Goal: Task Accomplishment & Management: Use online tool/utility

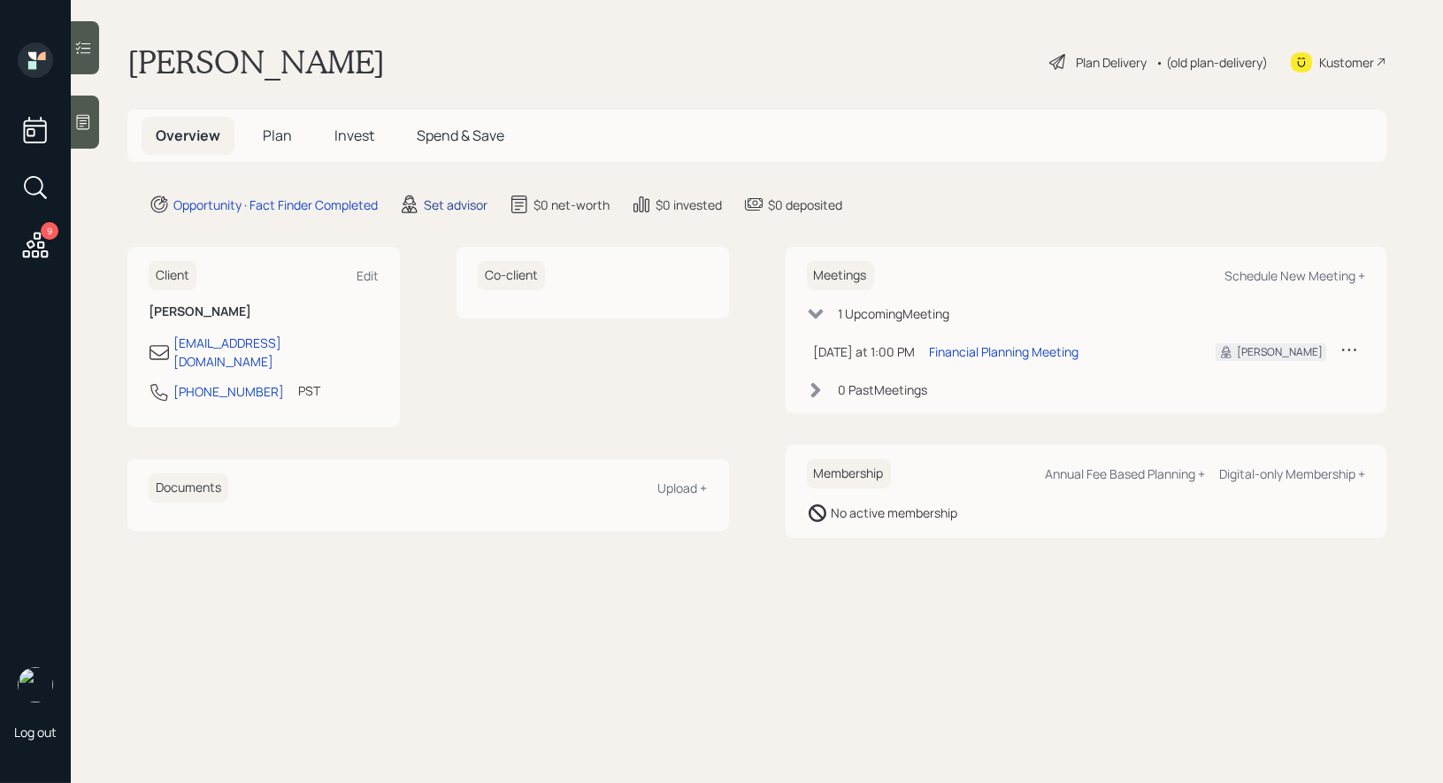
click at [452, 201] on div "Set advisor" at bounding box center [456, 205] width 64 height 19
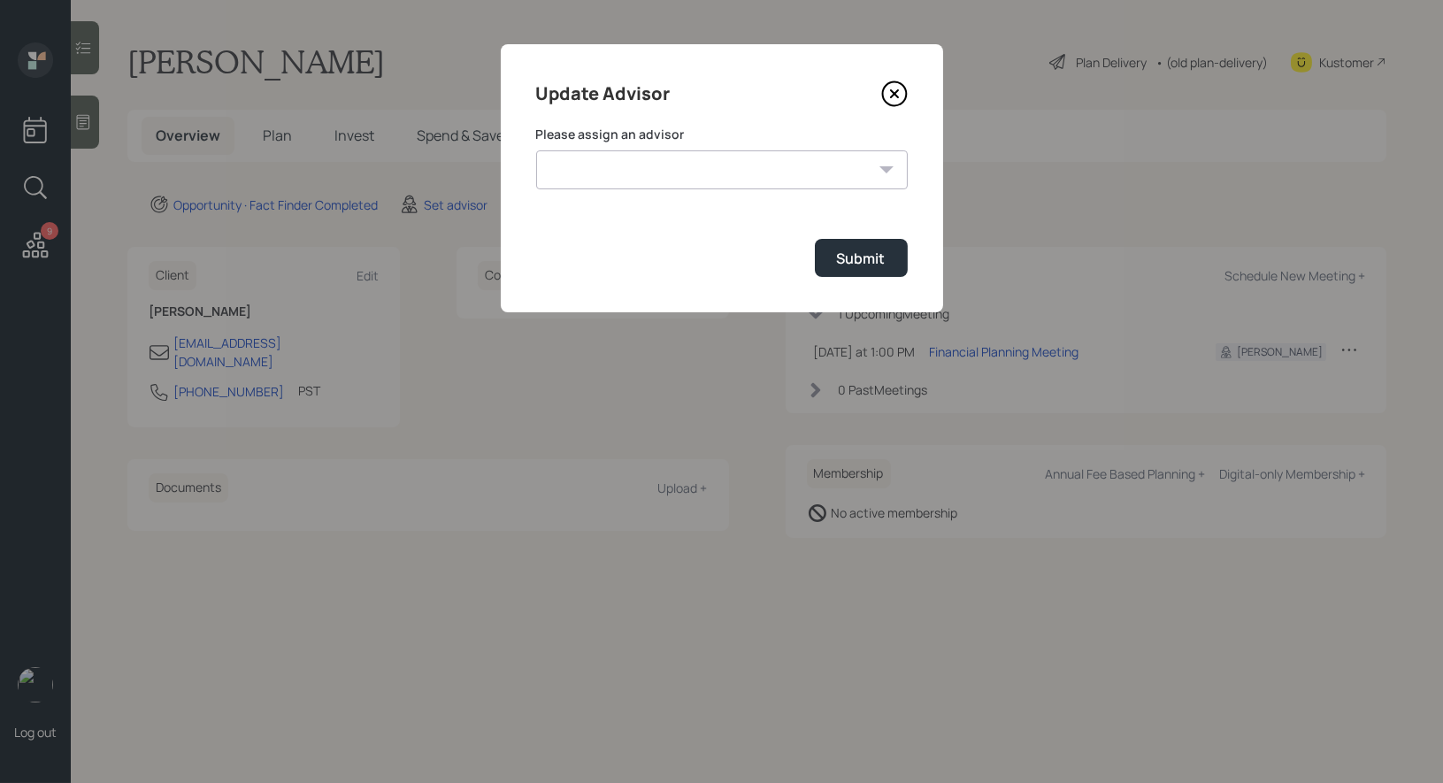
click at [742, 172] on select "[PERSON_NAME] [PERSON_NAME] [PERSON_NAME] [PERSON_NAME] End [PERSON_NAME] [PERS…" at bounding box center [722, 169] width 372 height 39
select select "8b79112e-3cfb-44f9-89e7-15267fe946c1"
click at [844, 261] on div "Submit" at bounding box center [861, 258] width 49 height 19
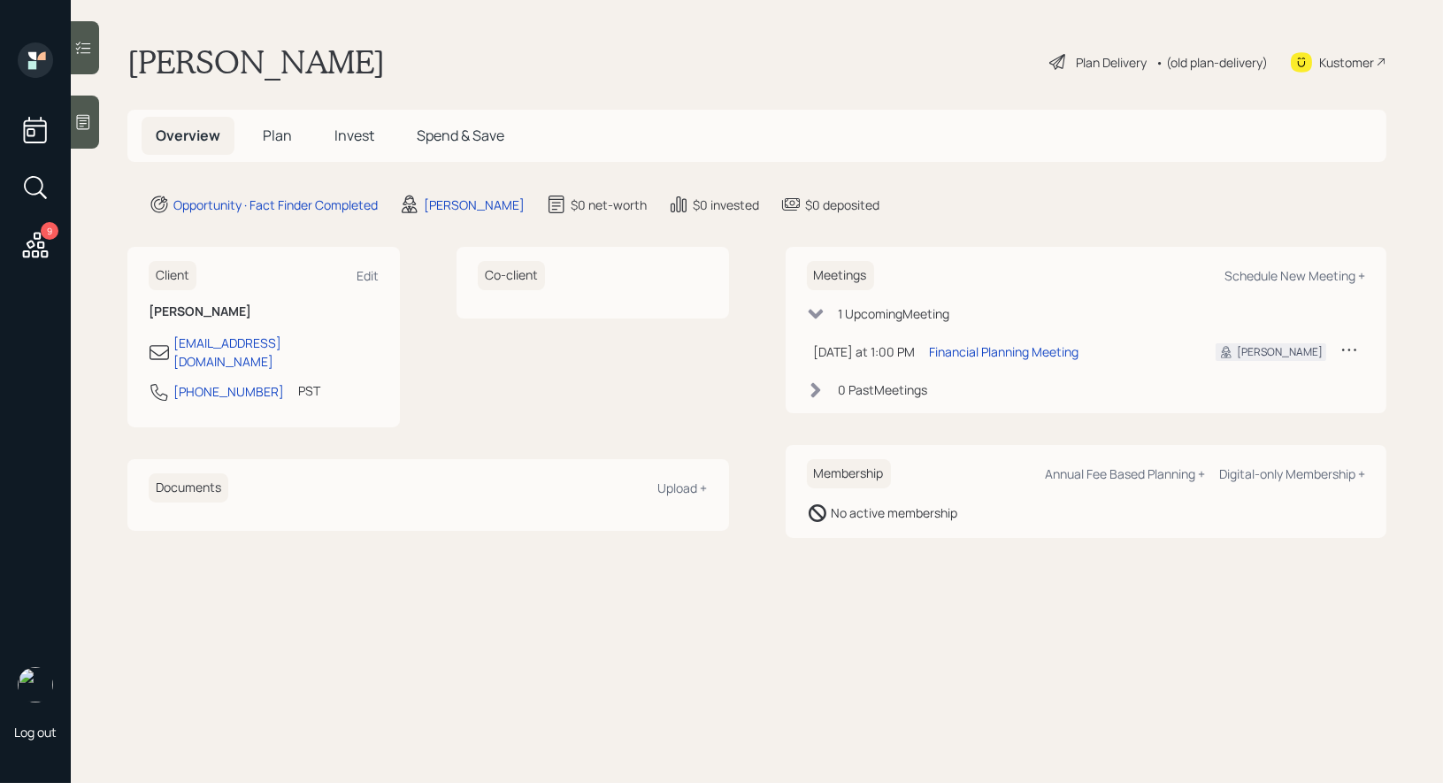
click at [83, 123] on icon at bounding box center [83, 122] width 13 height 15
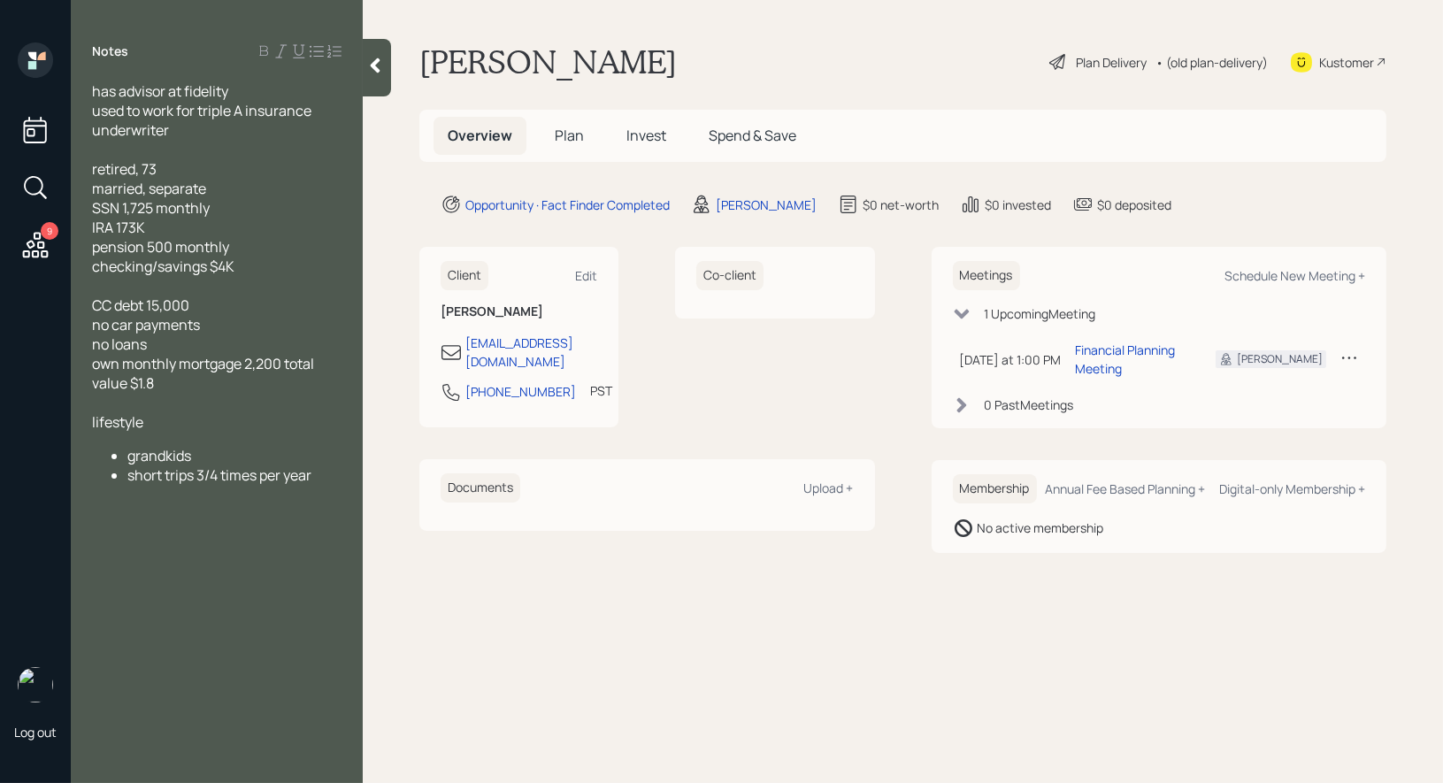
click at [571, 137] on span "Plan" at bounding box center [569, 135] width 29 height 19
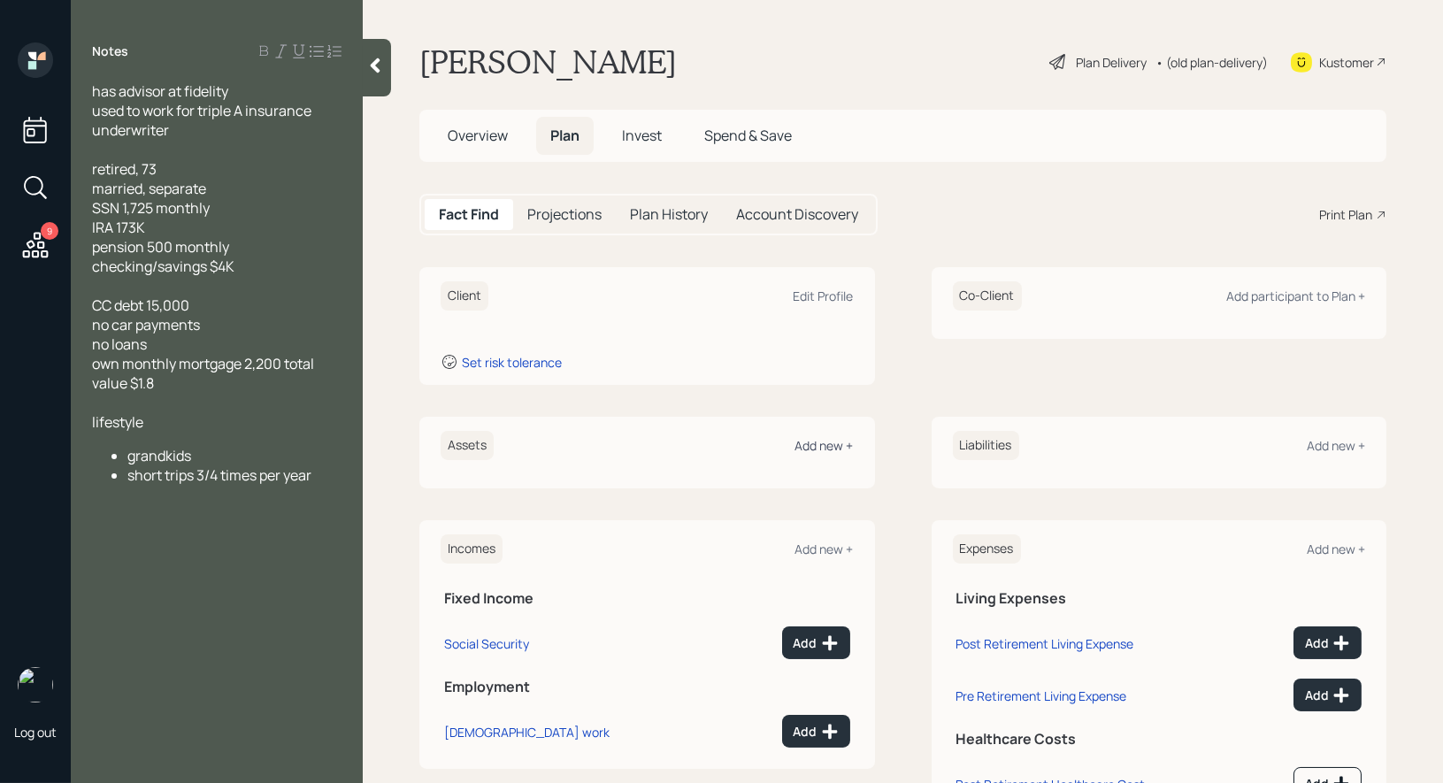
click at [819, 443] on div "Add new +" at bounding box center [825, 445] width 58 height 17
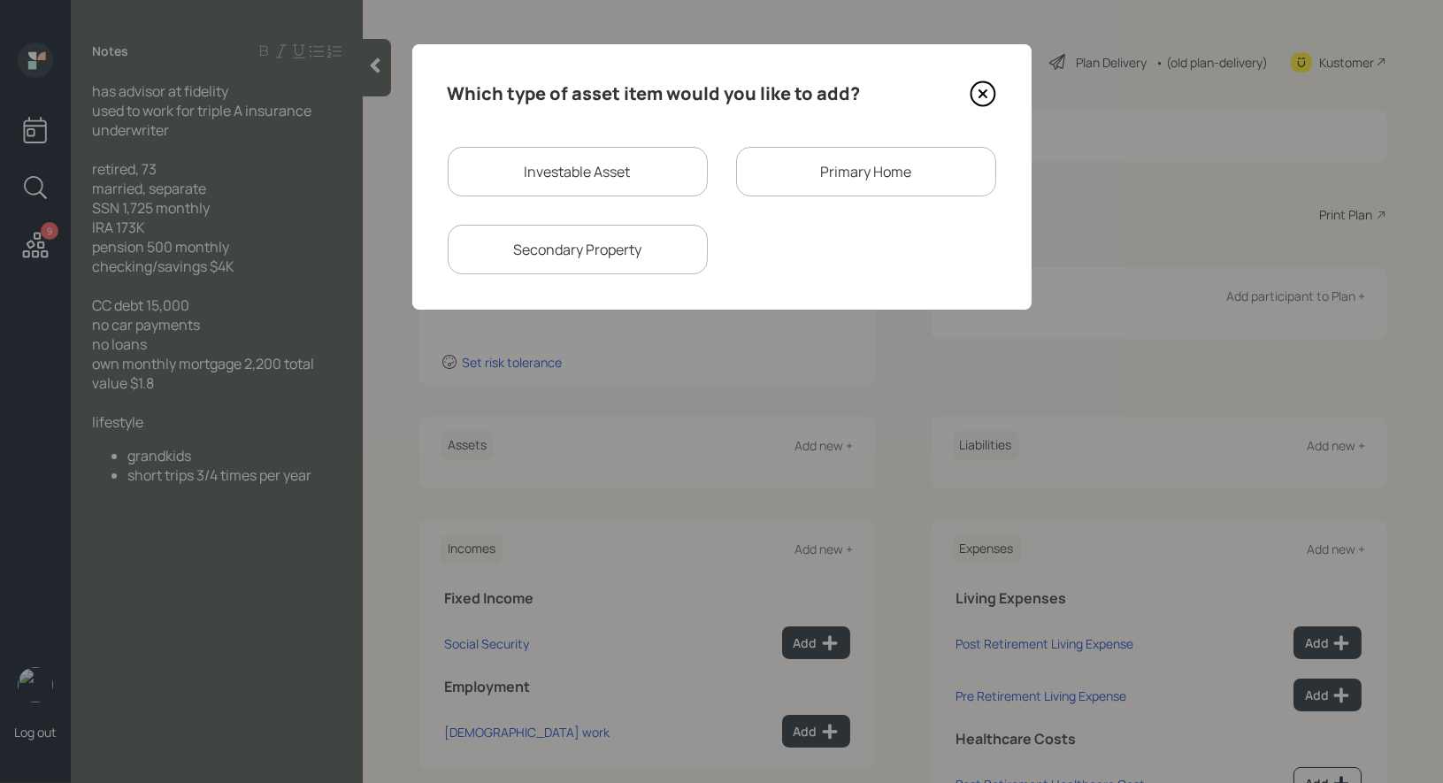
click at [551, 173] on div "Investable Asset" at bounding box center [578, 172] width 260 height 50
select select "taxable"
select select "balanced"
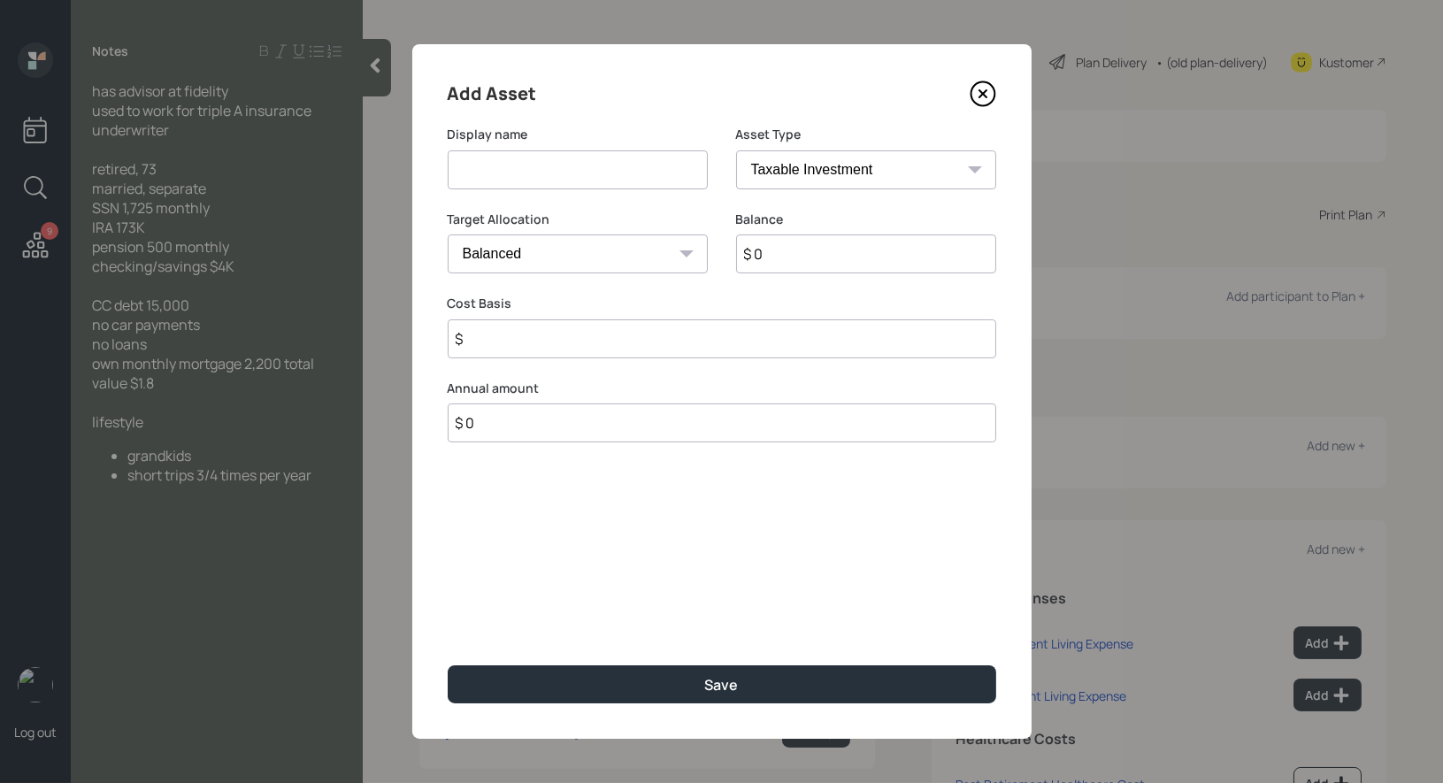
click at [554, 168] on input at bounding box center [578, 169] width 260 height 39
type input "IRA"
click at [821, 164] on select "SEP [PERSON_NAME] IRA 401(k) [PERSON_NAME] 401(k) 403(b) [PERSON_NAME] 403(b) 4…" at bounding box center [866, 169] width 260 height 39
select select "ira"
type input "$"
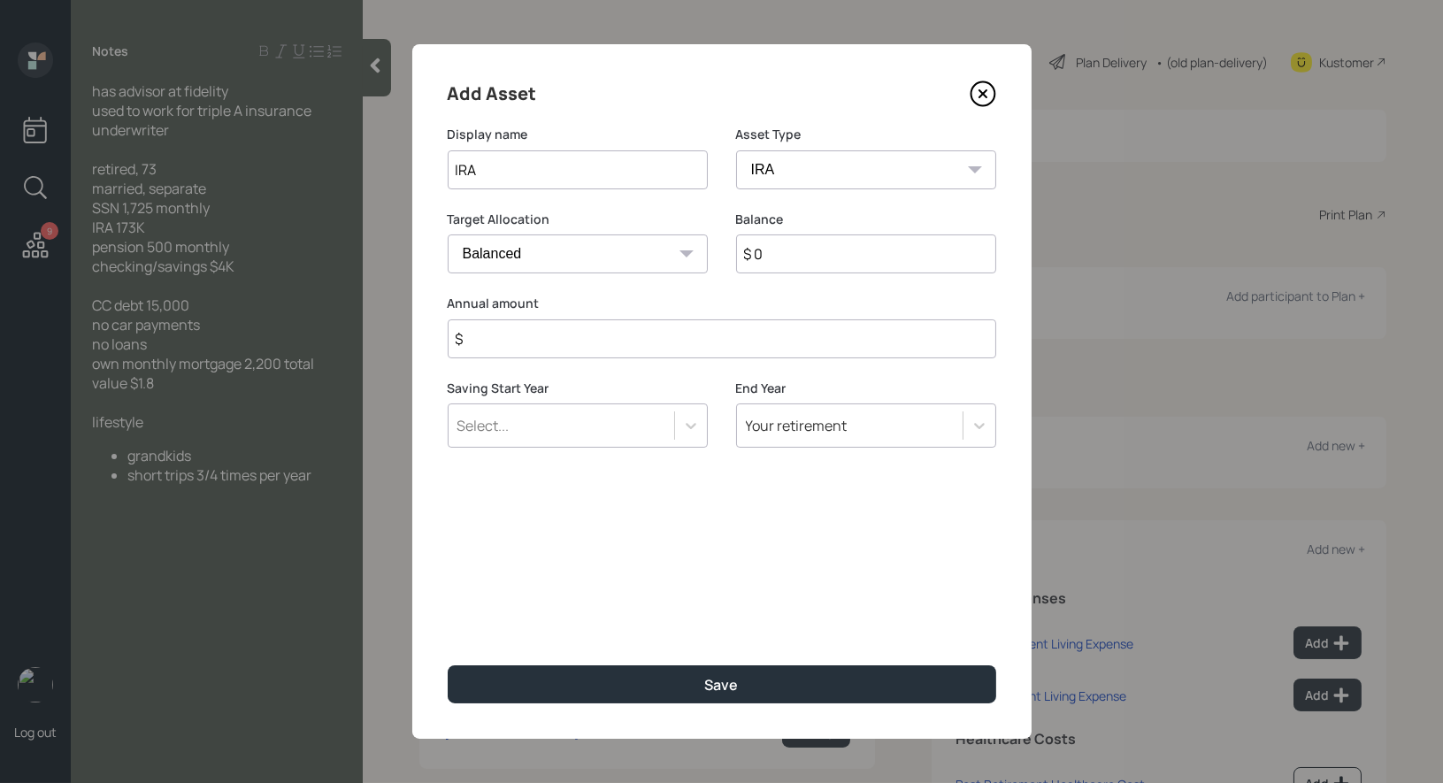
click at [769, 258] on input "$ 0" at bounding box center [866, 254] width 260 height 39
type input "$ 173,000"
click at [551, 341] on input "$" at bounding box center [722, 338] width 549 height 39
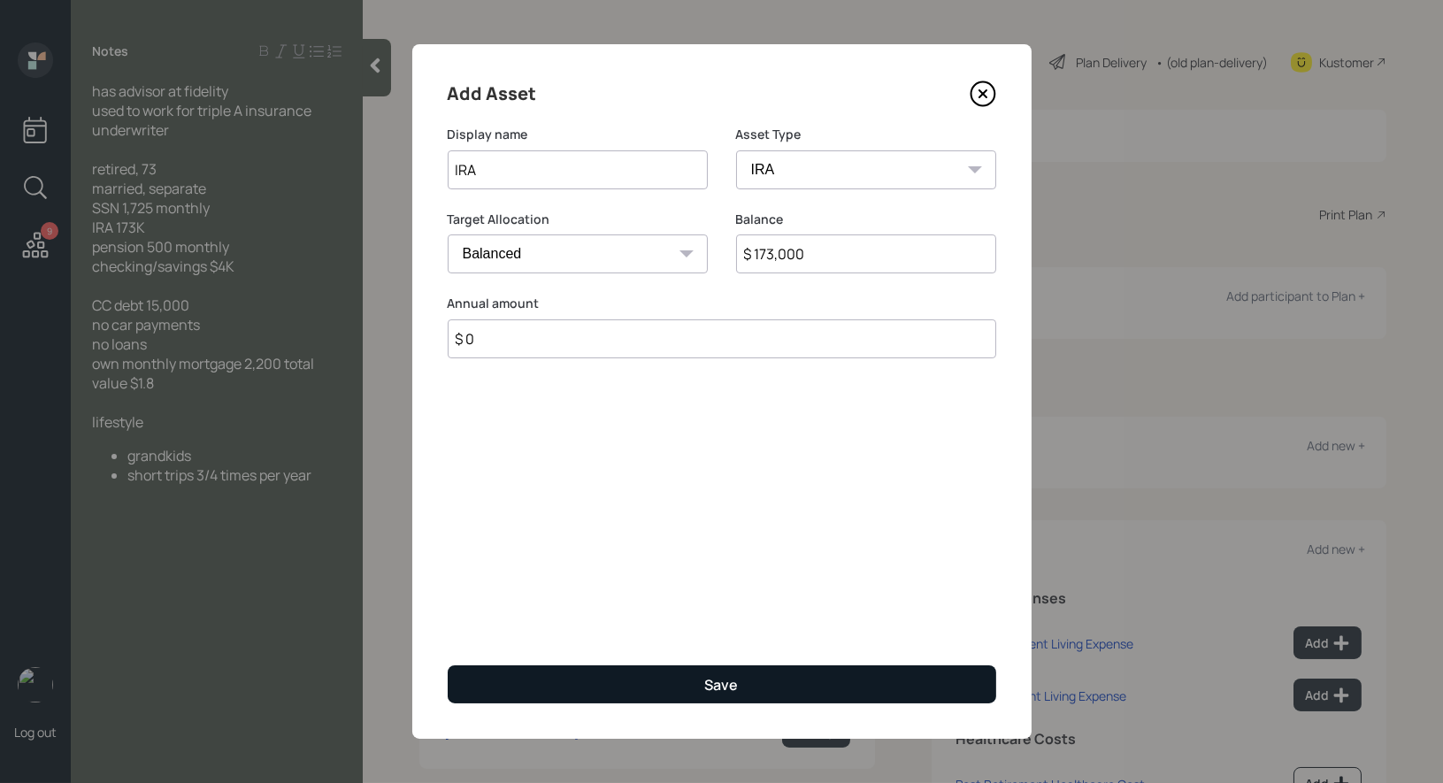
type input "$ 0"
click at [550, 680] on button "Save" at bounding box center [722, 684] width 549 height 38
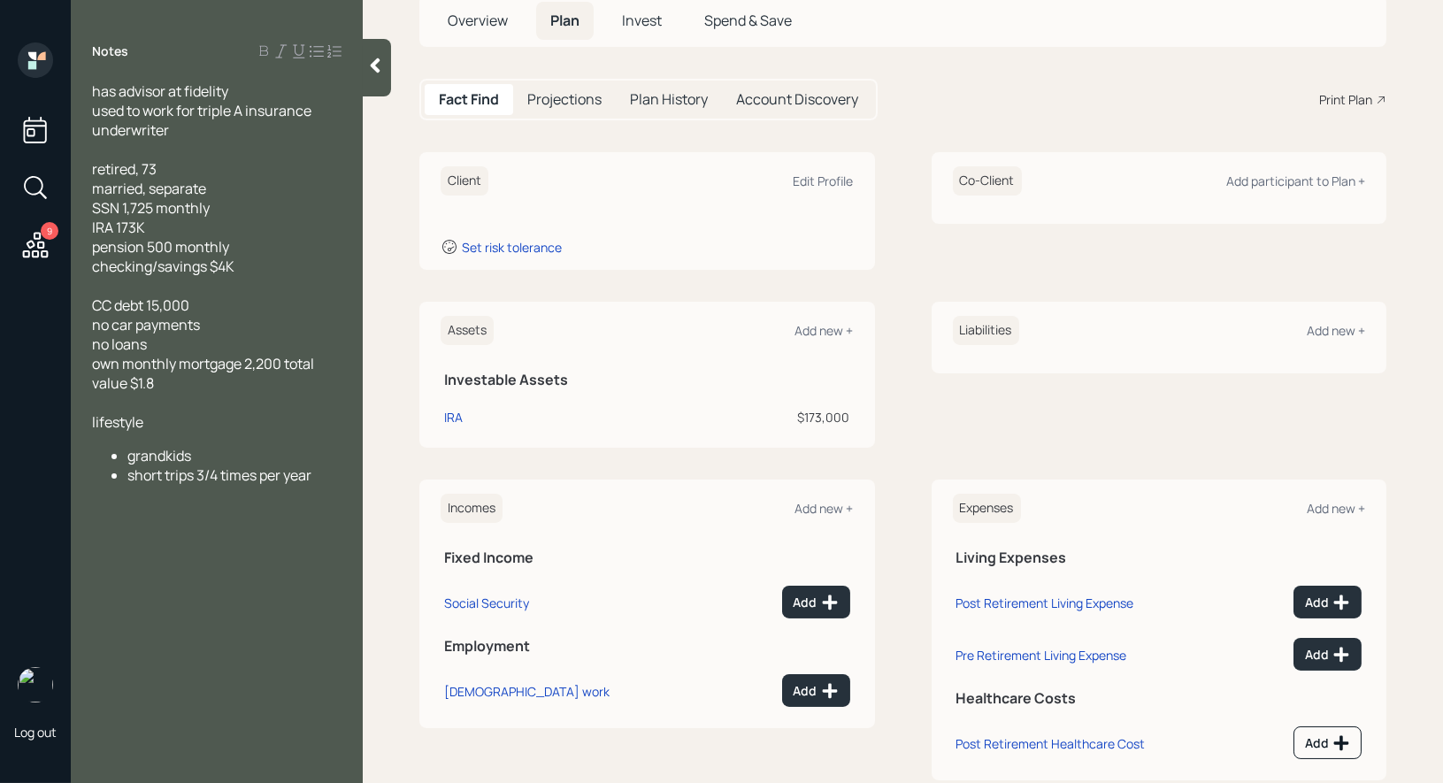
scroll to position [119, 0]
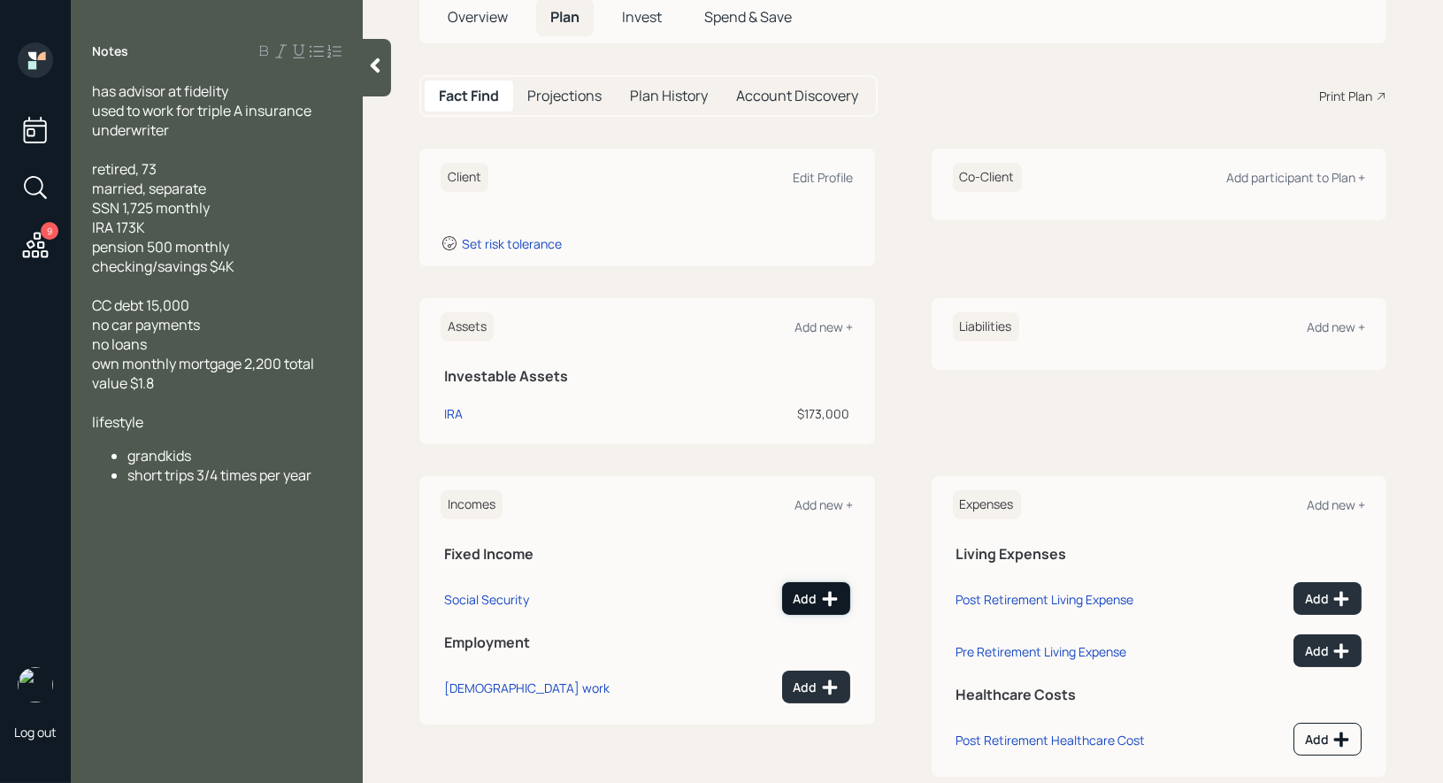
click at [819, 603] on div "Add" at bounding box center [816, 599] width 45 height 18
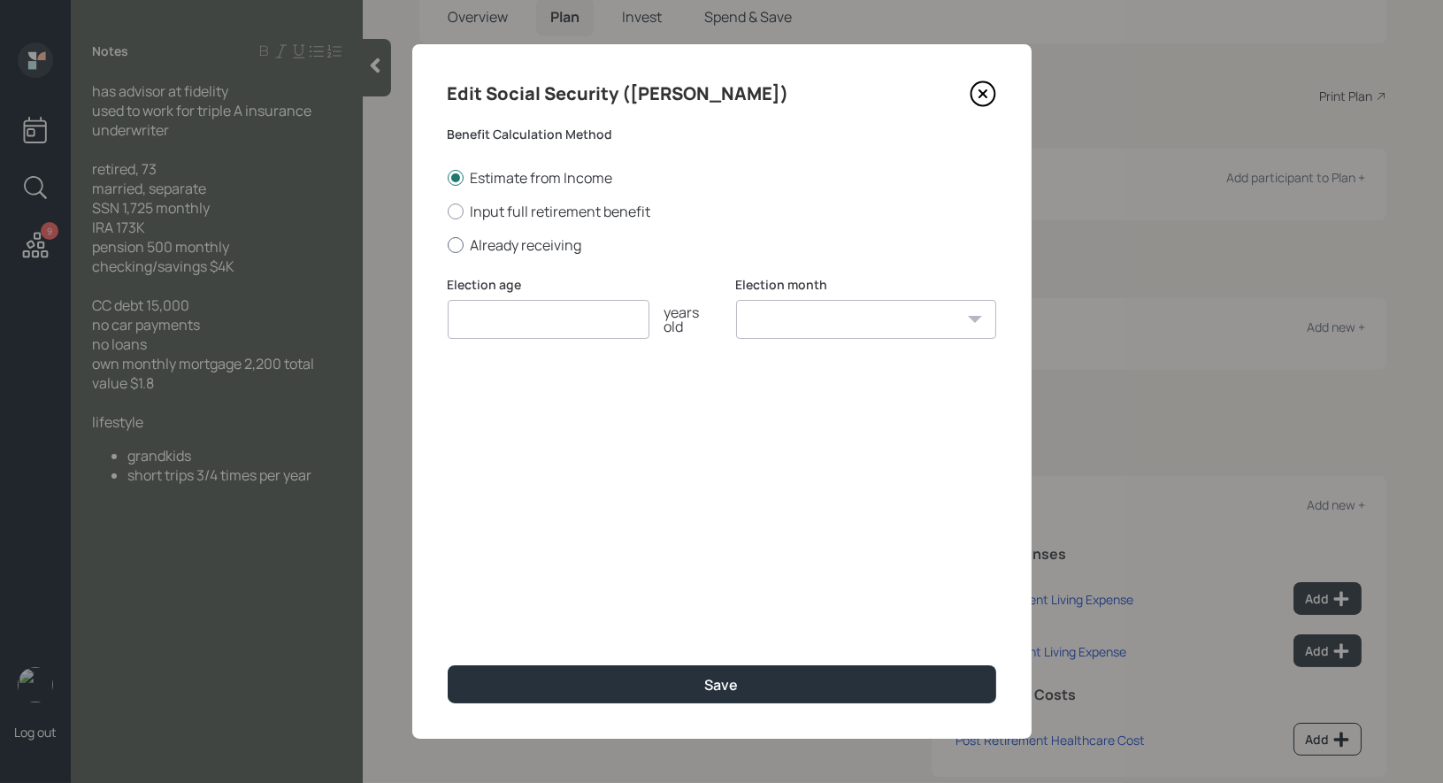
click at [453, 242] on div at bounding box center [456, 245] width 16 height 16
click at [448, 244] on input "Already receiving" at bounding box center [447, 244] width 1 height 1
radio input "true"
click at [473, 307] on input "number" at bounding box center [549, 319] width 202 height 39
type input "66"
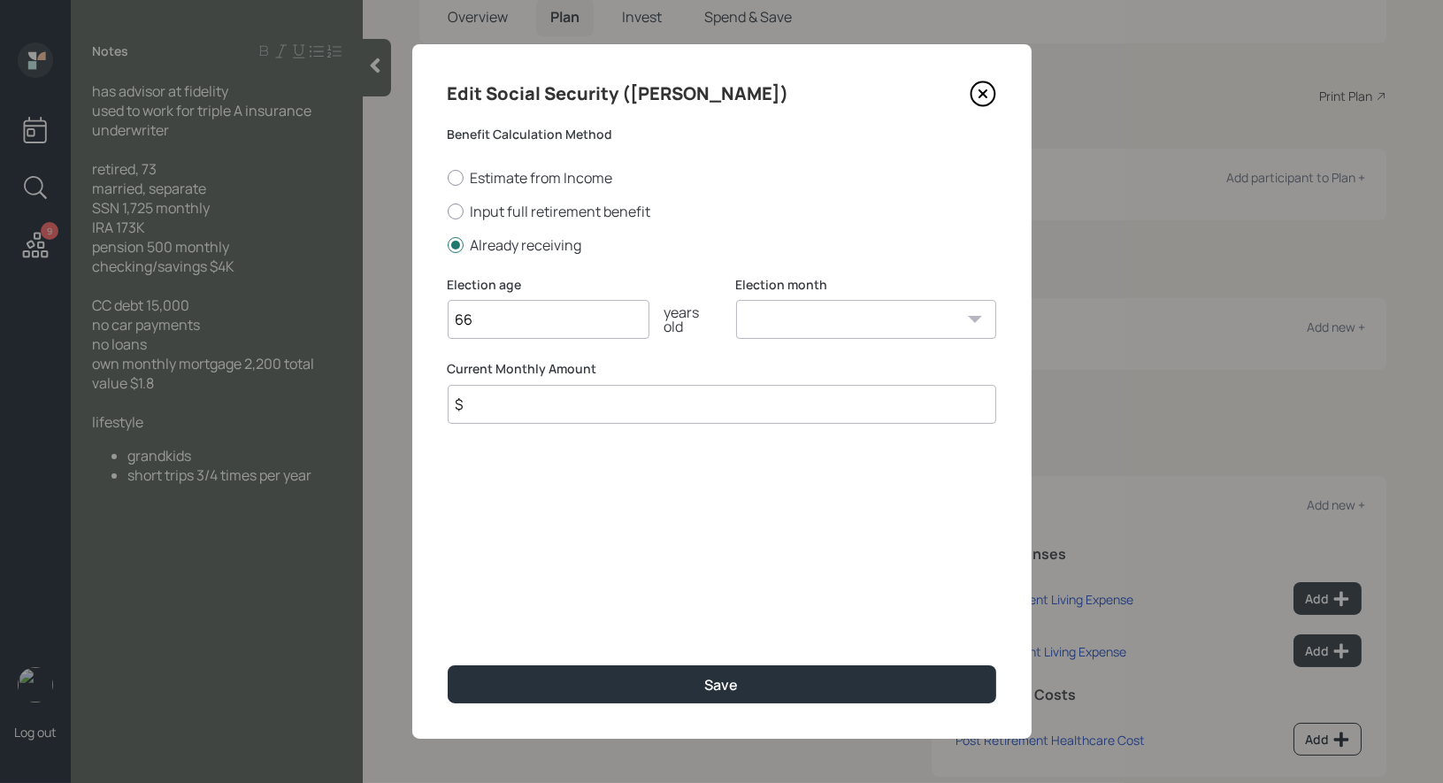
click at [804, 313] on select "January February March April May June July August September October November De…" at bounding box center [866, 319] width 260 height 39
select select "1"
click at [491, 401] on input "$" at bounding box center [722, 404] width 549 height 39
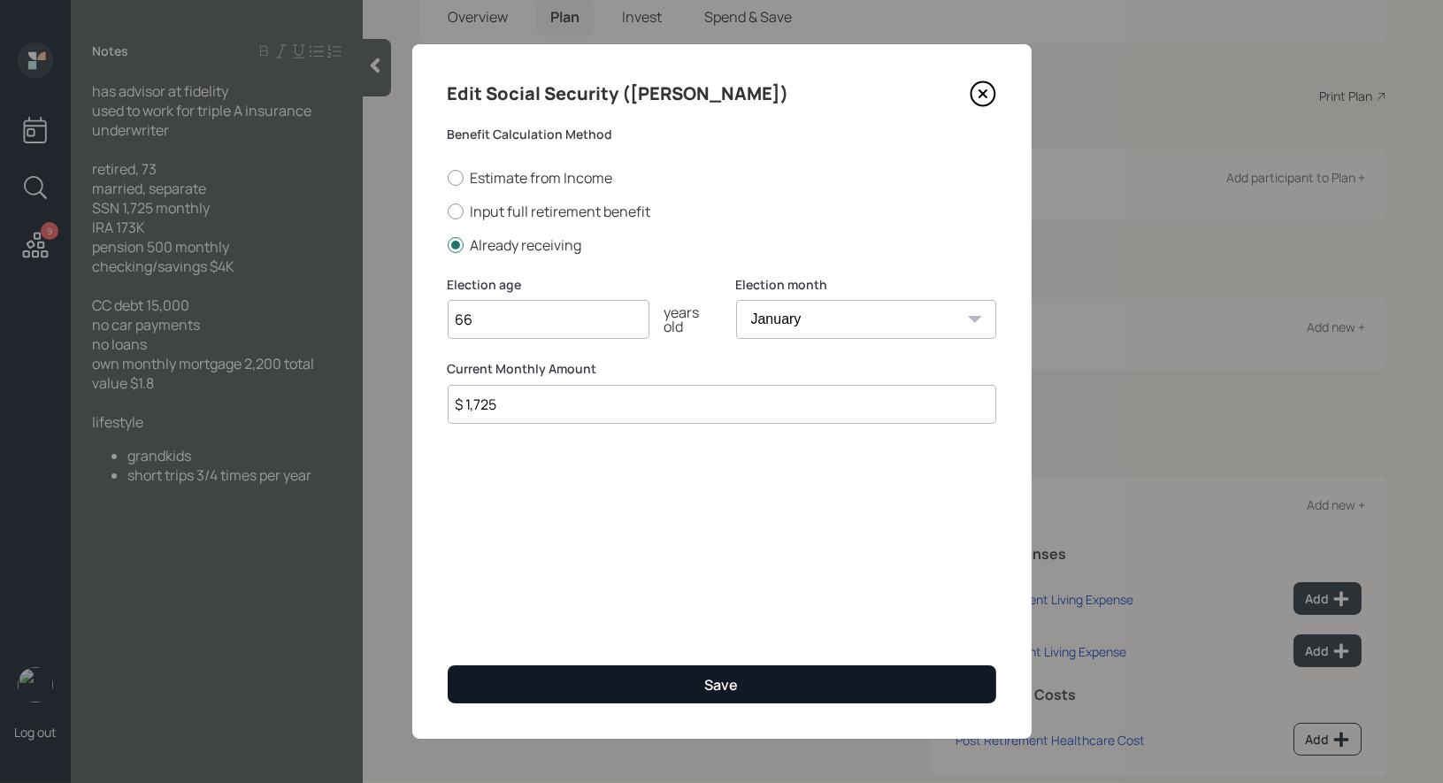
type input "$ 1,725"
click at [588, 673] on button "Save" at bounding box center [722, 684] width 549 height 38
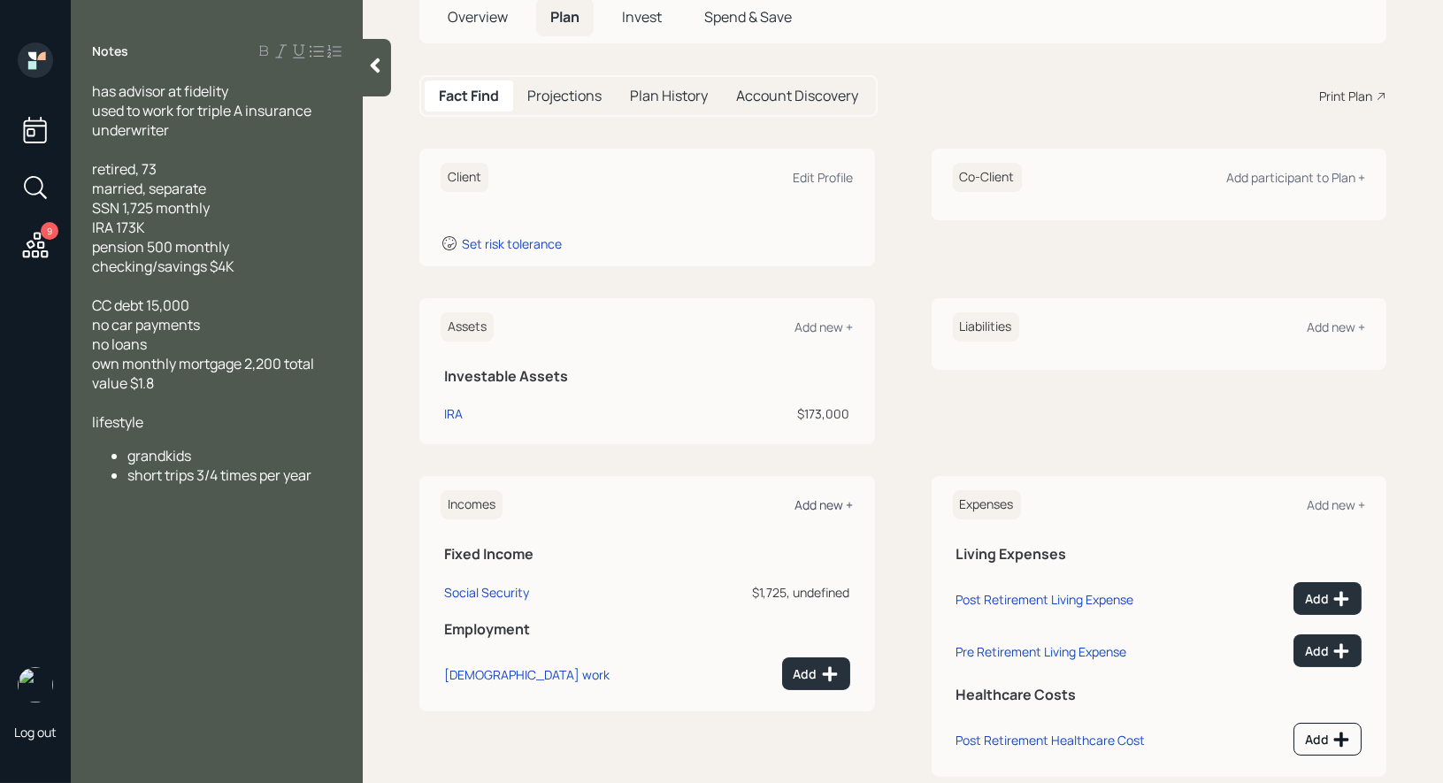
click at [815, 503] on div "Add new +" at bounding box center [825, 504] width 58 height 17
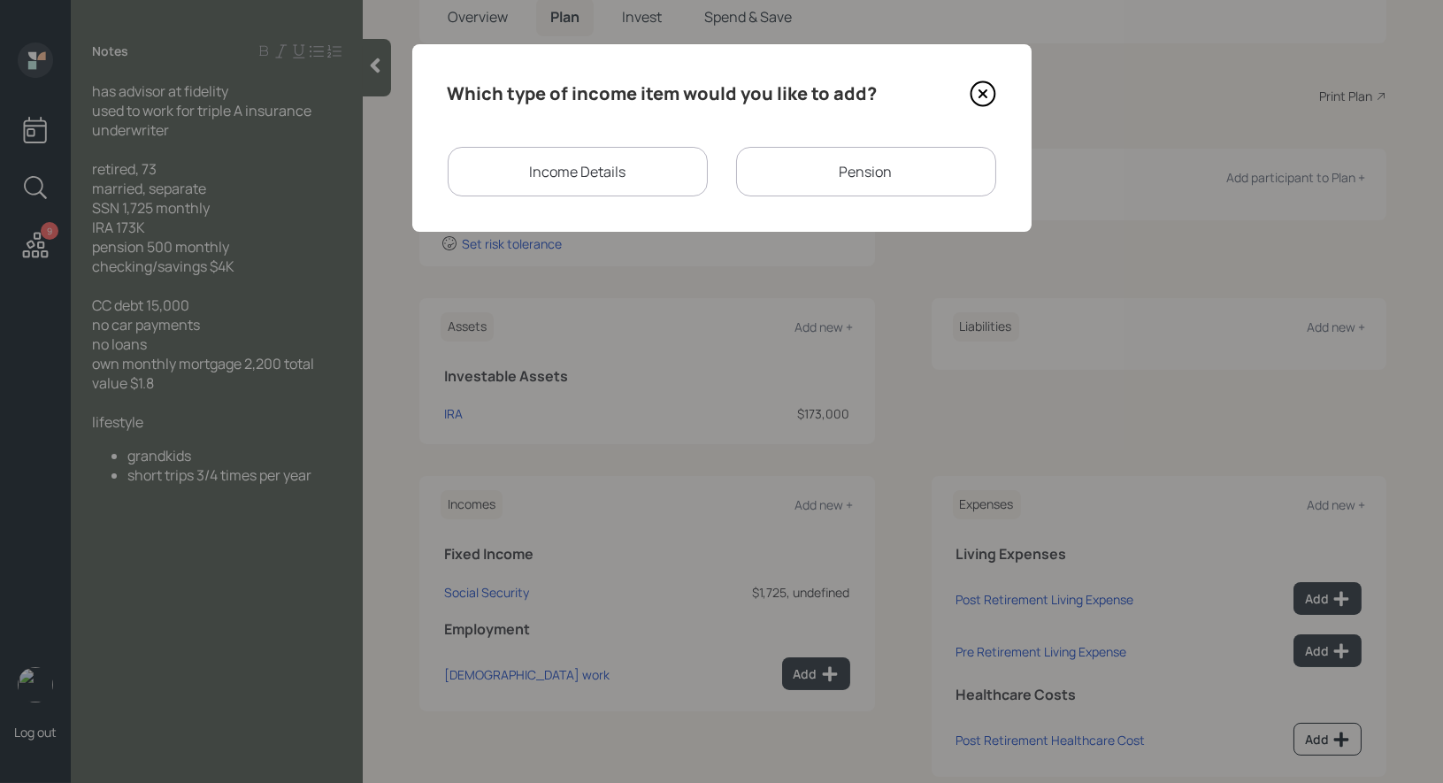
click at [820, 178] on div "Pension" at bounding box center [866, 172] width 260 height 50
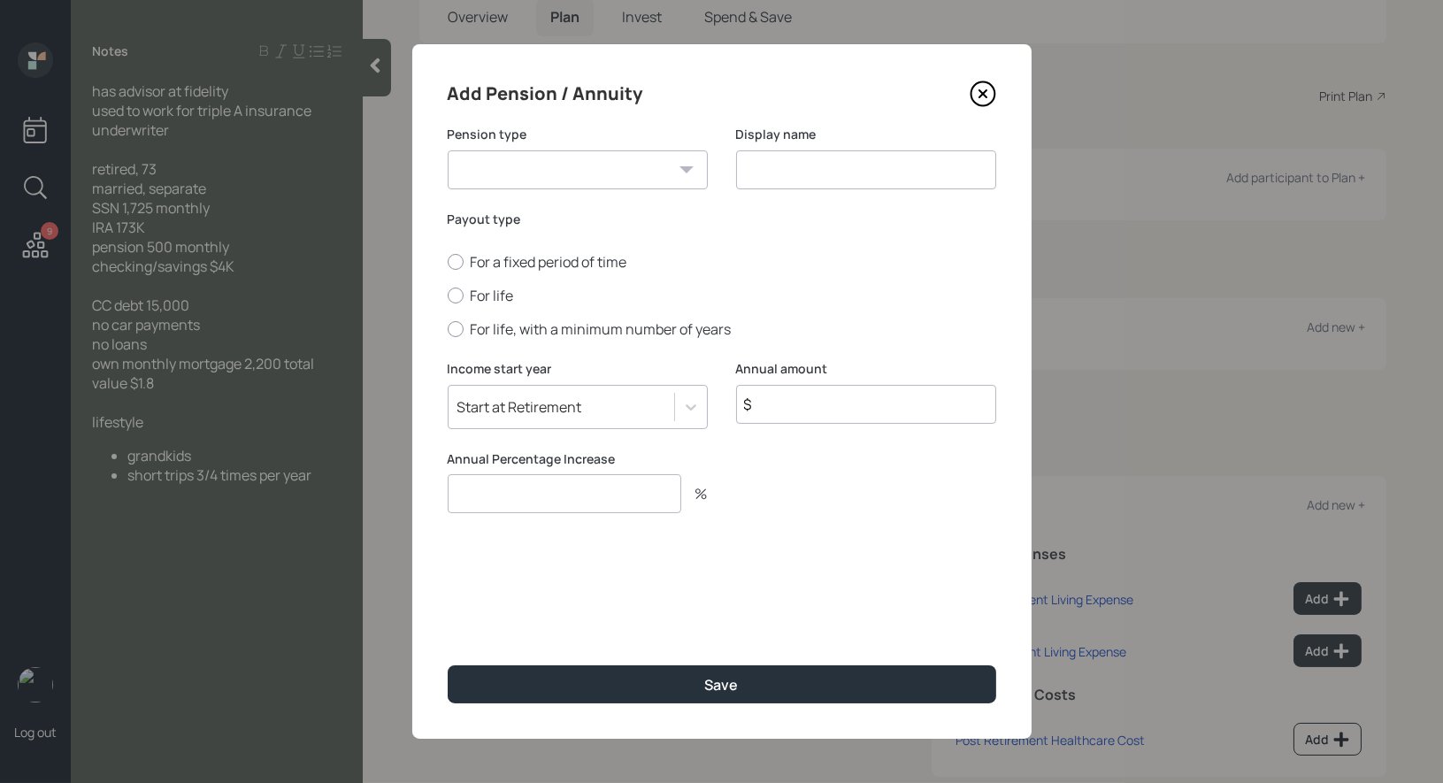
click at [583, 176] on select "Pension Annuity" at bounding box center [578, 169] width 260 height 39
select select "pension"
click at [767, 170] on input at bounding box center [866, 169] width 260 height 39
type input "Pension"
click at [458, 295] on div at bounding box center [456, 296] width 16 height 16
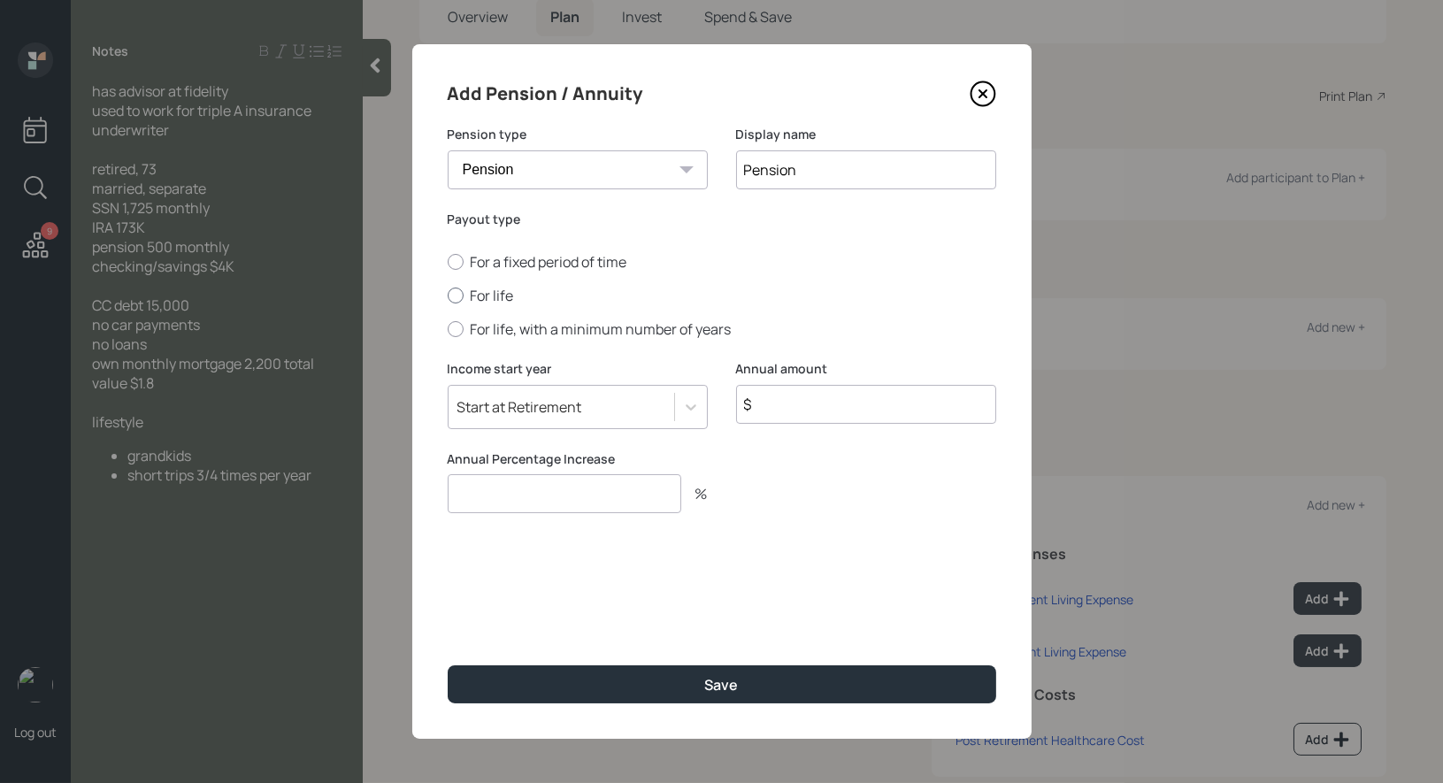
click at [448, 296] on input "For life" at bounding box center [447, 296] width 1 height 1
radio input "true"
click at [832, 404] on input "$" at bounding box center [866, 404] width 260 height 39
type input "$ 6,000"
click at [571, 497] on input "number" at bounding box center [565, 493] width 234 height 39
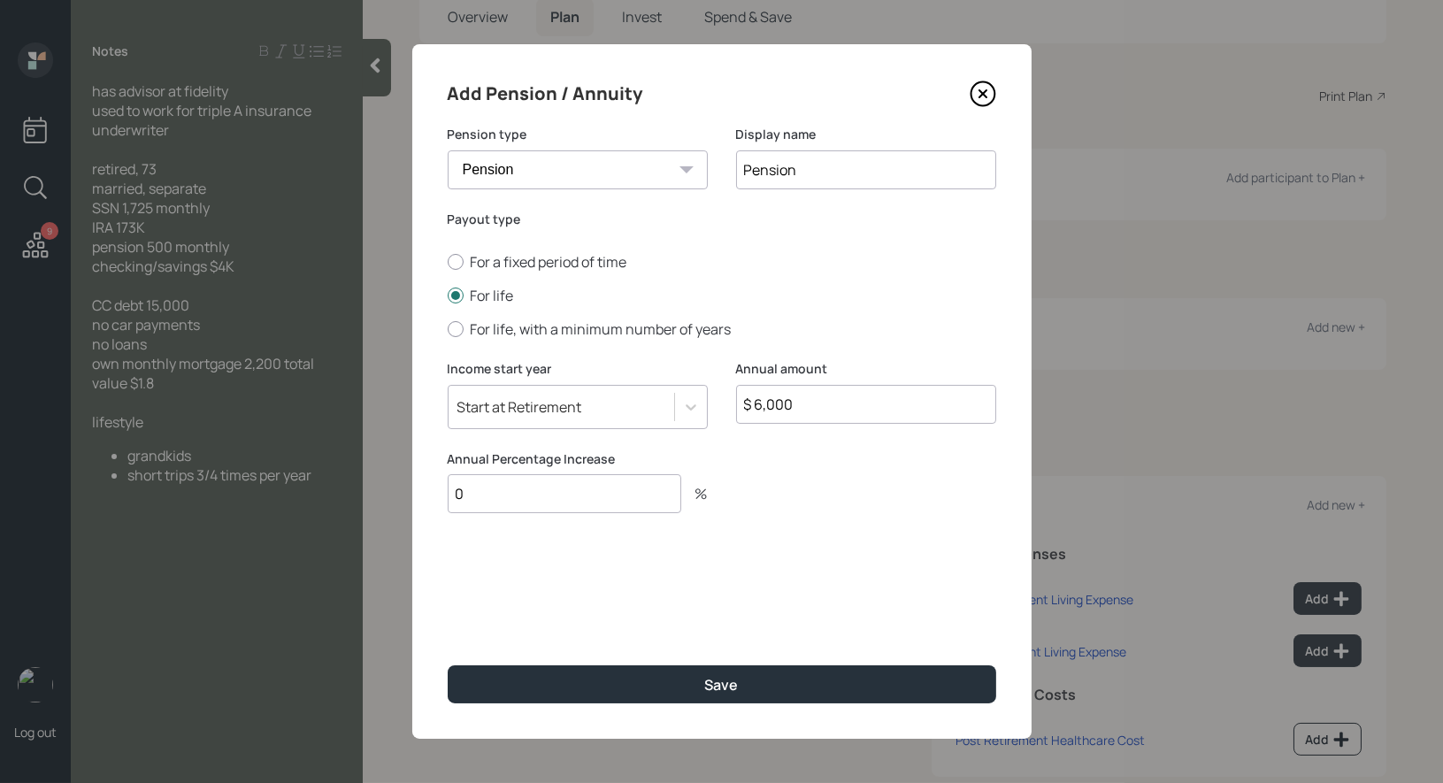
type input "0"
click at [554, 415] on div "Start at Retirement" at bounding box center [520, 406] width 125 height 19
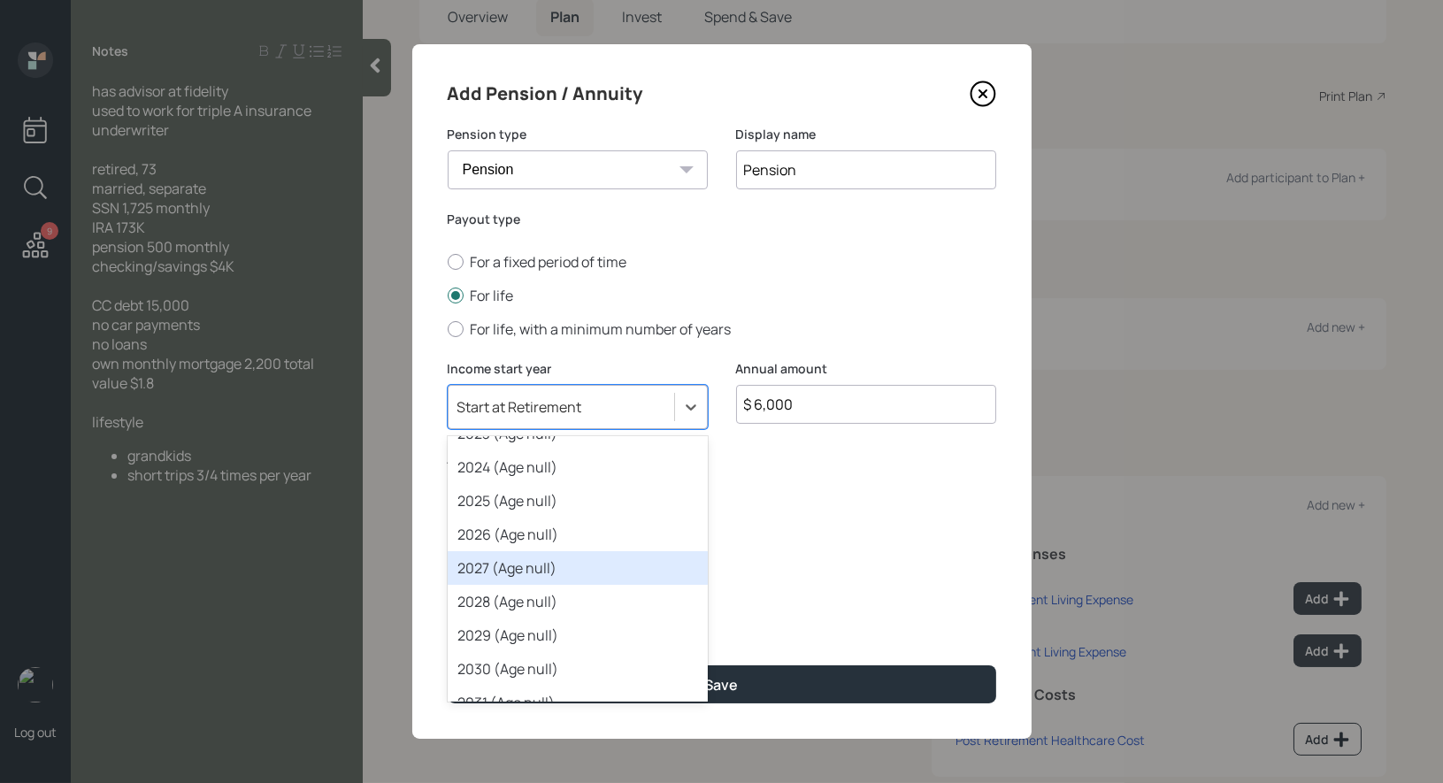
scroll to position [91, 0]
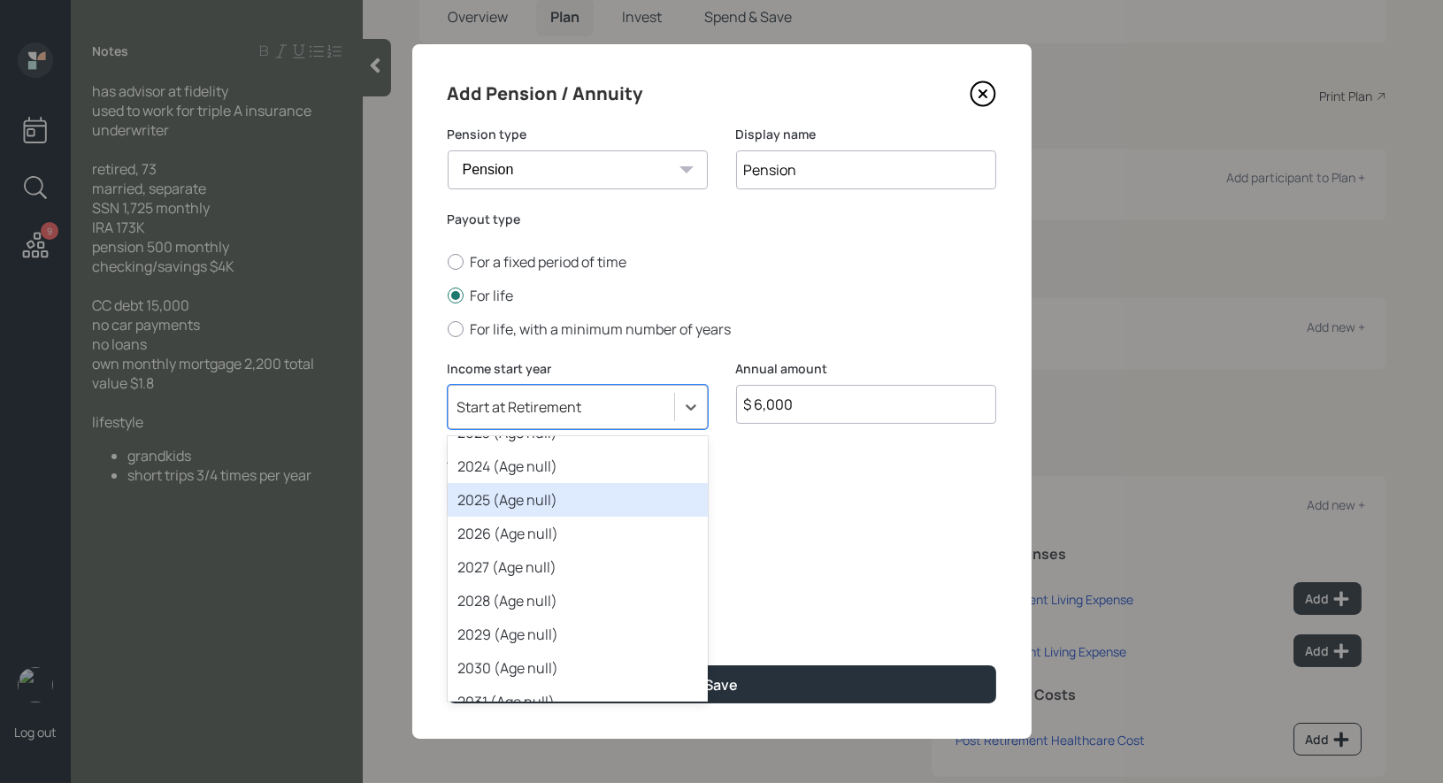
click at [564, 511] on div "2025 (Age null)" at bounding box center [578, 500] width 260 height 34
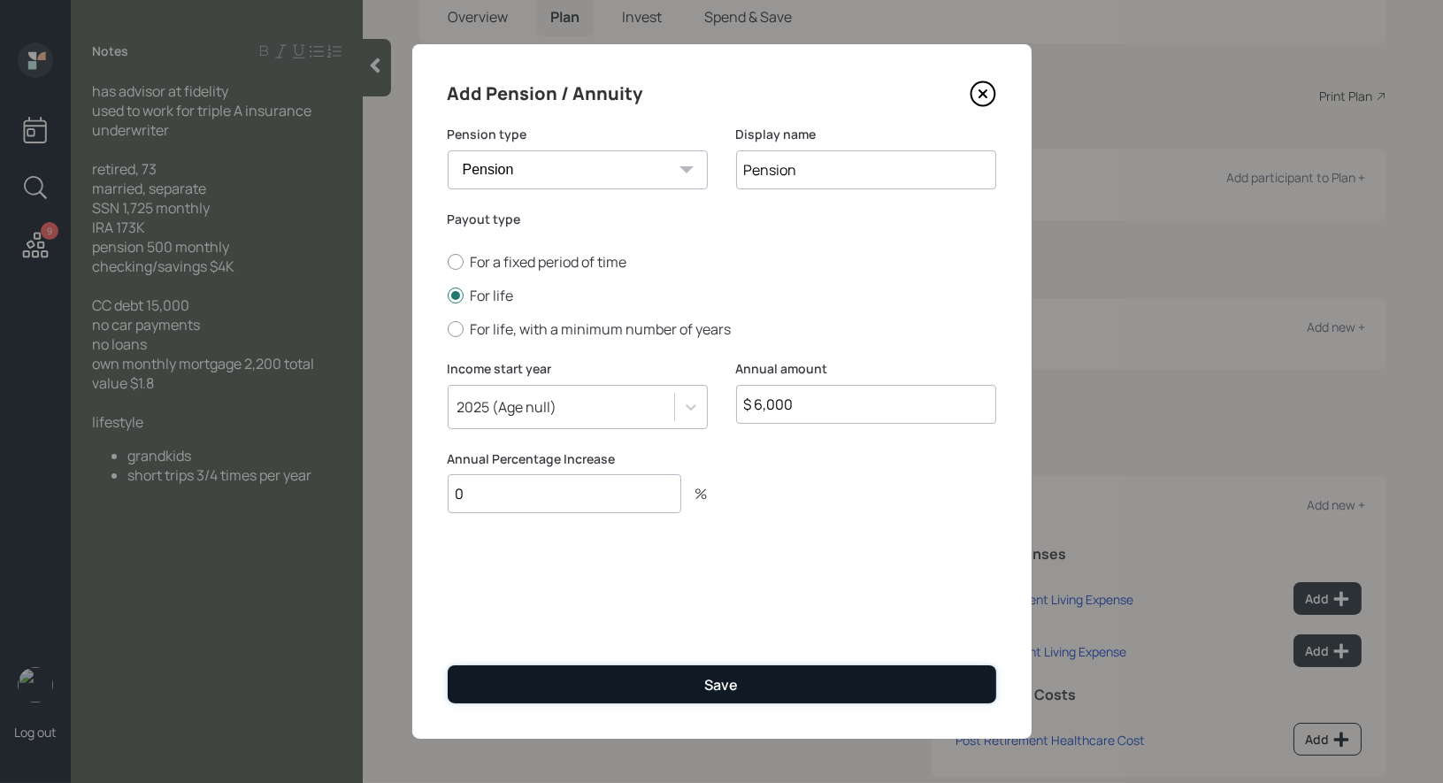
click at [563, 675] on button "Save" at bounding box center [722, 684] width 549 height 38
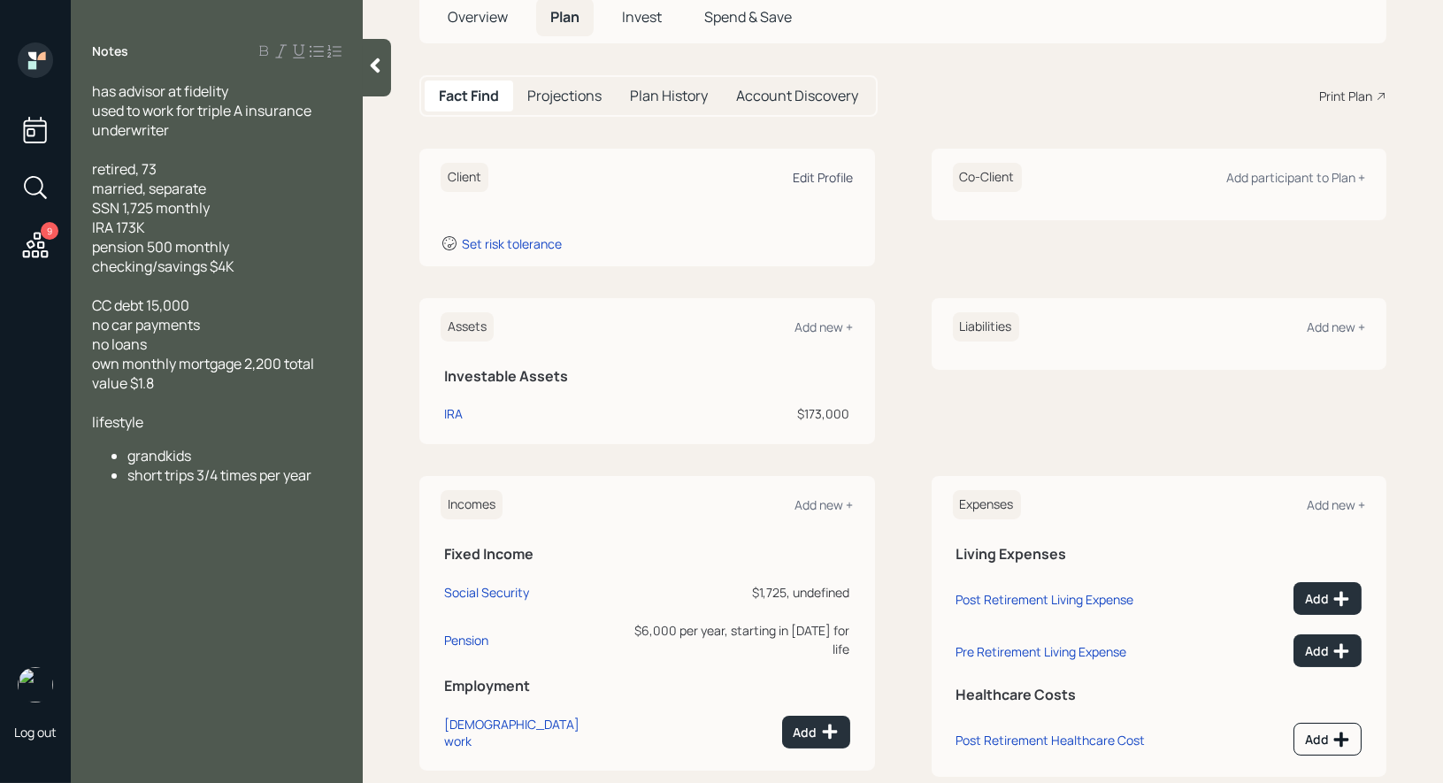
click at [805, 179] on div "Edit Profile" at bounding box center [824, 177] width 60 height 17
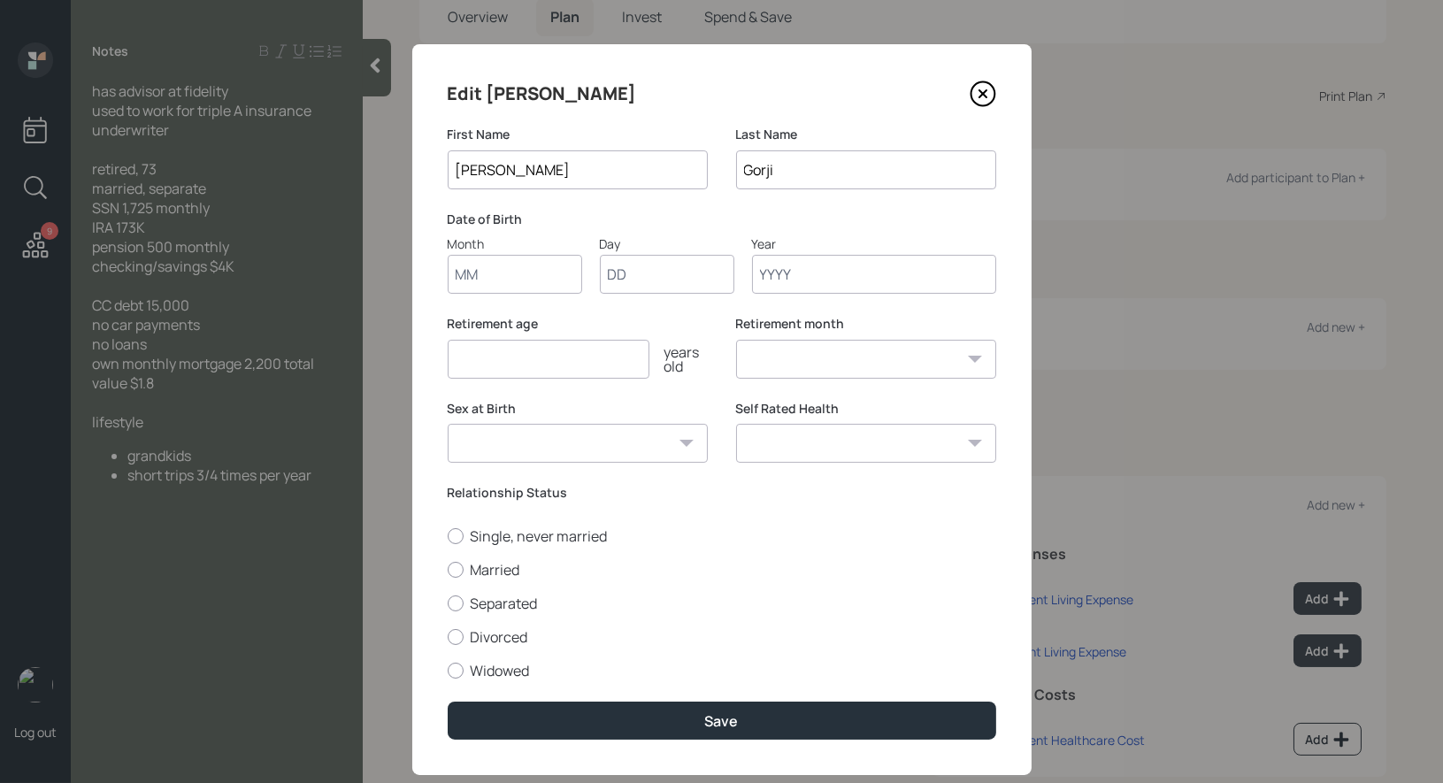
click at [467, 287] on input "Month" at bounding box center [515, 274] width 135 height 39
type input "01"
type input "1950"
select select "1"
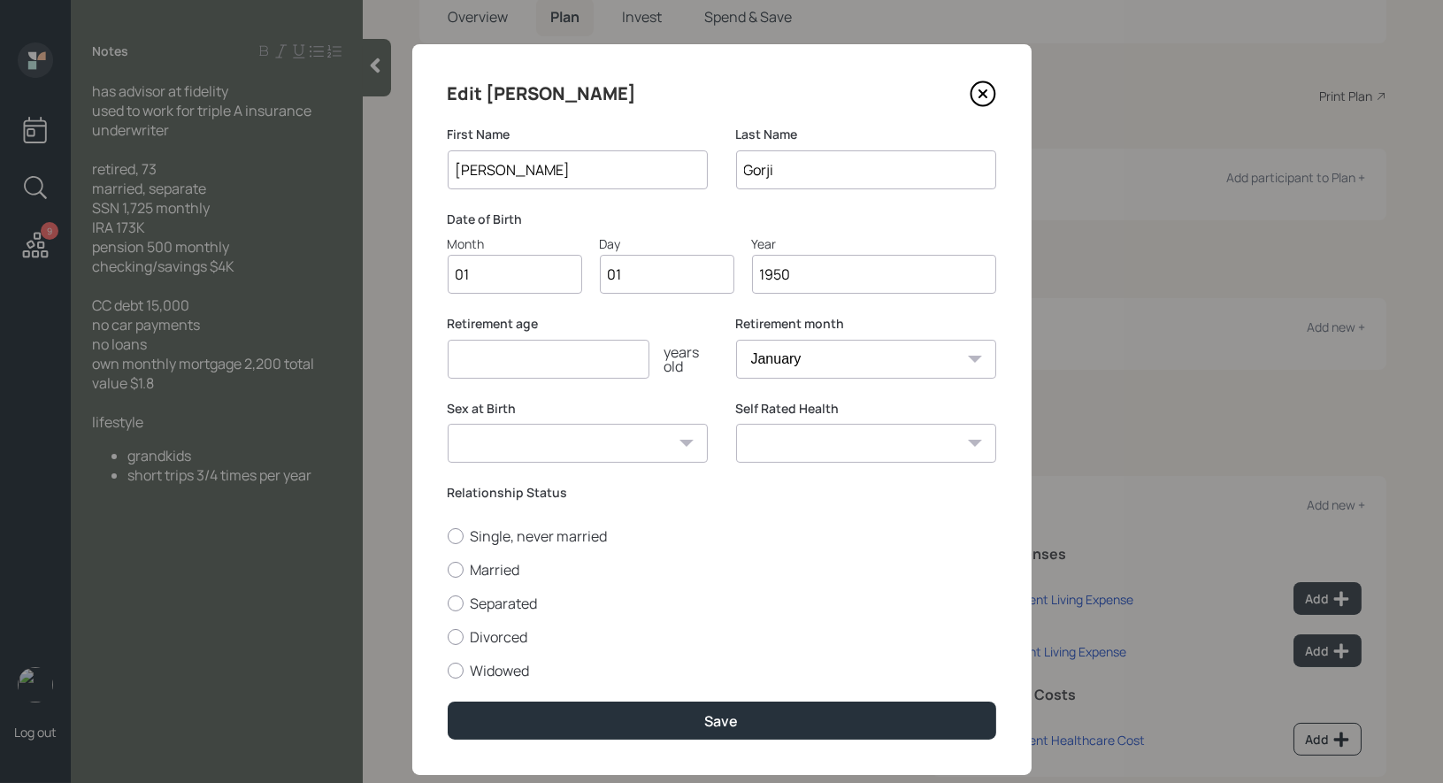
type input "1950"
click at [492, 366] on input "number" at bounding box center [549, 359] width 202 height 39
type input "67"
click at [458, 567] on div at bounding box center [456, 570] width 16 height 16
click at [448, 569] on input "Married" at bounding box center [447, 569] width 1 height 1
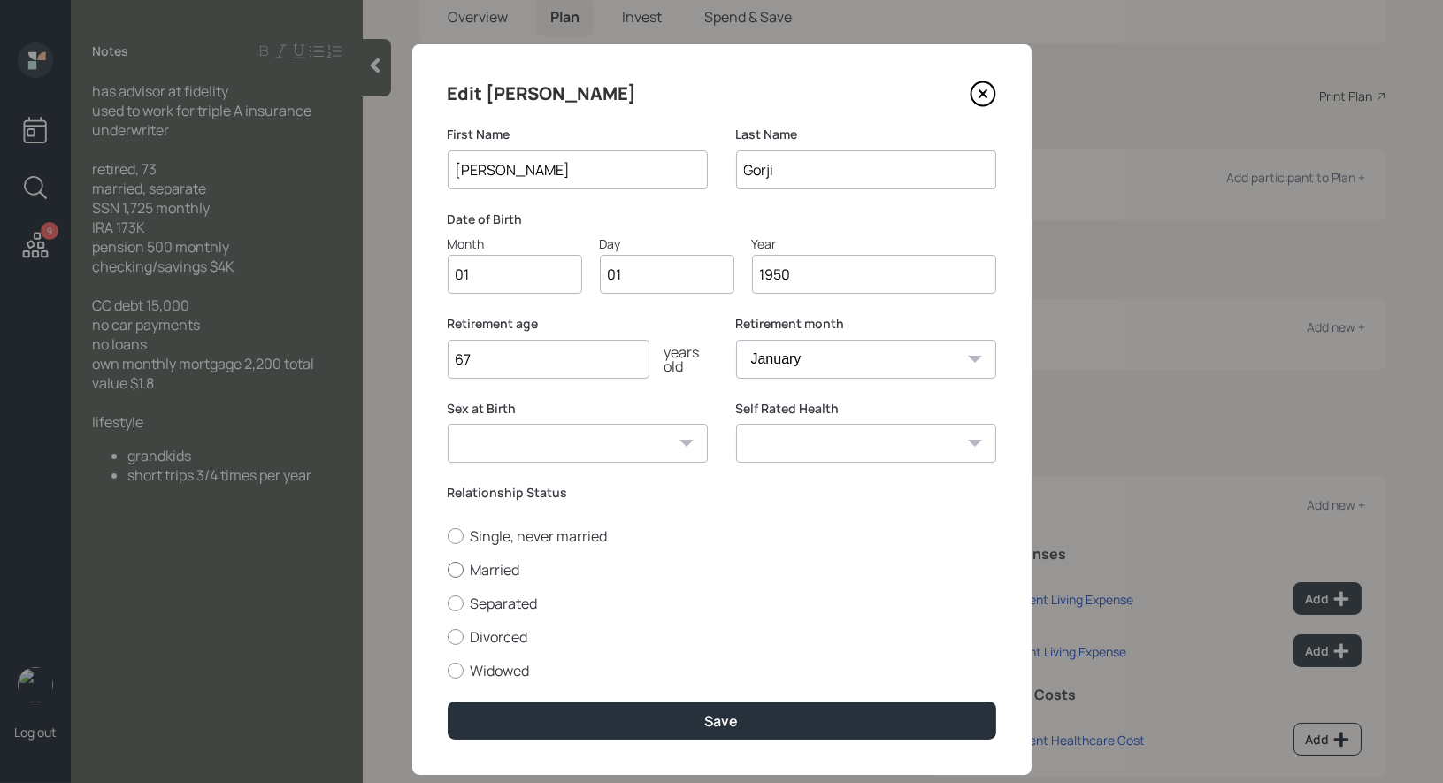
radio input "true"
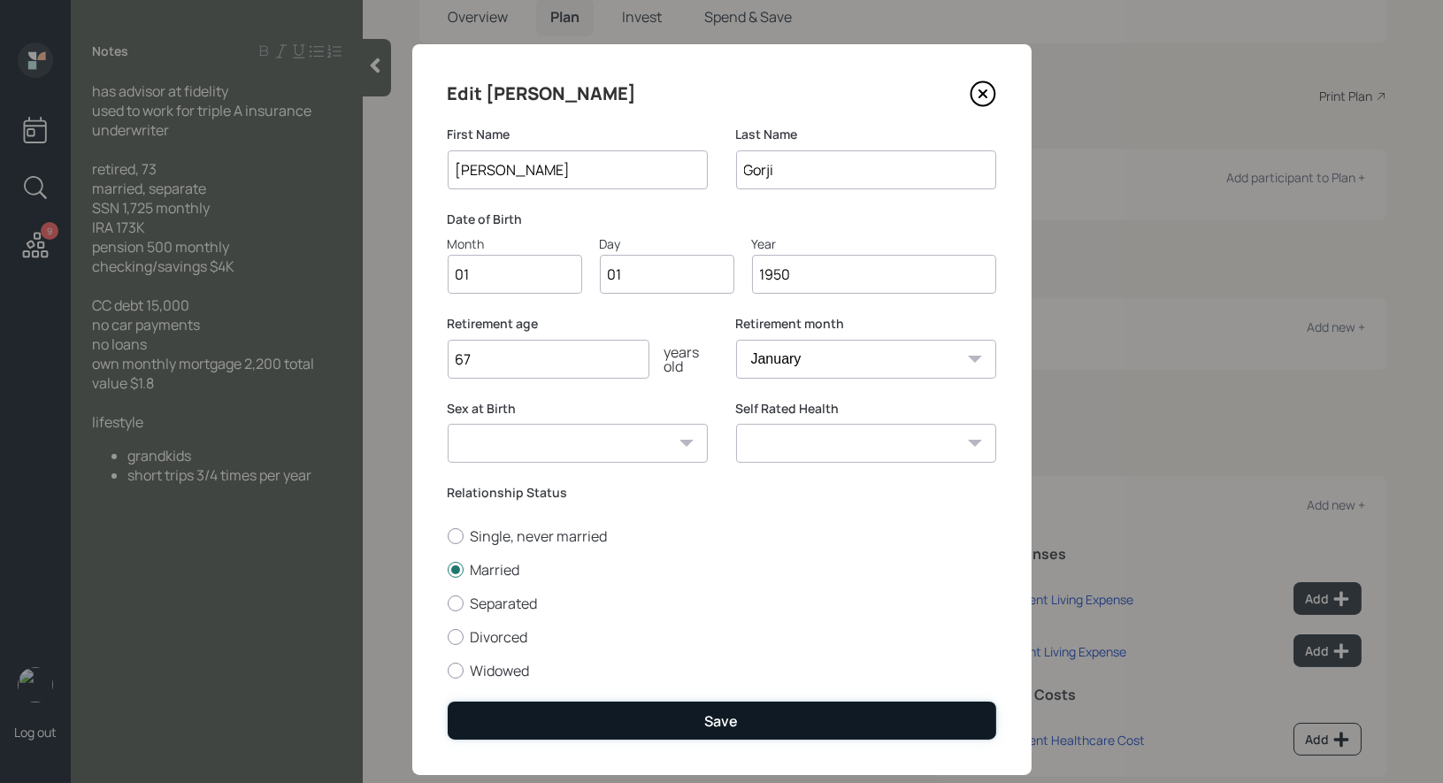
click at [550, 711] on button "Save" at bounding box center [722, 721] width 549 height 38
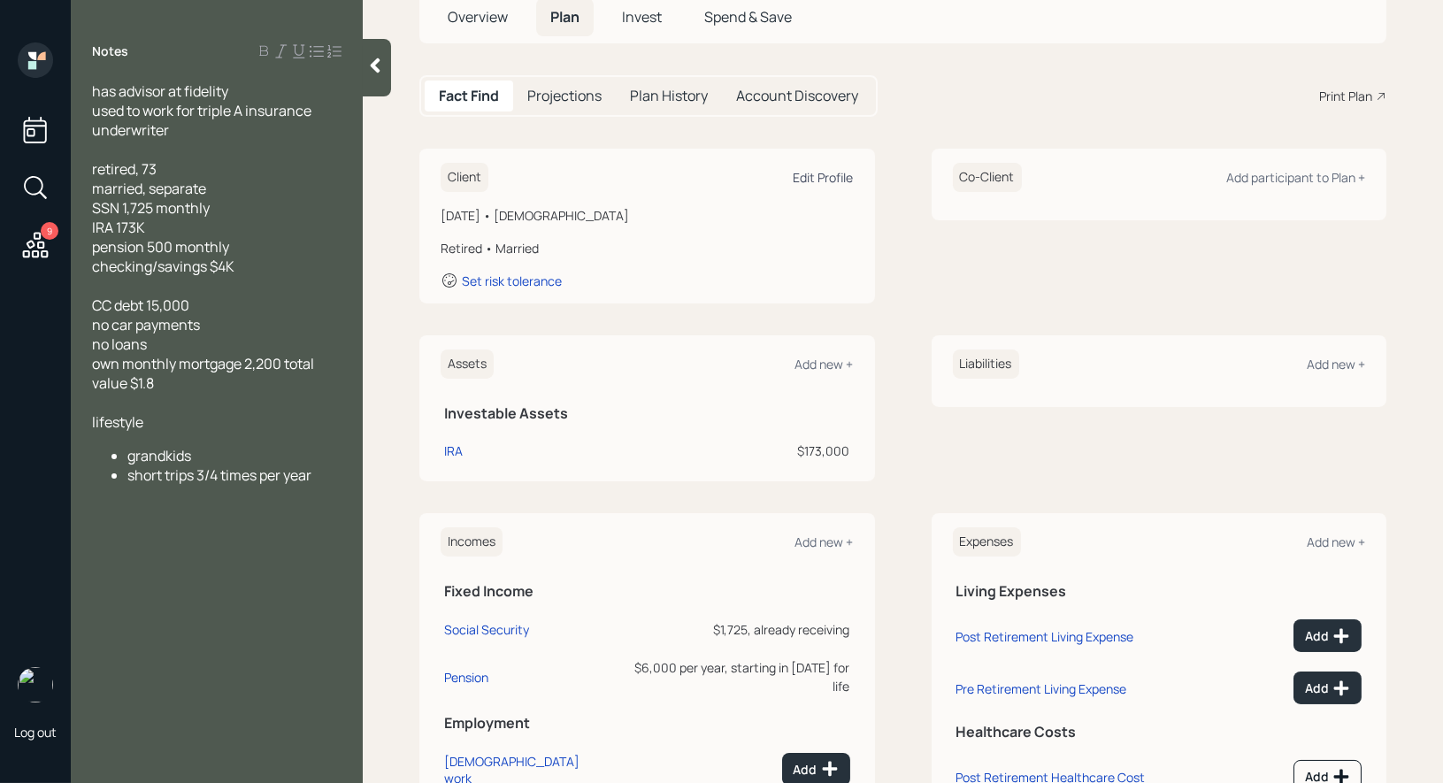
click at [817, 173] on div "Edit Profile" at bounding box center [824, 177] width 60 height 17
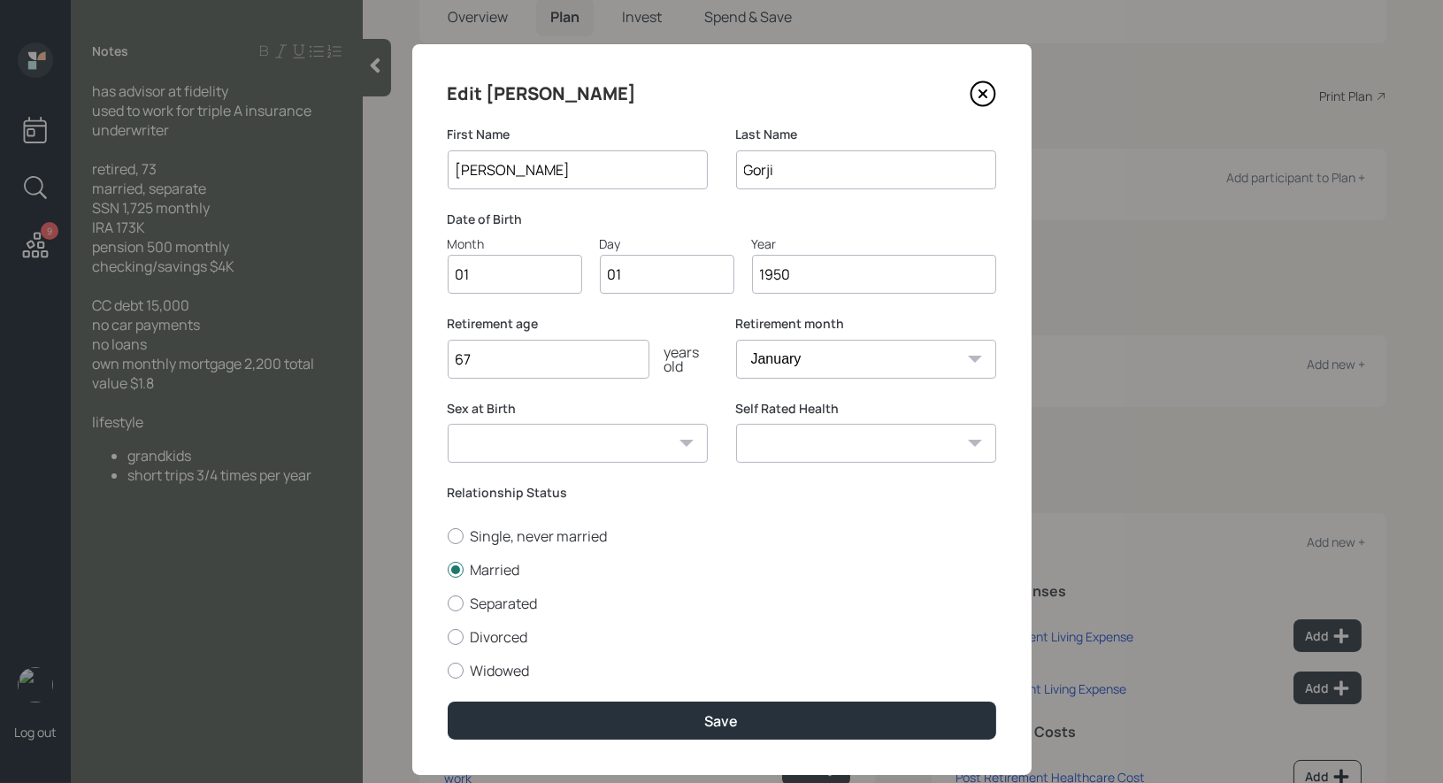
click at [832, 284] on input "1950" at bounding box center [874, 274] width 244 height 39
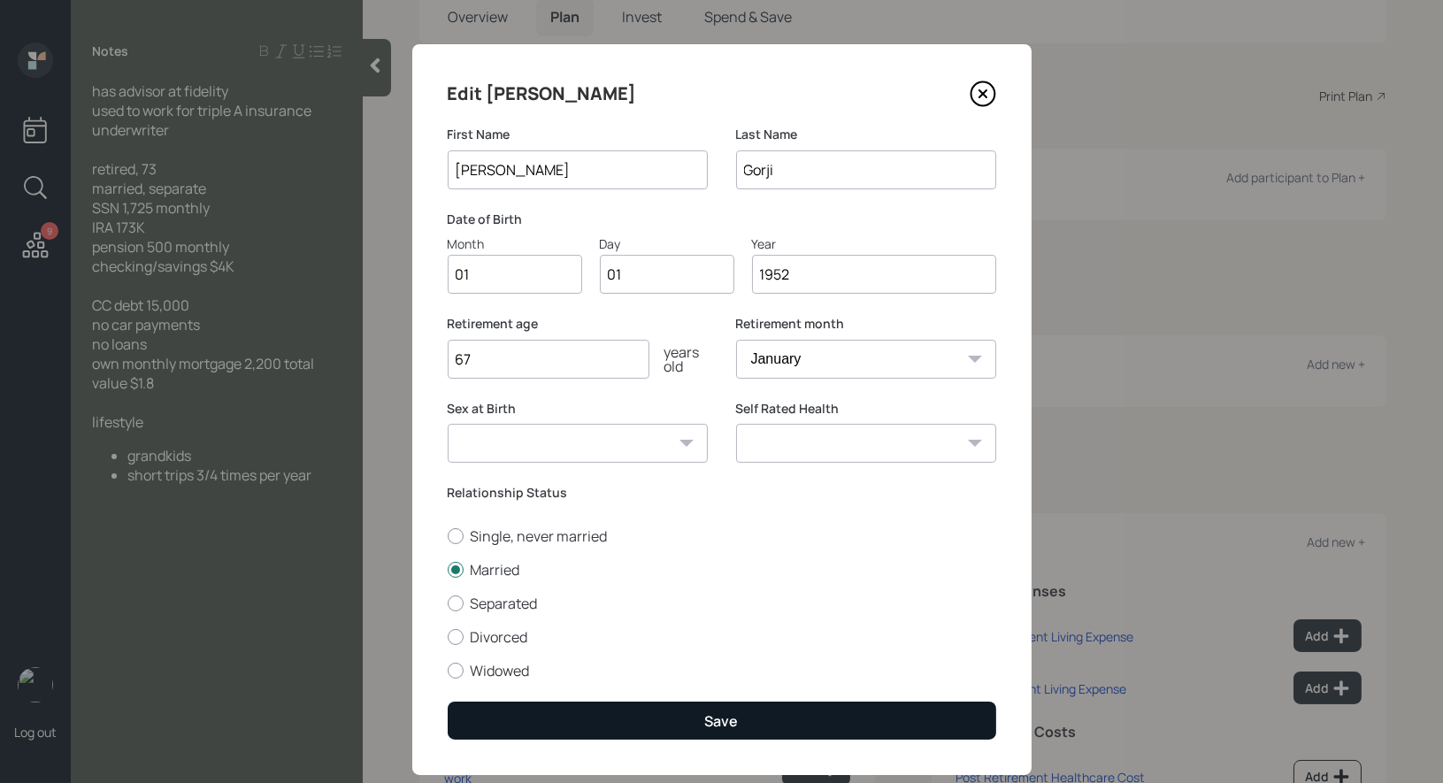
type input "1952"
click at [664, 721] on button "Save" at bounding box center [722, 721] width 549 height 38
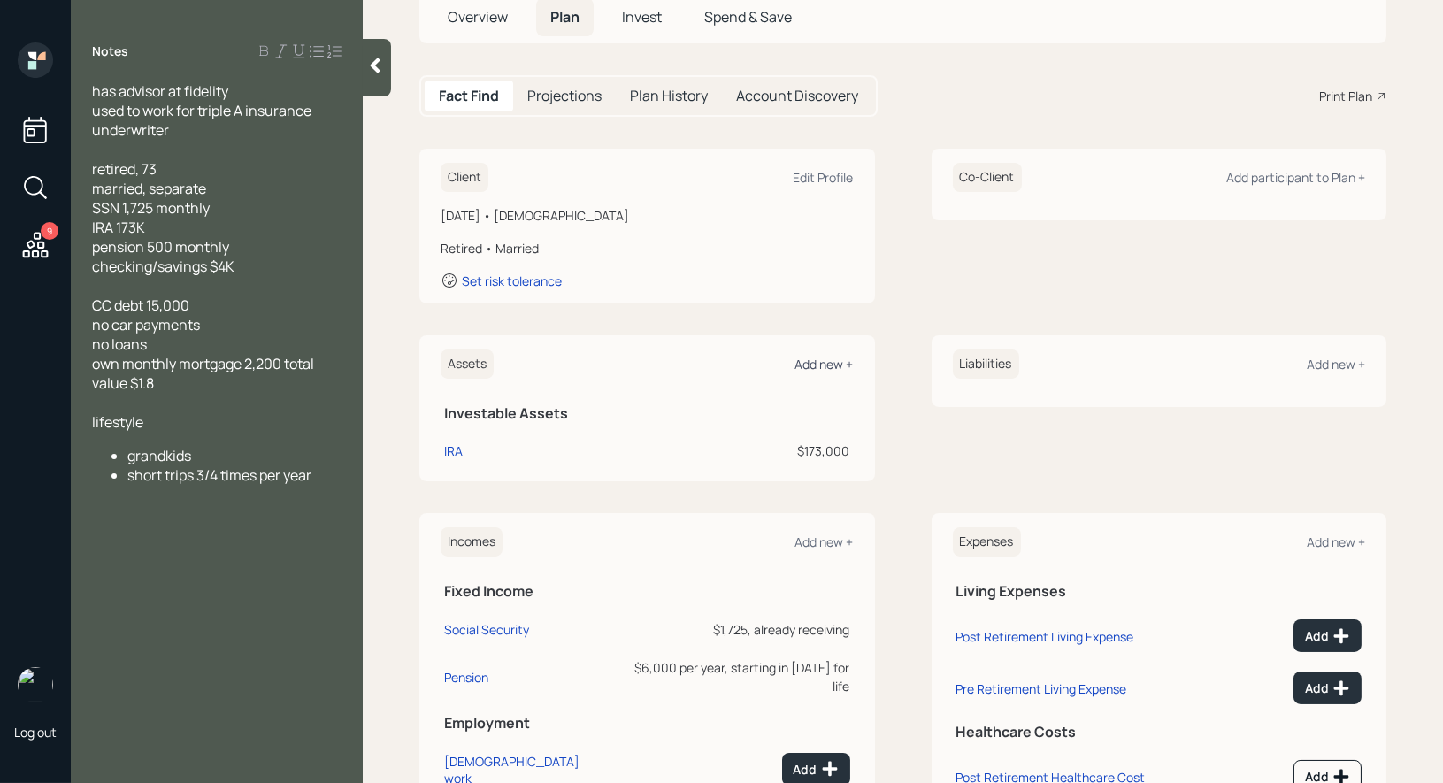
click at [822, 358] on div "Add new +" at bounding box center [825, 364] width 58 height 17
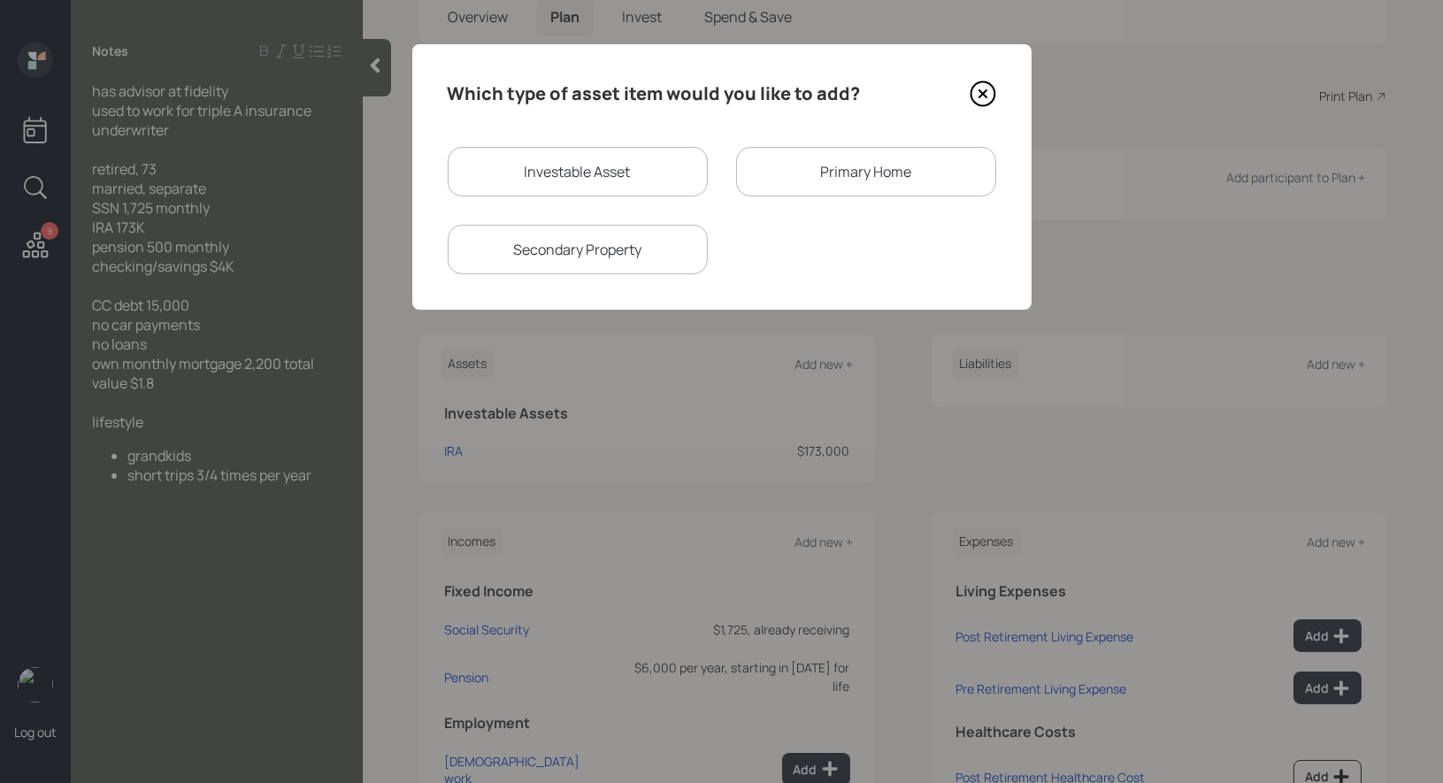
click at [533, 174] on div "Investable Asset" at bounding box center [578, 172] width 260 height 50
select select "taxable"
select select "balanced"
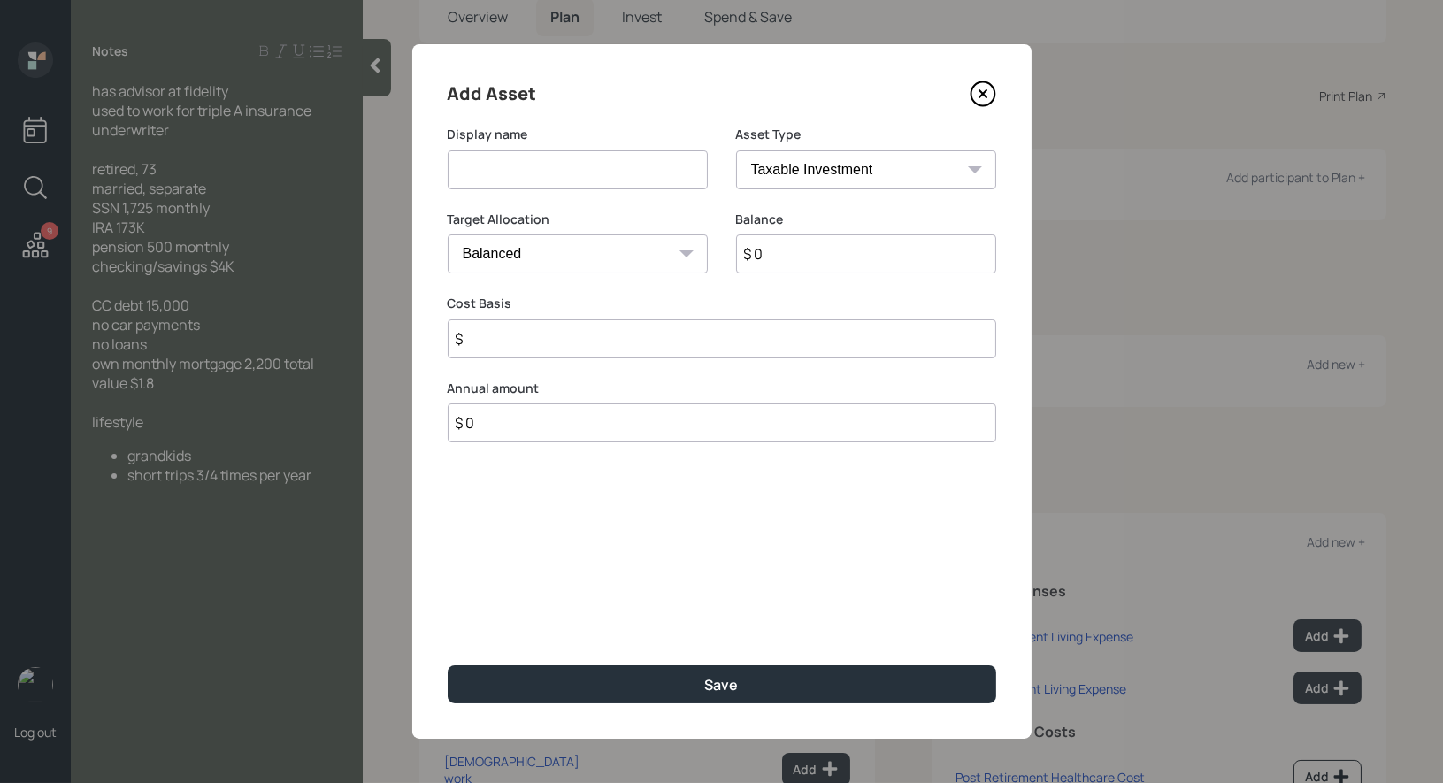
click at [514, 167] on input at bounding box center [578, 169] width 260 height 39
type input "Checking"
click at [810, 261] on input "$ 0" at bounding box center [866, 254] width 260 height 39
type input "$ 4,000"
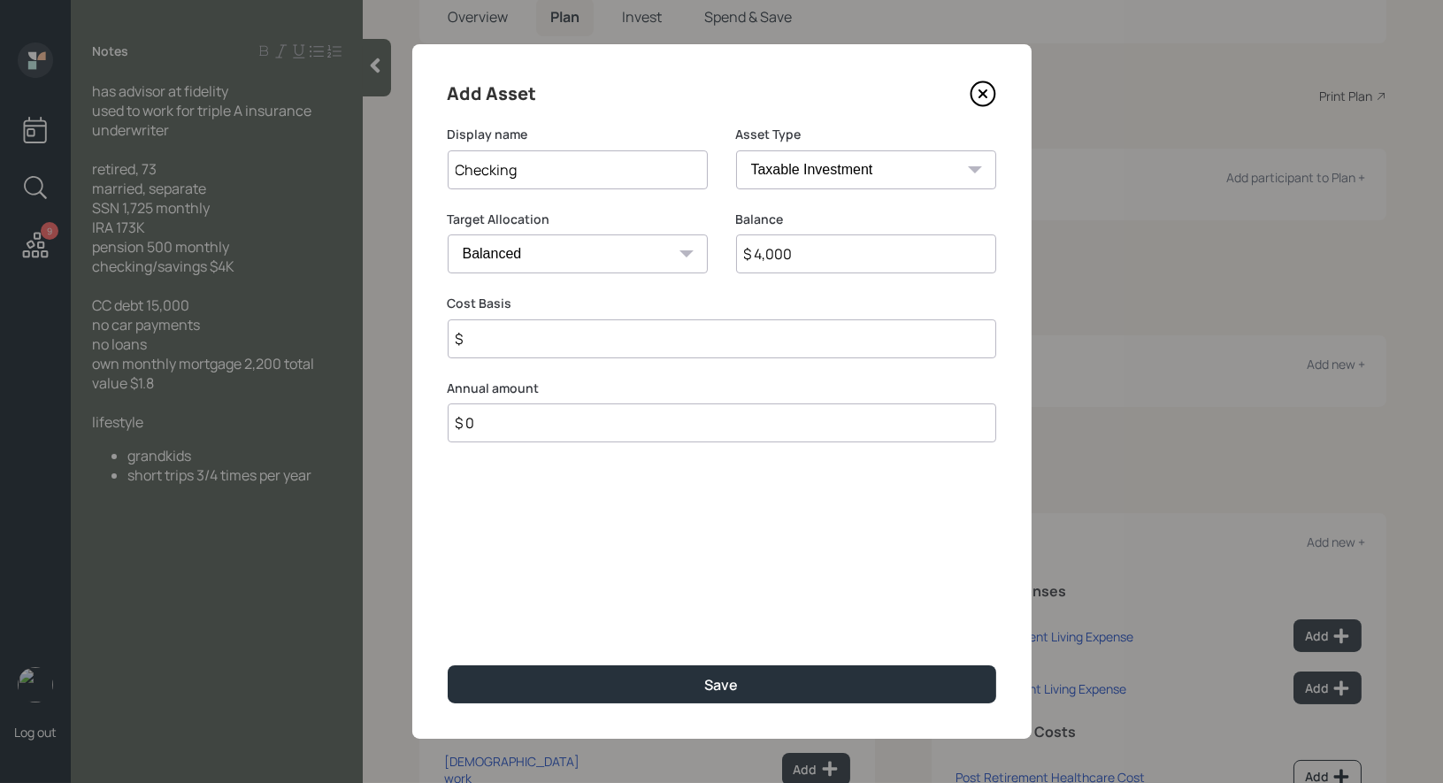
click at [648, 250] on select "Cash Conservative Balanced Aggressive" at bounding box center [578, 254] width 260 height 39
select select "uninvested"
click at [576, 342] on input "$" at bounding box center [722, 338] width 549 height 39
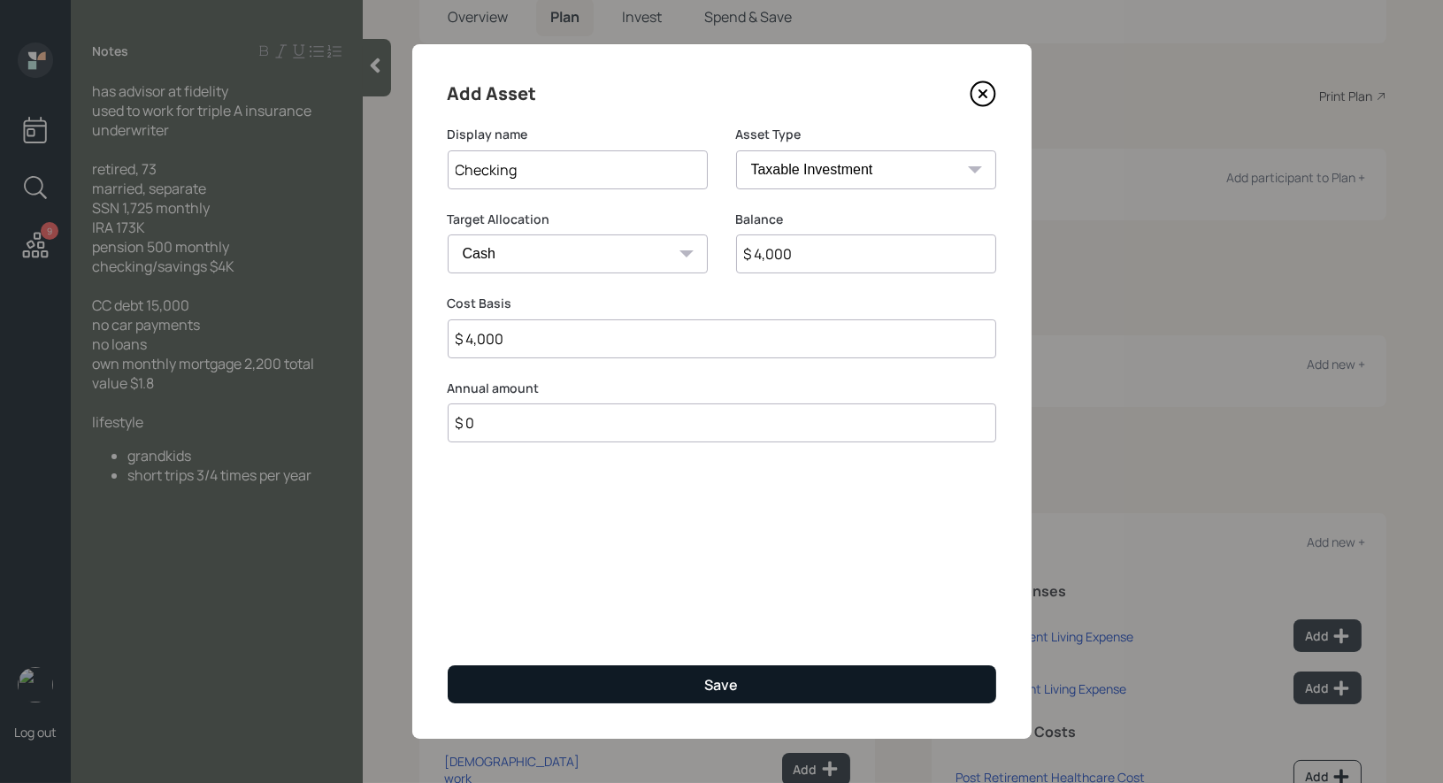
type input "$ 4,000"
click at [619, 681] on button "Save" at bounding box center [722, 684] width 549 height 38
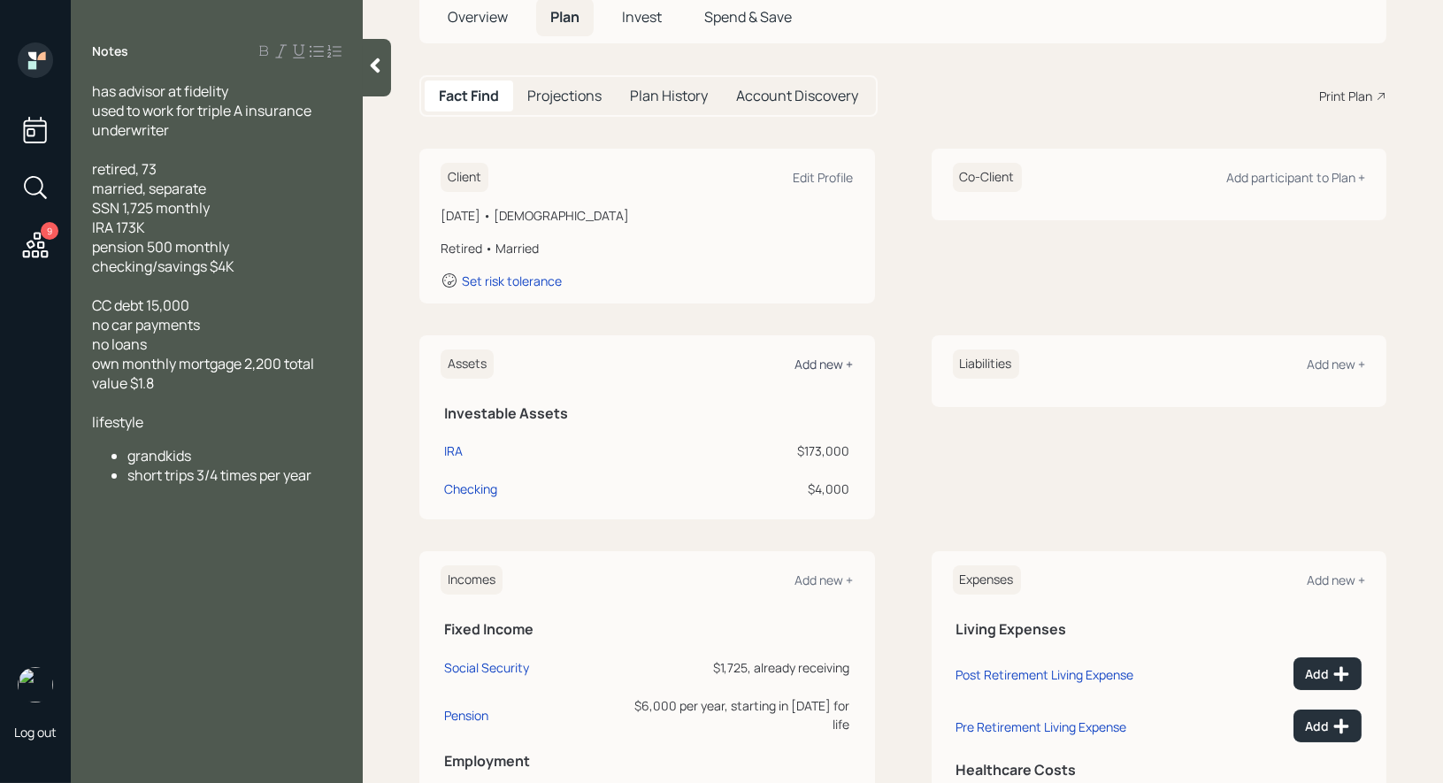
click at [831, 358] on div "Add new +" at bounding box center [825, 364] width 58 height 17
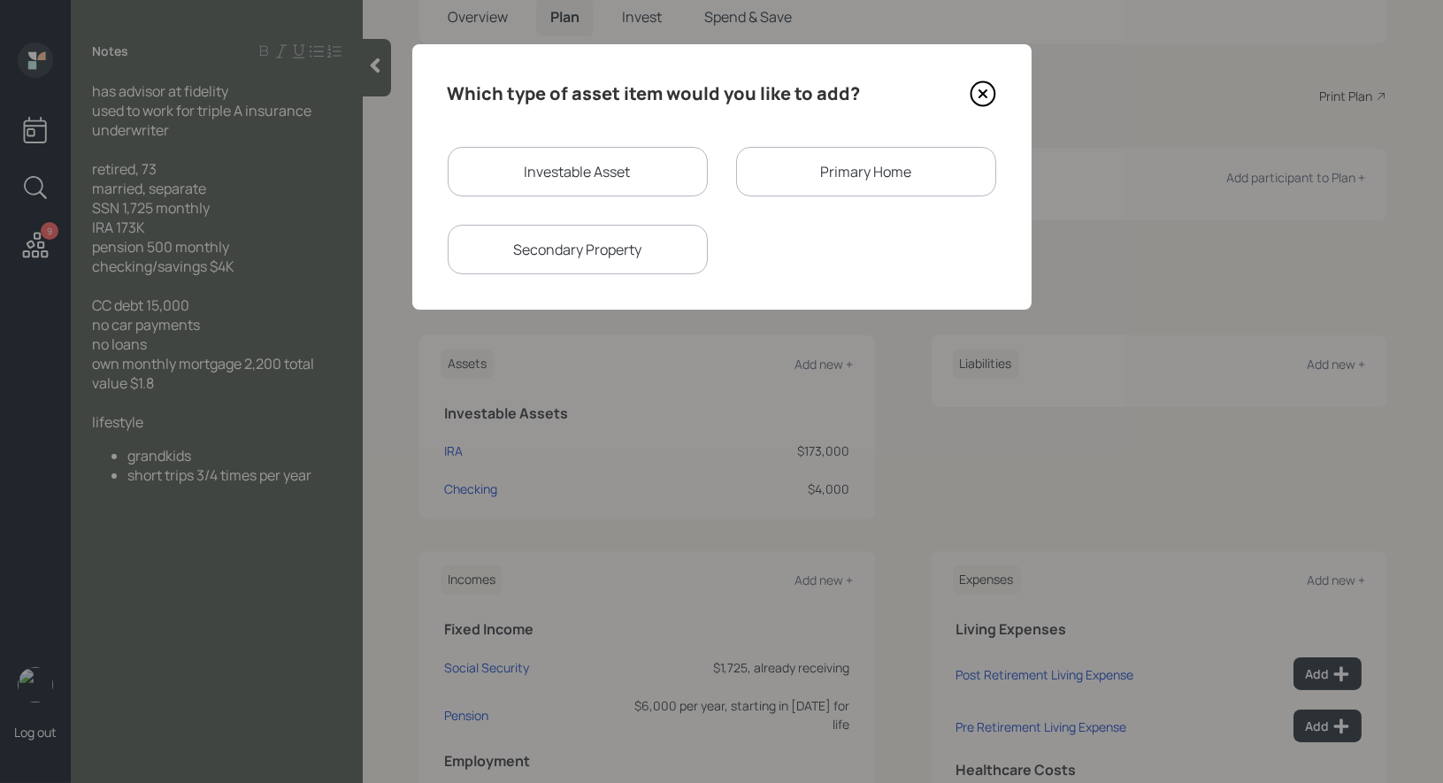
click at [804, 179] on div "Primary Home" at bounding box center [866, 172] width 260 height 50
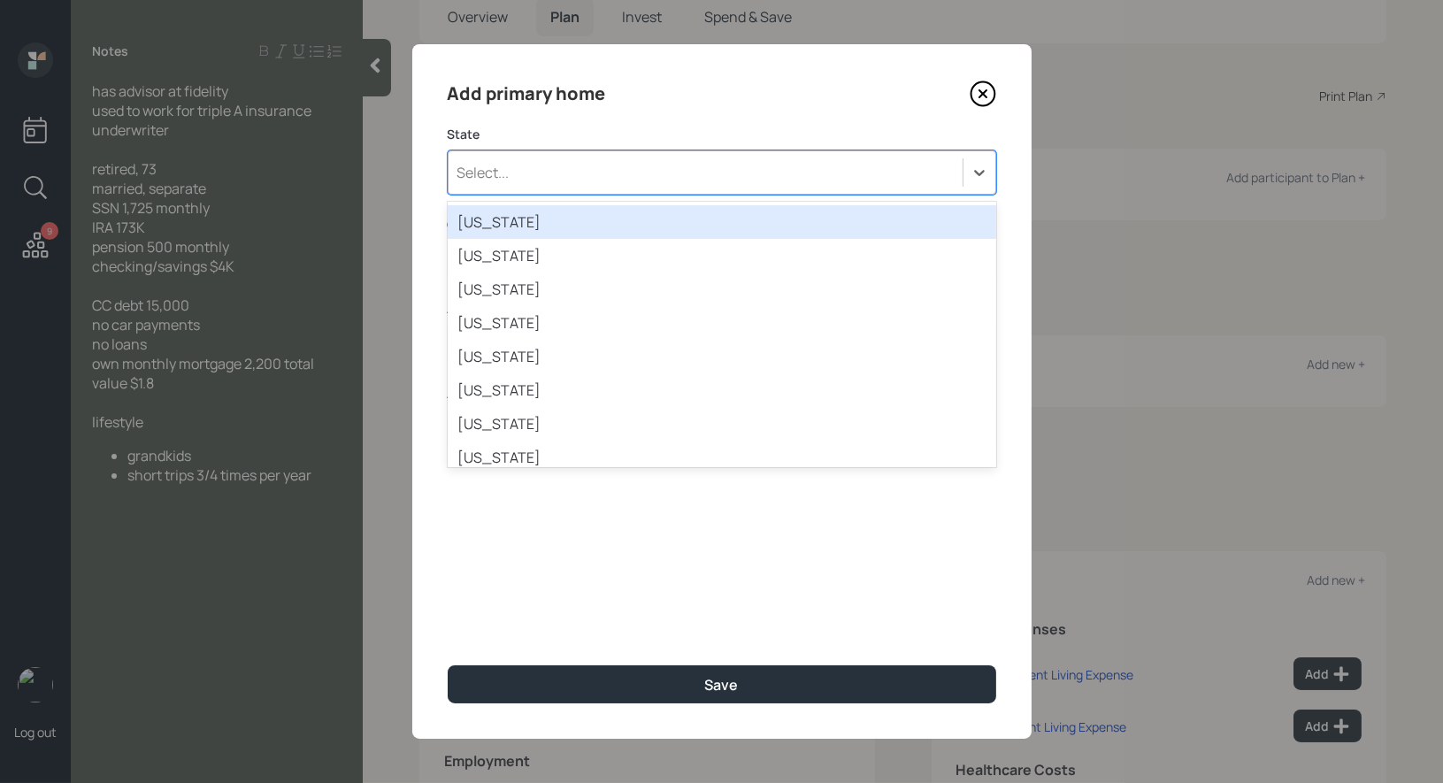
click at [664, 181] on div "Select..." at bounding box center [706, 173] width 514 height 30
type input "ca"
click at [539, 219] on div "[US_STATE]" at bounding box center [722, 222] width 549 height 34
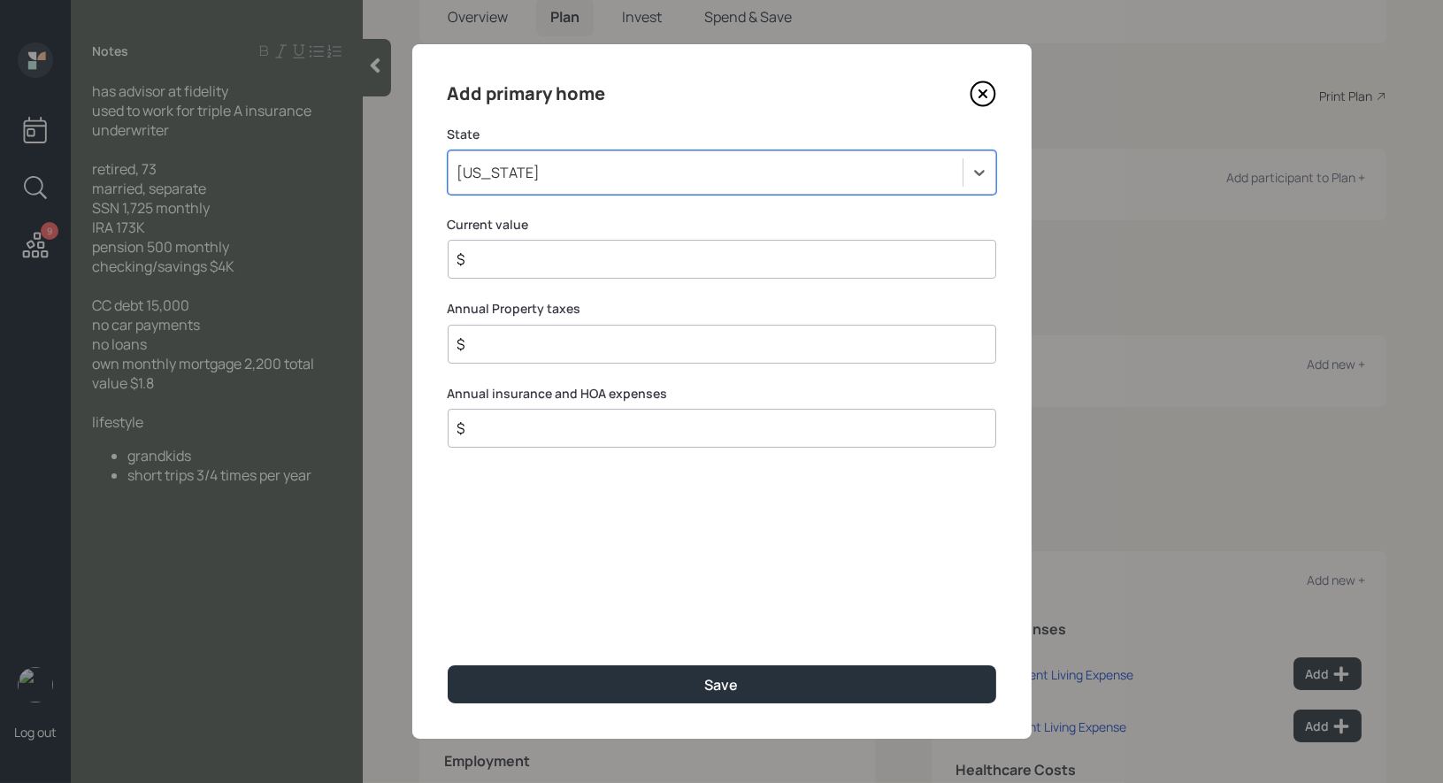
click at [528, 265] on input "$" at bounding box center [715, 259] width 519 height 21
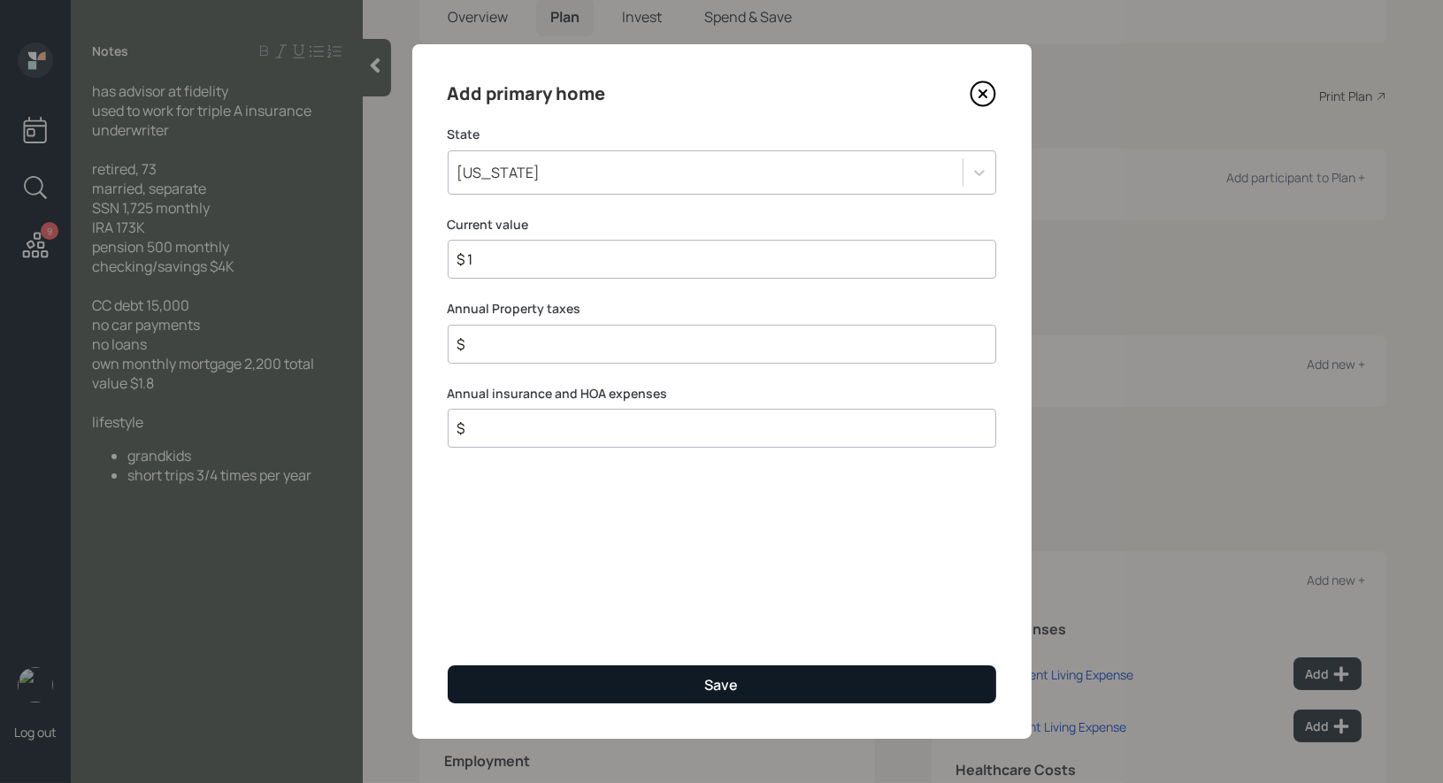
type input "$ 1"
click at [534, 682] on button "Save" at bounding box center [722, 684] width 549 height 38
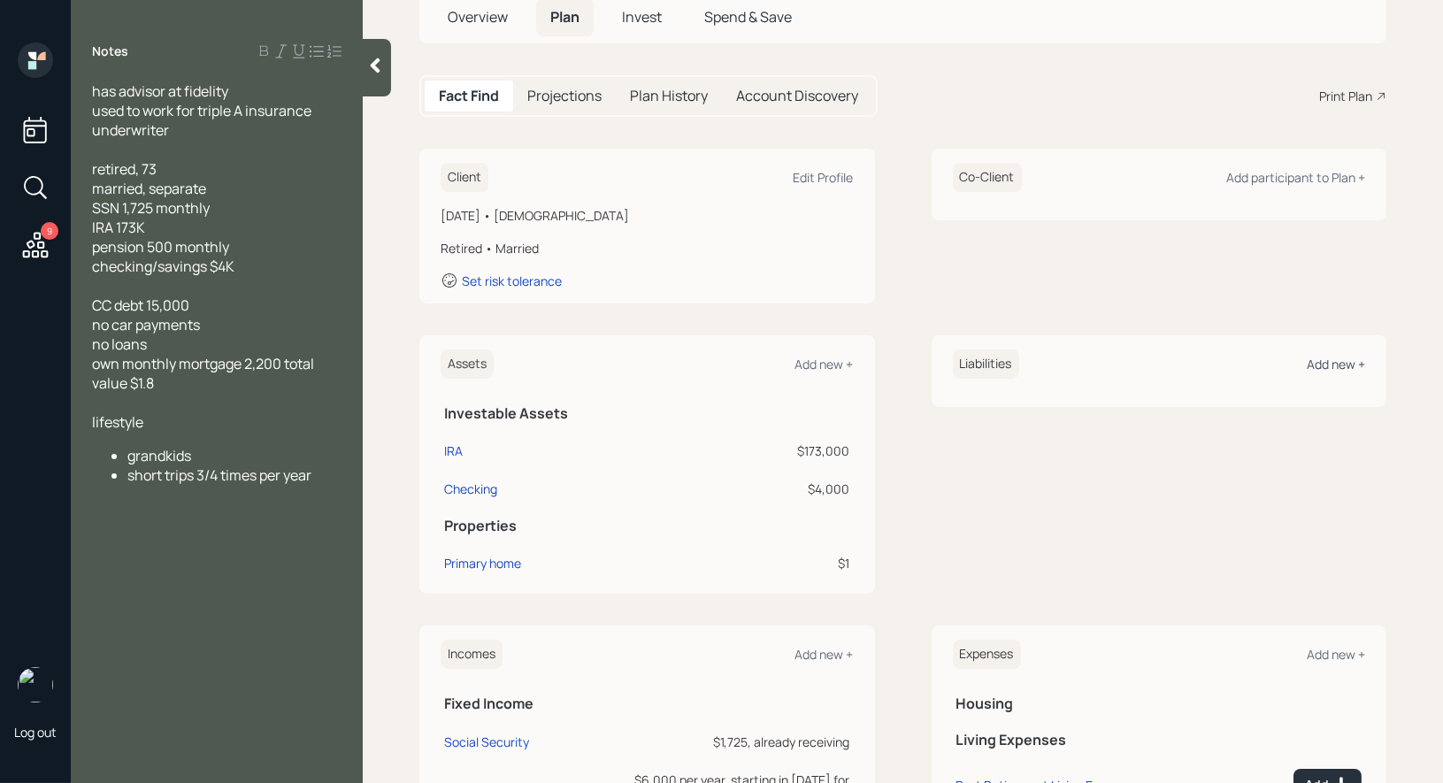
click at [1341, 358] on div "Add new +" at bounding box center [1336, 364] width 58 height 17
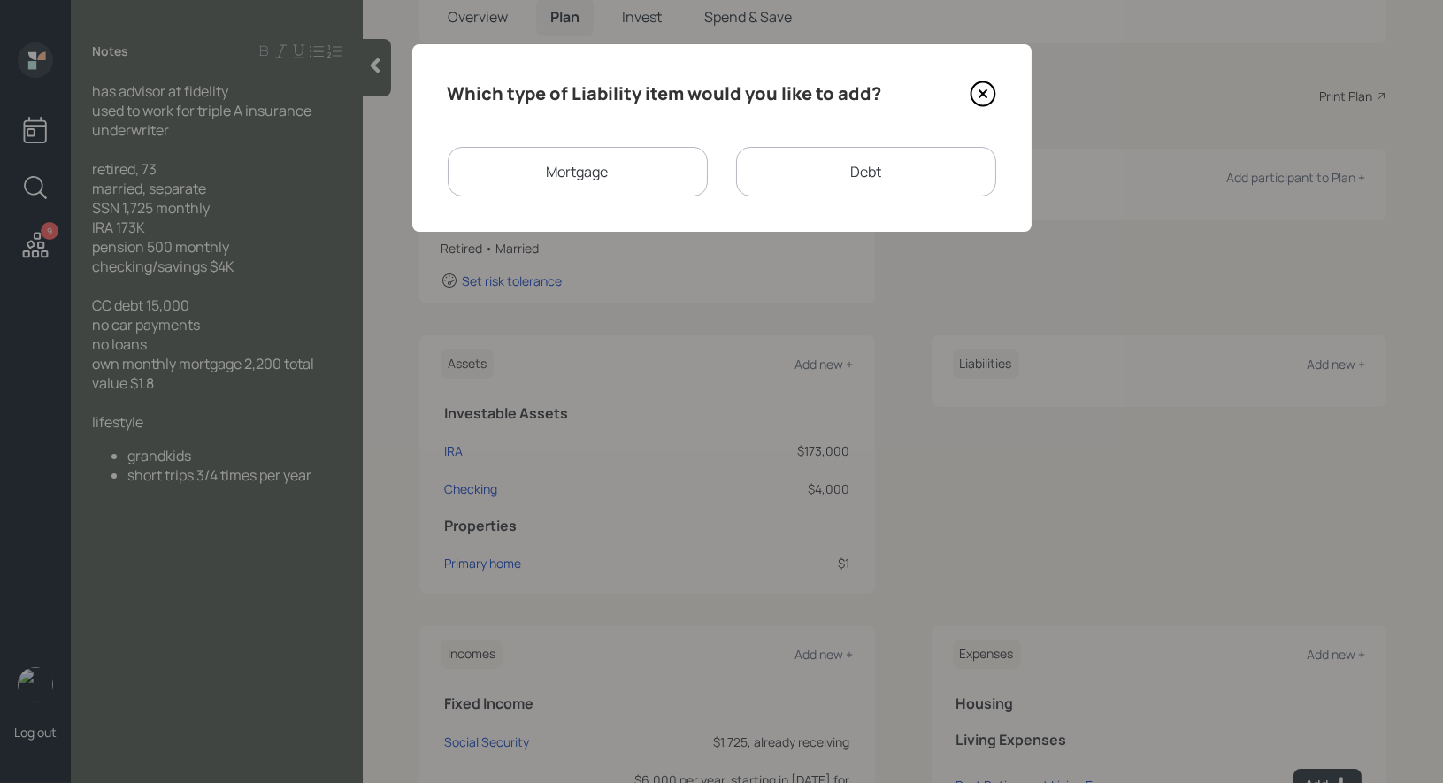
click at [572, 165] on div "Mortgage" at bounding box center [578, 172] width 260 height 50
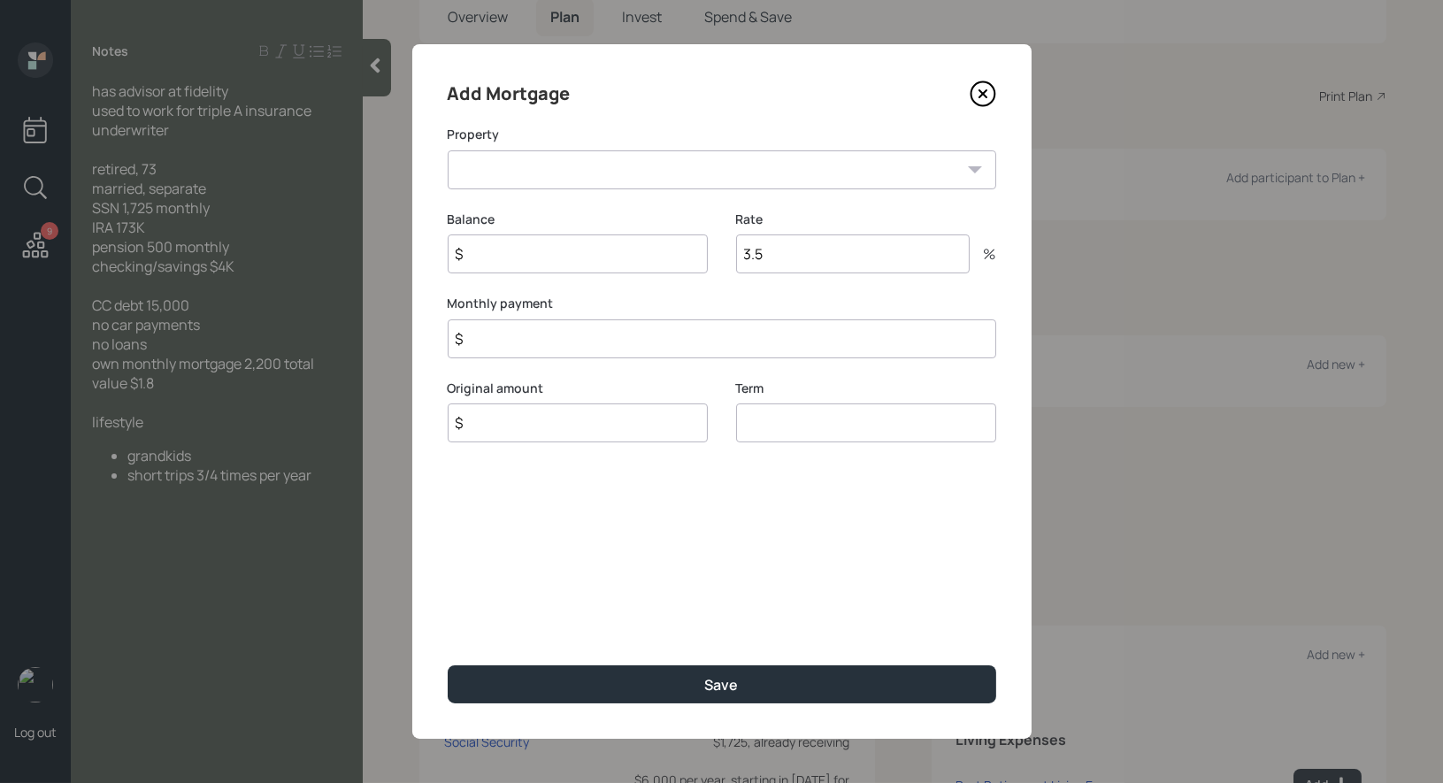
click at [573, 167] on select "CA Primary home" at bounding box center [722, 169] width 549 height 39
select select "eb4aafc1-9763-445b-aefa-29e8cd9179d1"
click at [530, 254] on input "$" at bounding box center [578, 254] width 260 height 39
type input "$ 1"
click at [486, 342] on input "$" at bounding box center [722, 338] width 549 height 39
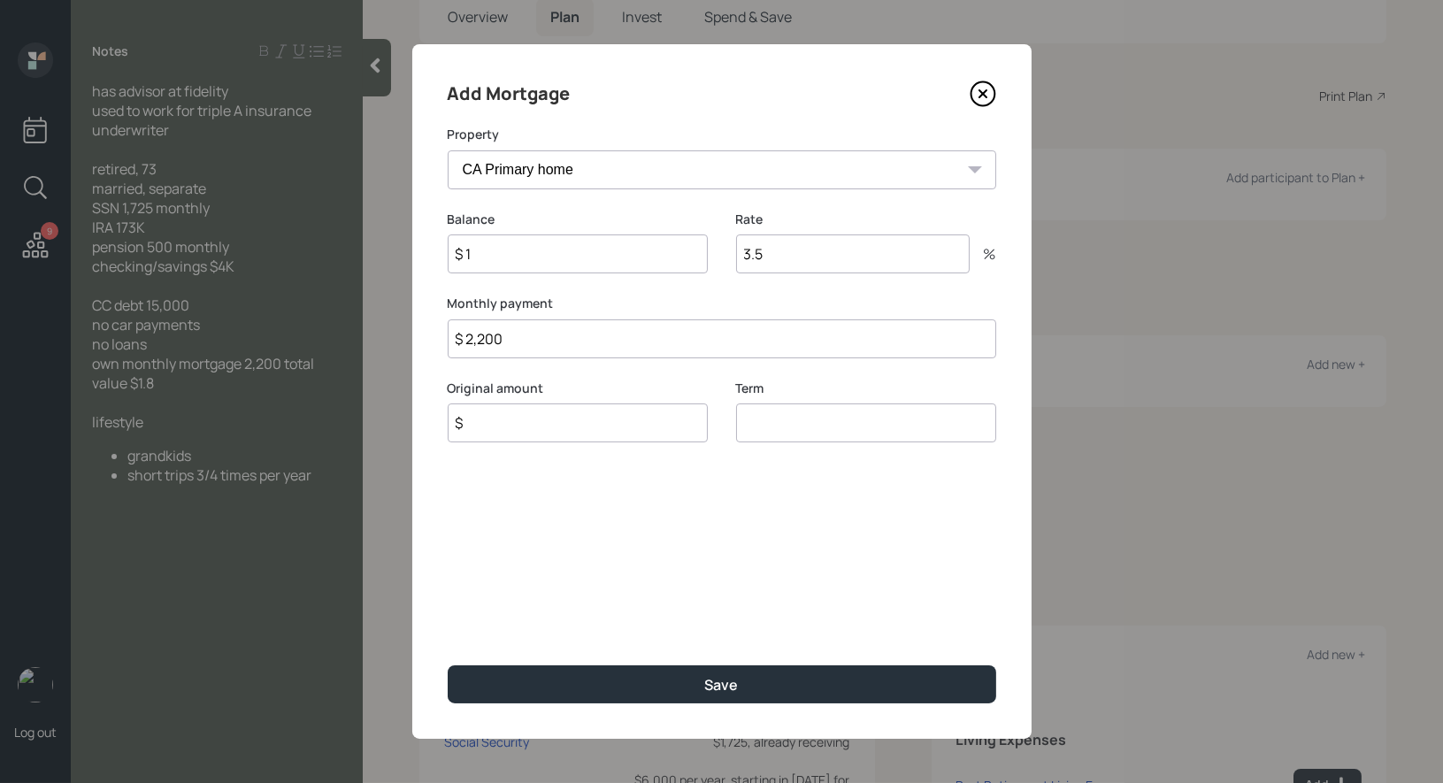
type input "$ 2,200"
click at [489, 430] on input "$" at bounding box center [578, 423] width 260 height 39
type input "$ 1"
click at [902, 433] on input "number" at bounding box center [866, 423] width 260 height 39
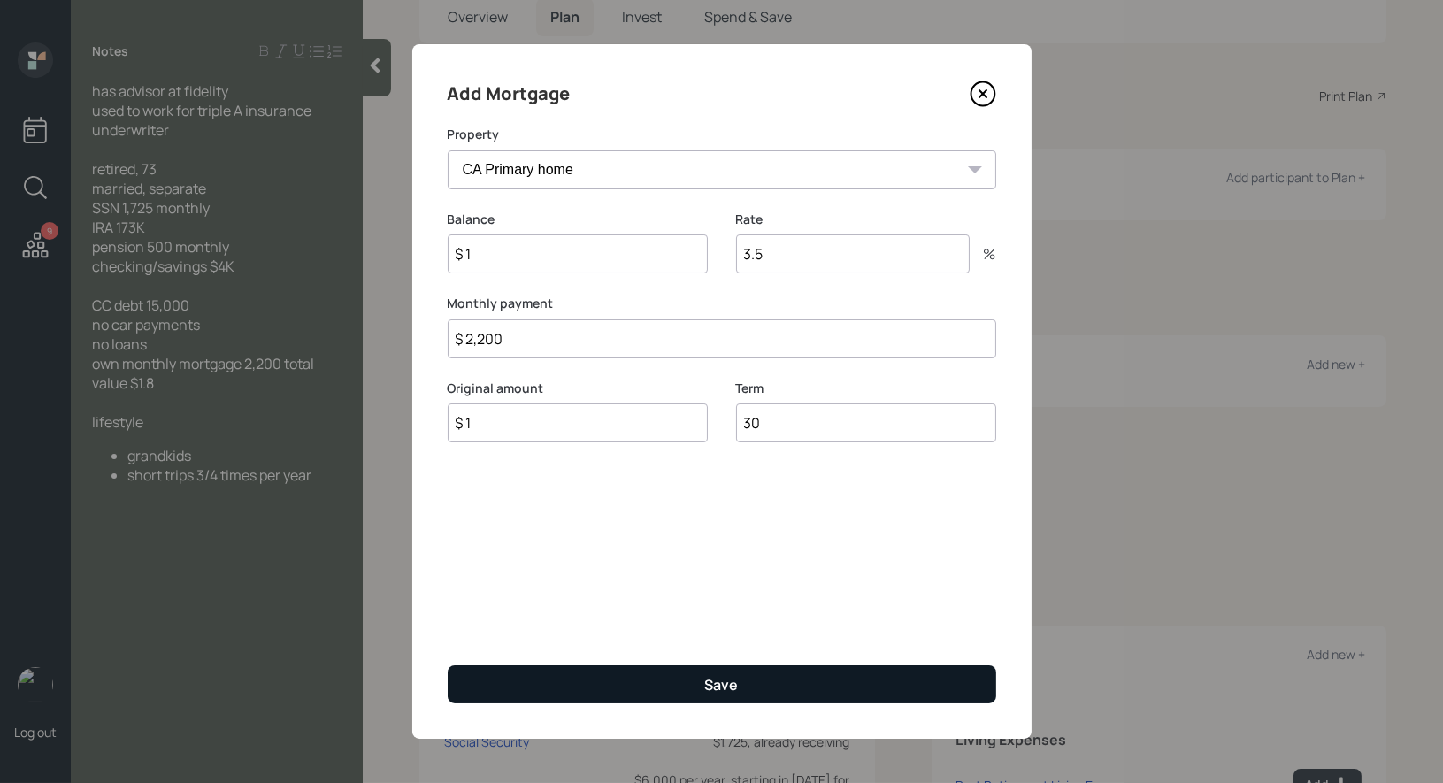
type input "30"
click at [732, 679] on div "Save" at bounding box center [722, 684] width 34 height 19
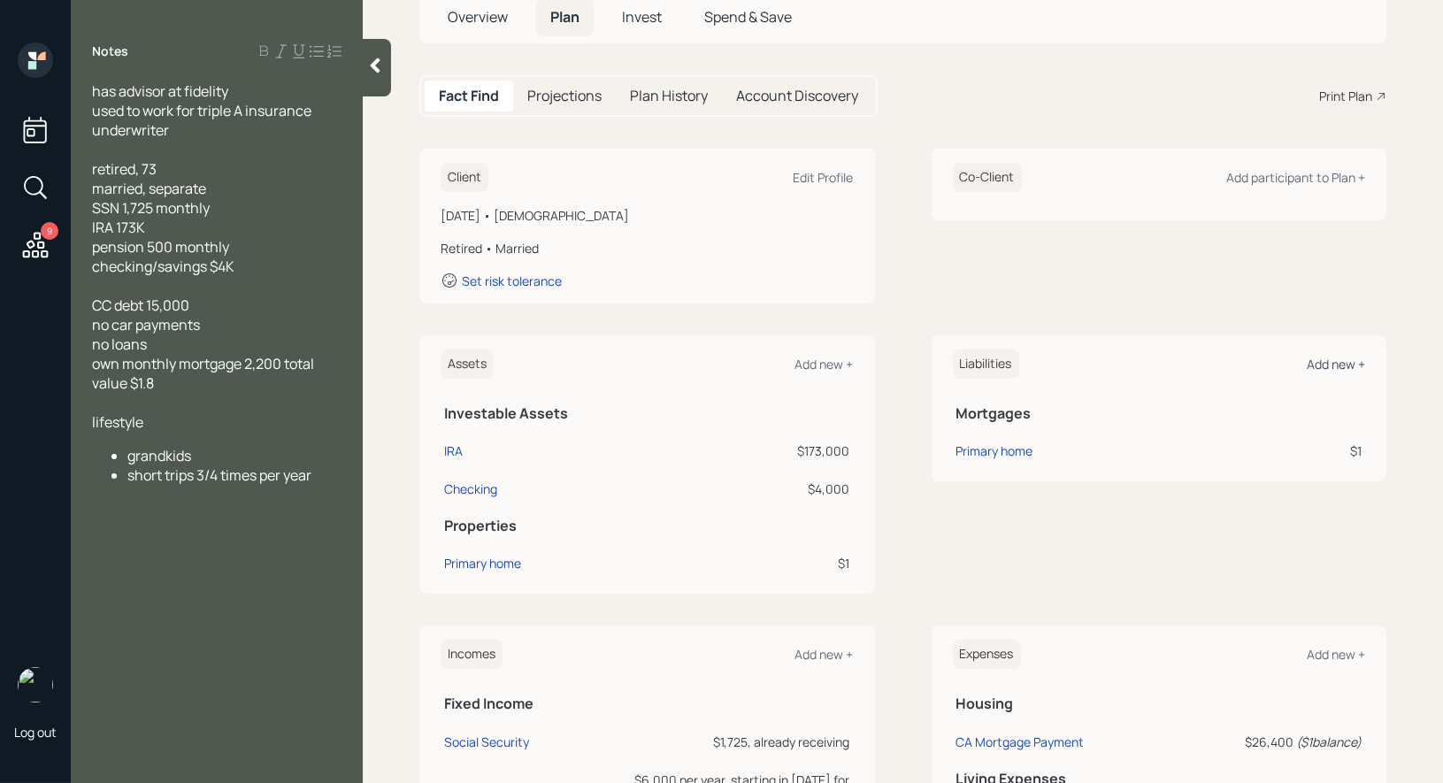
click at [1355, 359] on div "Add new +" at bounding box center [1336, 364] width 58 height 17
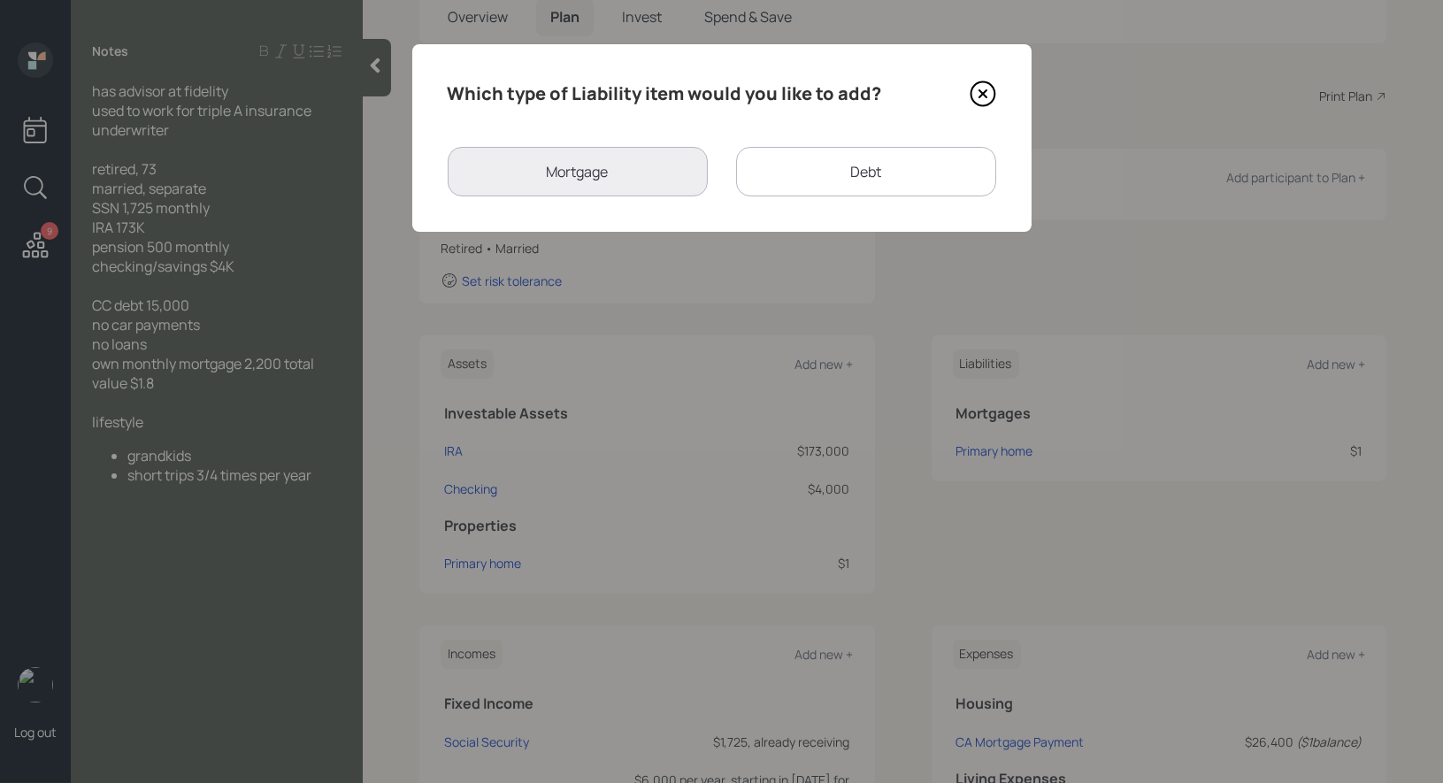
click at [794, 167] on div "Debt" at bounding box center [866, 172] width 260 height 50
select select "credit_card"
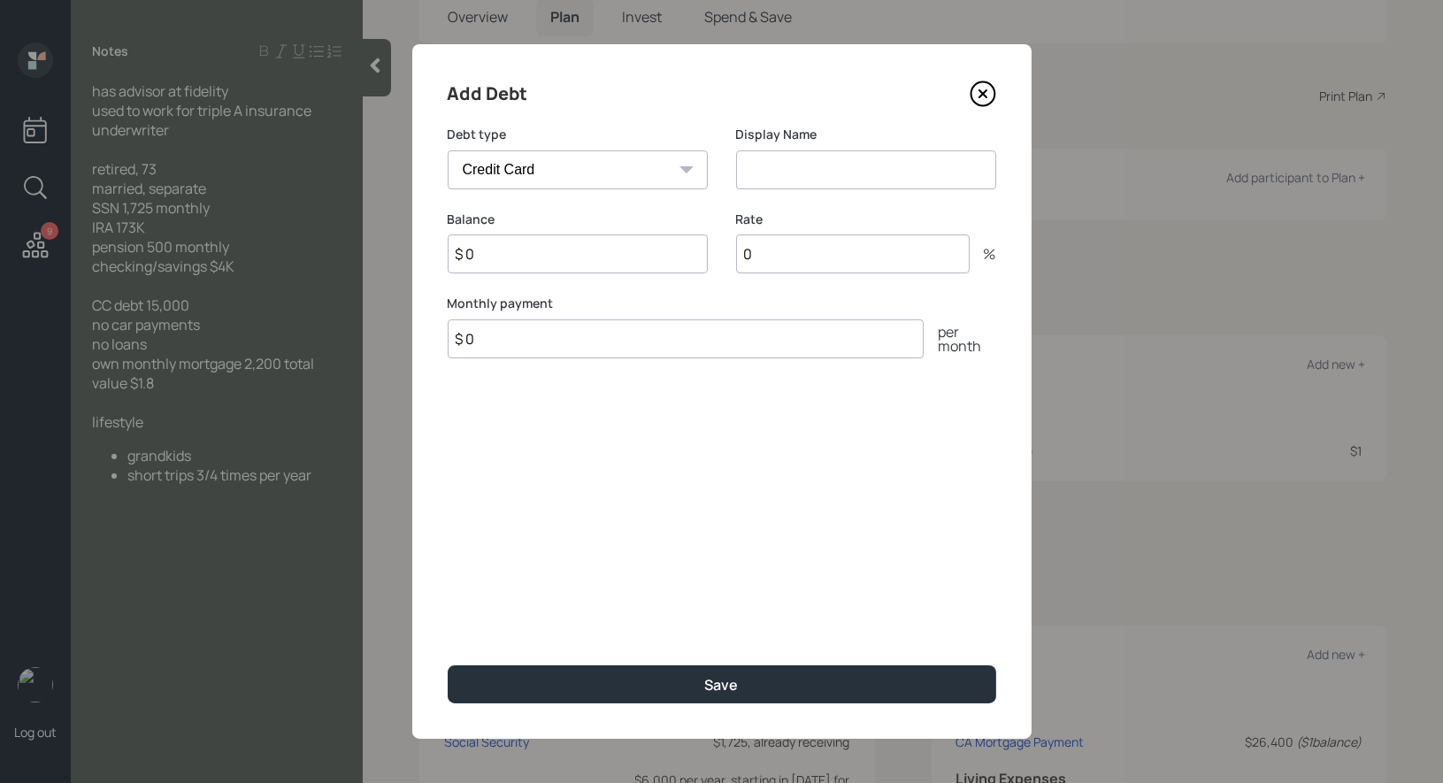
click at [795, 173] on input at bounding box center [866, 169] width 260 height 39
type input "Credit Card"
click at [601, 255] on input "$ 0" at bounding box center [578, 254] width 260 height 39
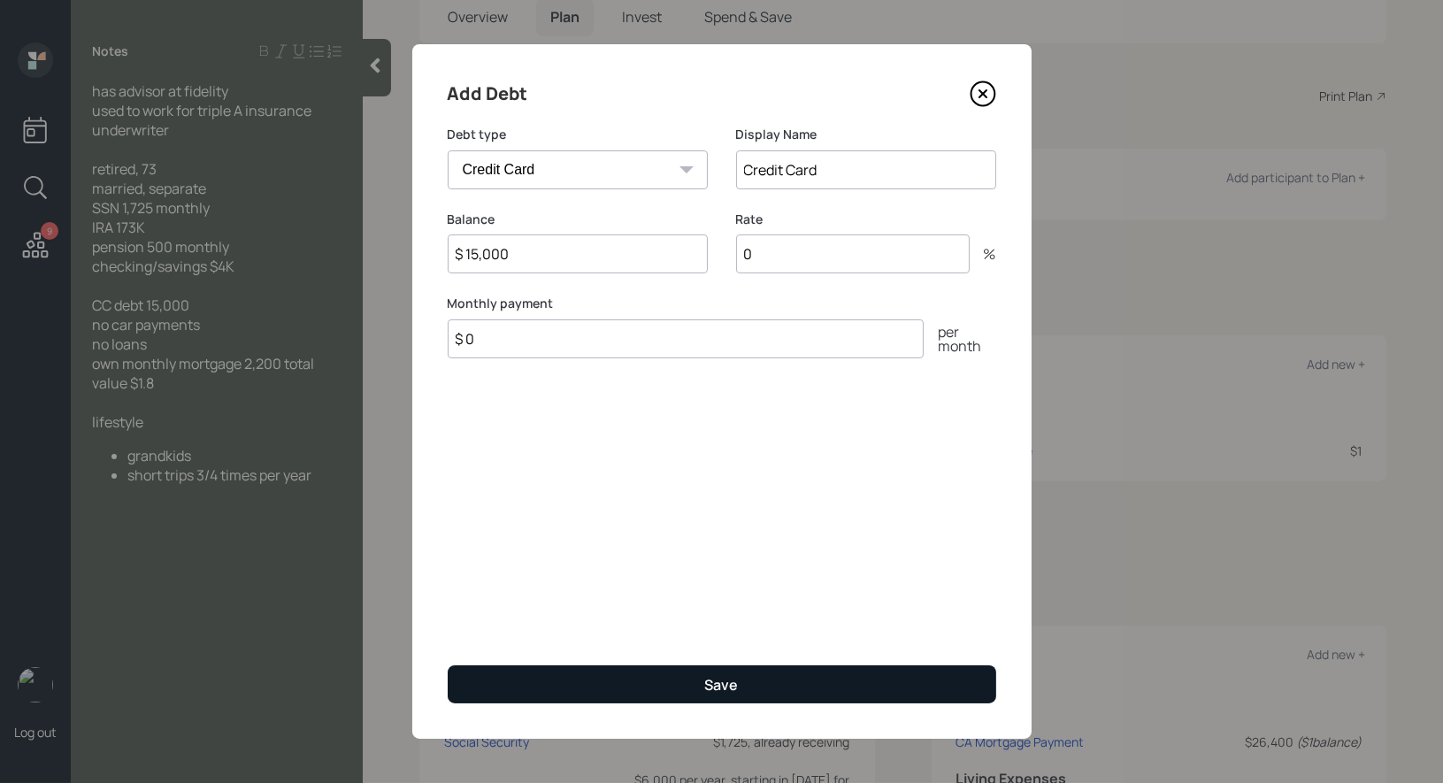
type input "$ 15,000"
click at [685, 696] on button "Save" at bounding box center [722, 684] width 549 height 38
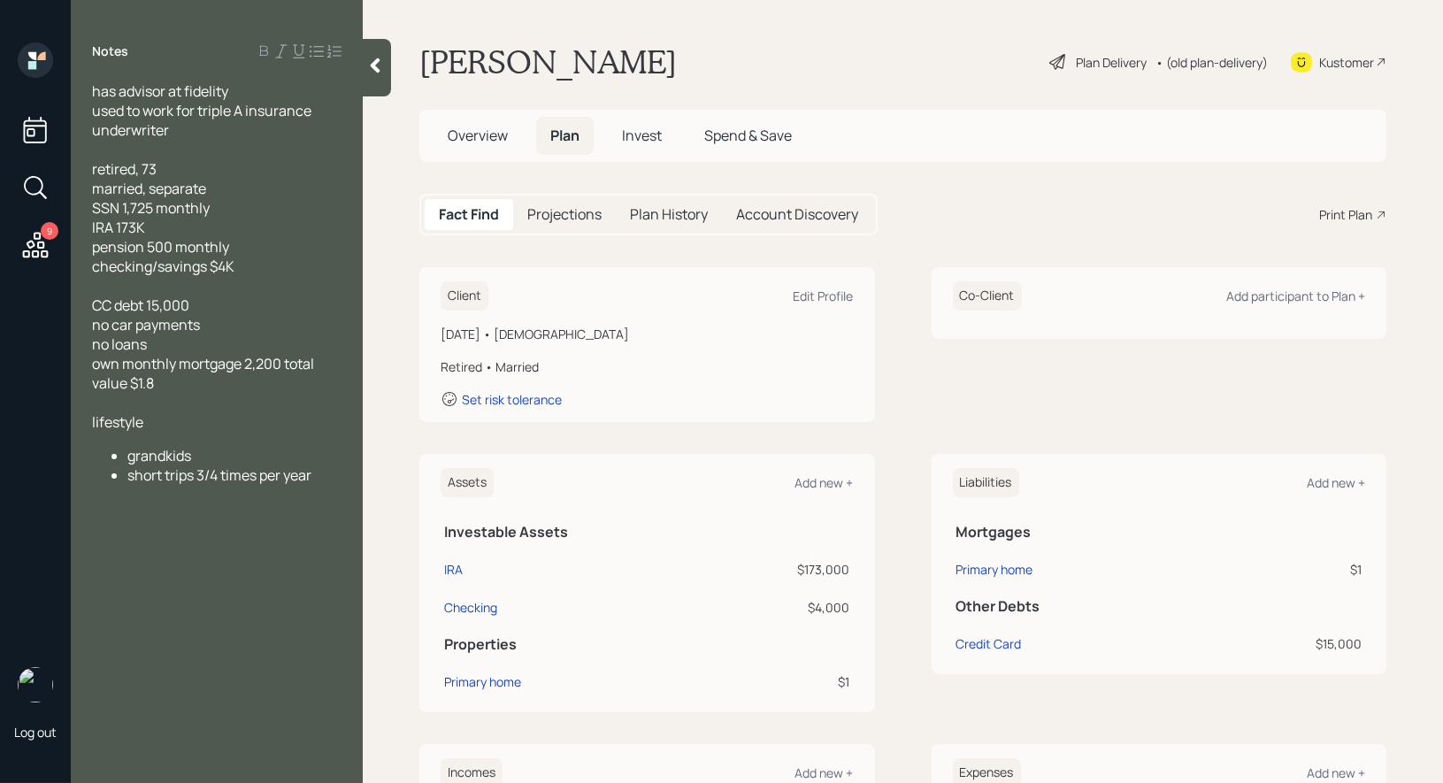
click at [1094, 56] on div "Plan Delivery" at bounding box center [1111, 62] width 71 height 19
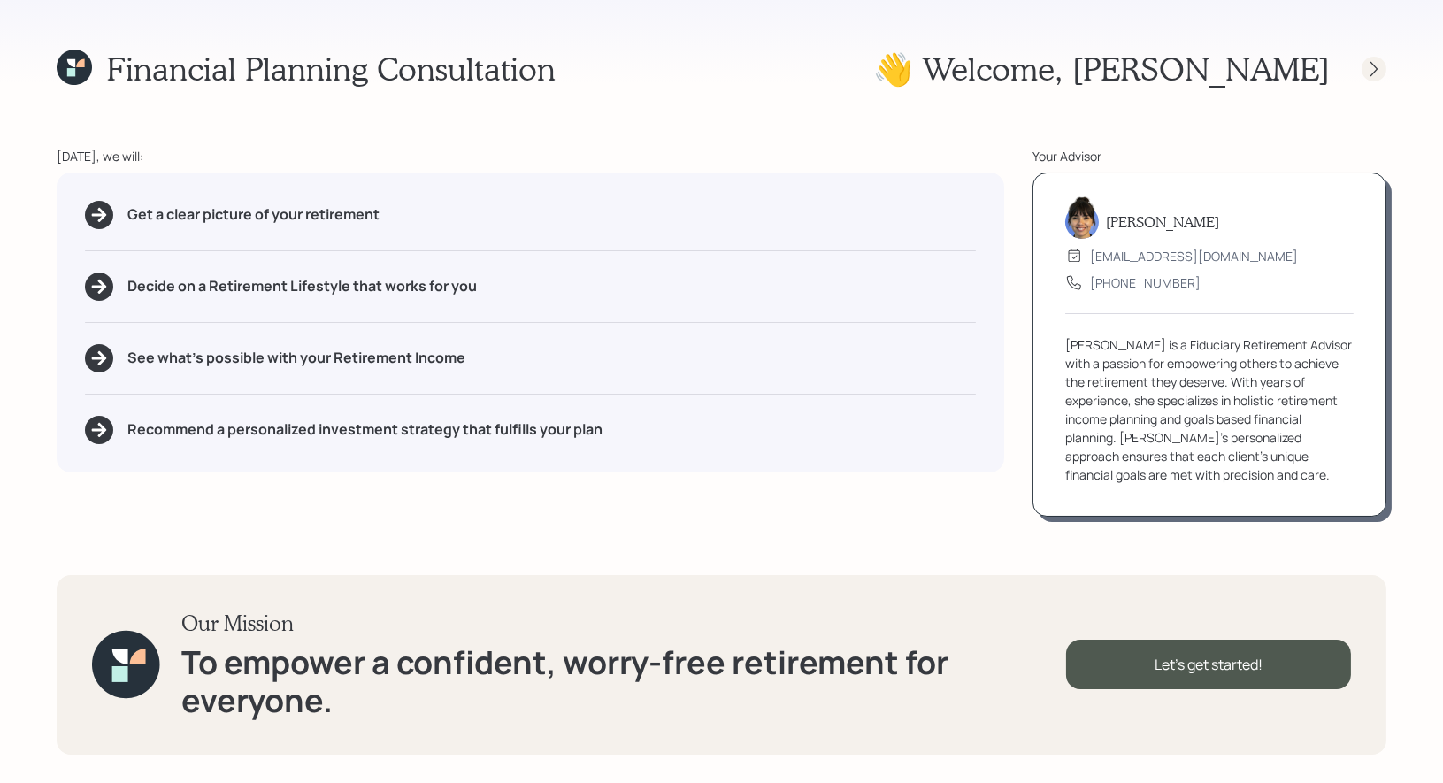
click at [1375, 65] on icon at bounding box center [1374, 68] width 7 height 15
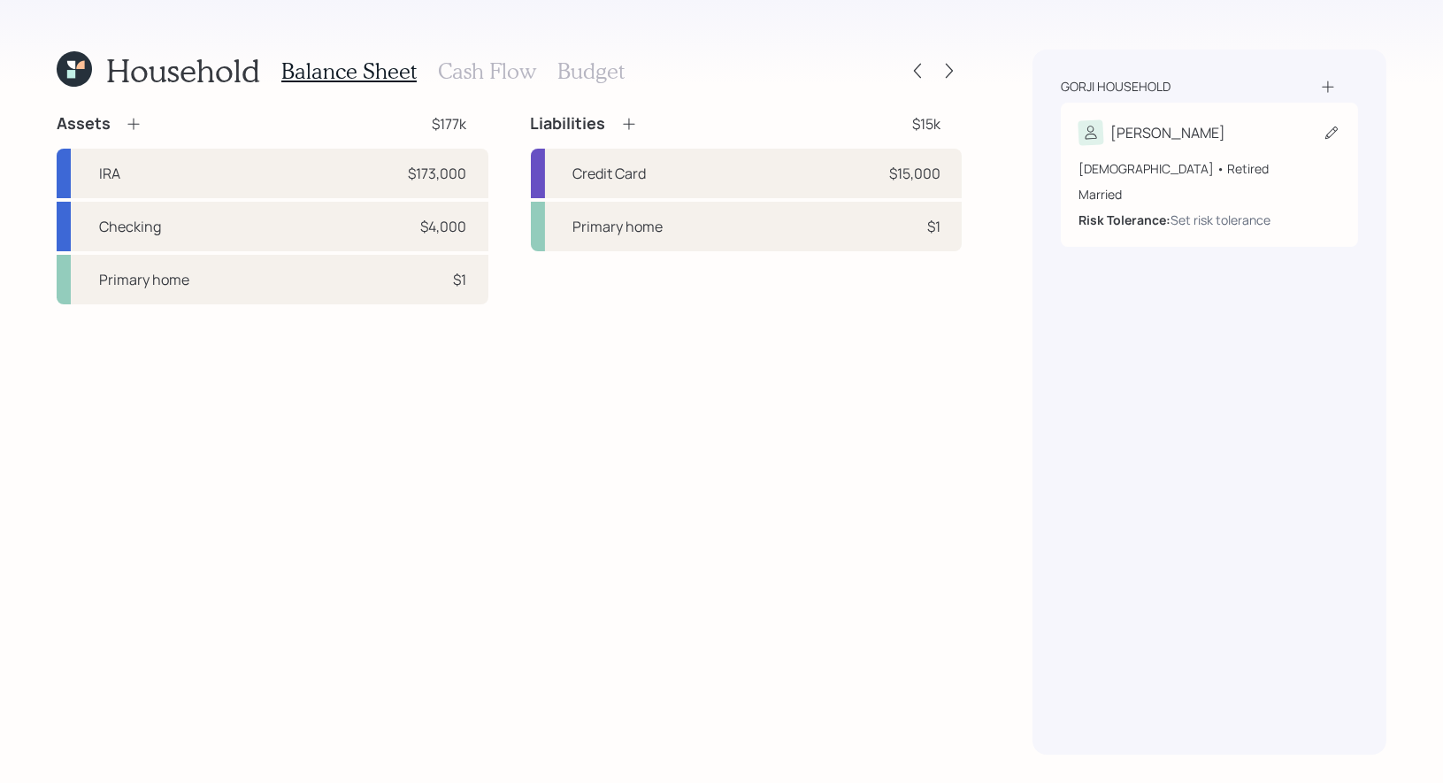
click at [1335, 133] on icon at bounding box center [1332, 133] width 18 height 18
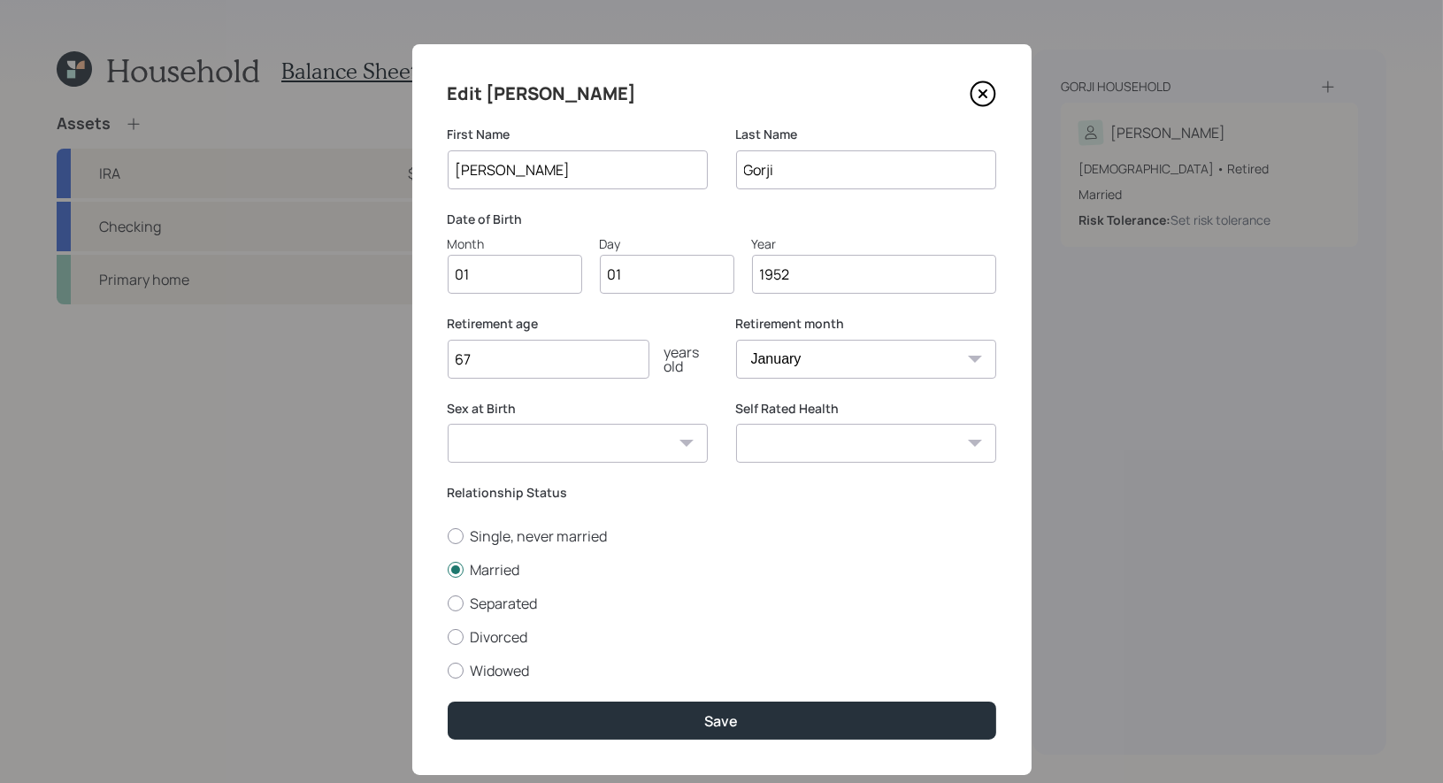
click at [547, 268] on input "01" at bounding box center [515, 274] width 135 height 39
type input "02"
type input "0"
type input "11"
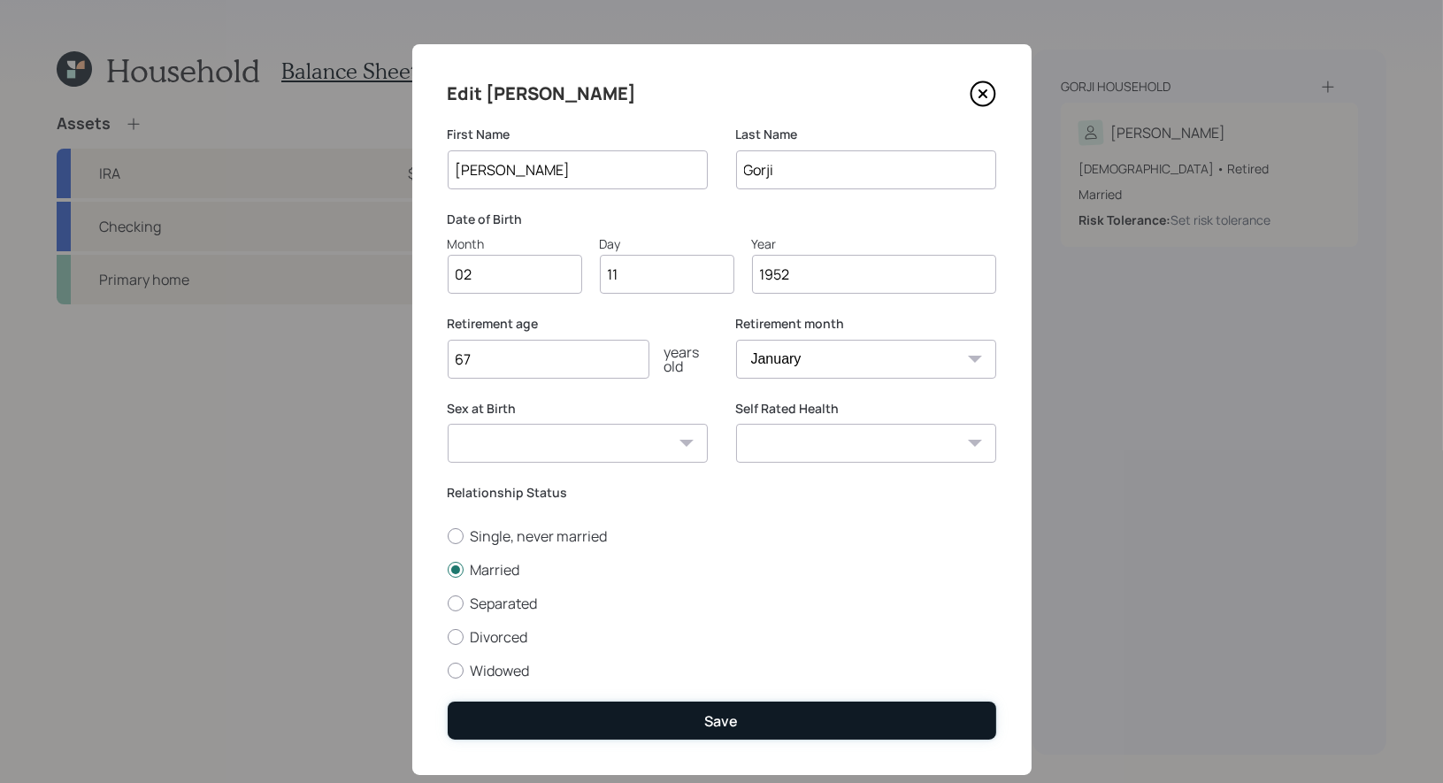
click at [703, 719] on button "Save" at bounding box center [722, 721] width 549 height 38
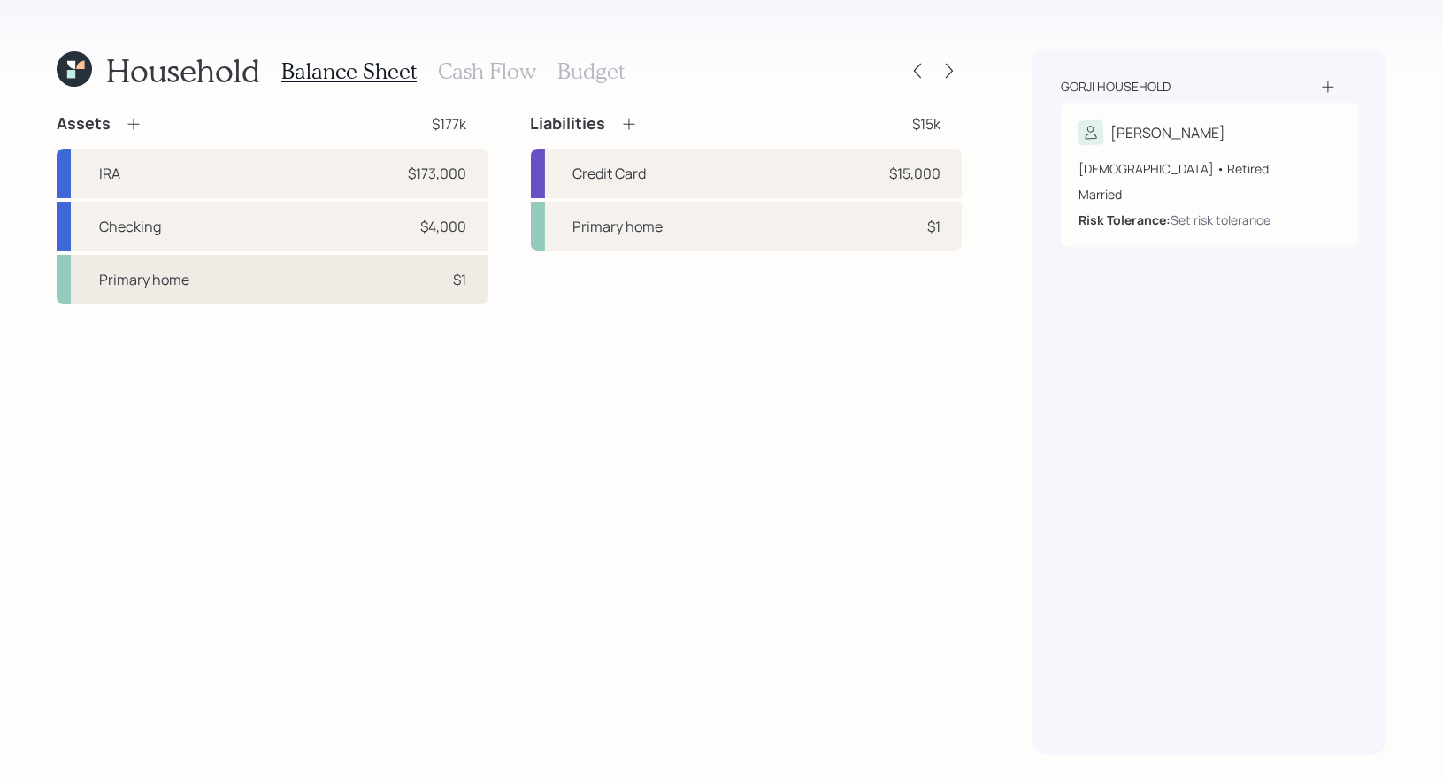
click at [319, 274] on div "Primary home $1" at bounding box center [273, 280] width 432 height 50
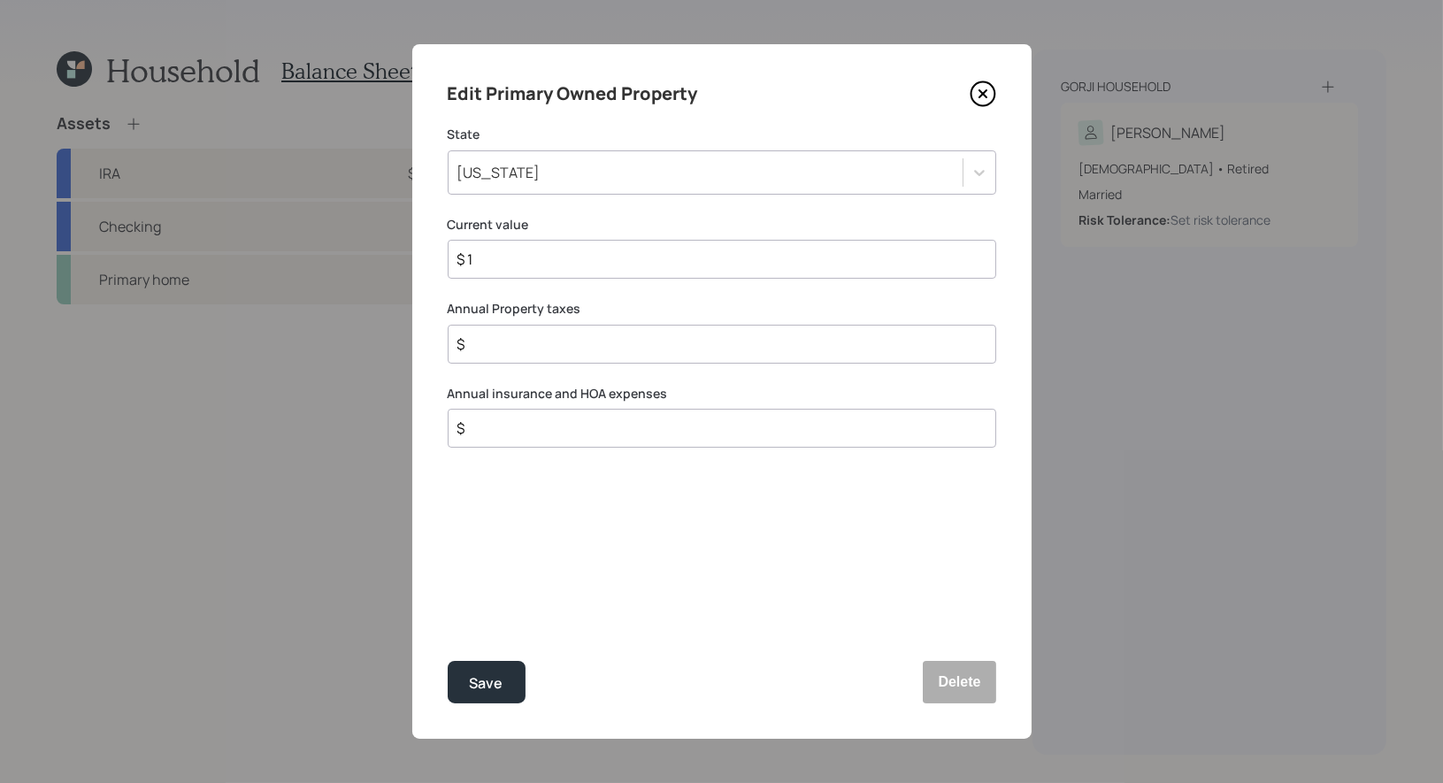
click at [989, 97] on icon at bounding box center [983, 94] width 27 height 27
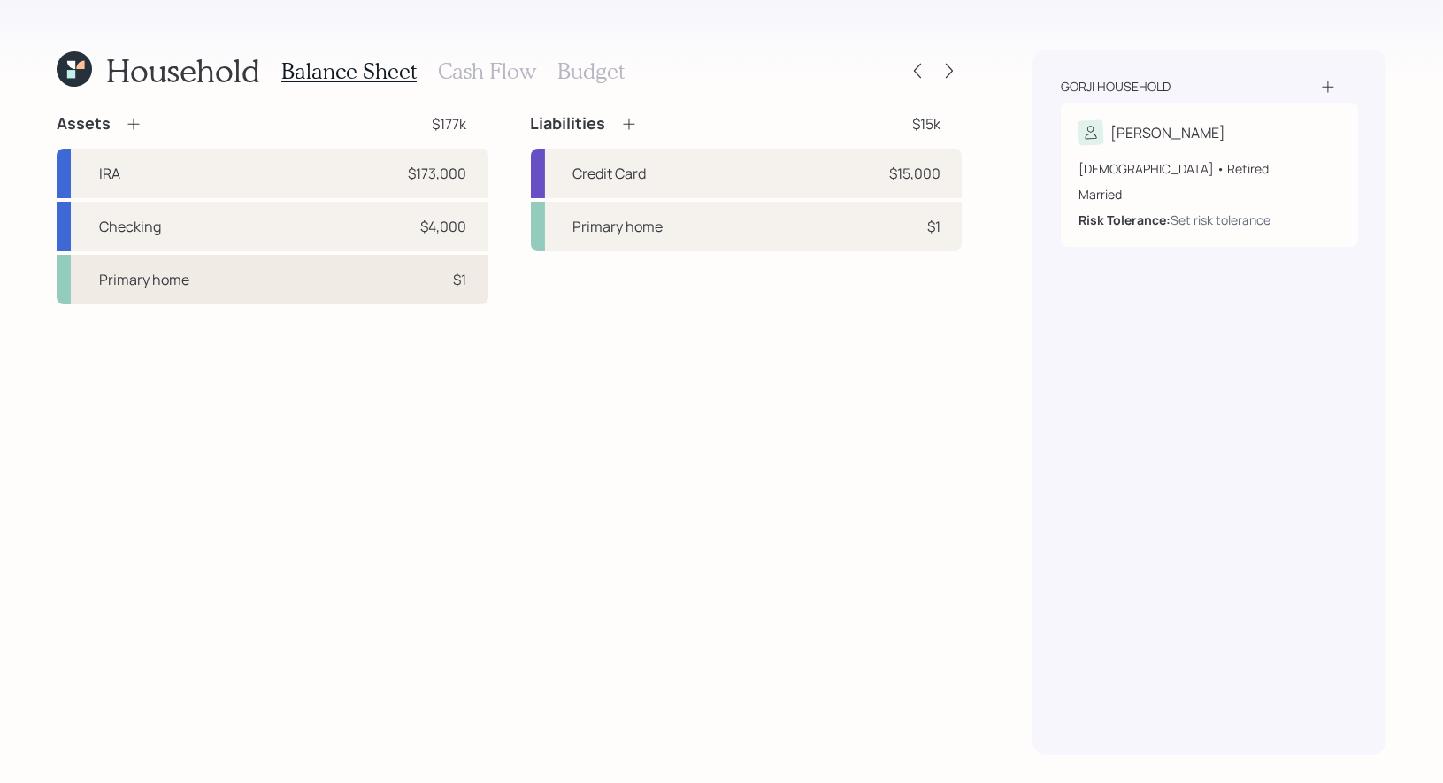
click at [330, 279] on div "Primary home $1" at bounding box center [273, 280] width 432 height 50
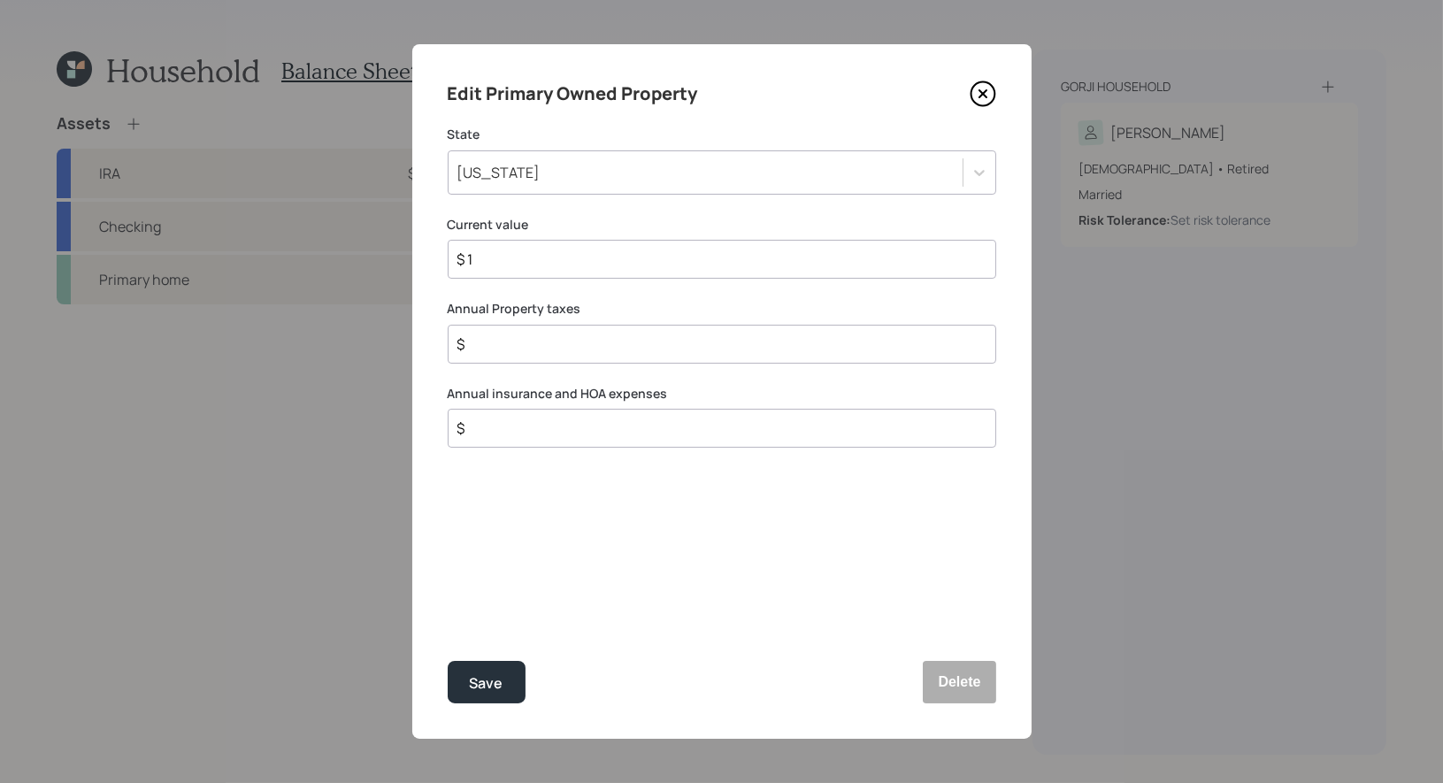
click at [545, 267] on input "$ 1" at bounding box center [715, 259] width 519 height 21
type input "$ 1,850,000"
click at [528, 345] on input "$" at bounding box center [715, 344] width 519 height 21
type input "$ 22,000"
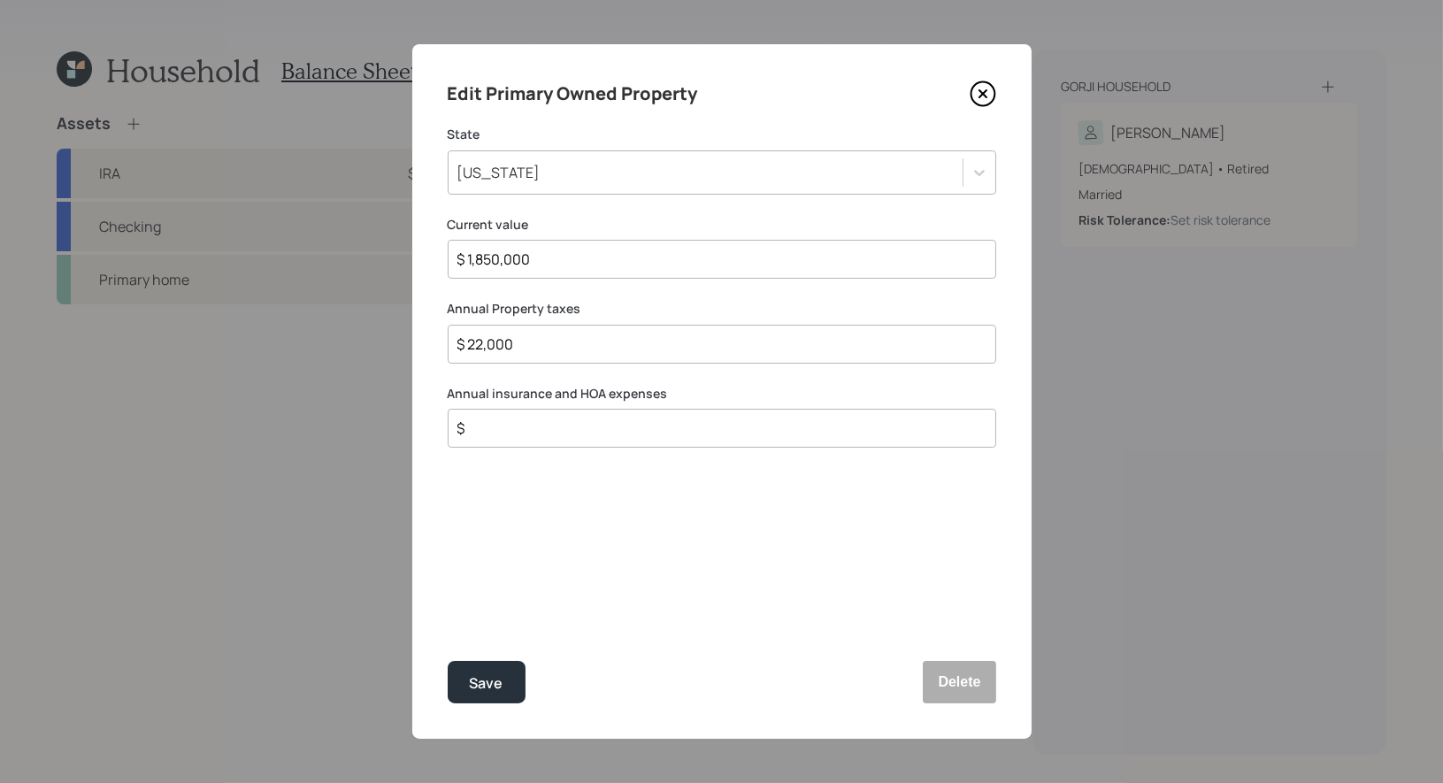
click at [488, 430] on input "$" at bounding box center [715, 428] width 519 height 21
click at [547, 431] on input "$ 3,200" at bounding box center [715, 428] width 519 height 21
type input "$ 3,310"
click at [490, 682] on div "Save" at bounding box center [487, 684] width 34 height 24
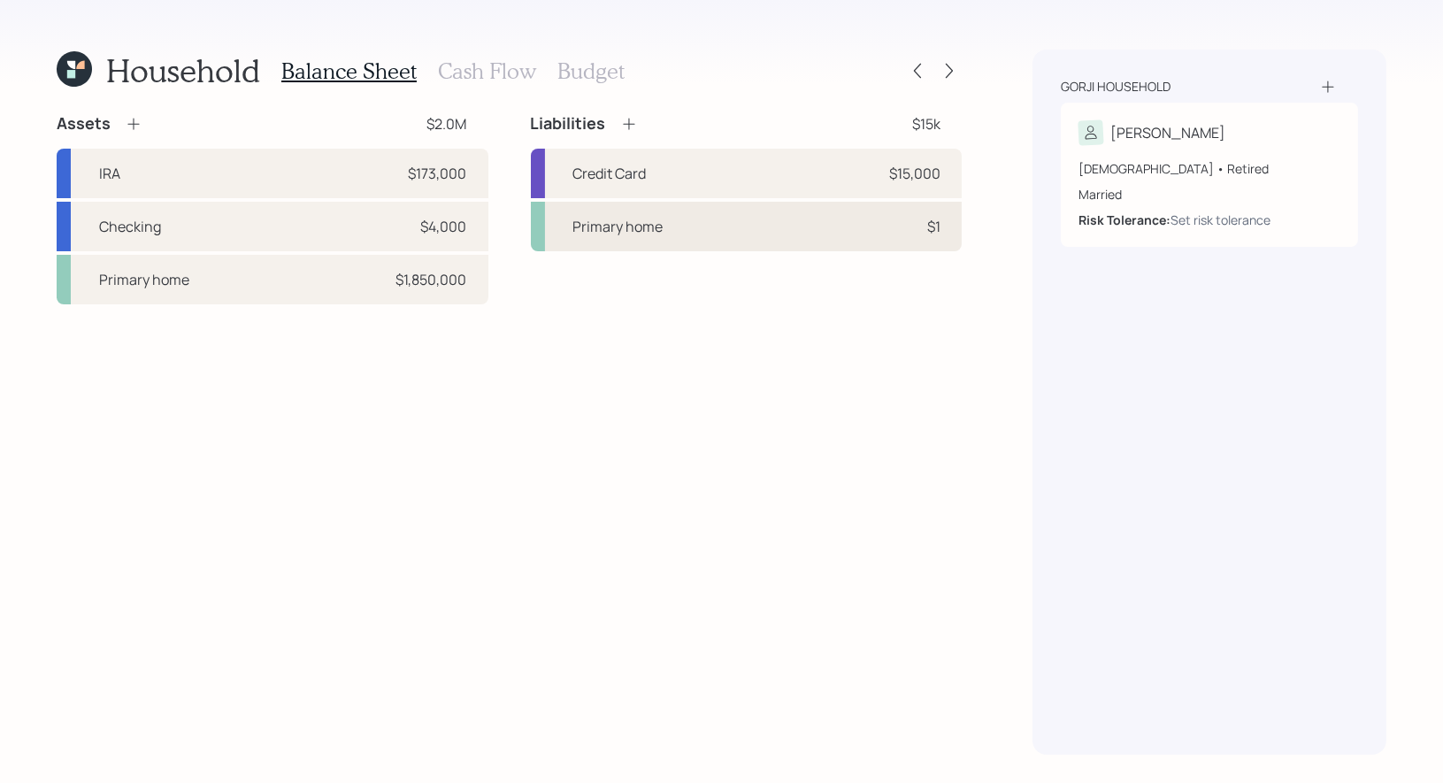
click at [671, 232] on div "Primary home $1" at bounding box center [747, 227] width 432 height 50
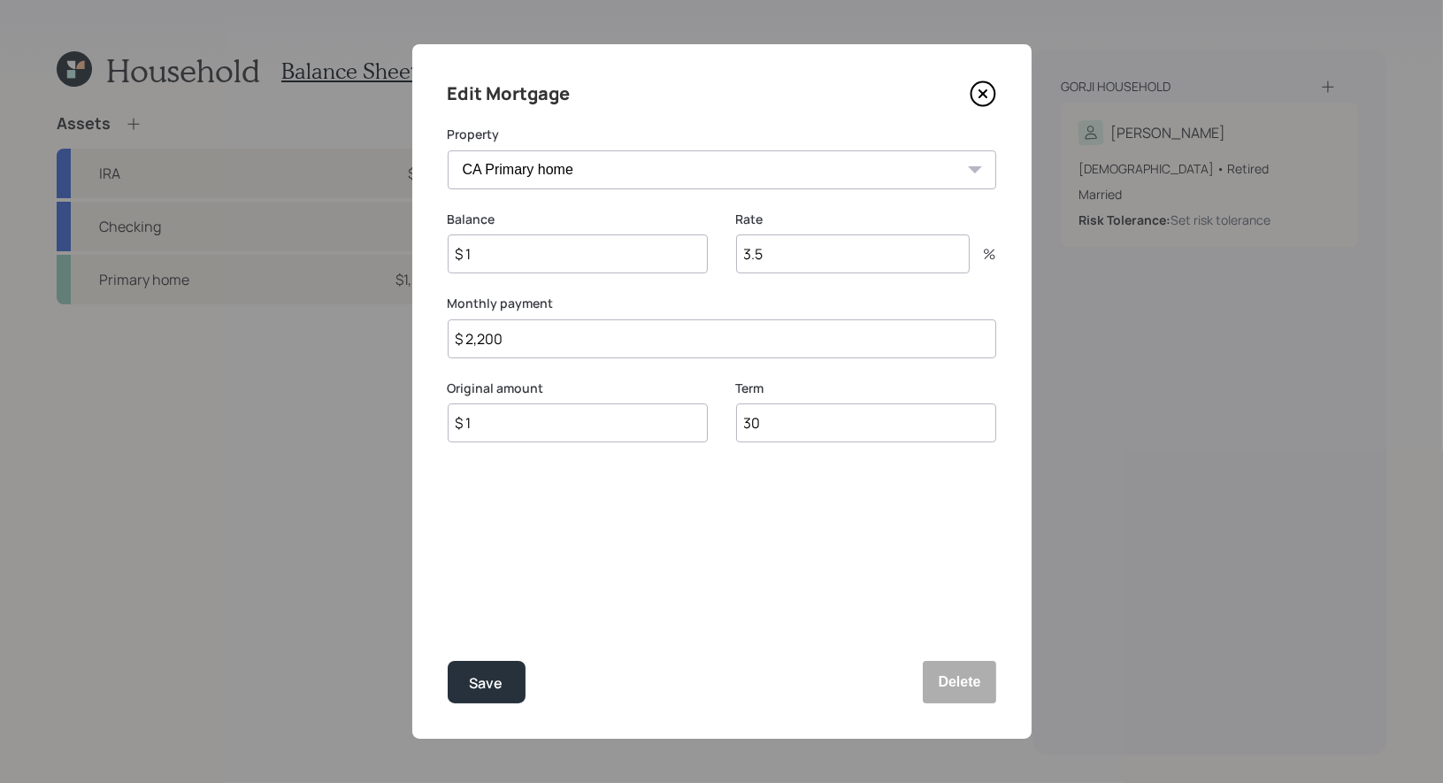
click at [552, 260] on input "$ 1" at bounding box center [578, 254] width 260 height 39
type input "$ 465,000"
click at [831, 265] on input "3.5" at bounding box center [853, 254] width 234 height 39
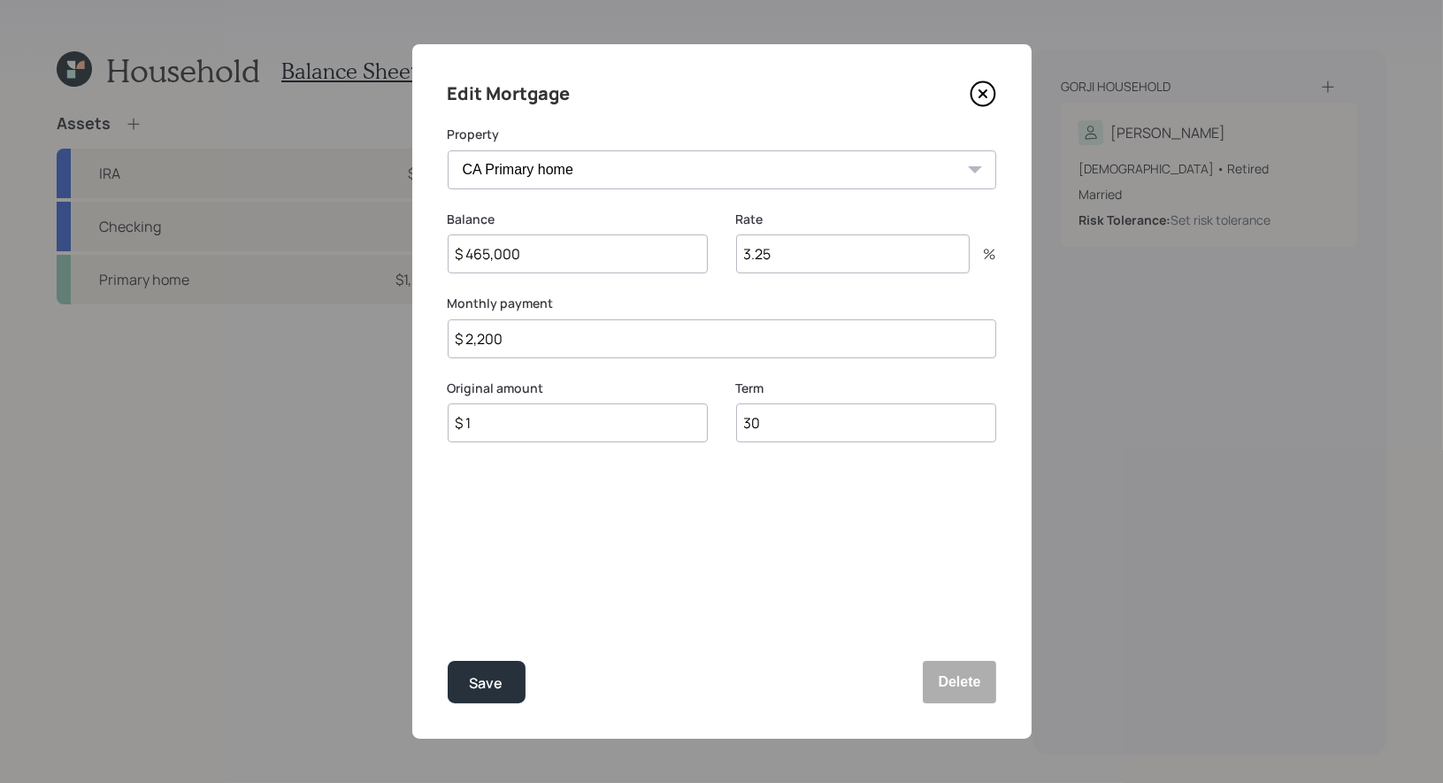
type input "3.25"
click at [509, 423] on input "$ 1" at bounding box center [578, 423] width 260 height 39
type input "$ 465,000"
click at [472, 686] on div "Save" at bounding box center [487, 684] width 34 height 24
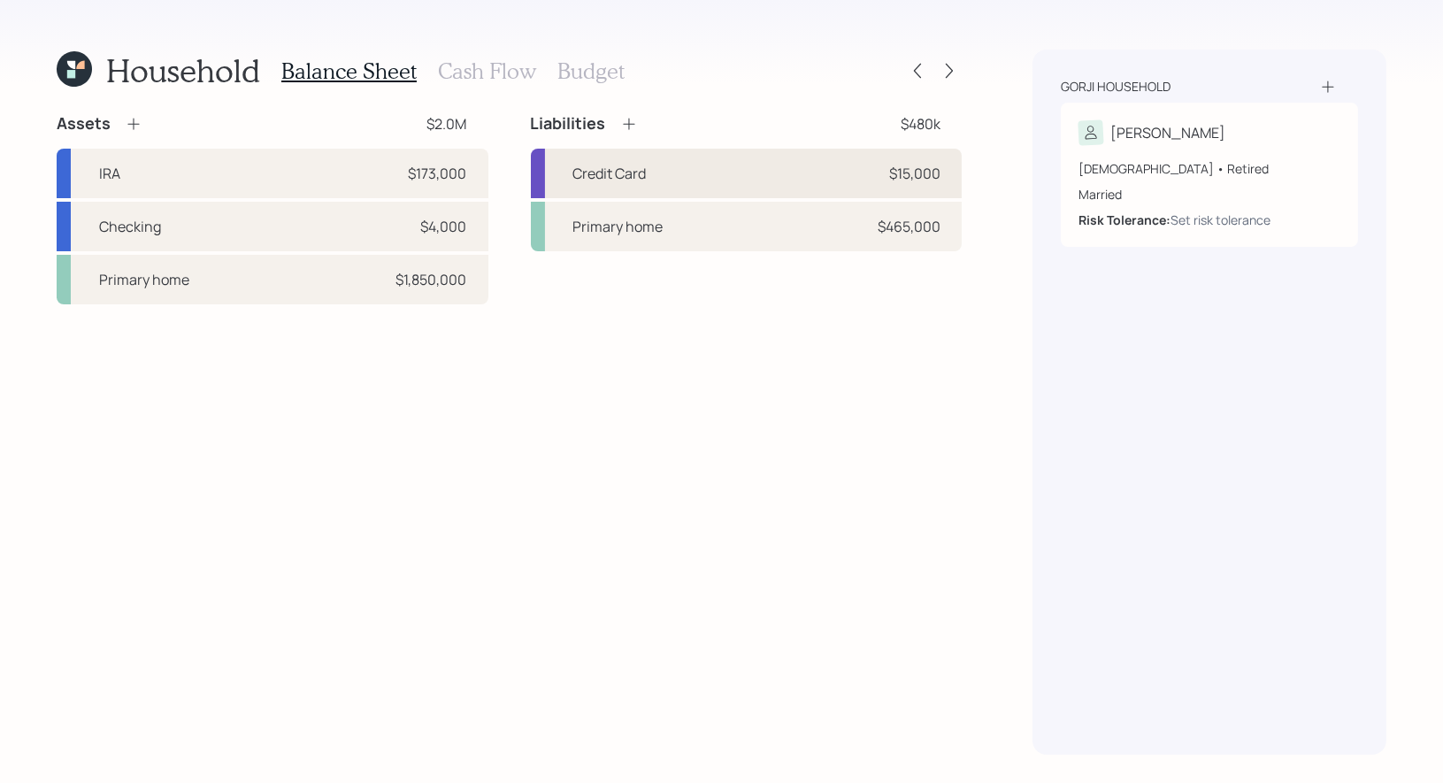
click at [665, 181] on div "Credit Card $15,000" at bounding box center [747, 174] width 432 height 50
select select "credit_card"
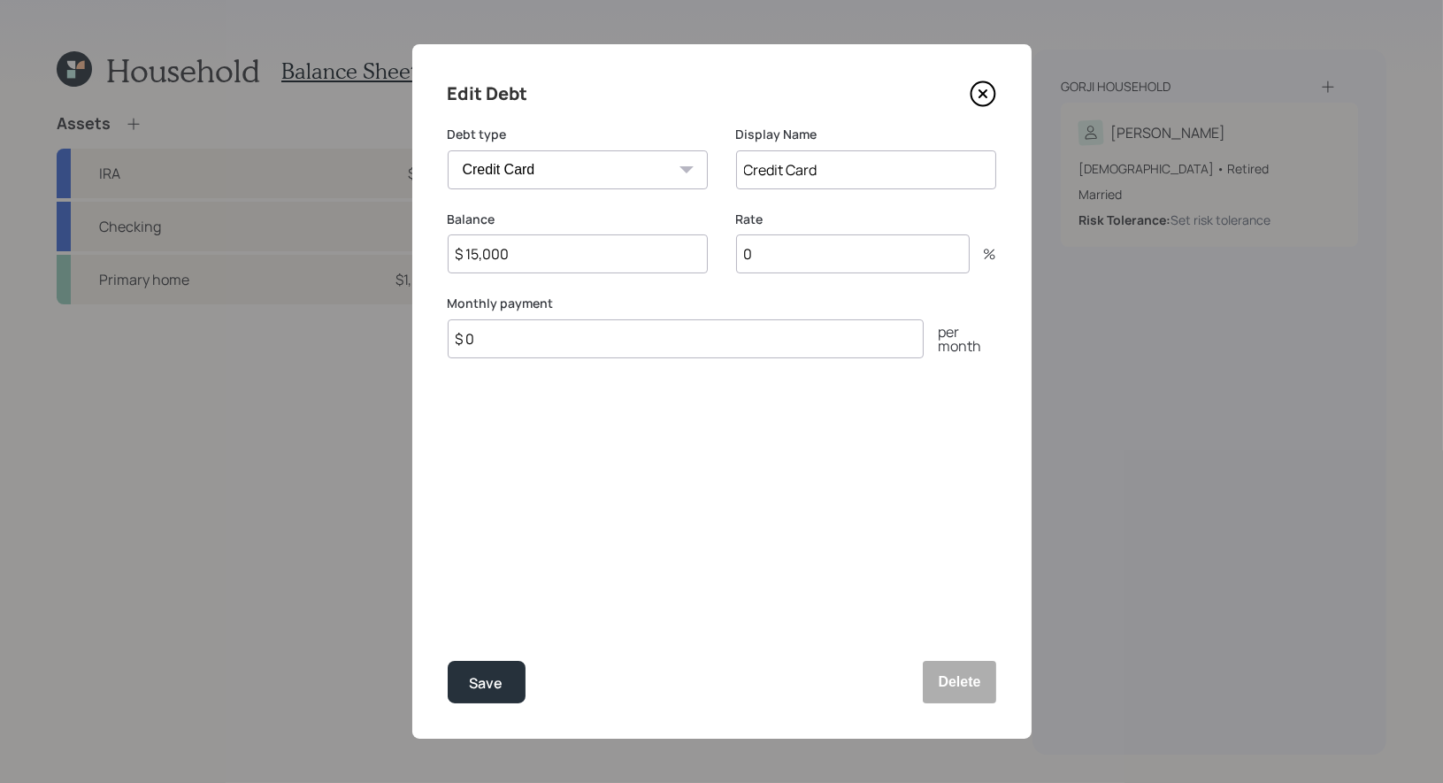
click at [800, 257] on input "0" at bounding box center [853, 254] width 234 height 39
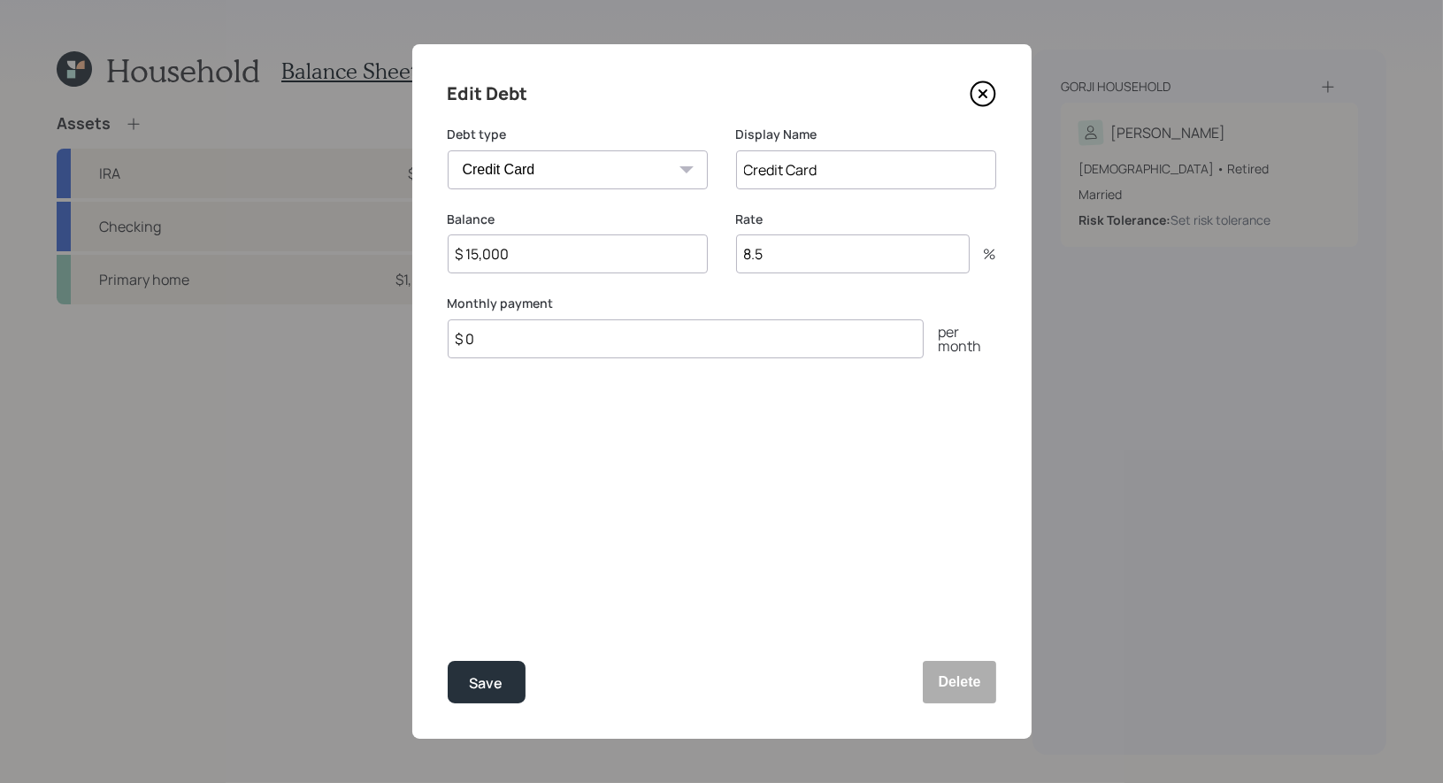
type input "8"
type input "9"
type input "8.75"
click at [570, 472] on div "Edit Debt Debt type Car Credit Card Medical Student Other Display Name Credit C…" at bounding box center [721, 391] width 619 height 695
click at [510, 351] on input "$ 0" at bounding box center [686, 338] width 476 height 39
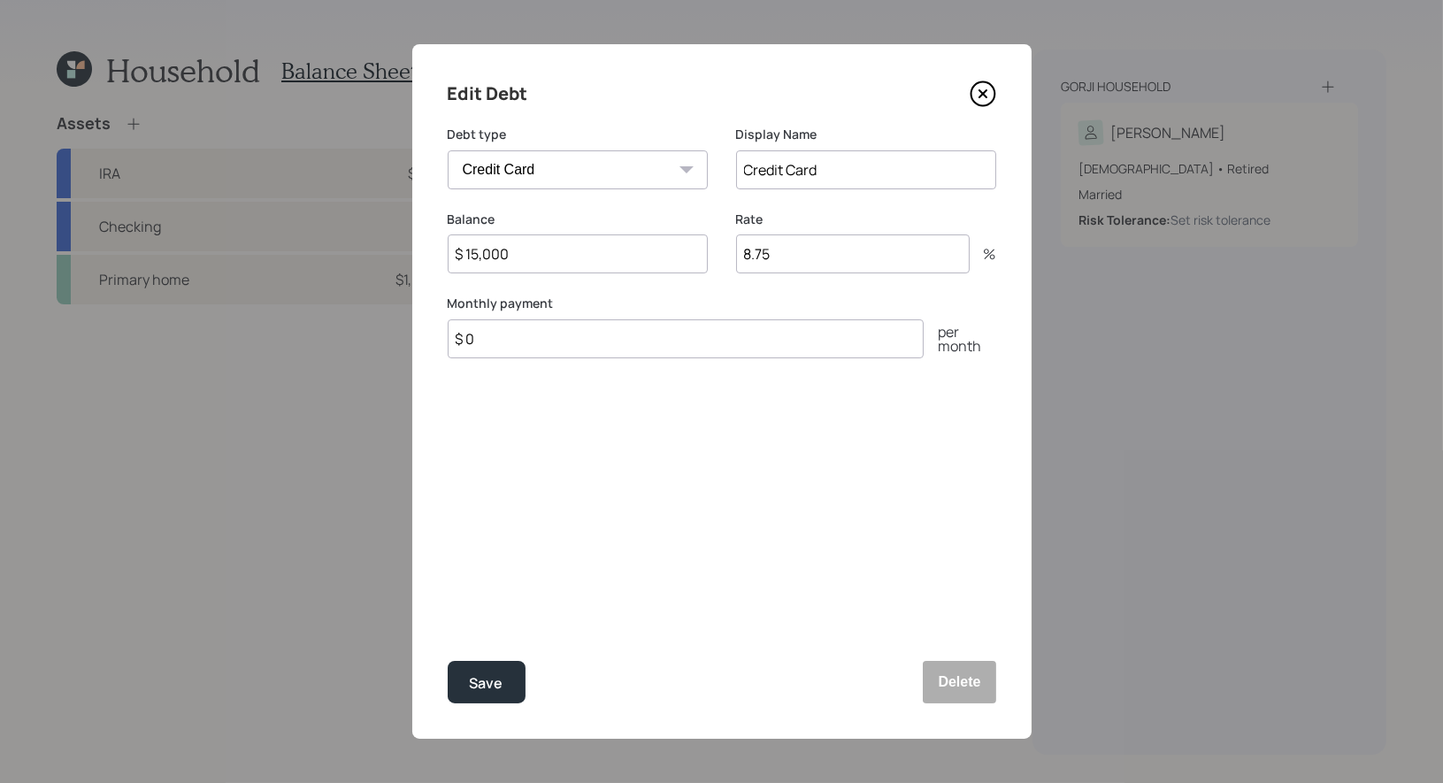
click at [510, 351] on input "$ 0" at bounding box center [686, 338] width 476 height 39
type input "$ 440"
click at [493, 677] on div "Save" at bounding box center [487, 684] width 34 height 24
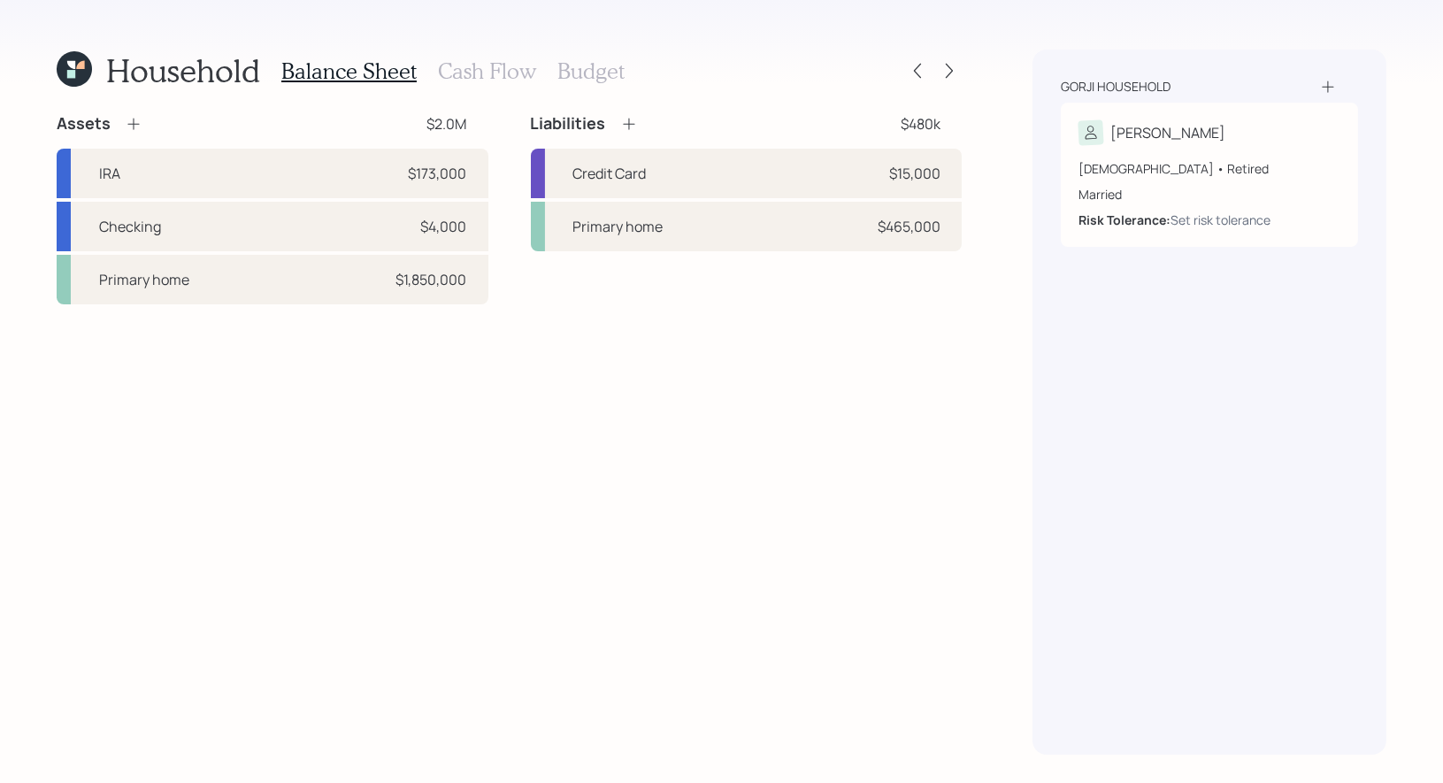
click at [473, 70] on h3 "Cash Flow" at bounding box center [487, 71] width 98 height 26
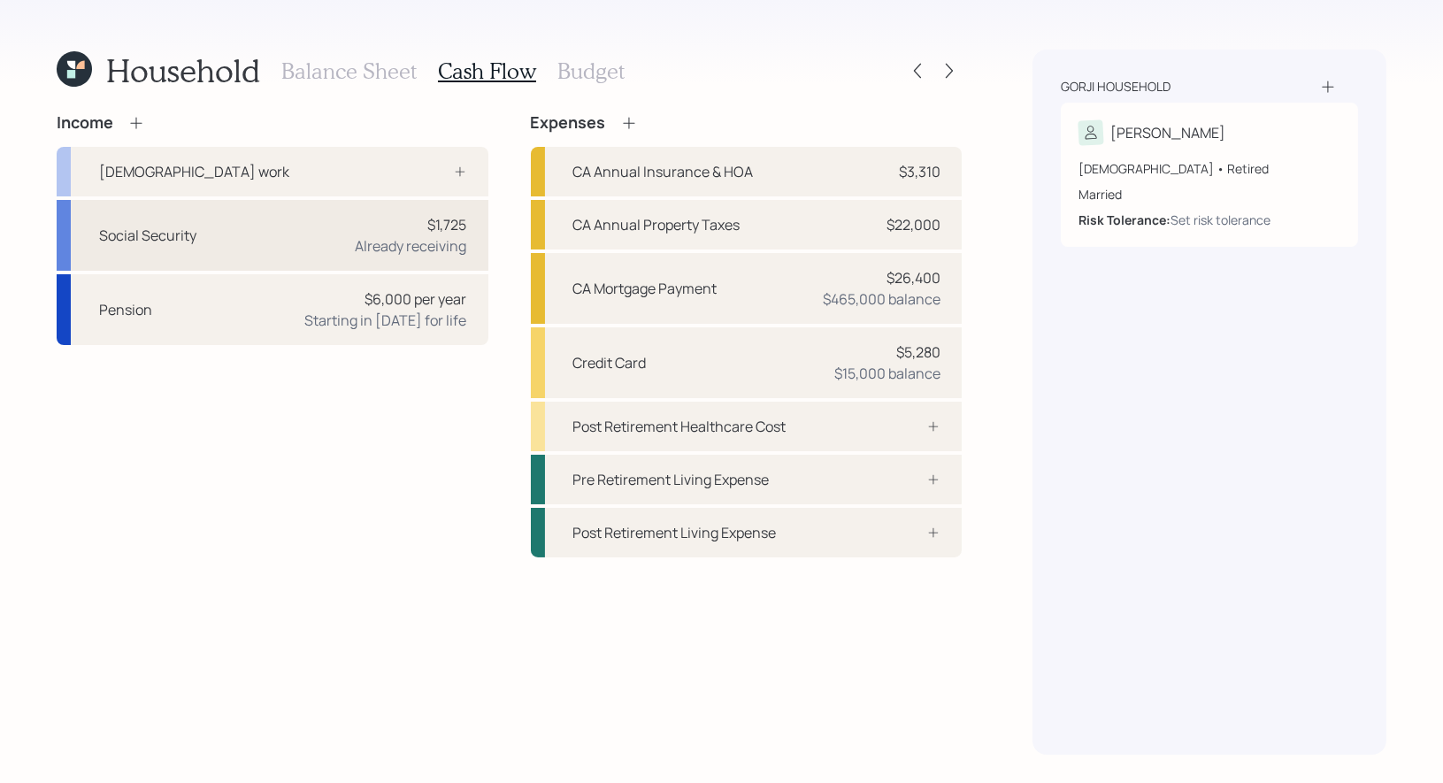
click at [281, 226] on div "Social Security $1,725 Already receiving" at bounding box center [273, 235] width 432 height 71
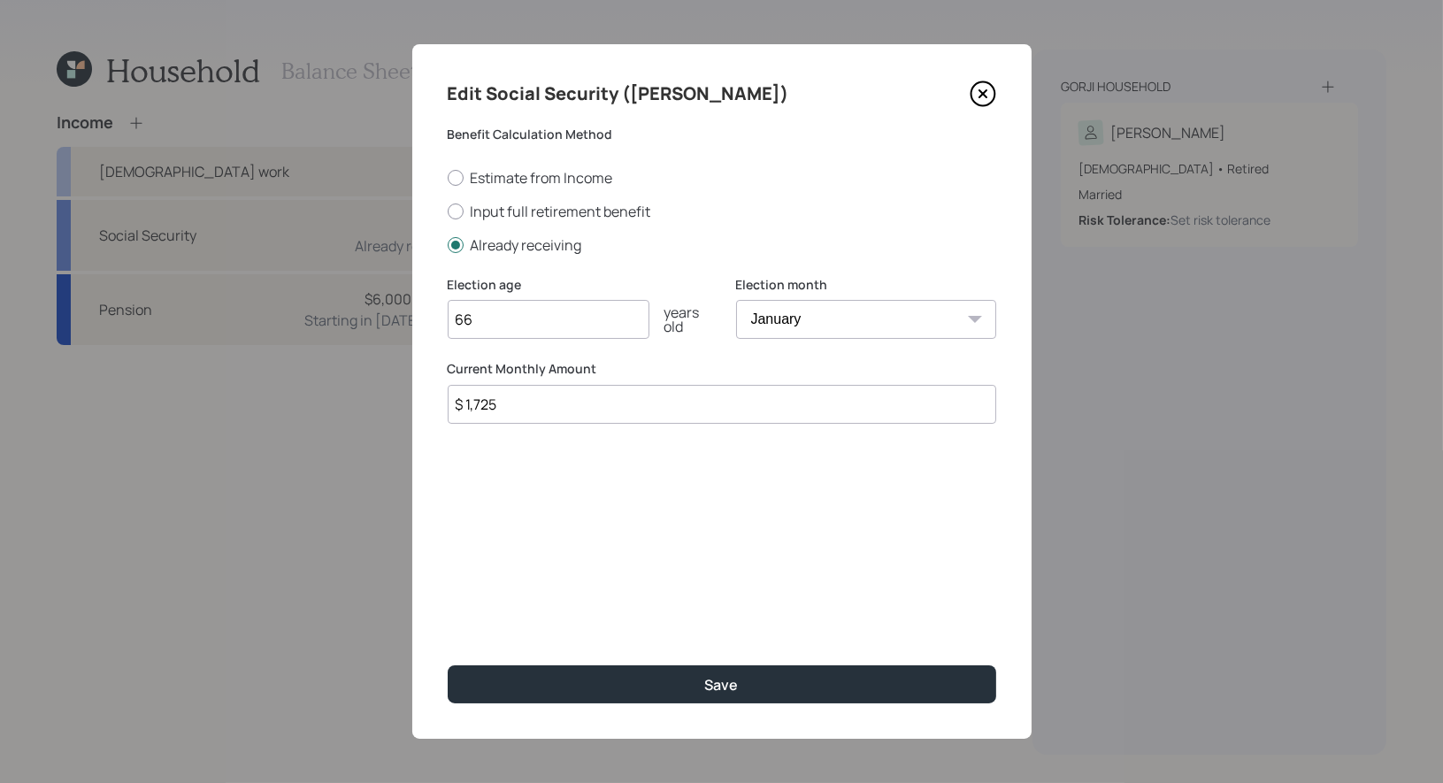
click at [546, 412] on input "$ 1,725" at bounding box center [722, 404] width 549 height 39
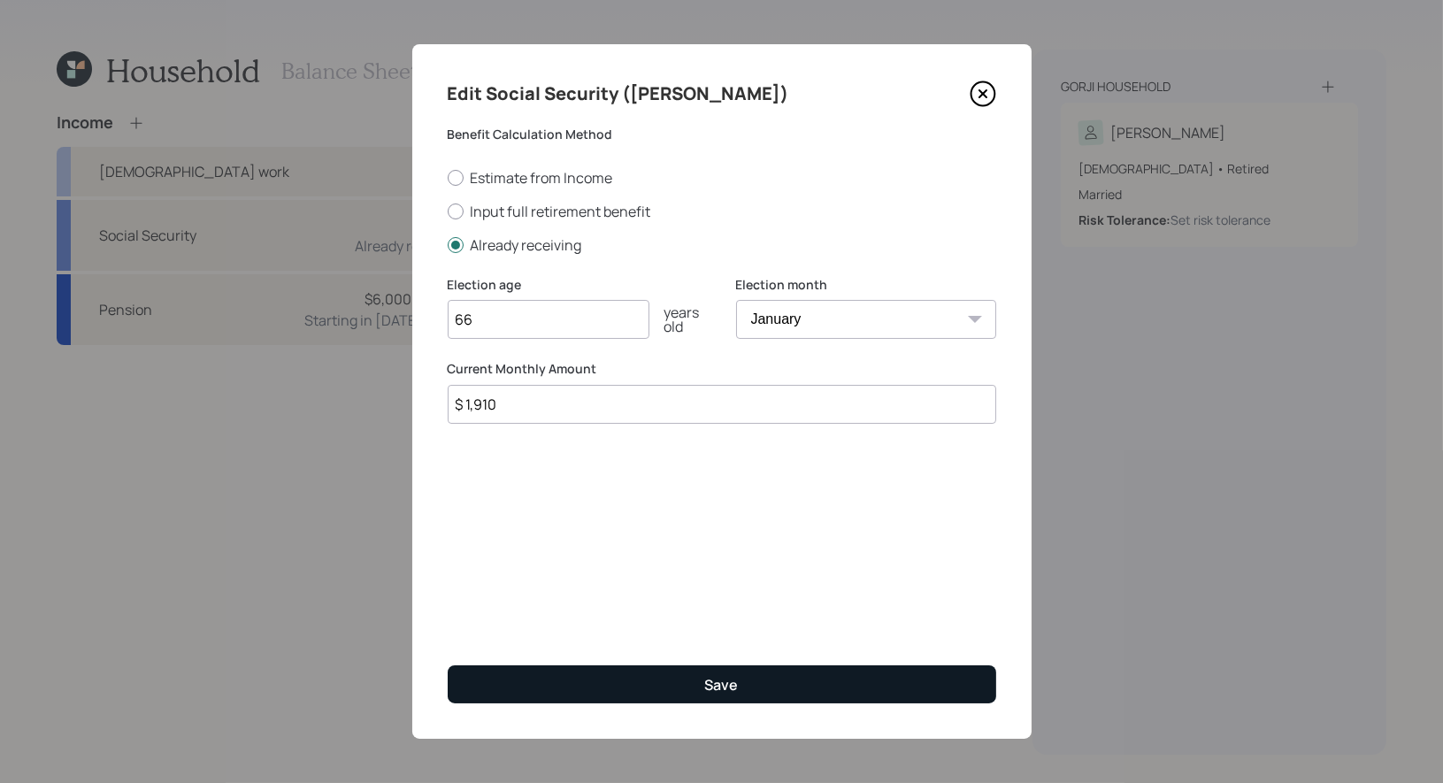
type input "$ 1,910"
click at [594, 693] on button "Save" at bounding box center [722, 684] width 549 height 38
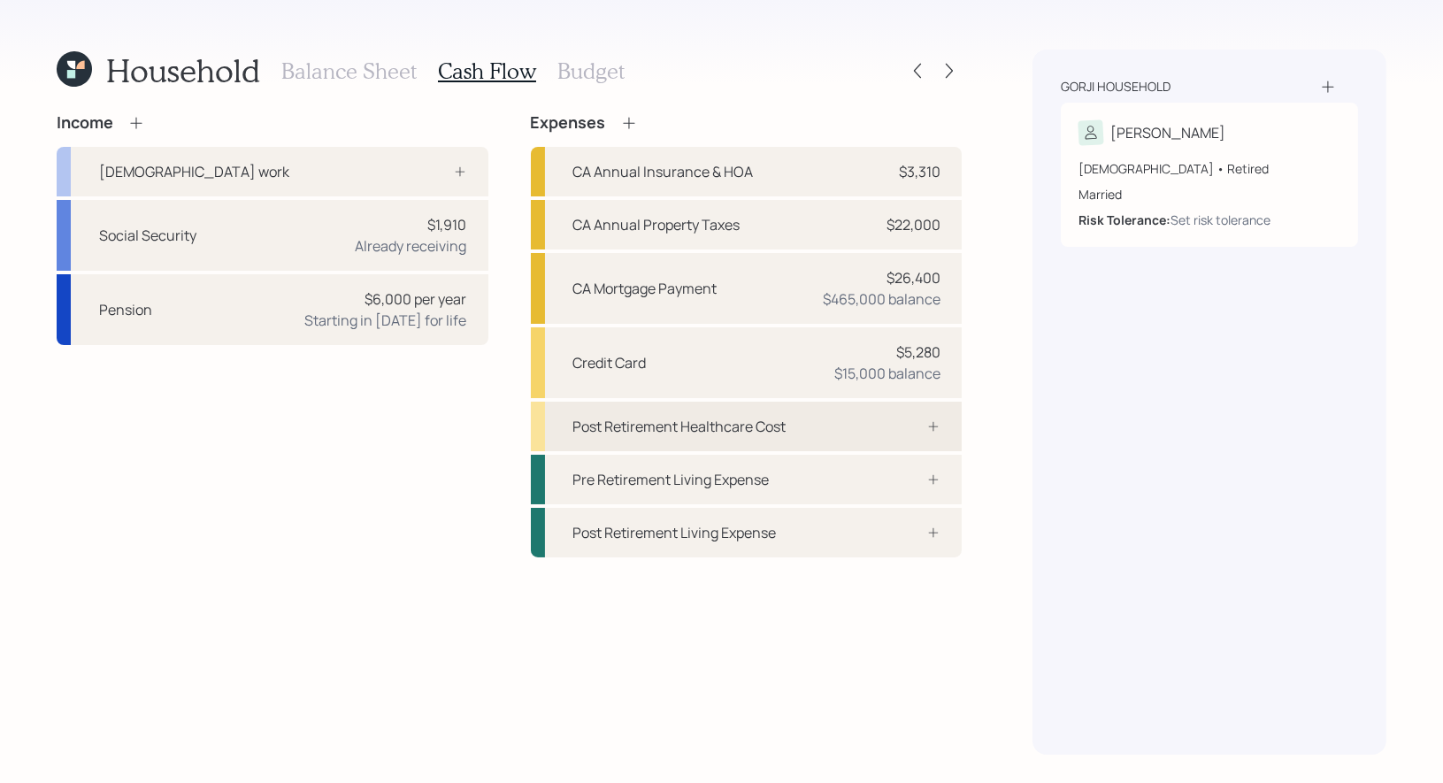
click at [775, 419] on div "Post Retirement Healthcare Cost" at bounding box center [679, 426] width 213 height 21
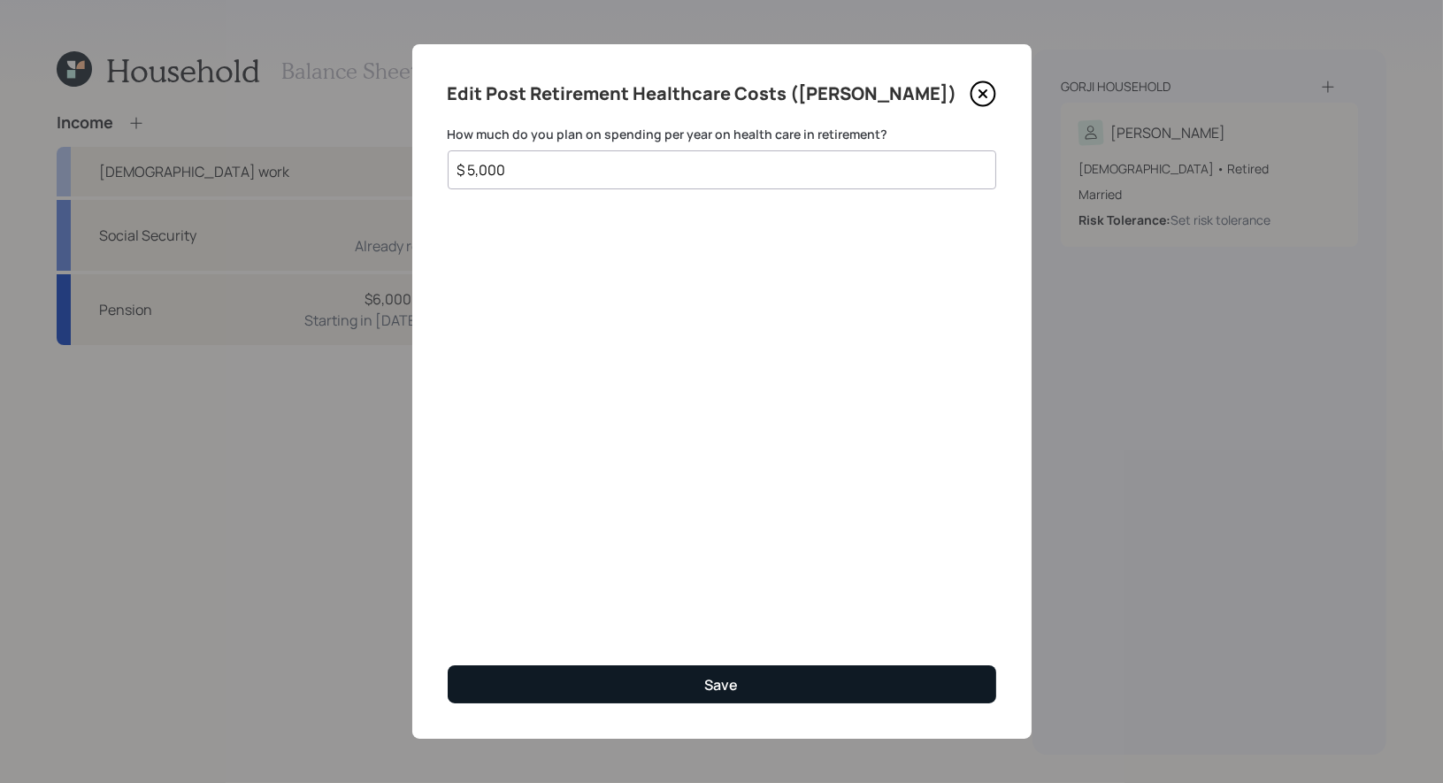
type input "$ 5,000"
click at [636, 694] on button "Save" at bounding box center [722, 684] width 549 height 38
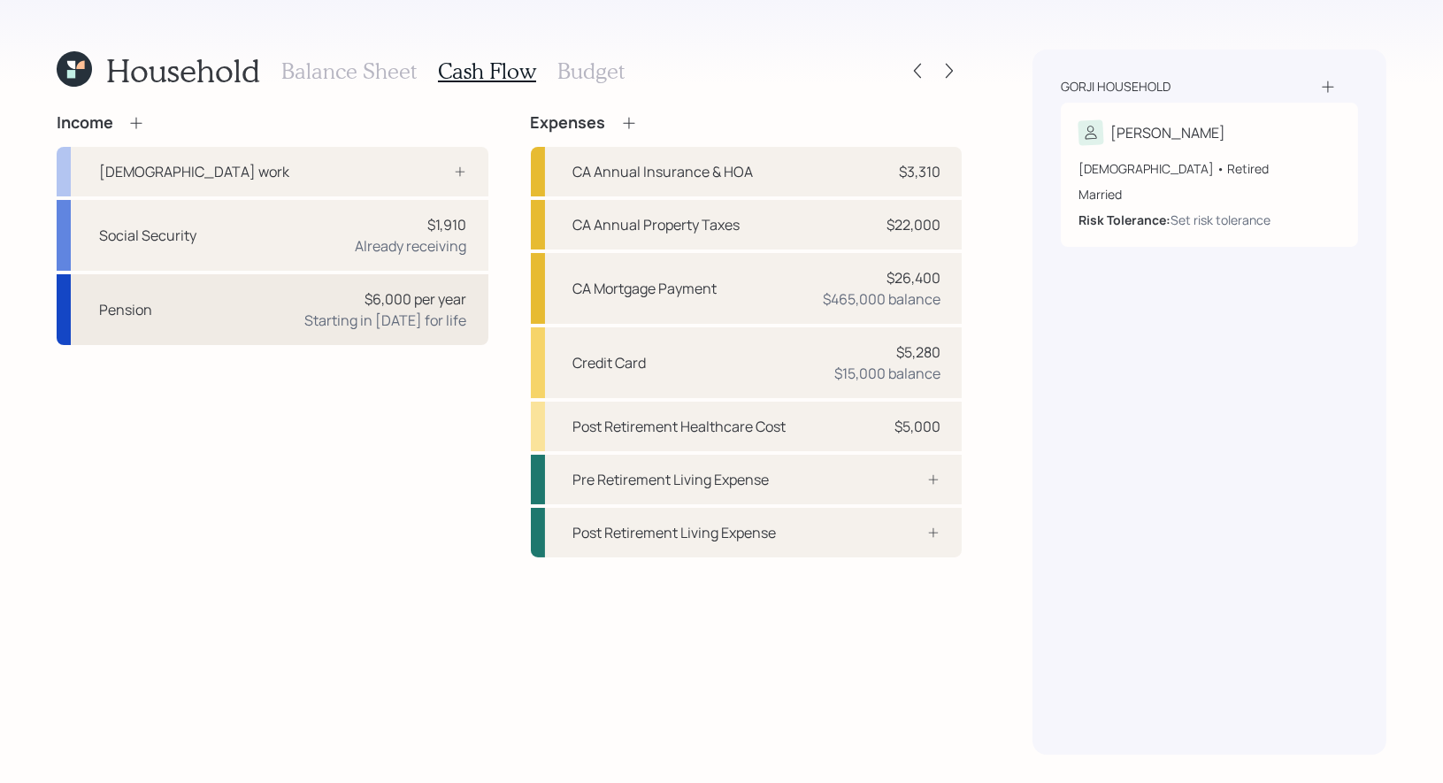
click at [288, 312] on div "Pension $6,000 per year Starting in [DATE] for life" at bounding box center [273, 309] width 432 height 71
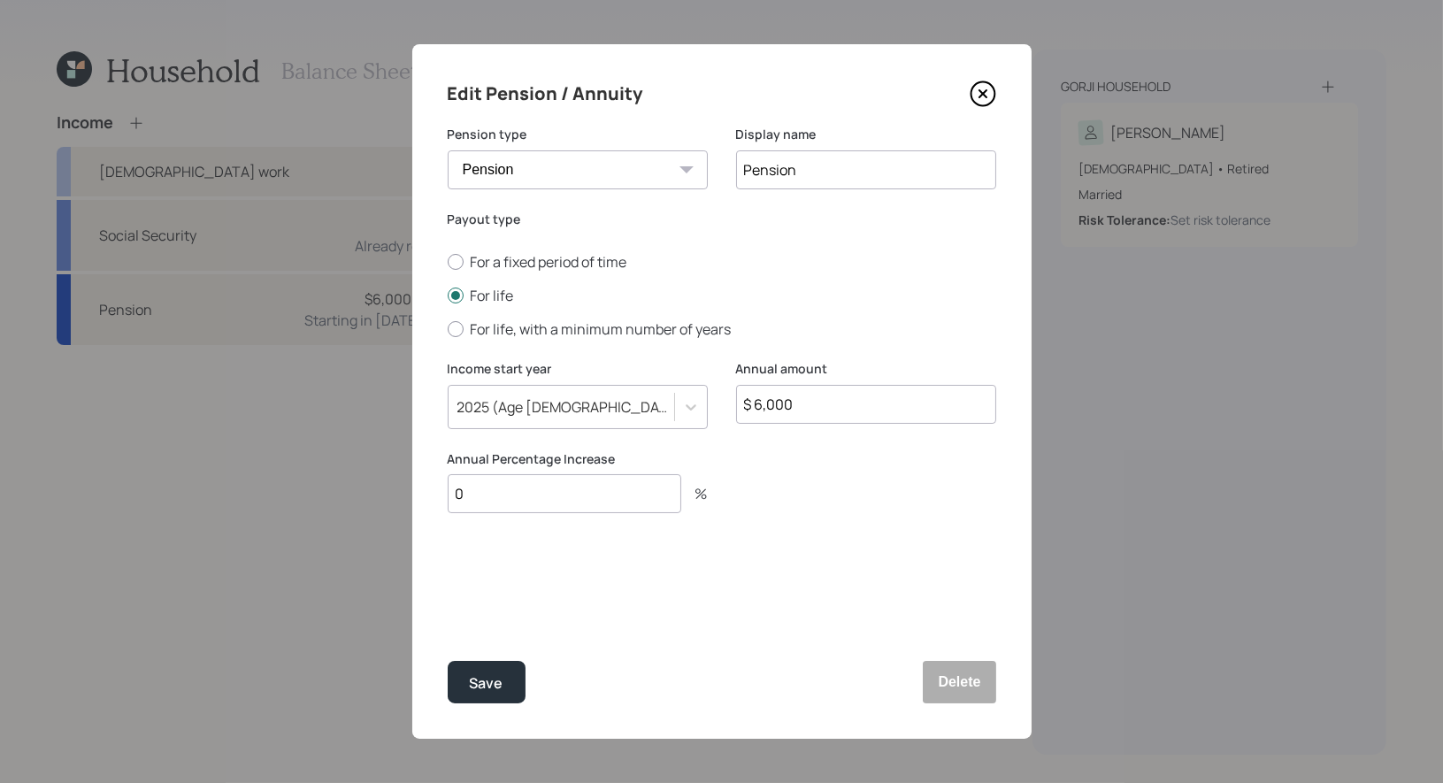
click at [496, 499] on input "0" at bounding box center [565, 493] width 234 height 39
click at [487, 493] on input "0" at bounding box center [565, 493] width 234 height 39
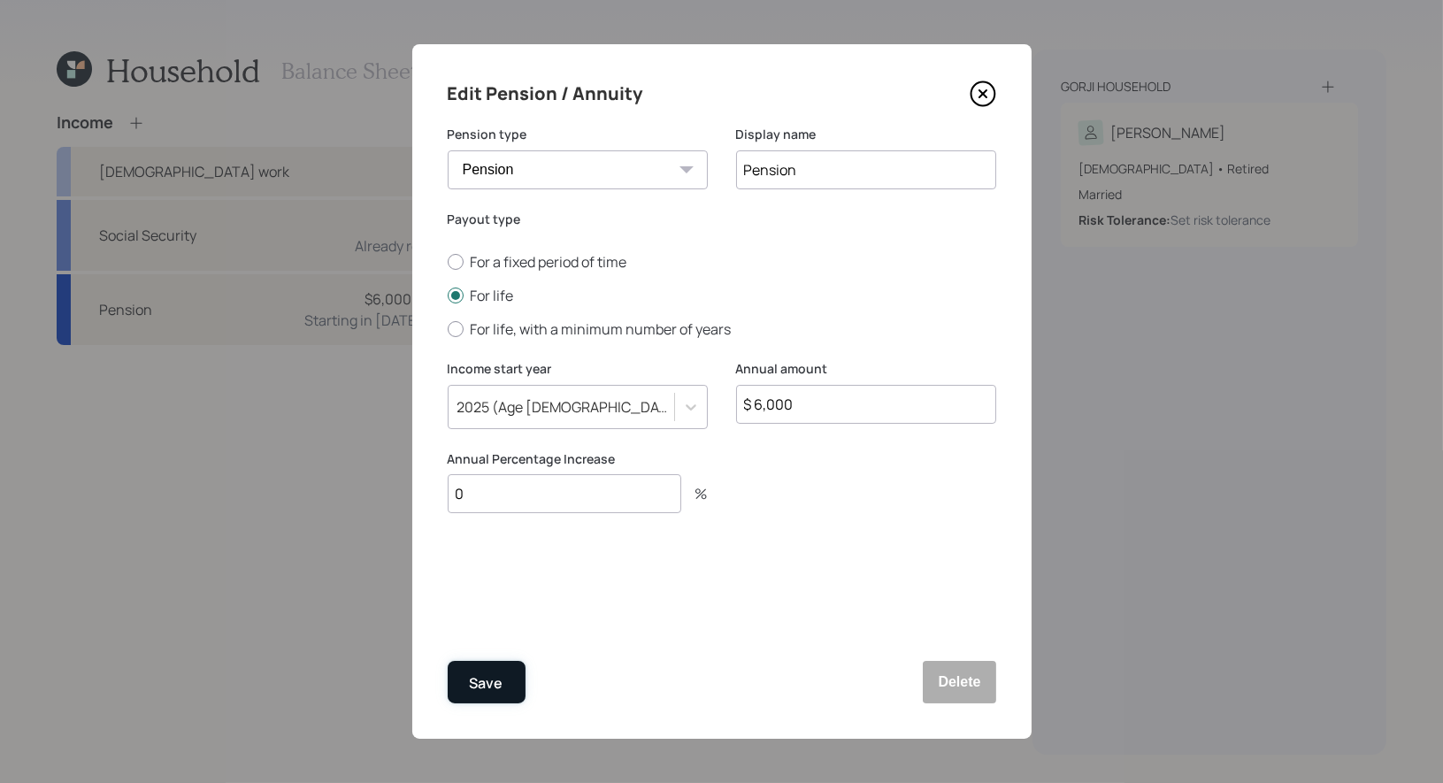
click at [487, 678] on div "Save" at bounding box center [487, 684] width 34 height 24
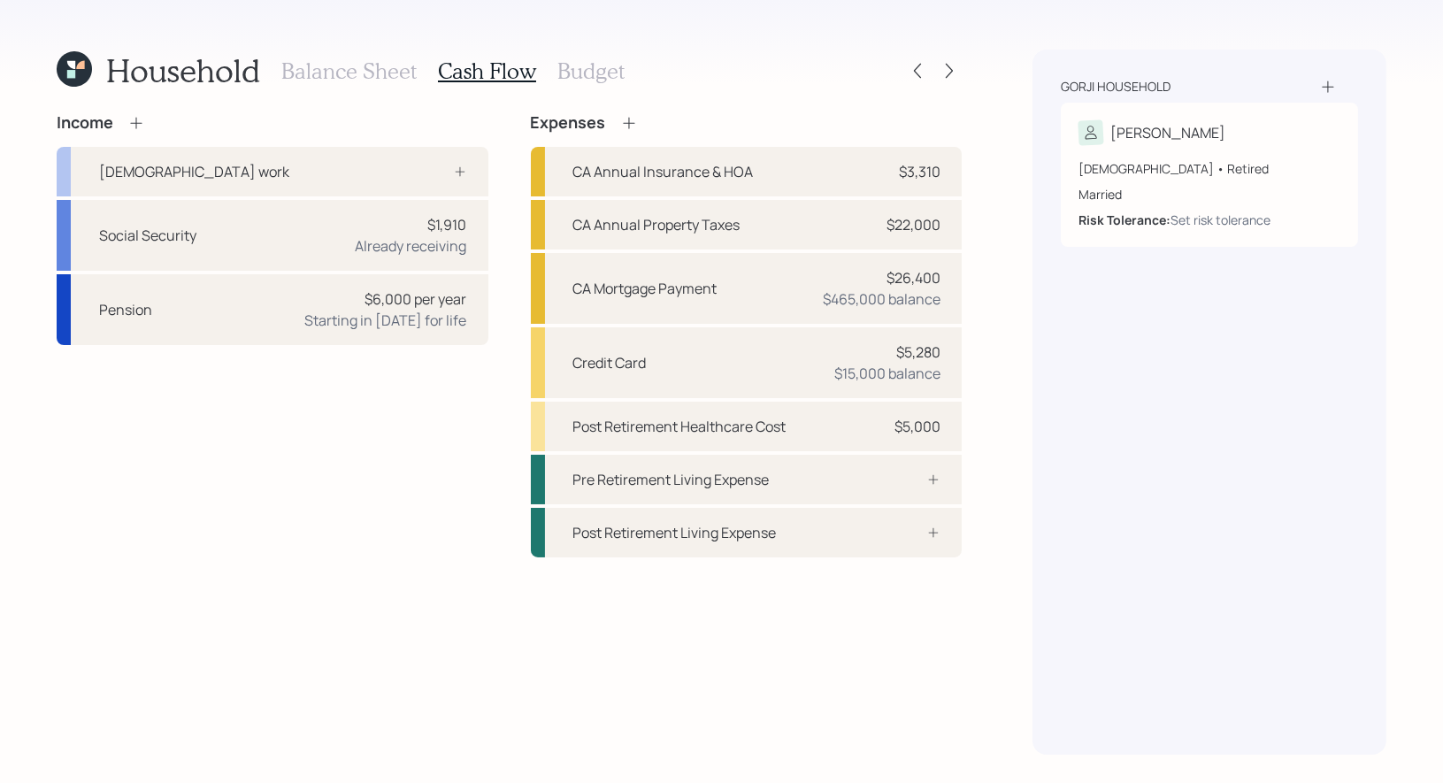
click at [563, 71] on h3 "Budget" at bounding box center [591, 71] width 67 height 26
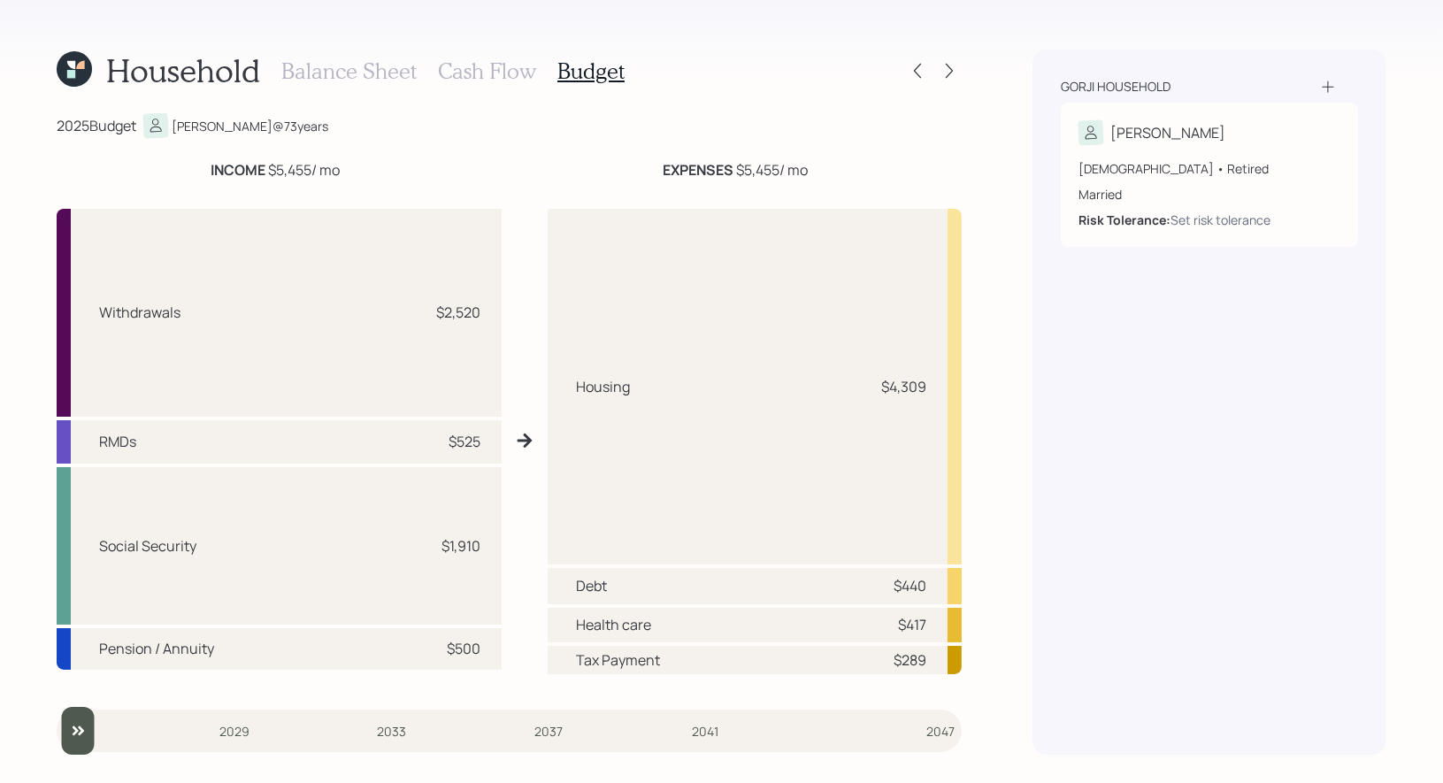
click at [454, 68] on h3 "Cash Flow" at bounding box center [487, 71] width 98 height 26
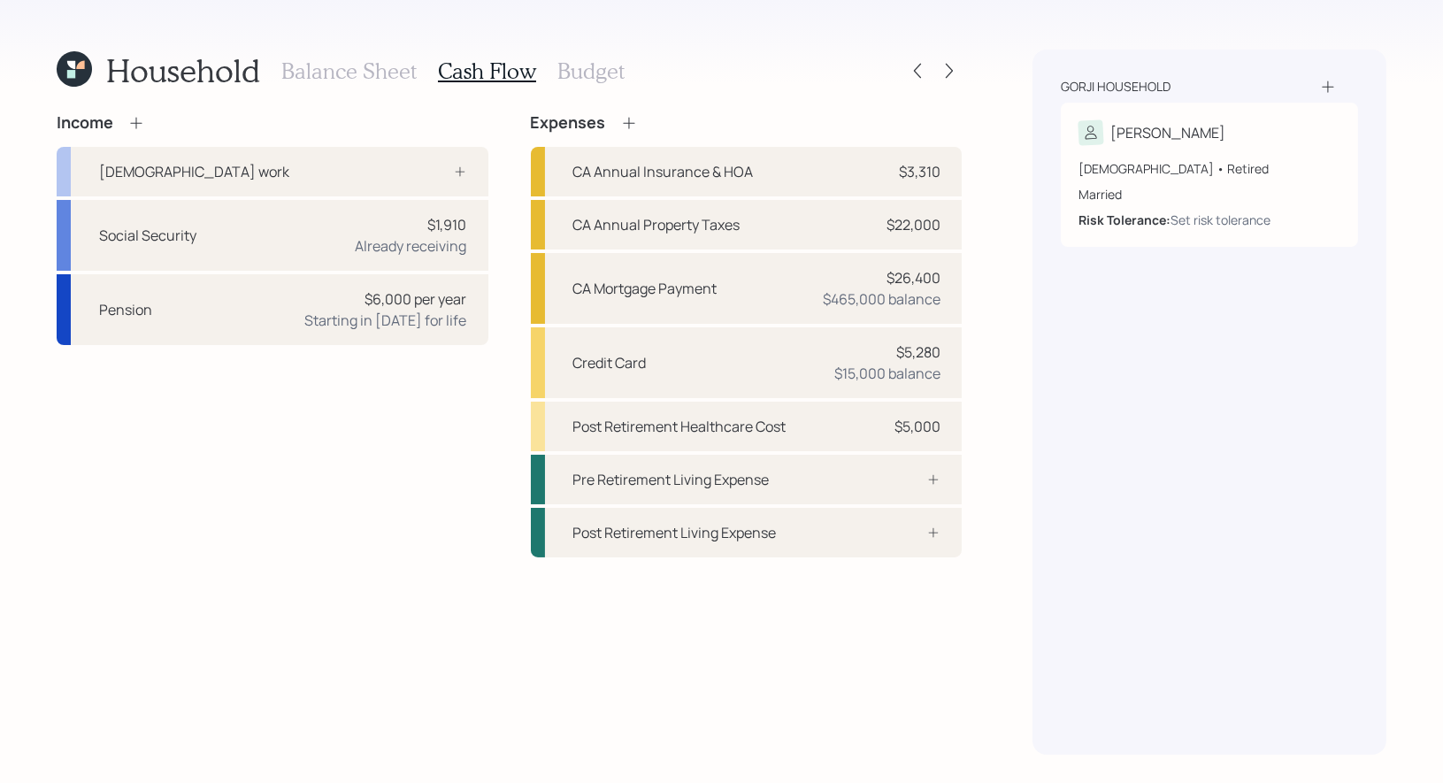
click at [139, 117] on icon at bounding box center [136, 123] width 18 height 18
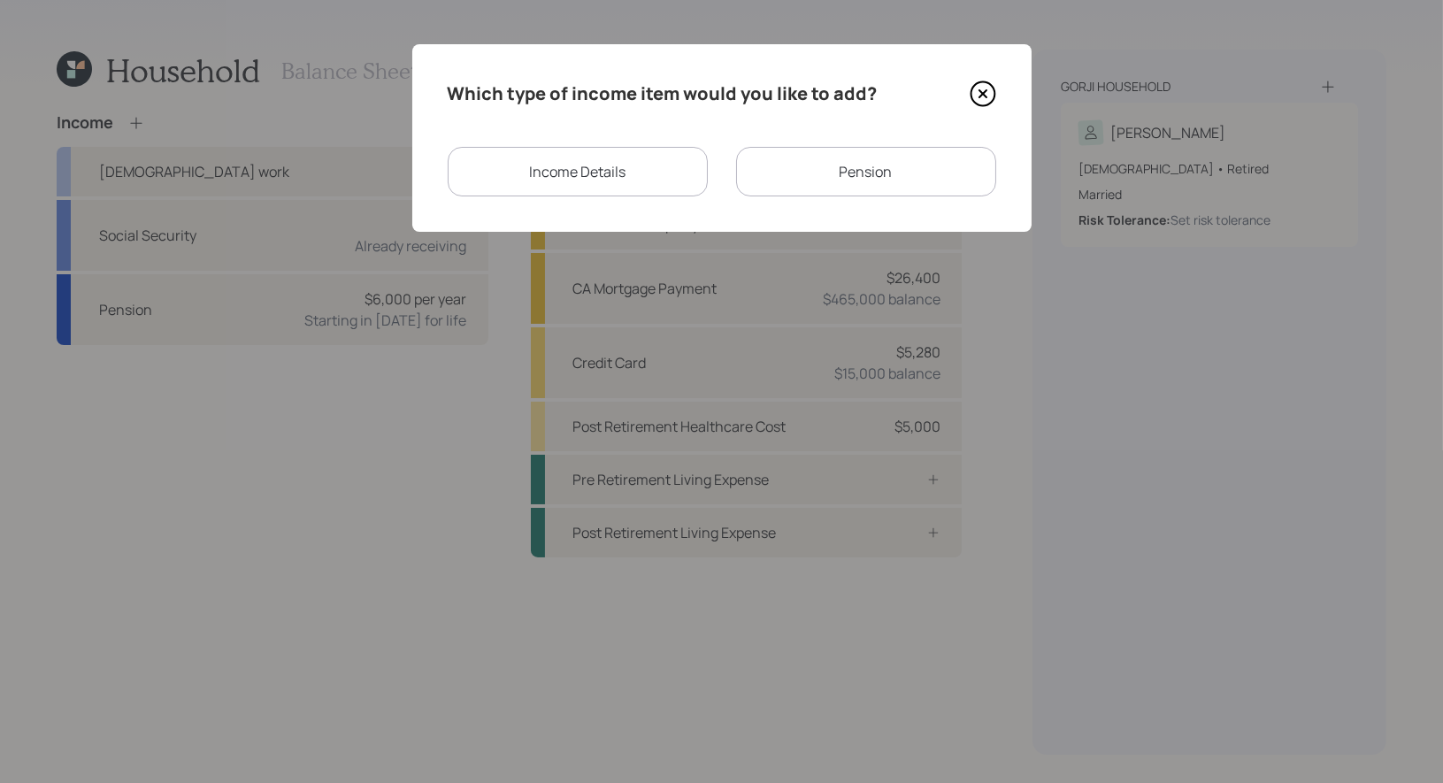
click at [981, 89] on icon at bounding box center [983, 94] width 27 height 27
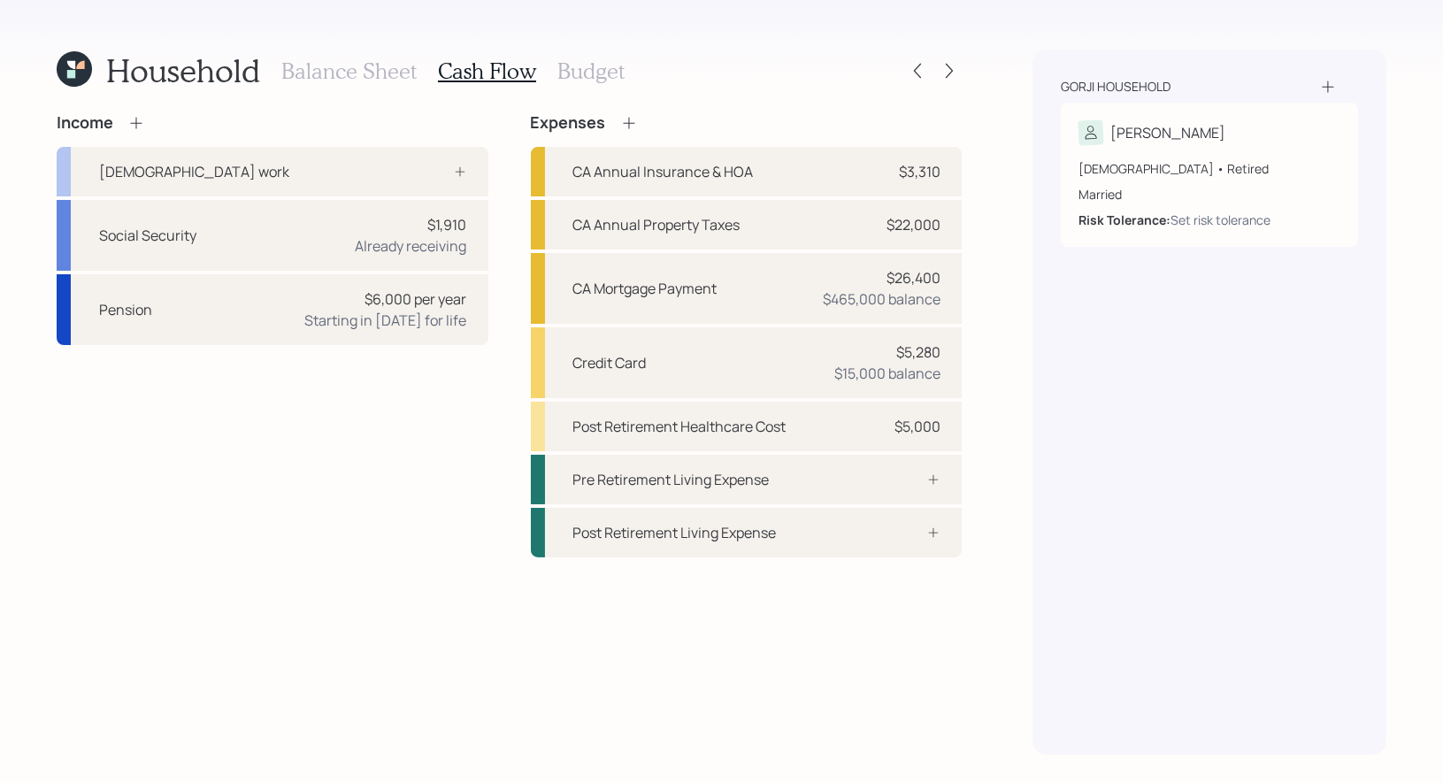
click at [1329, 86] on icon at bounding box center [1328, 87] width 18 height 18
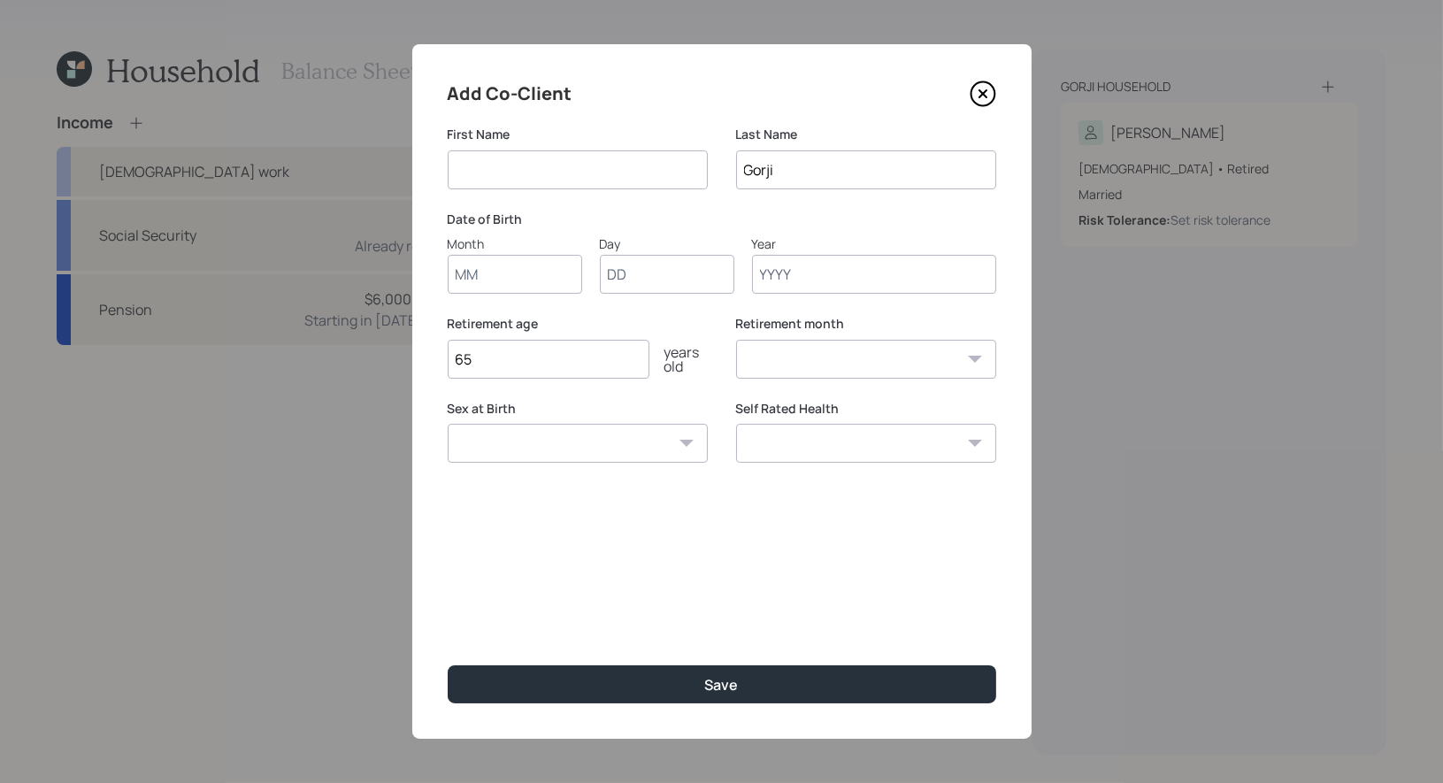
click at [594, 124] on div "Add Co-Client First Name Last Name Gorji Date of Birth Month Day Year Retiremen…" at bounding box center [721, 391] width 619 height 695
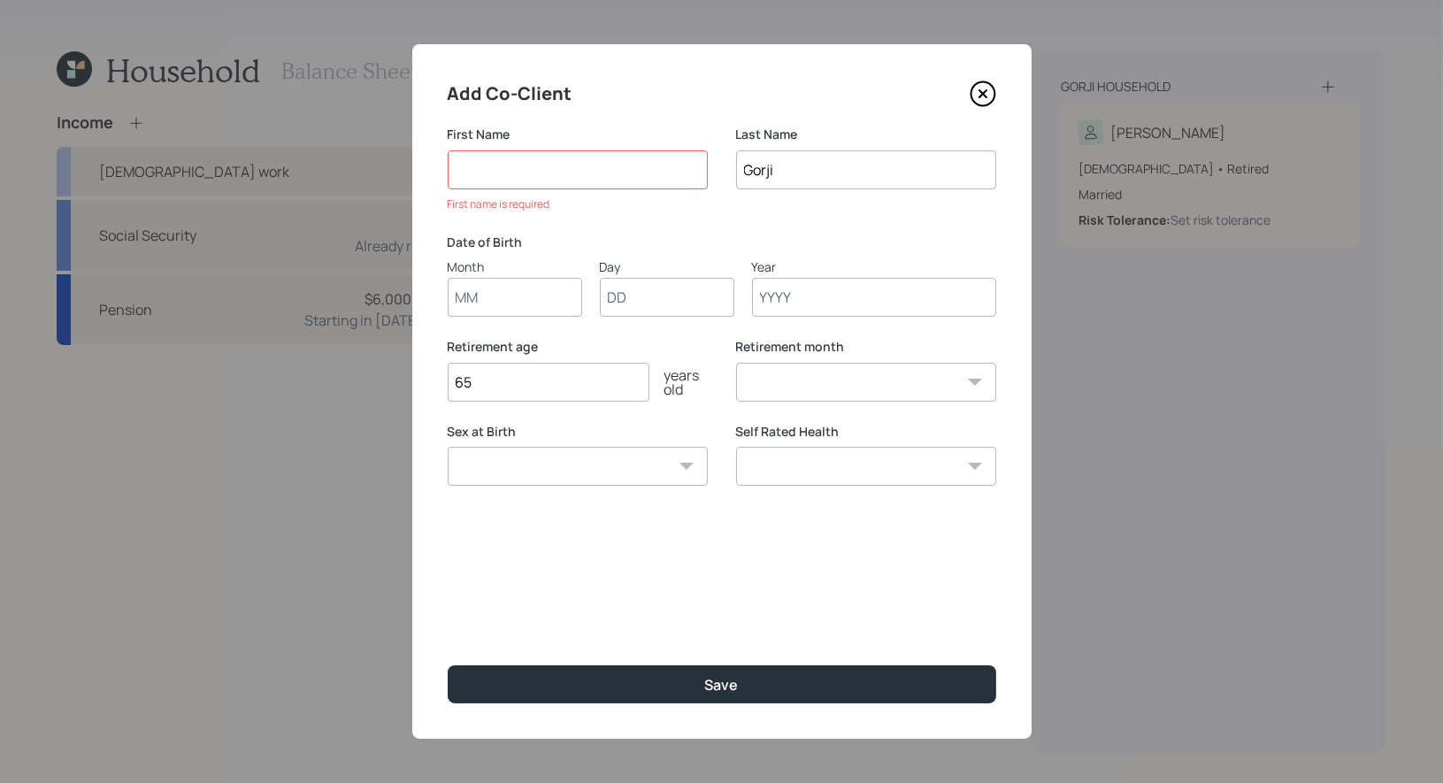
click at [550, 170] on input at bounding box center [578, 169] width 260 height 39
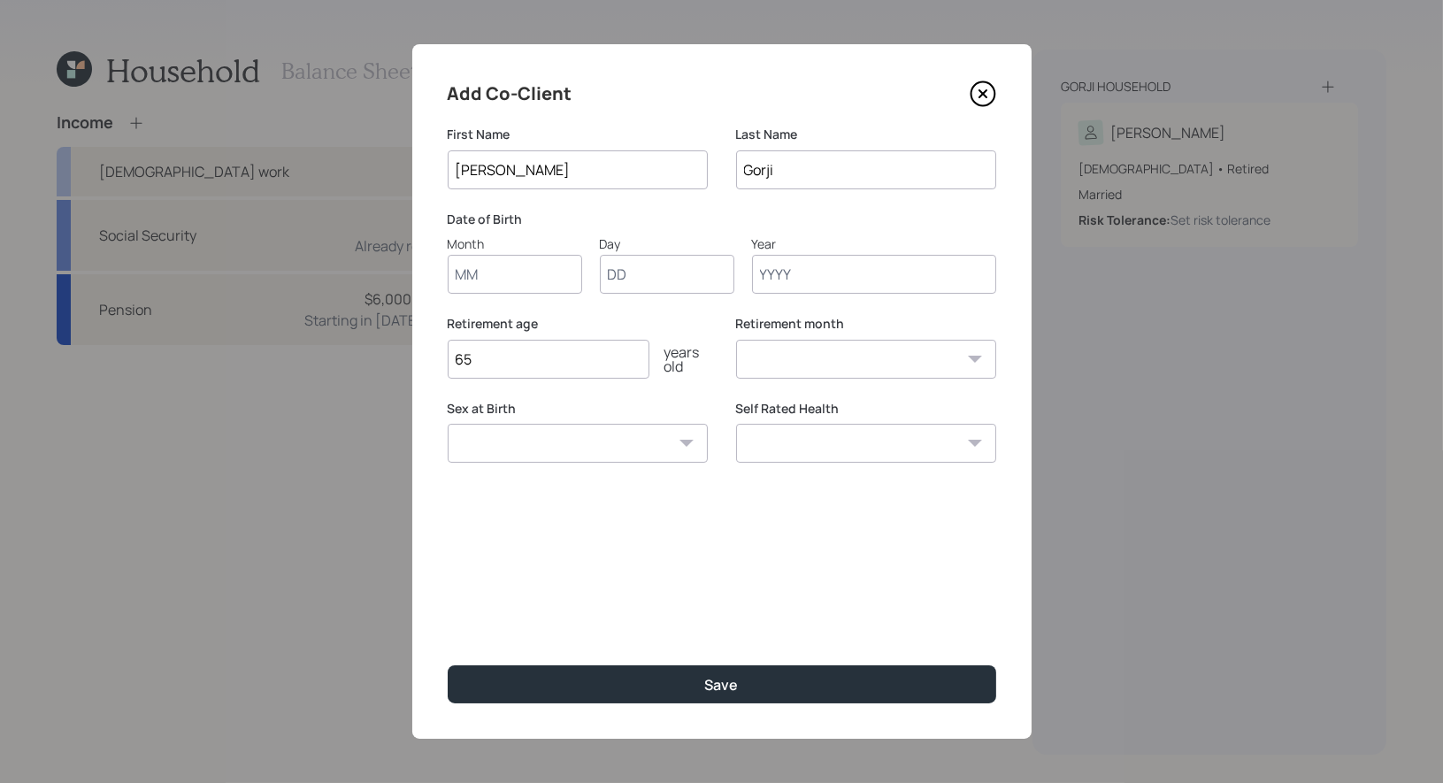
type input "[PERSON_NAME]"
click at [582, 309] on div "Add Co-Client First Name [PERSON_NAME] Last Name Gorji Date of Birth Month Day …" at bounding box center [721, 391] width 619 height 695
click at [504, 278] on input "Month" at bounding box center [515, 274] width 135 height 39
type input "04"
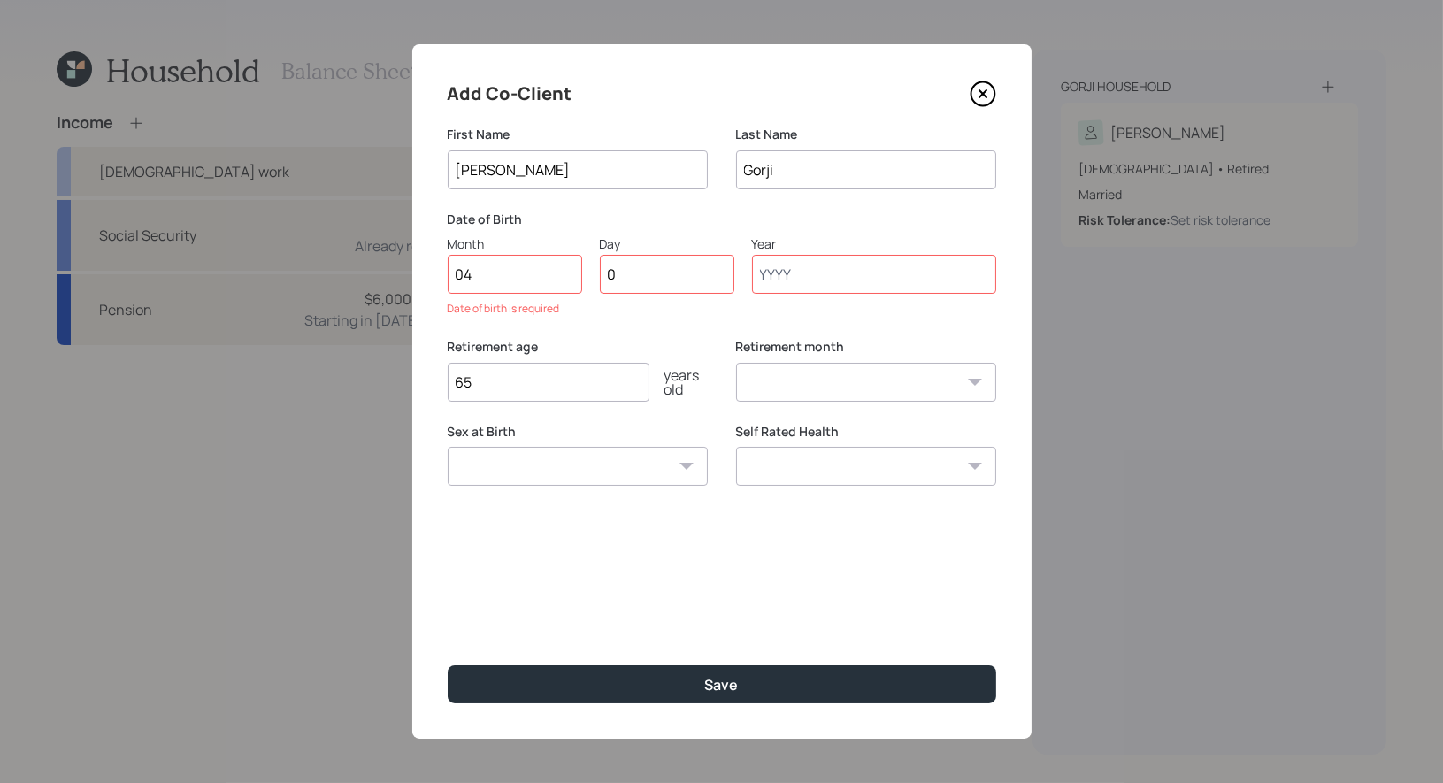
type input "01"
type input "1955"
select select "4"
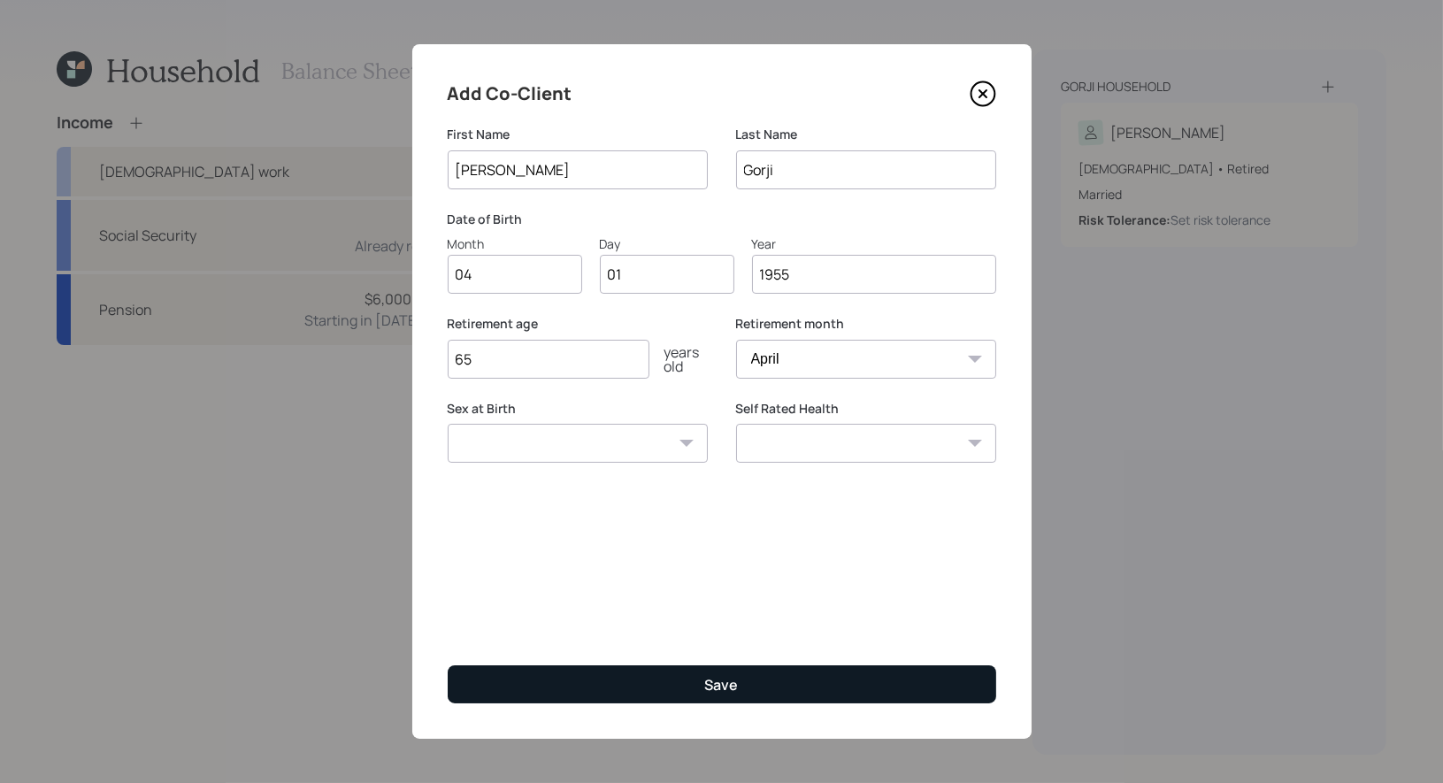
type input "1955"
click at [538, 692] on button "Save" at bounding box center [722, 684] width 549 height 38
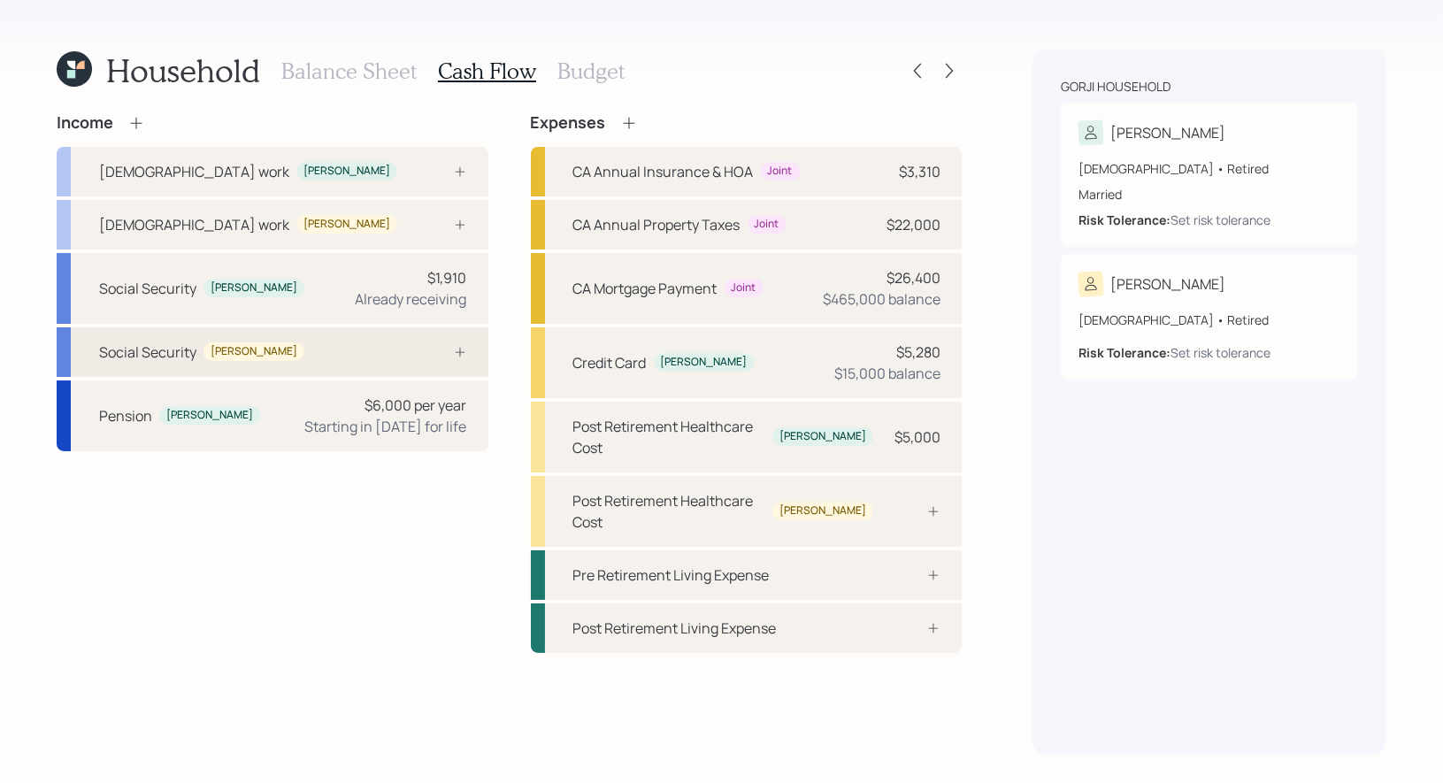
click at [328, 358] on div "Social Security [PERSON_NAME]" at bounding box center [273, 352] width 432 height 50
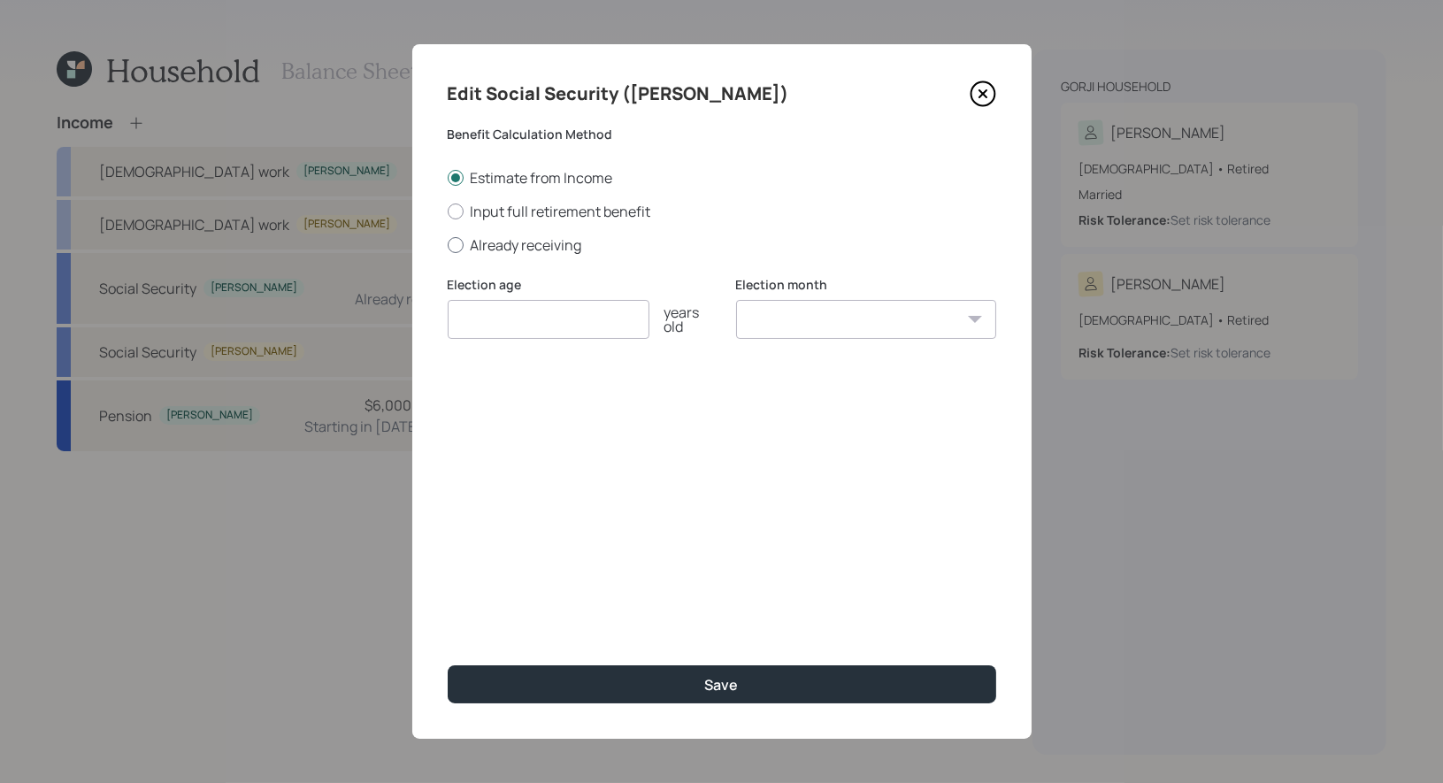
click at [458, 242] on div at bounding box center [456, 245] width 16 height 16
click at [448, 244] on input "Already receiving" at bounding box center [447, 244] width 1 height 1
radio input "true"
click at [491, 330] on input "number" at bounding box center [549, 319] width 202 height 39
type input "67"
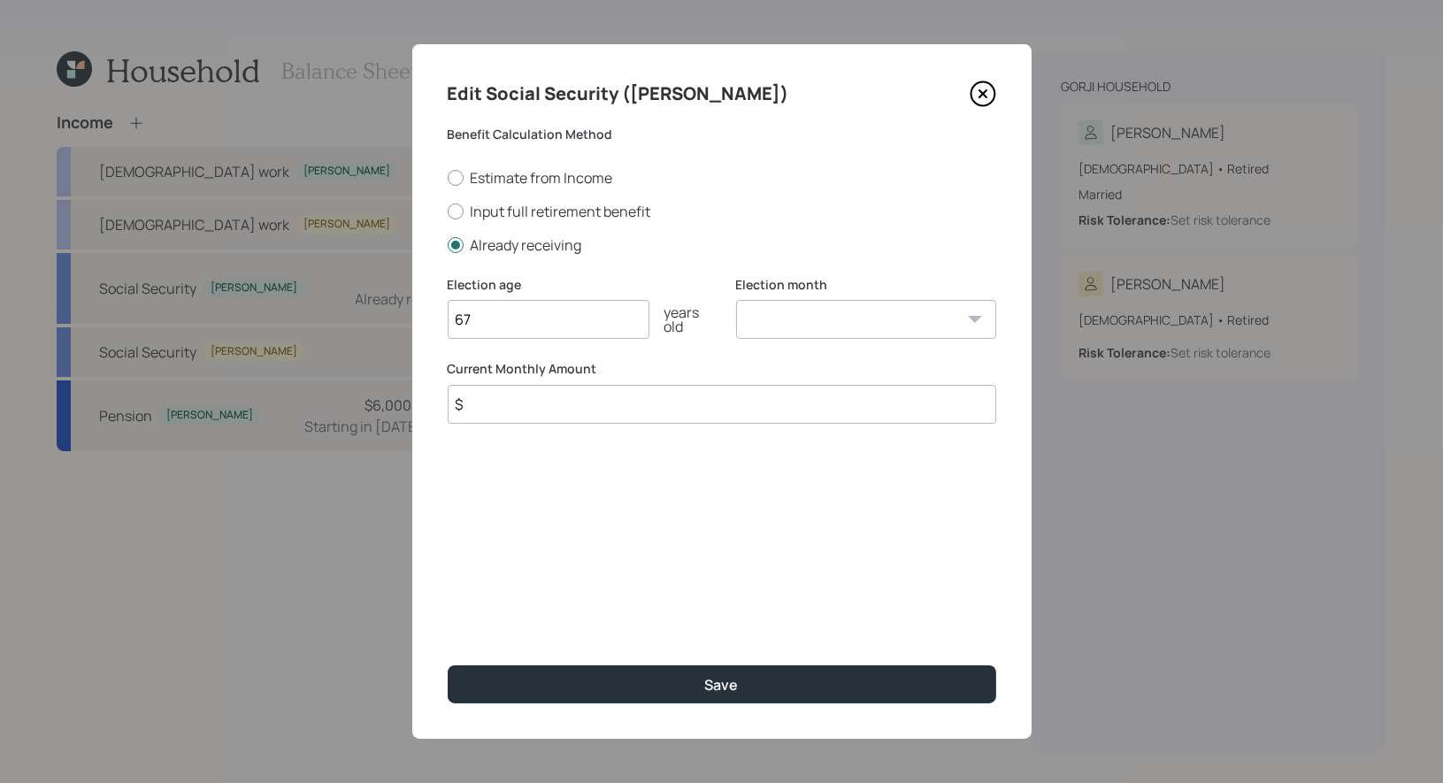
click at [834, 319] on select "January February March April May June July August September October November De…" at bounding box center [866, 319] width 260 height 39
select select "1"
click at [507, 404] on input "$" at bounding box center [722, 404] width 549 height 39
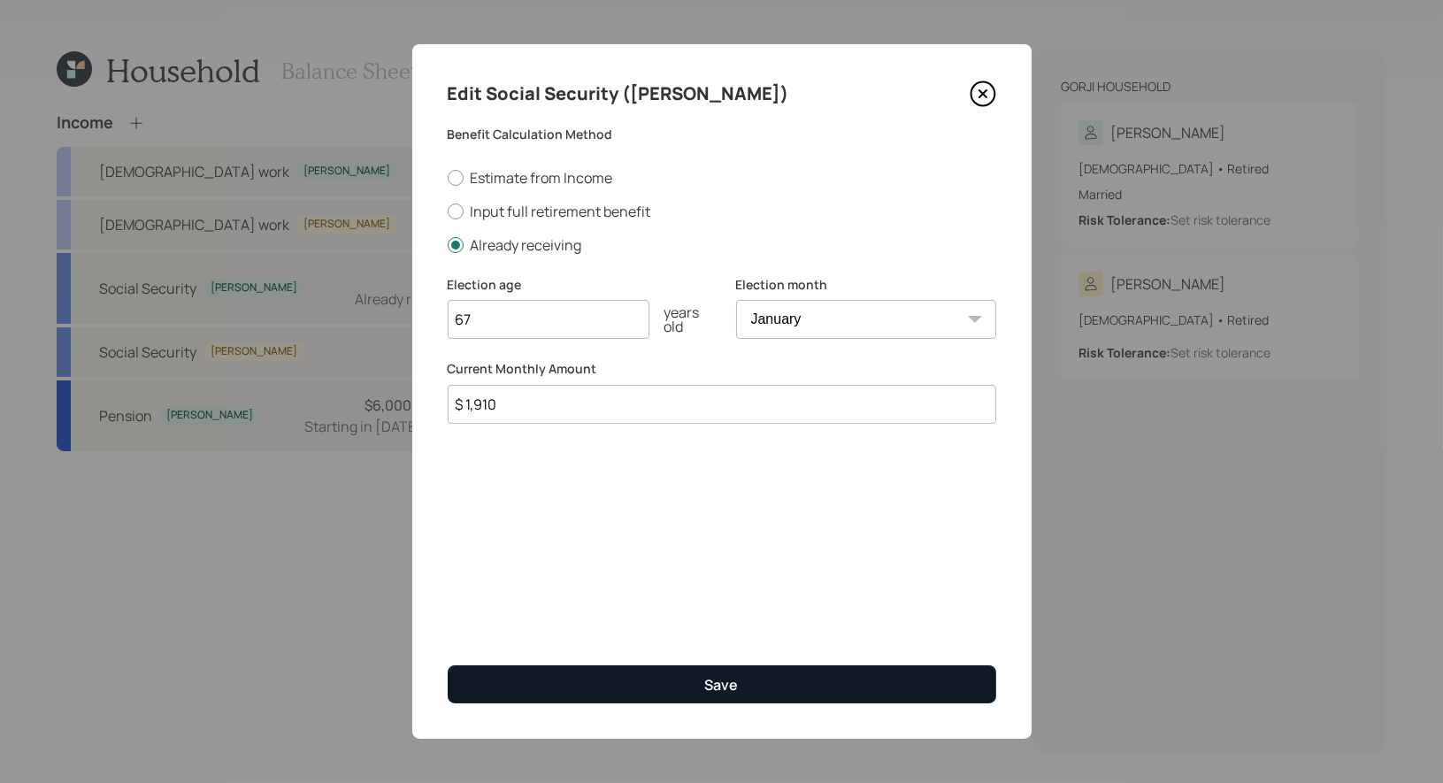
type input "$ 1,910"
click at [596, 685] on button "Save" at bounding box center [722, 684] width 549 height 38
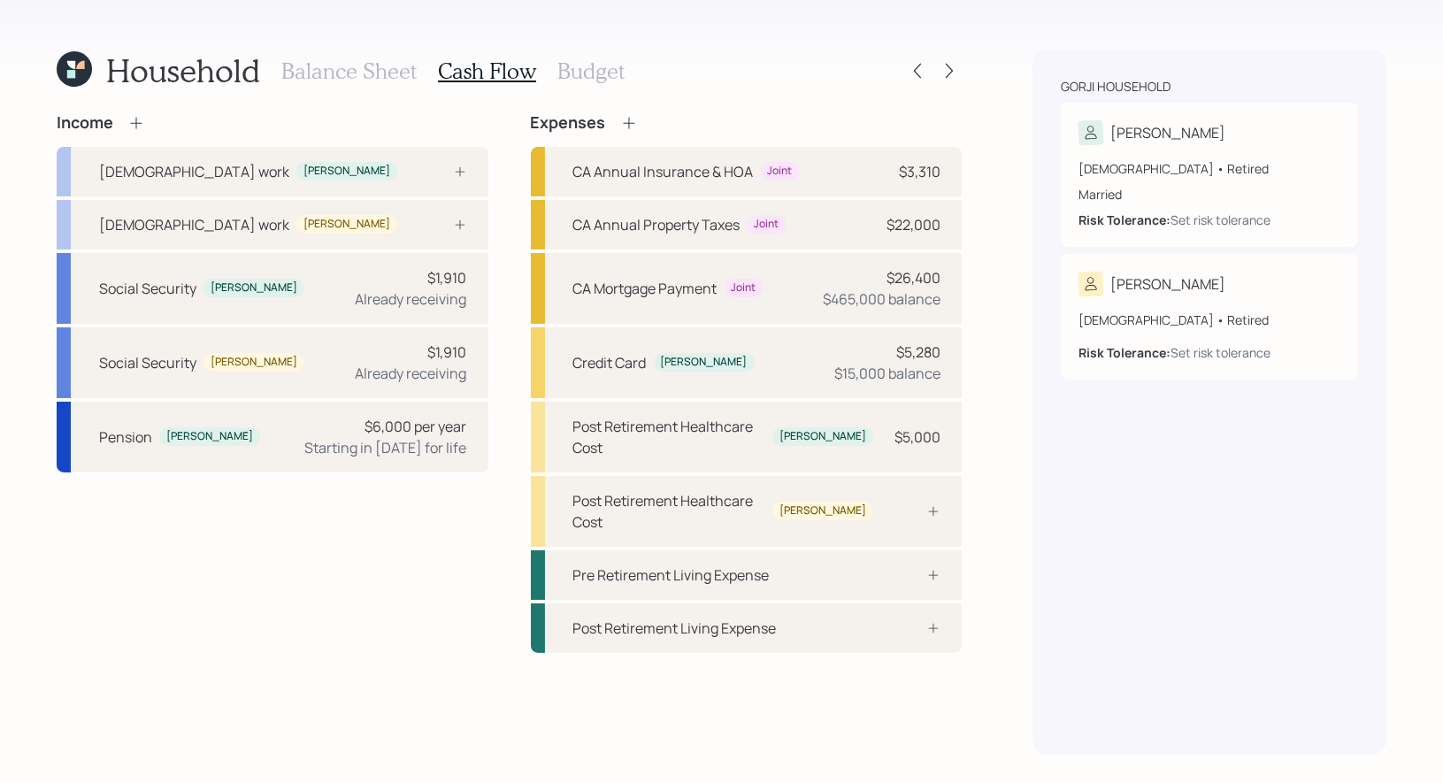
click at [568, 71] on h3 "Budget" at bounding box center [591, 71] width 67 height 26
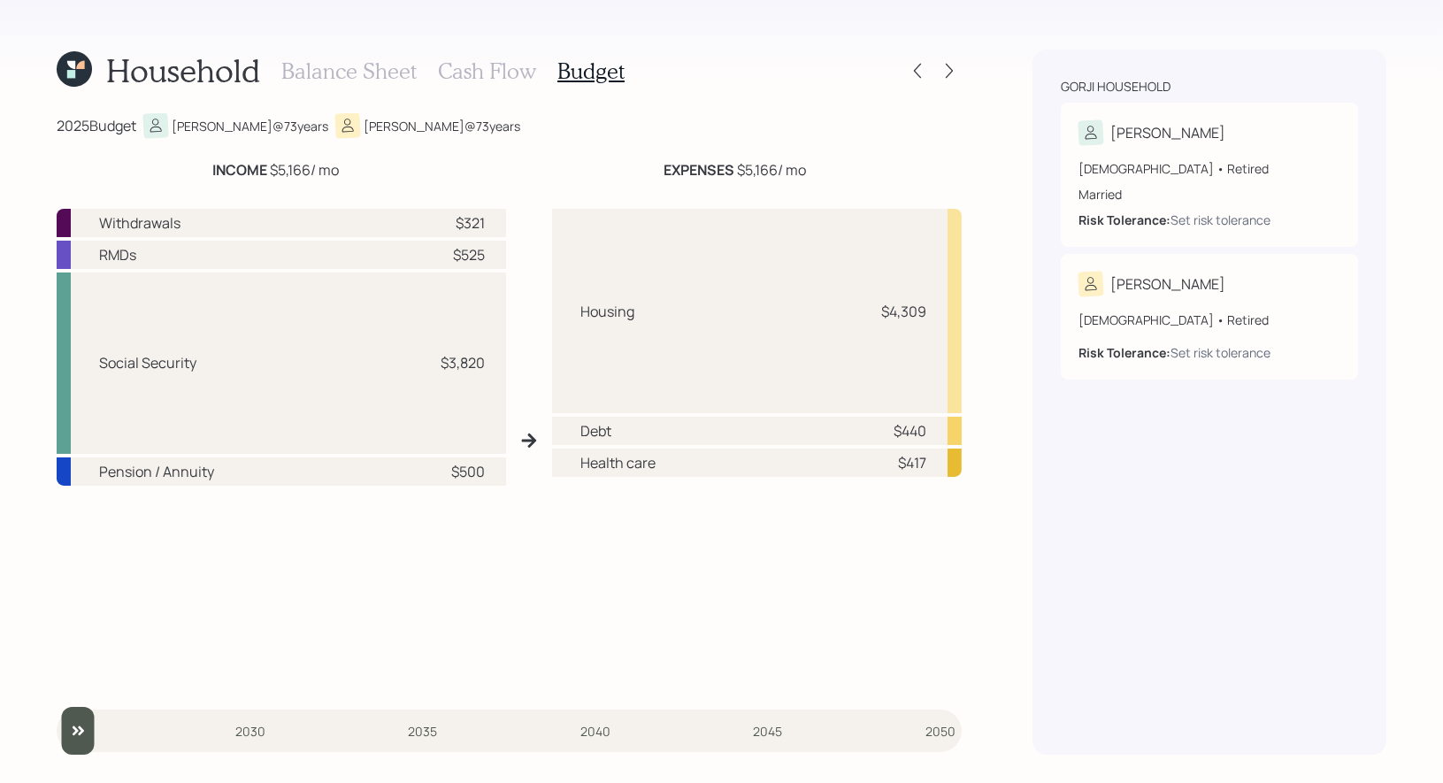
click at [496, 66] on h3 "Cash Flow" at bounding box center [487, 71] width 98 height 26
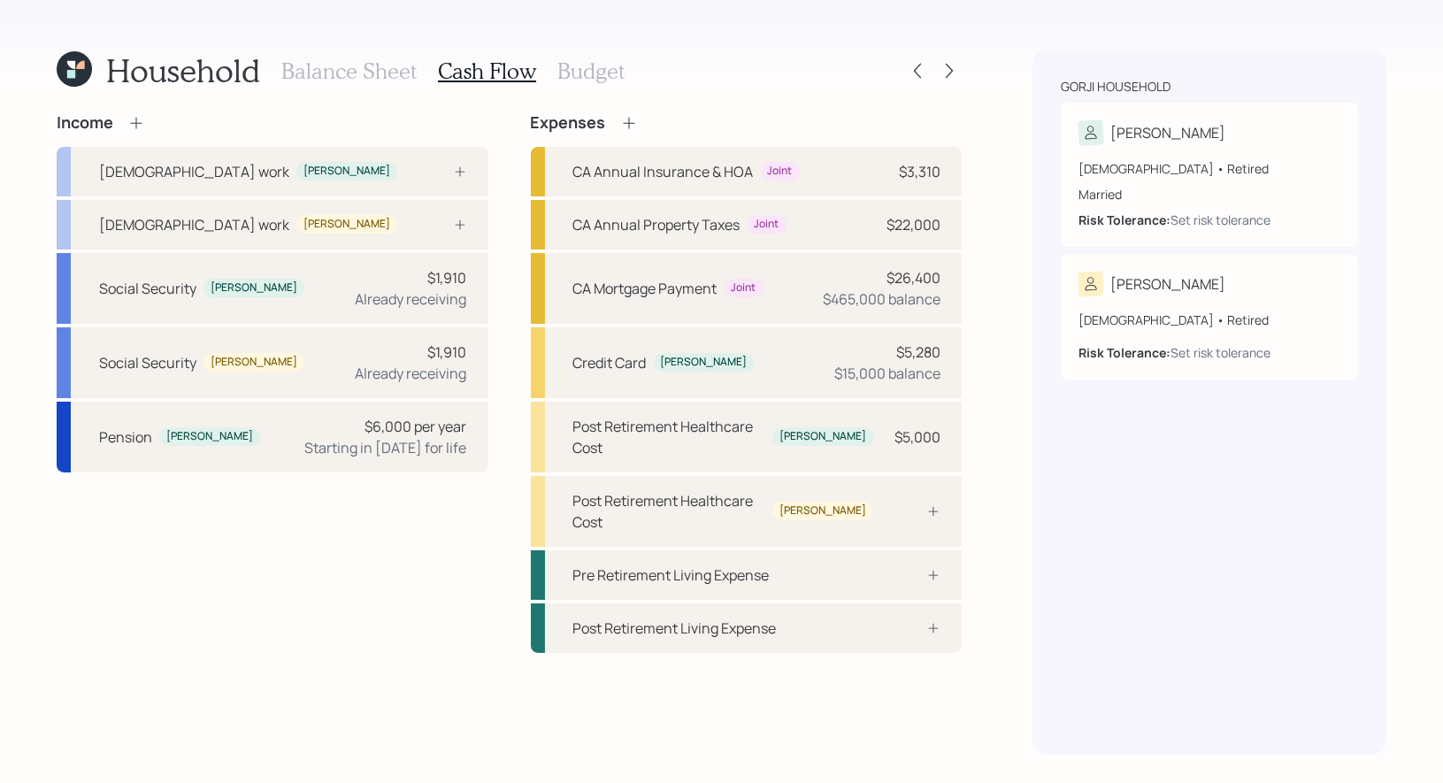
click at [344, 65] on h3 "Balance Sheet" at bounding box center [348, 71] width 135 height 26
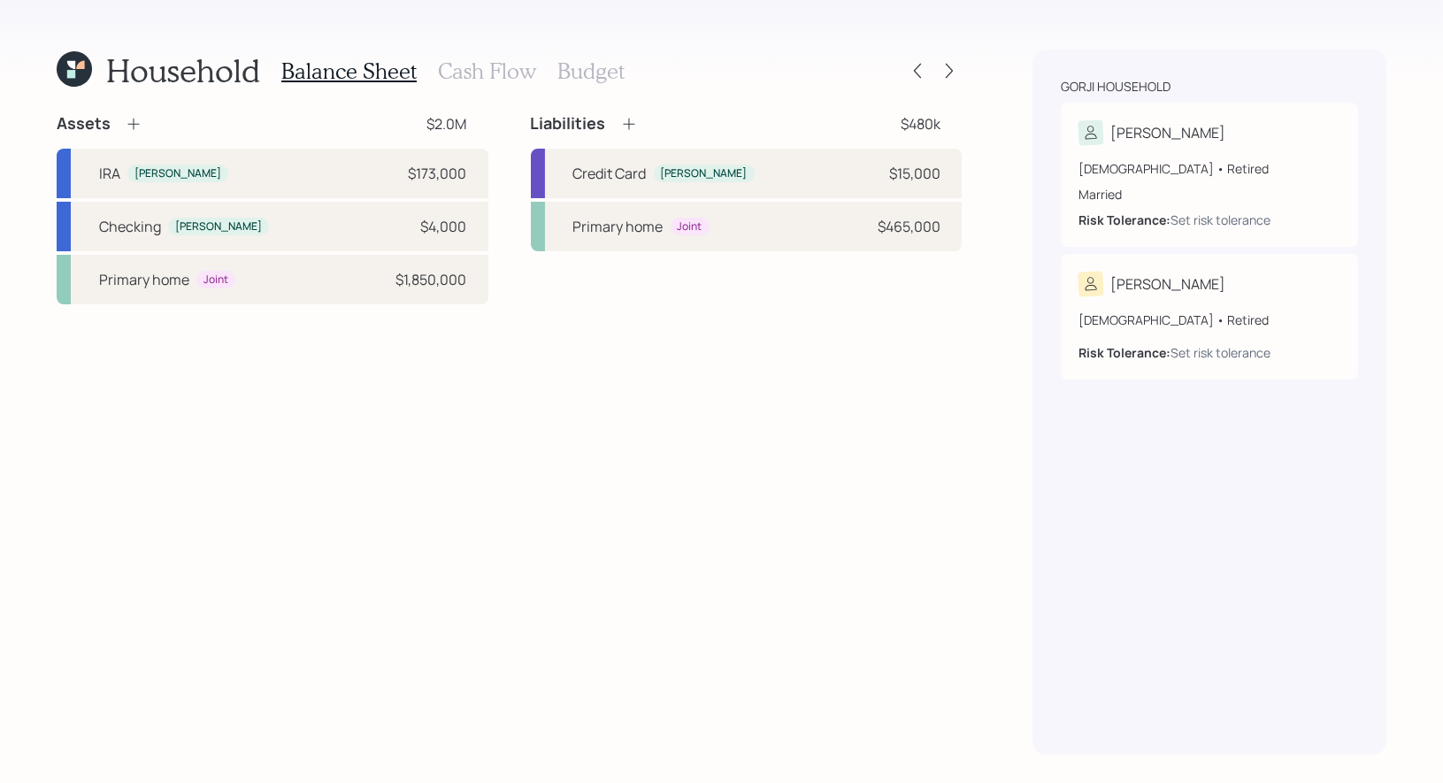
click at [134, 123] on icon at bounding box center [133, 125] width 12 height 12
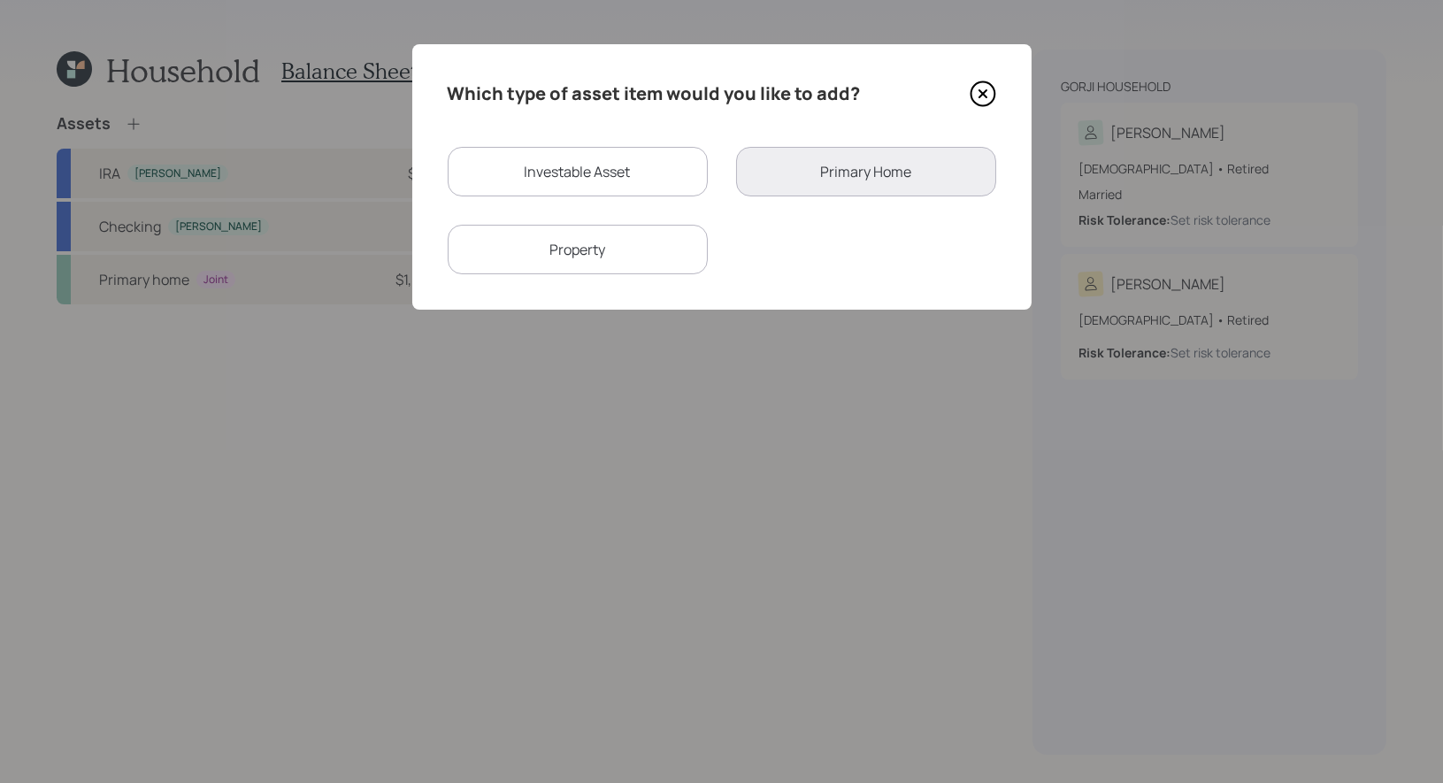
click at [986, 91] on icon at bounding box center [983, 94] width 27 height 27
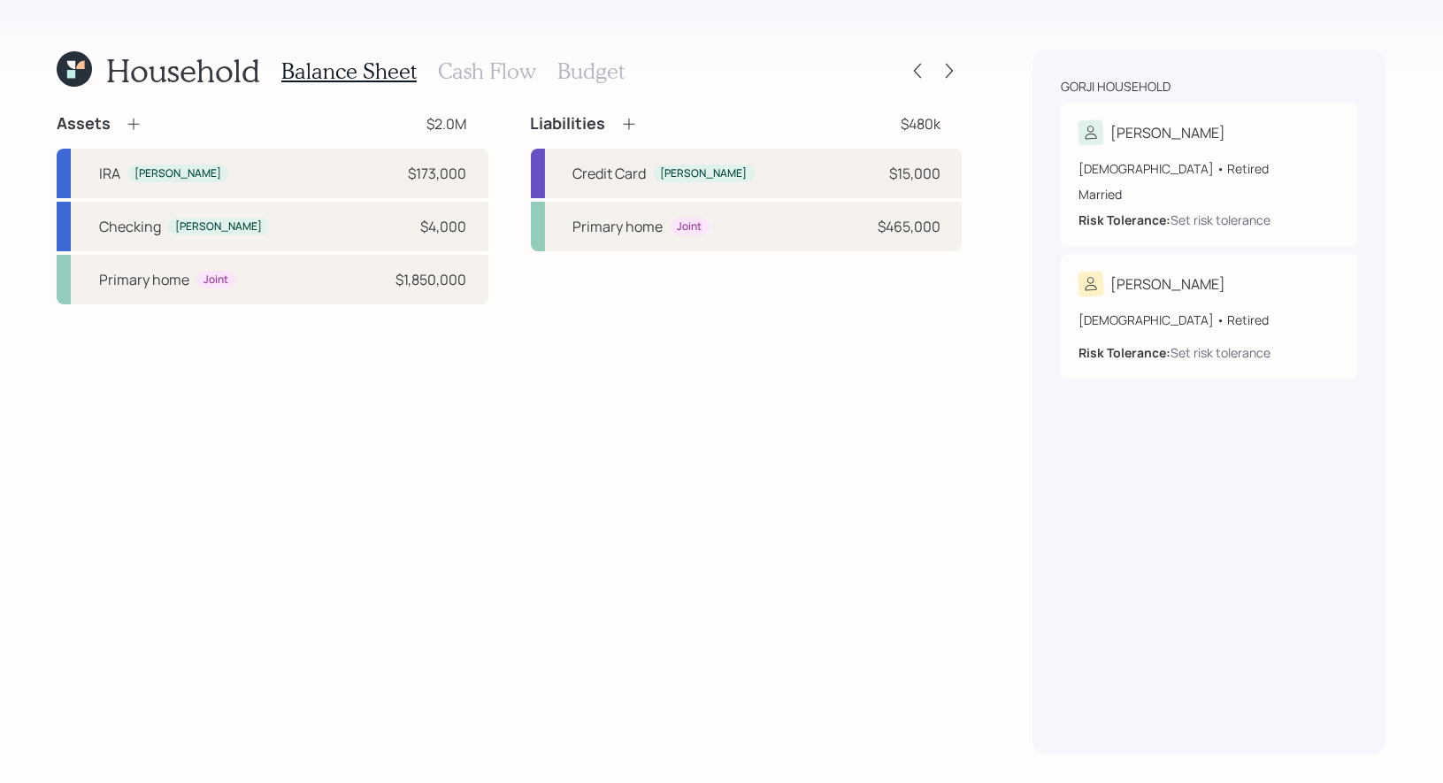
click at [569, 73] on h3 "Budget" at bounding box center [591, 71] width 67 height 26
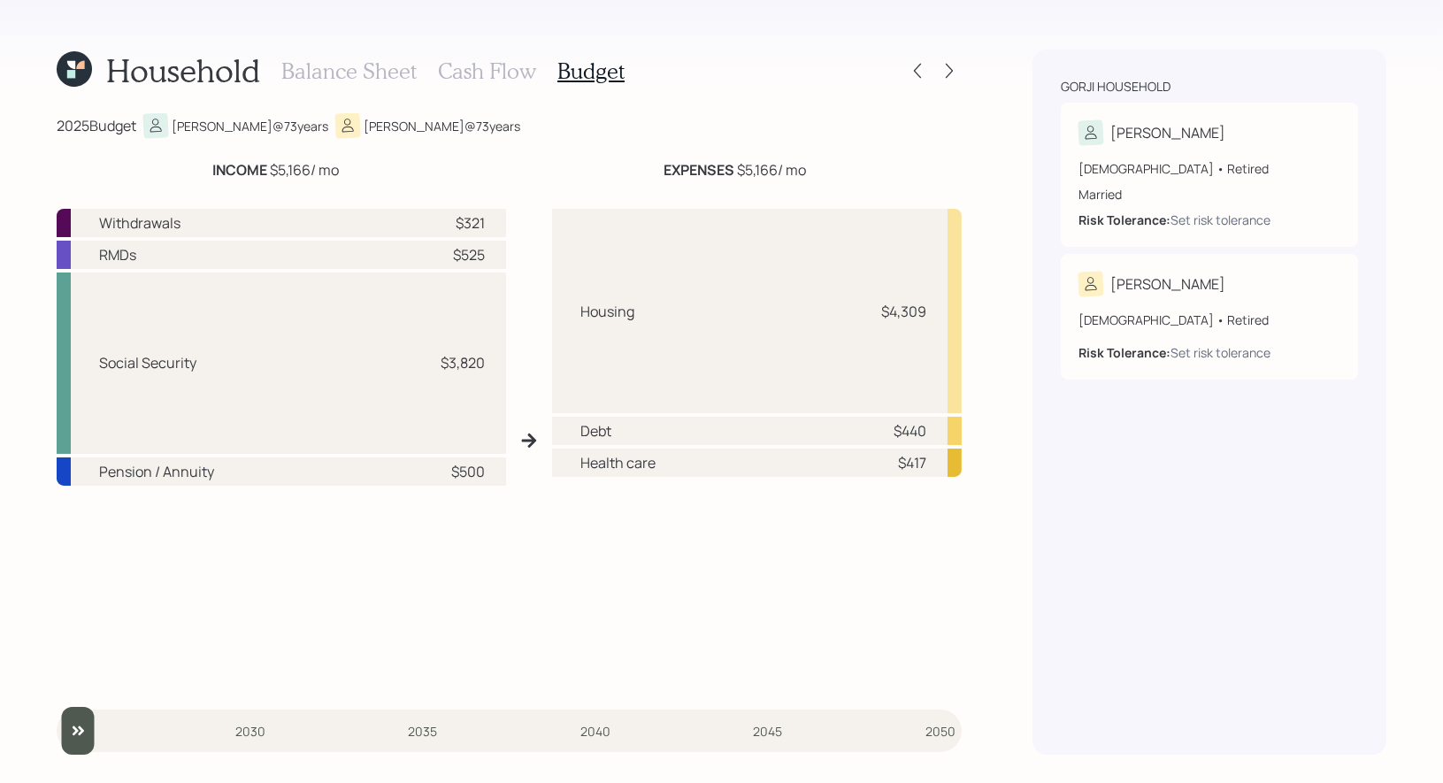
click at [337, 72] on h3 "Balance Sheet" at bounding box center [348, 71] width 135 height 26
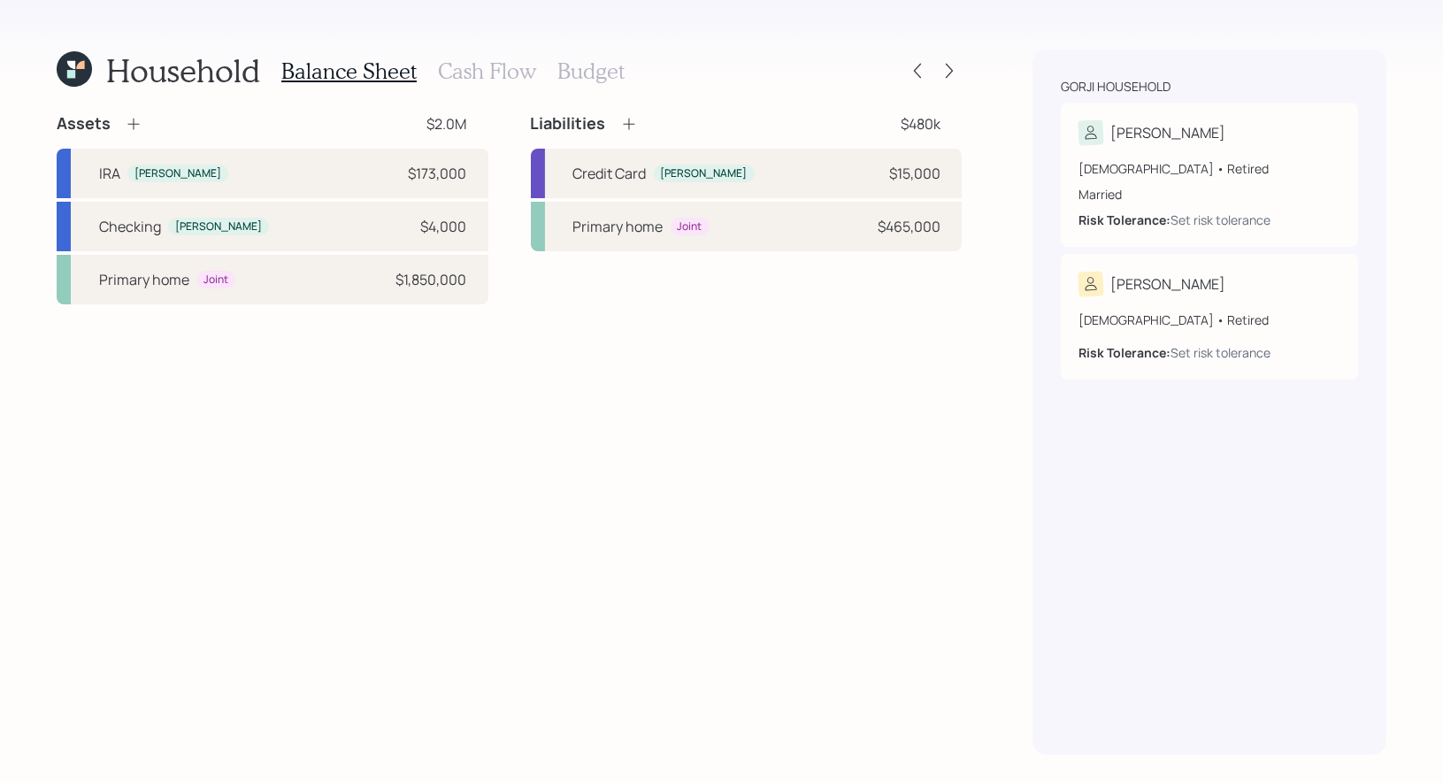
click at [133, 121] on icon at bounding box center [133, 125] width 12 height 12
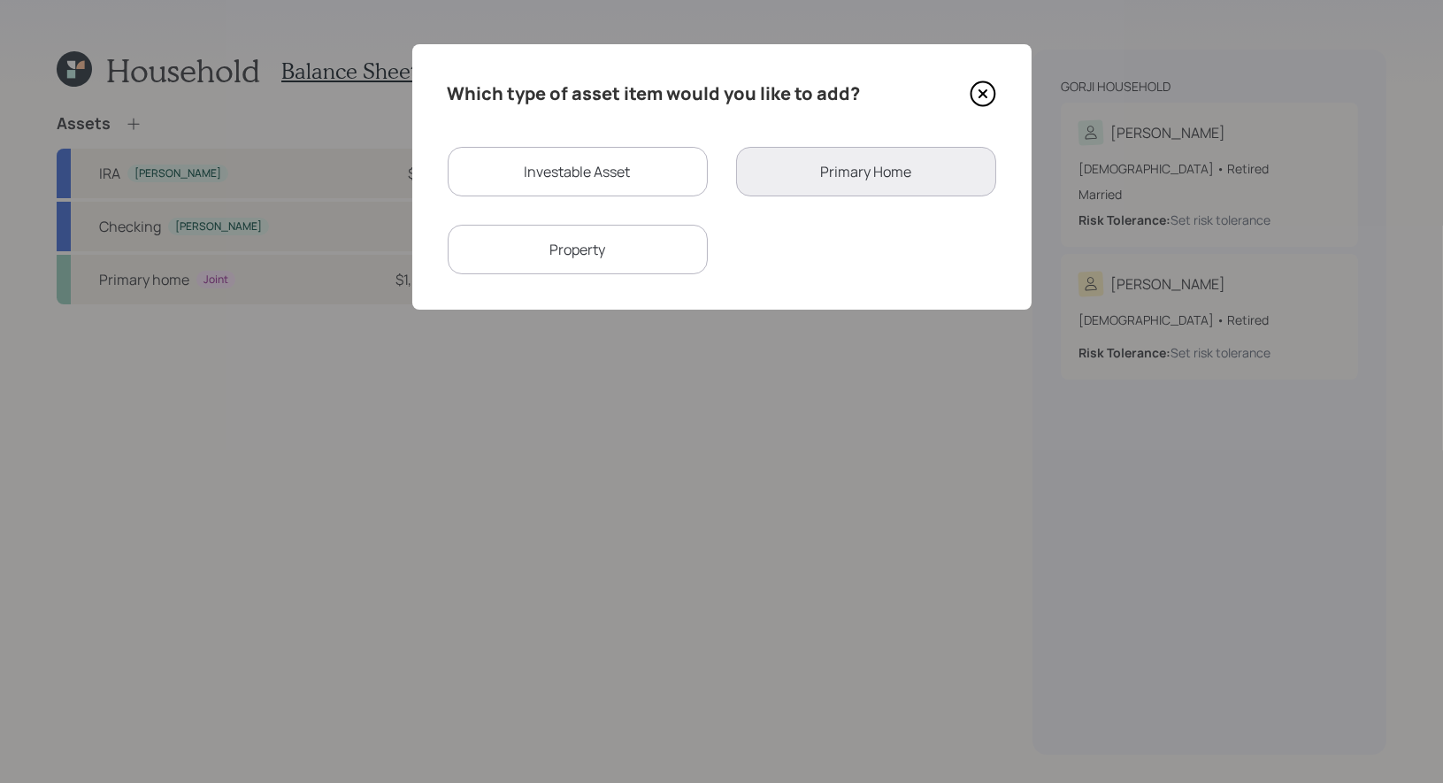
click at [587, 249] on div "Property" at bounding box center [578, 250] width 260 height 50
select select "rental_property"
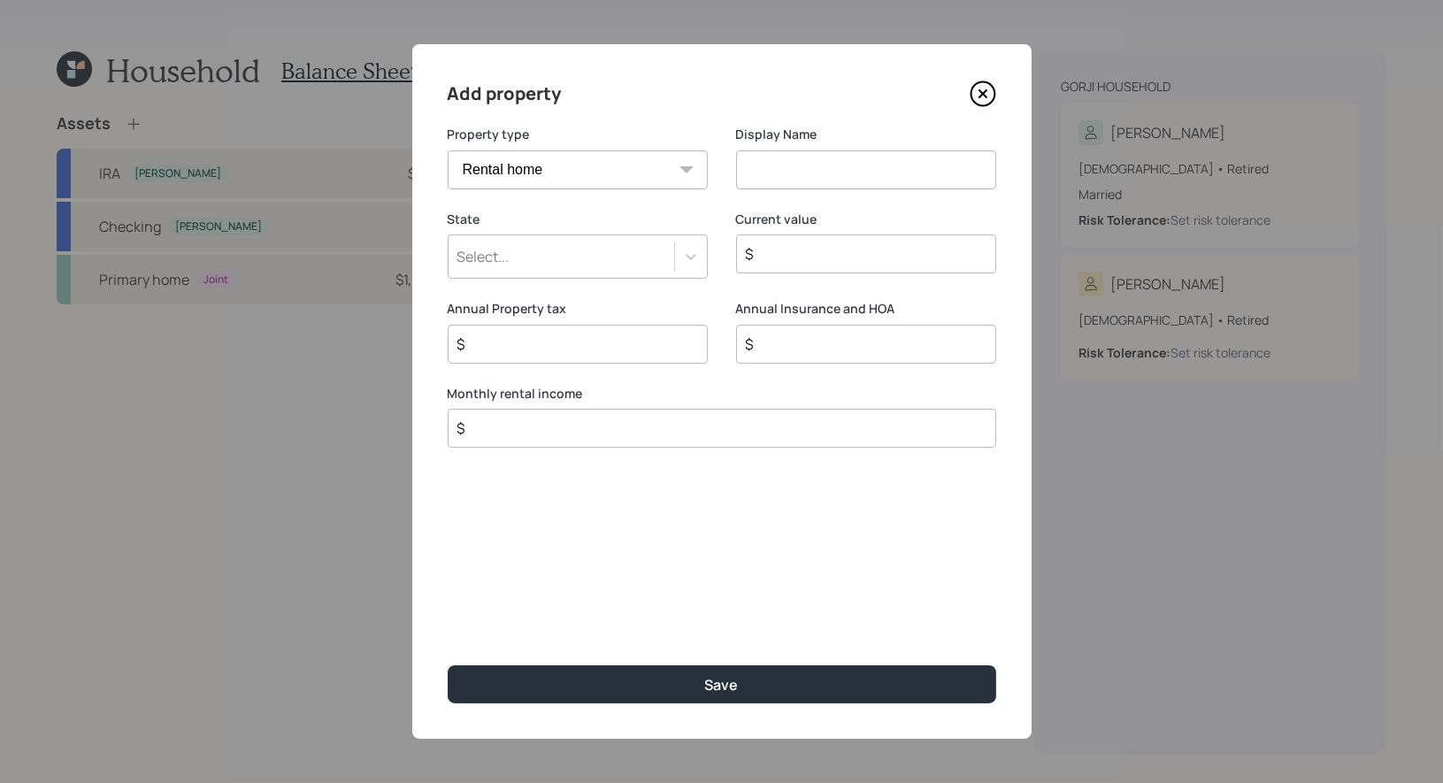
click at [798, 168] on input at bounding box center [866, 169] width 260 height 39
type input "Rental"
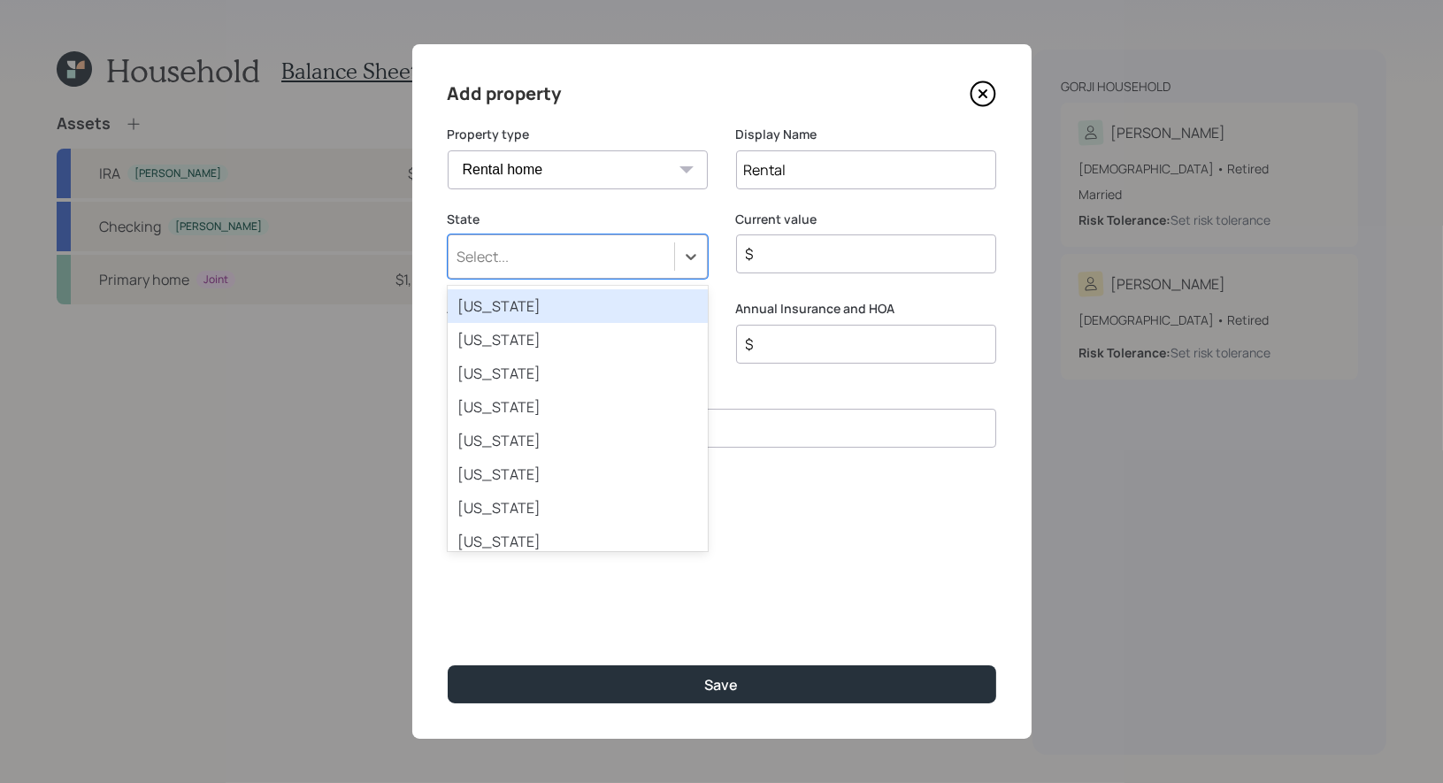
click at [643, 265] on div "Select..." at bounding box center [562, 257] width 226 height 30
type input "ca"
click at [546, 306] on div "[US_STATE]" at bounding box center [578, 306] width 260 height 34
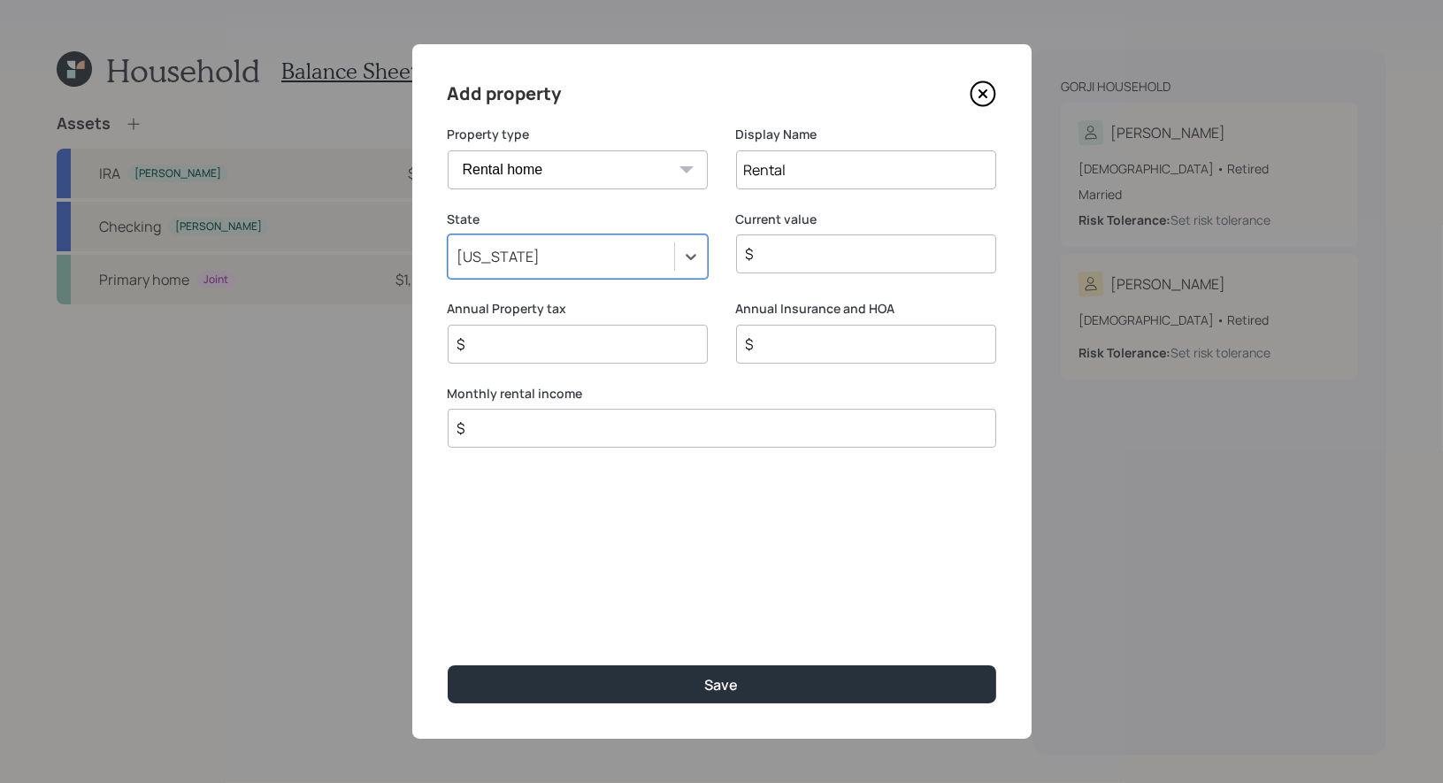
click at [490, 428] on input "$" at bounding box center [715, 428] width 519 height 21
click at [790, 259] on input "$" at bounding box center [859, 253] width 230 height 21
type input "$ 2,000,000"
click at [477, 428] on input "$" at bounding box center [715, 428] width 519 height 21
type input "$ 6,500"
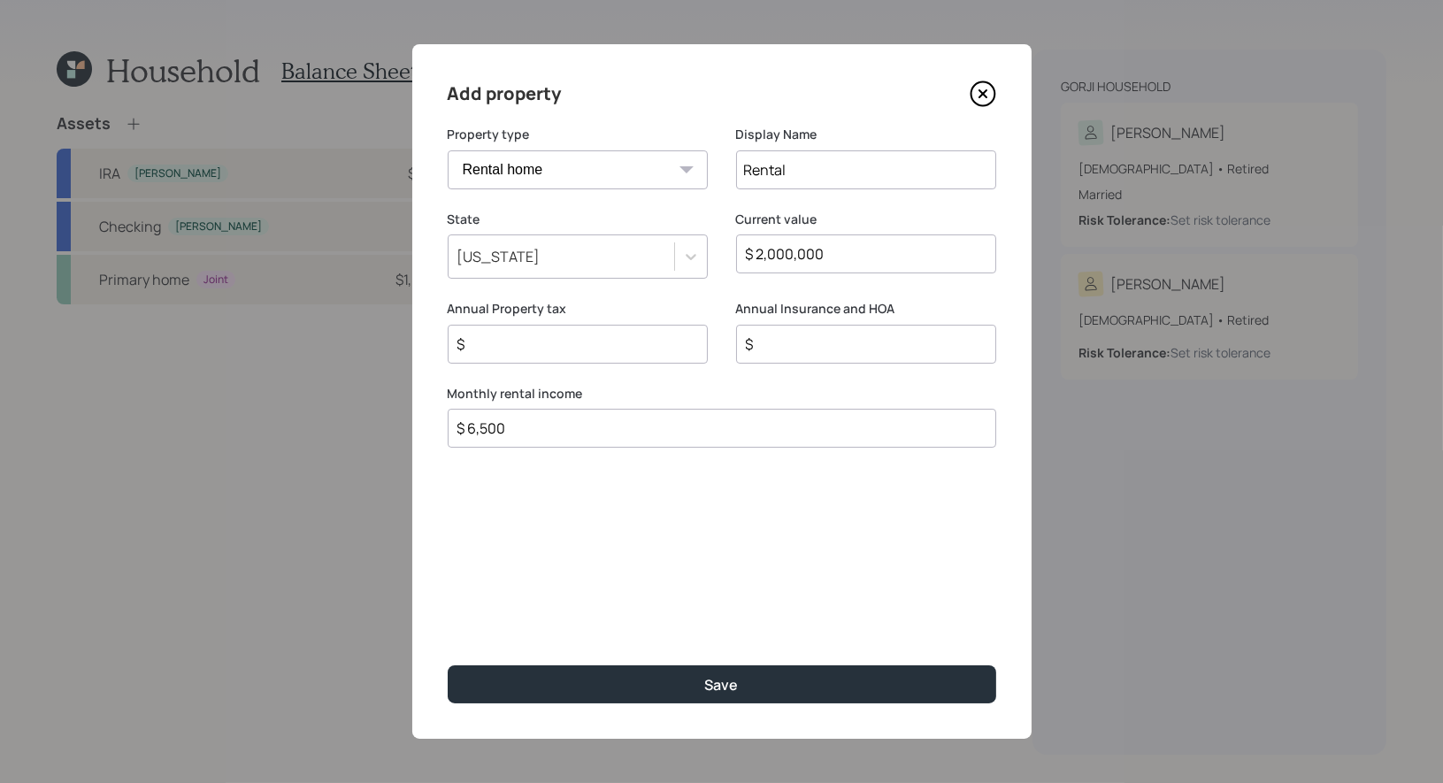
click at [503, 342] on input "$" at bounding box center [571, 344] width 230 height 21
type input "$ 12,000"
click at [796, 347] on input "$" at bounding box center [859, 344] width 230 height 21
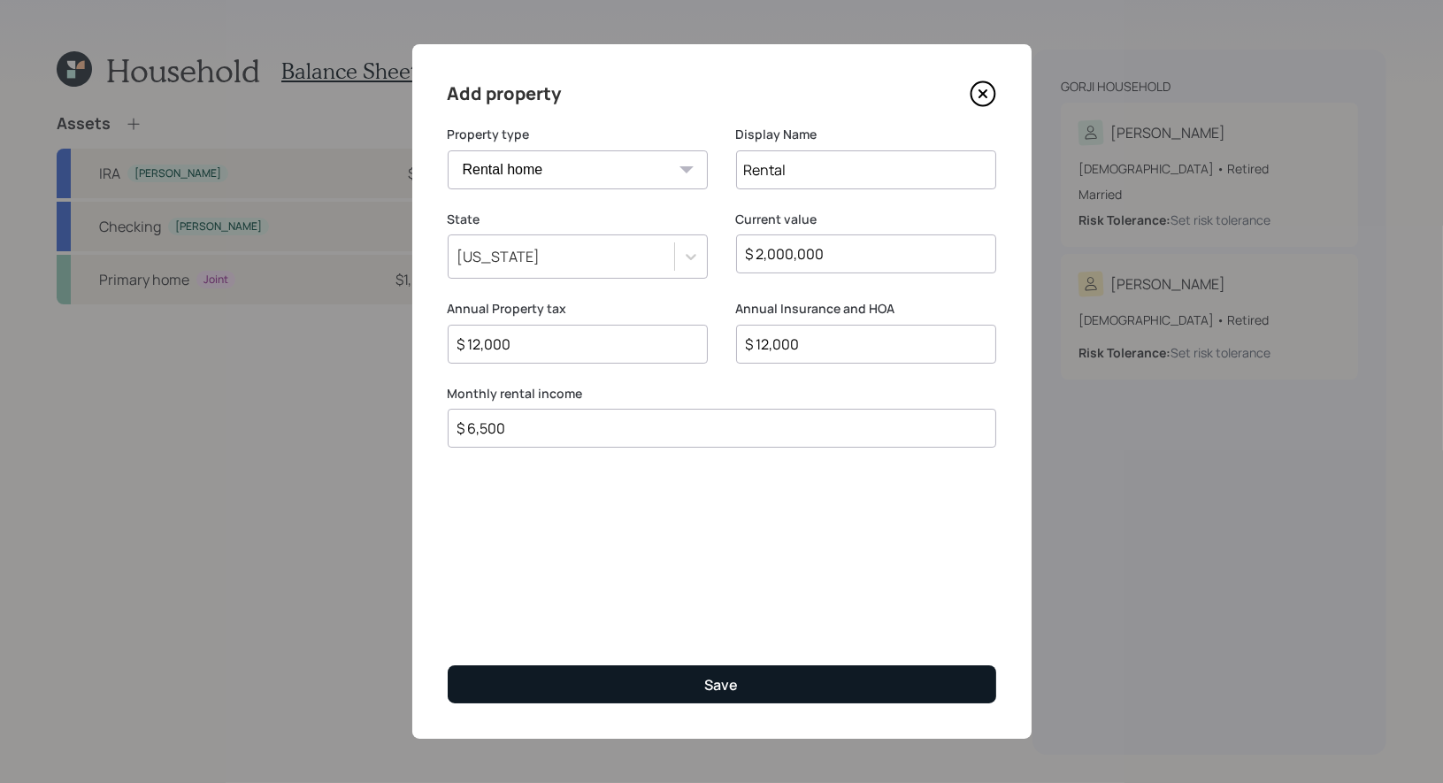
type input "$ 12,000"
click at [625, 686] on button "Save" at bounding box center [722, 684] width 549 height 38
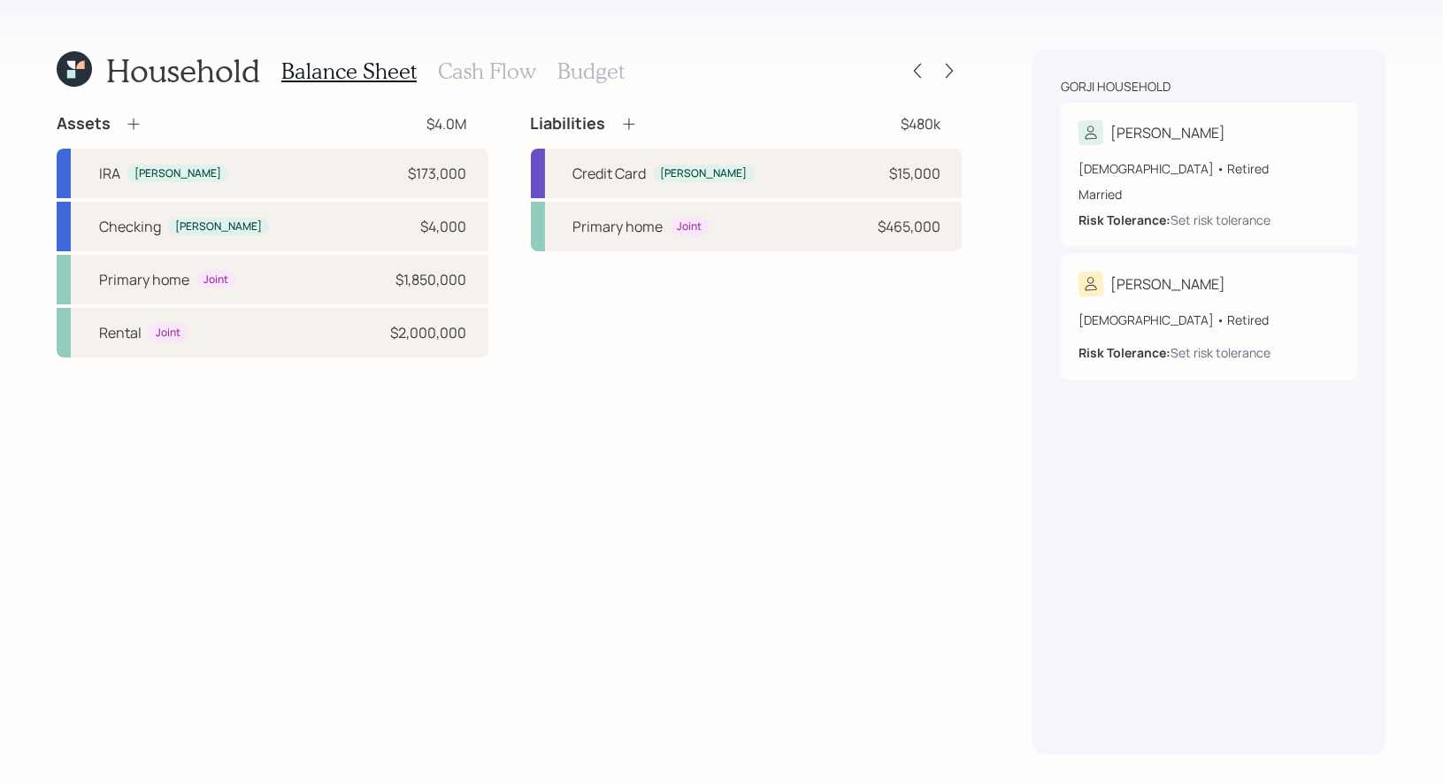
click at [572, 72] on h3 "Budget" at bounding box center [591, 71] width 67 height 26
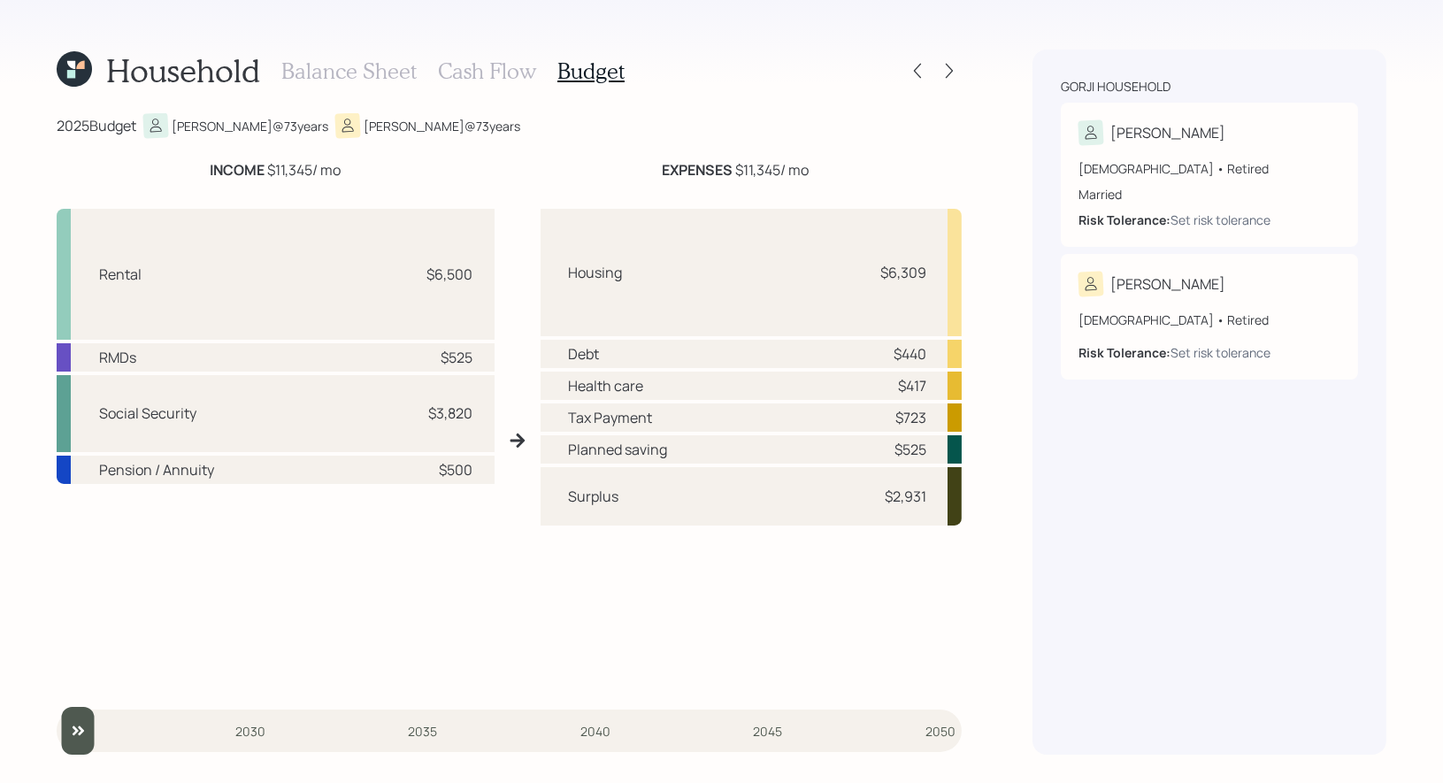
click at [481, 75] on h3 "Cash Flow" at bounding box center [487, 71] width 98 height 26
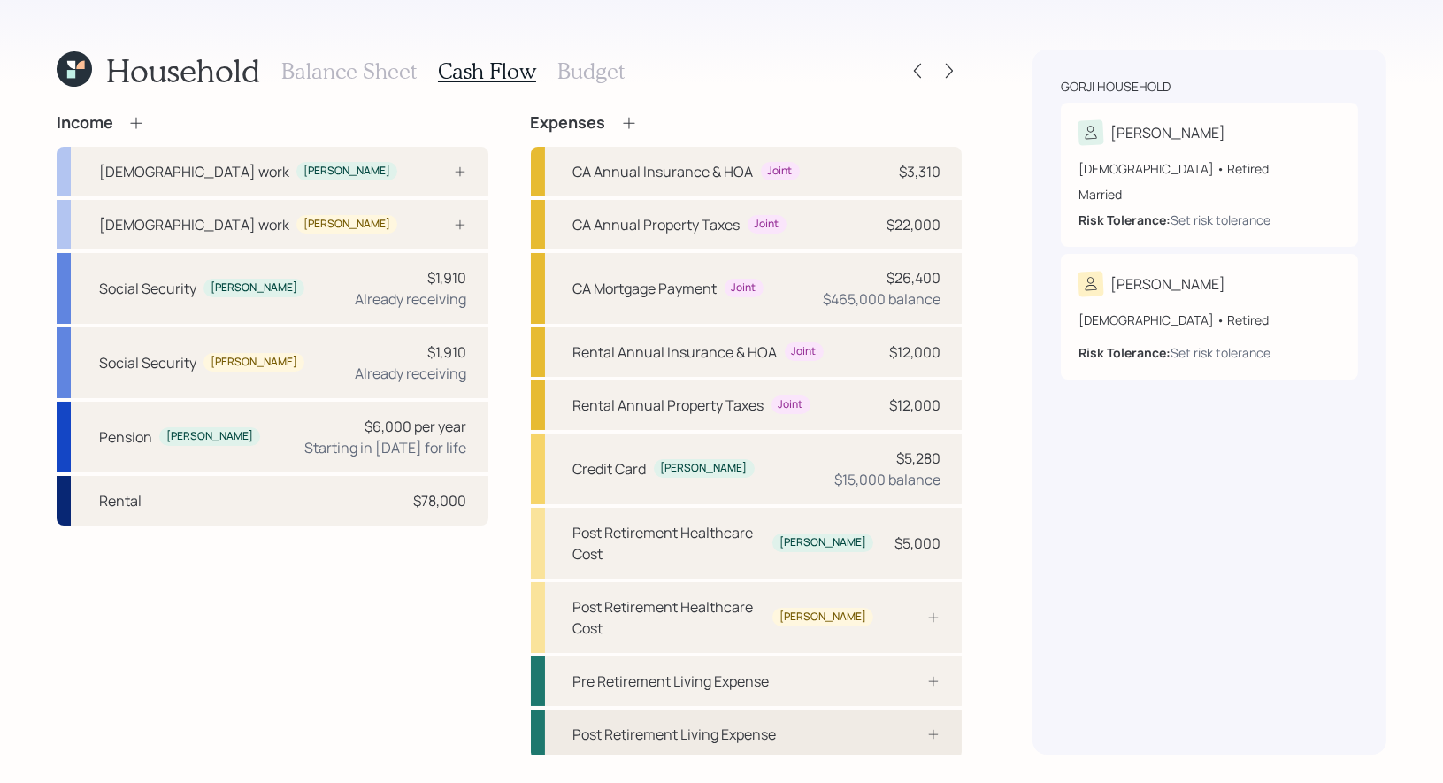
click at [749, 724] on div "Post Retirement Living Expense" at bounding box center [675, 734] width 204 height 21
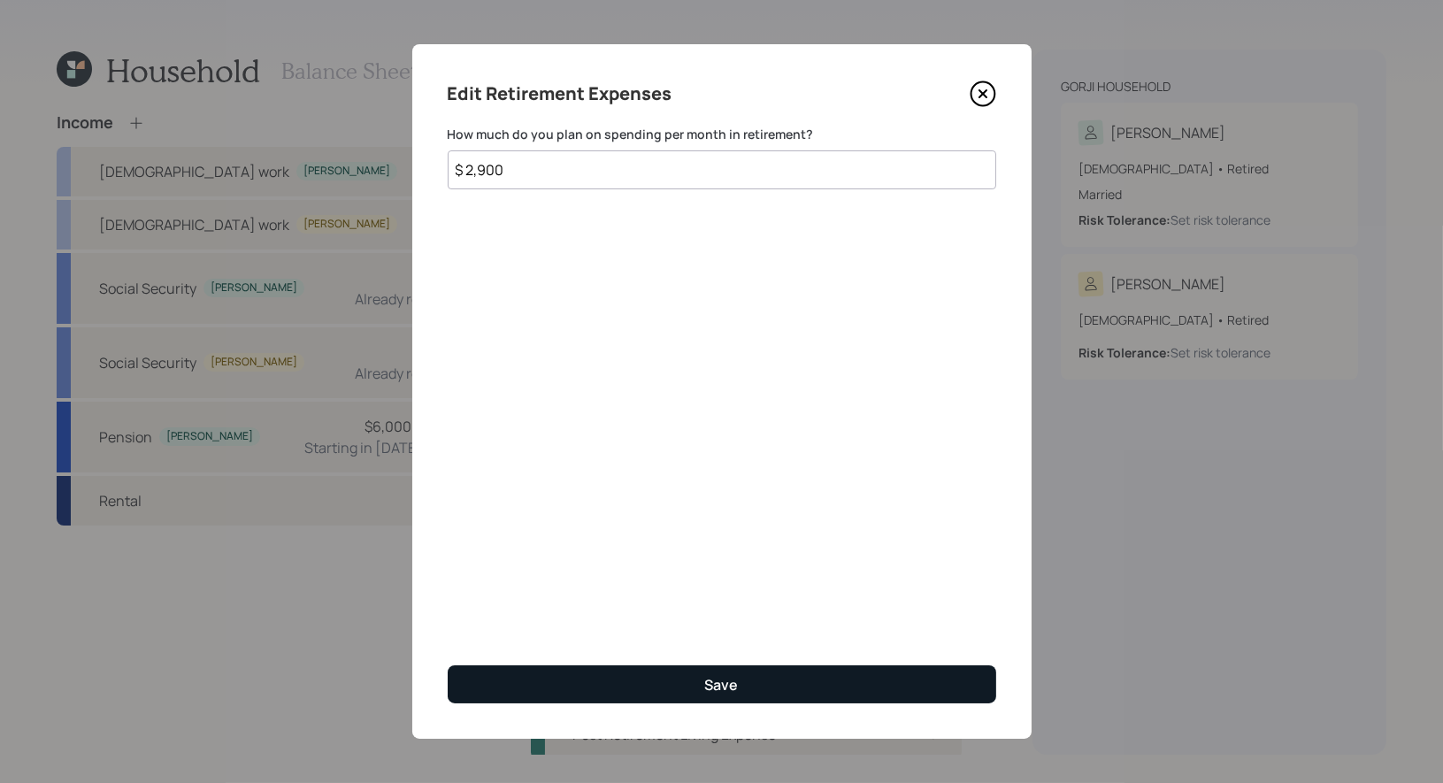
type input "$ 2,900"
click at [617, 681] on button "Save" at bounding box center [722, 684] width 549 height 38
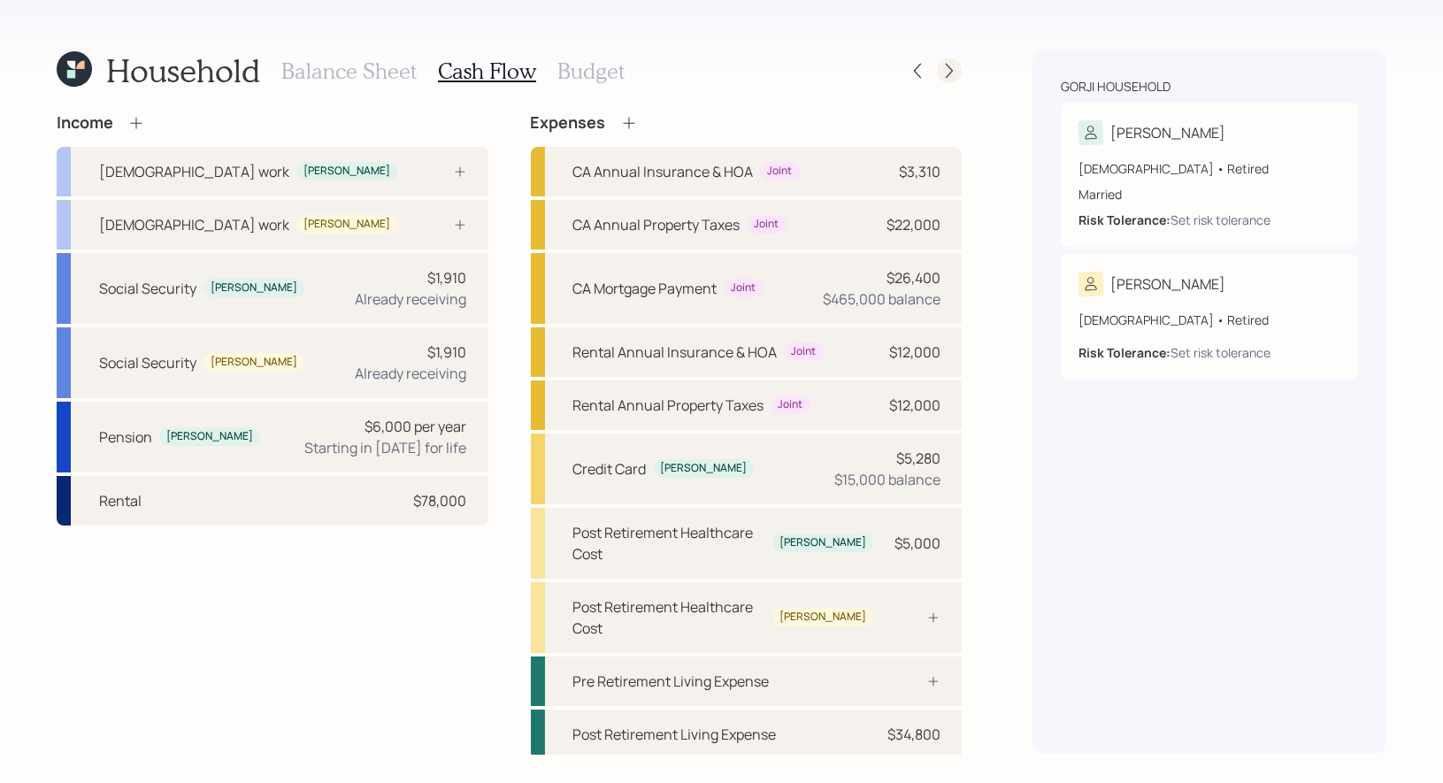
click at [954, 69] on icon at bounding box center [950, 71] width 18 height 18
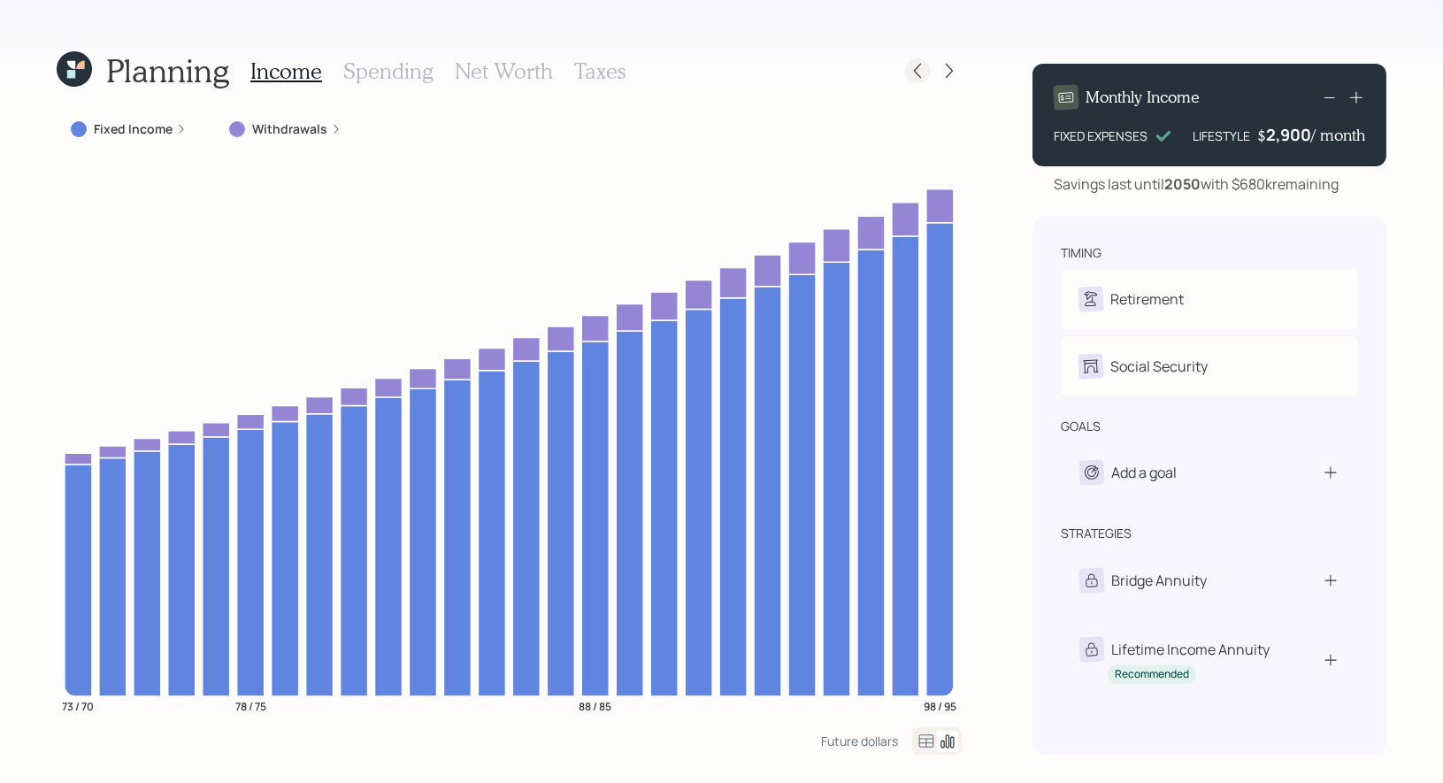
click at [920, 73] on icon at bounding box center [918, 71] width 18 height 18
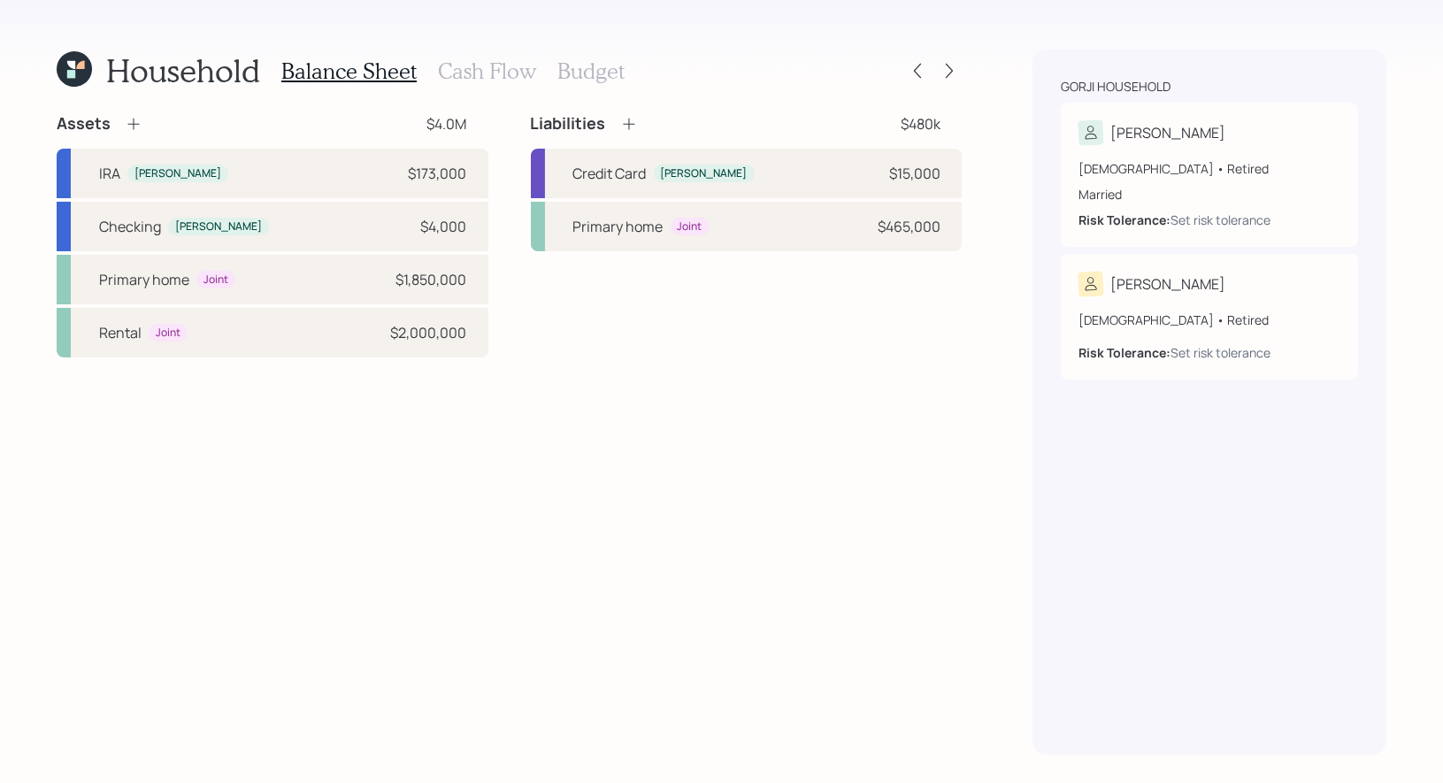
click at [584, 73] on h3 "Budget" at bounding box center [591, 71] width 67 height 26
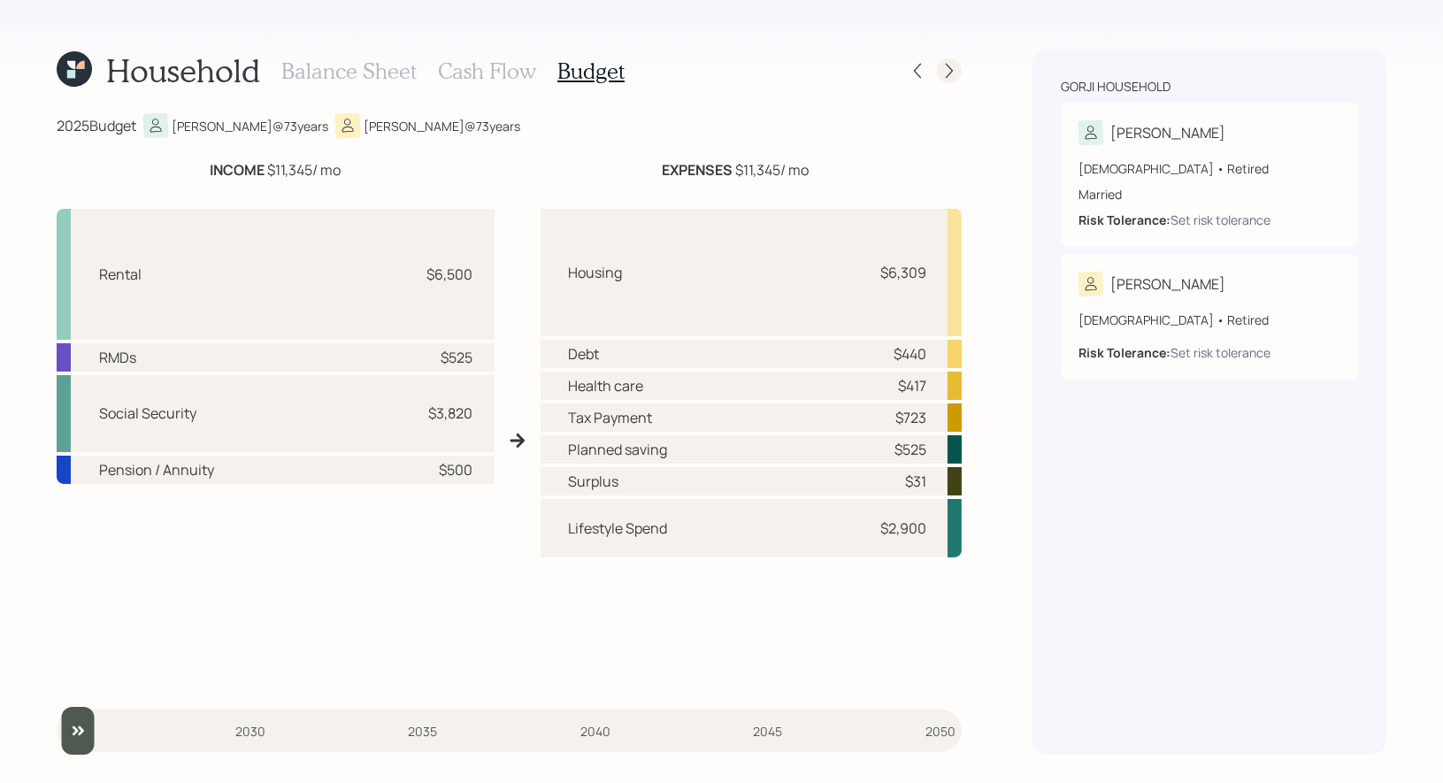
click at [952, 66] on icon at bounding box center [950, 71] width 18 height 18
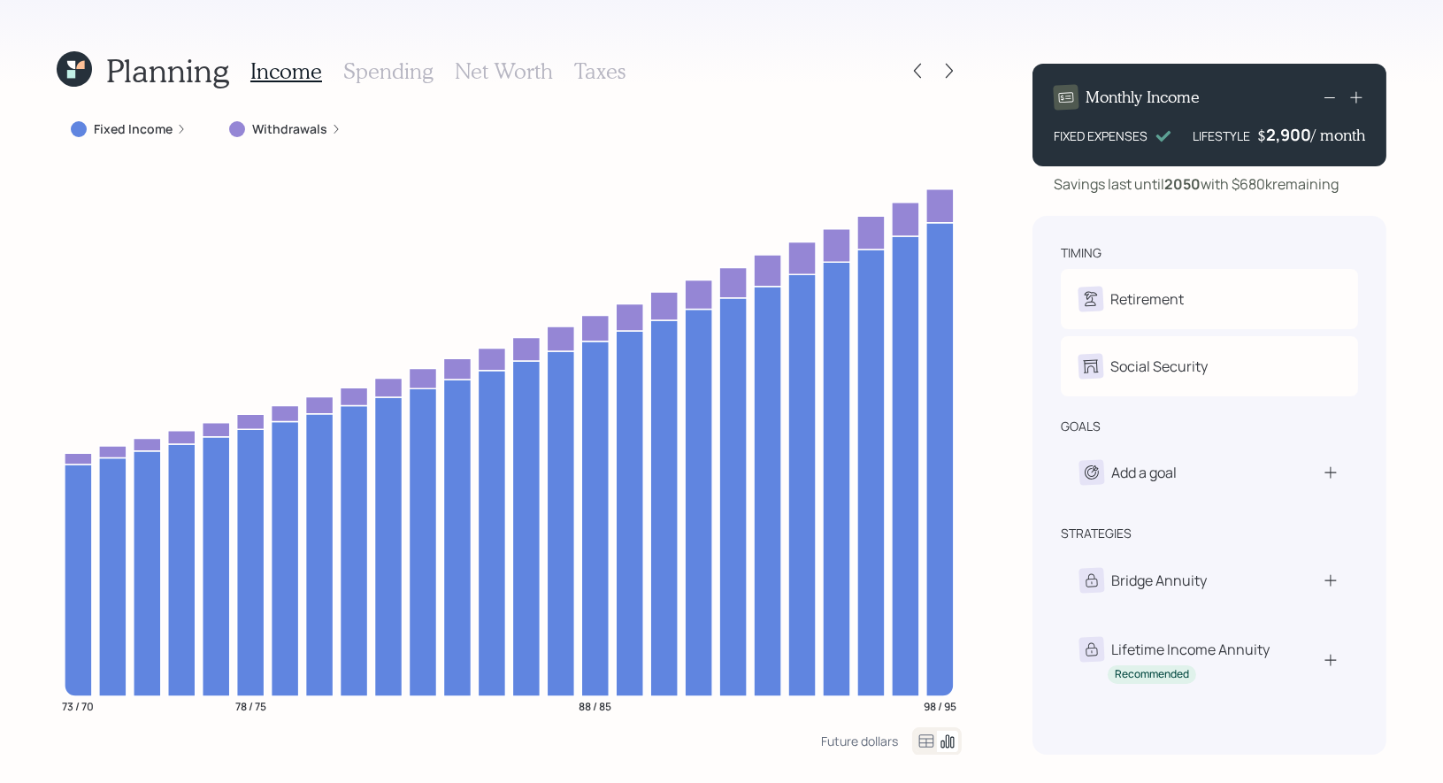
click at [469, 71] on h3 "Net Worth" at bounding box center [504, 71] width 98 height 26
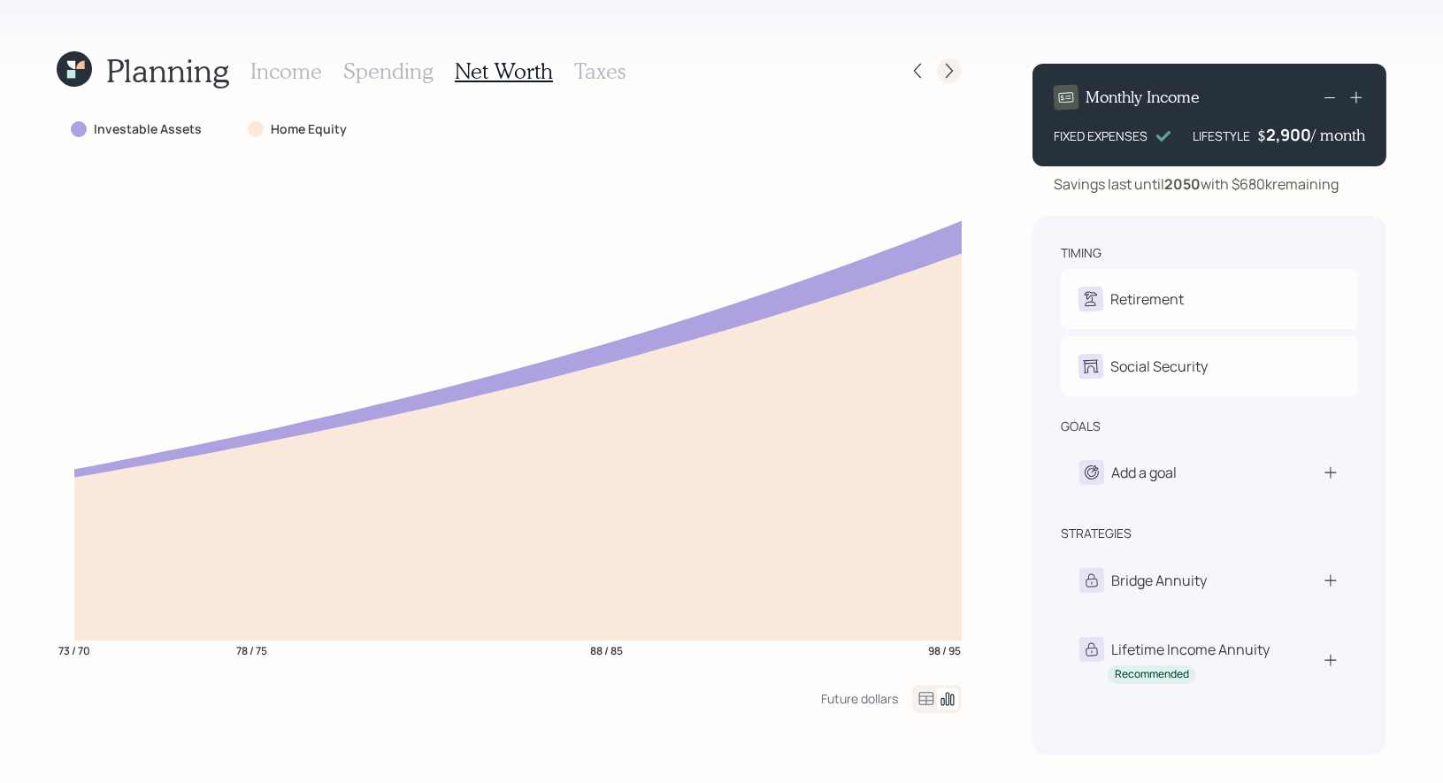
click at [945, 69] on icon at bounding box center [950, 71] width 18 height 18
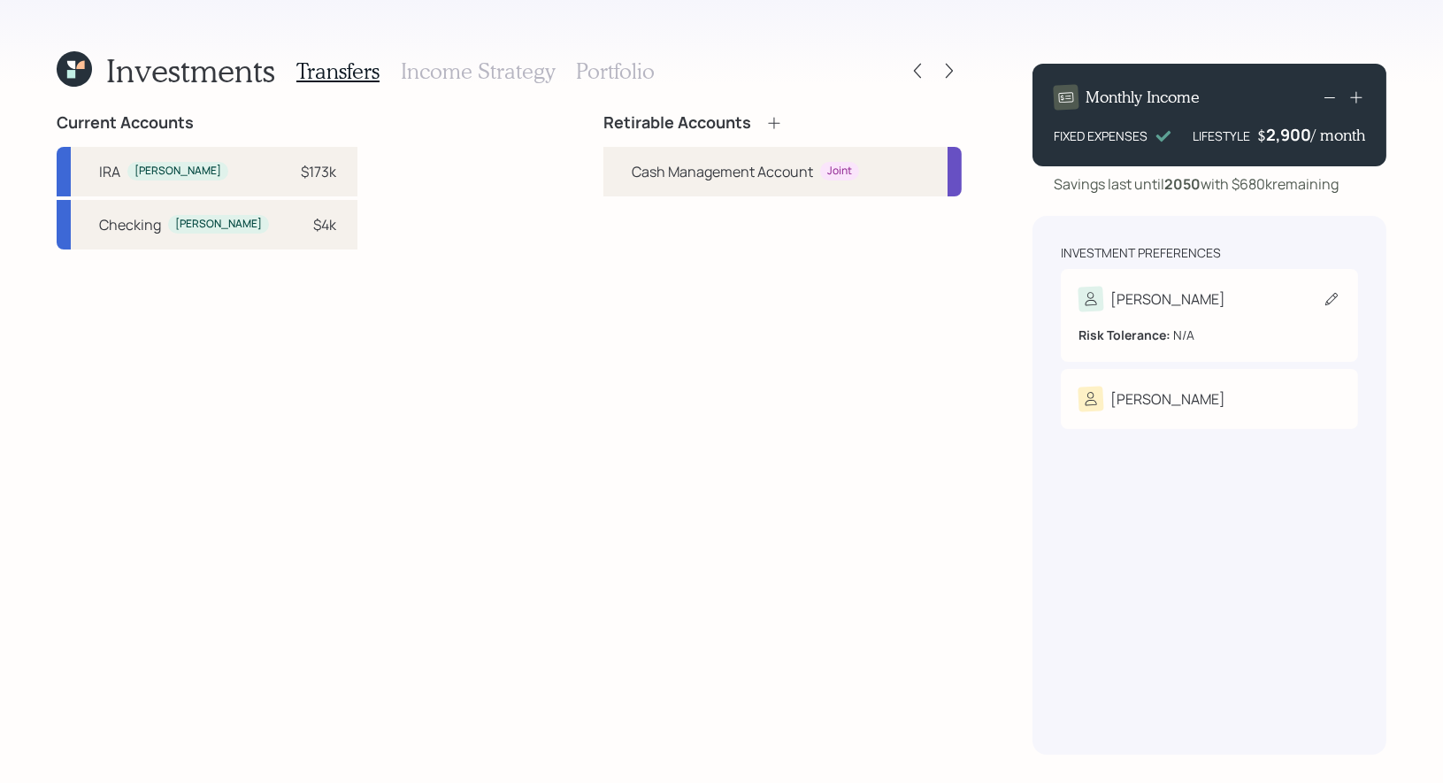
click at [1326, 304] on icon at bounding box center [1332, 299] width 18 height 18
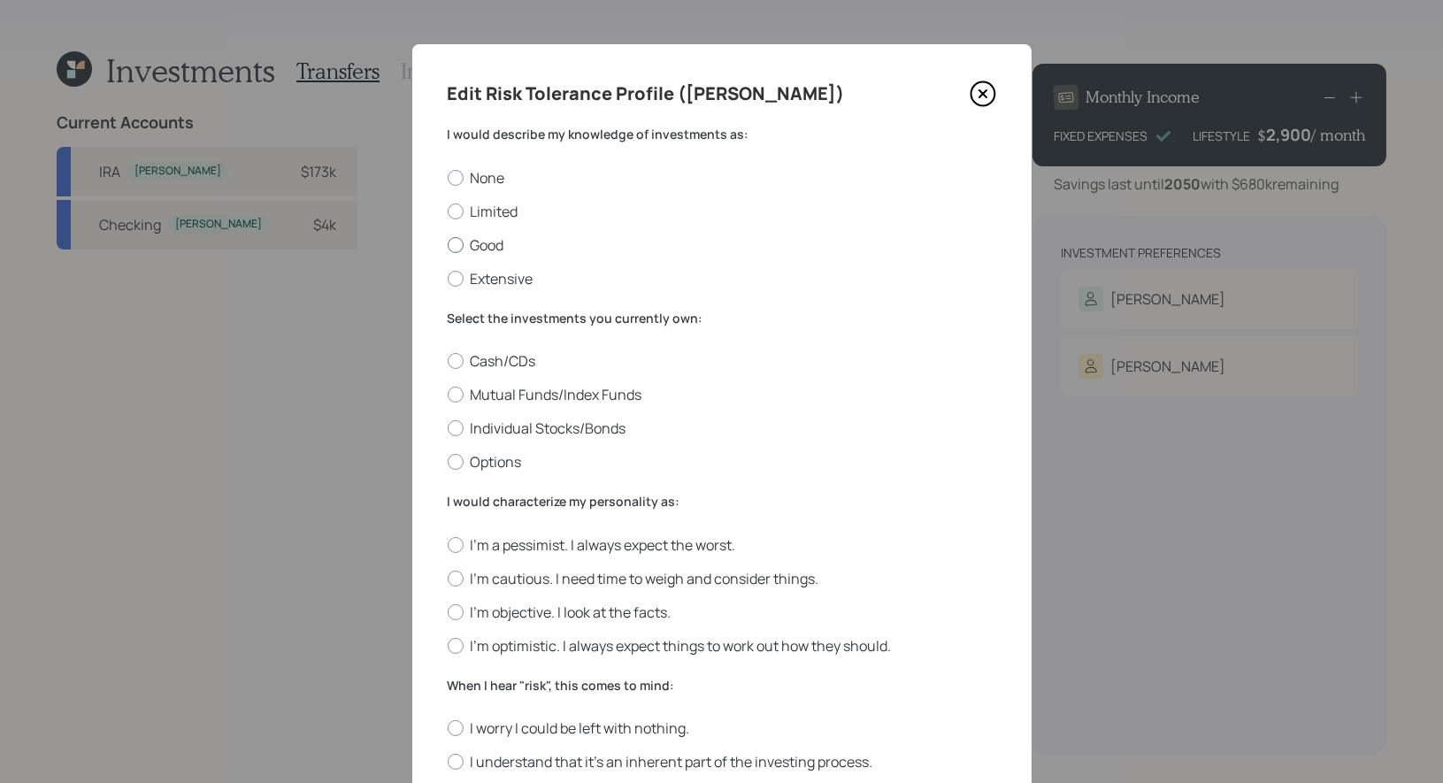
click at [488, 243] on label "Good" at bounding box center [722, 244] width 549 height 19
click at [448, 244] on input "Good" at bounding box center [447, 244] width 1 height 1
radio input "true"
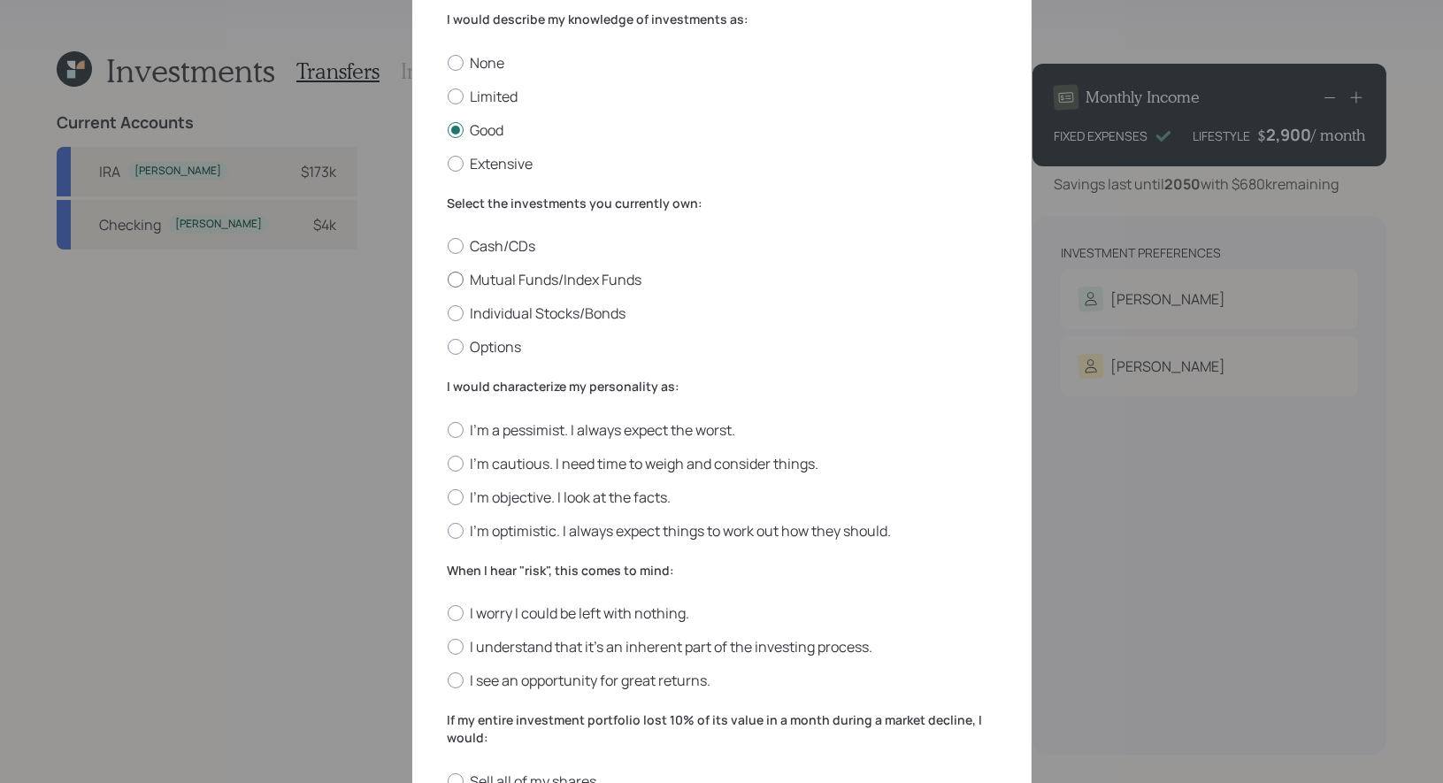
scroll to position [135, 0]
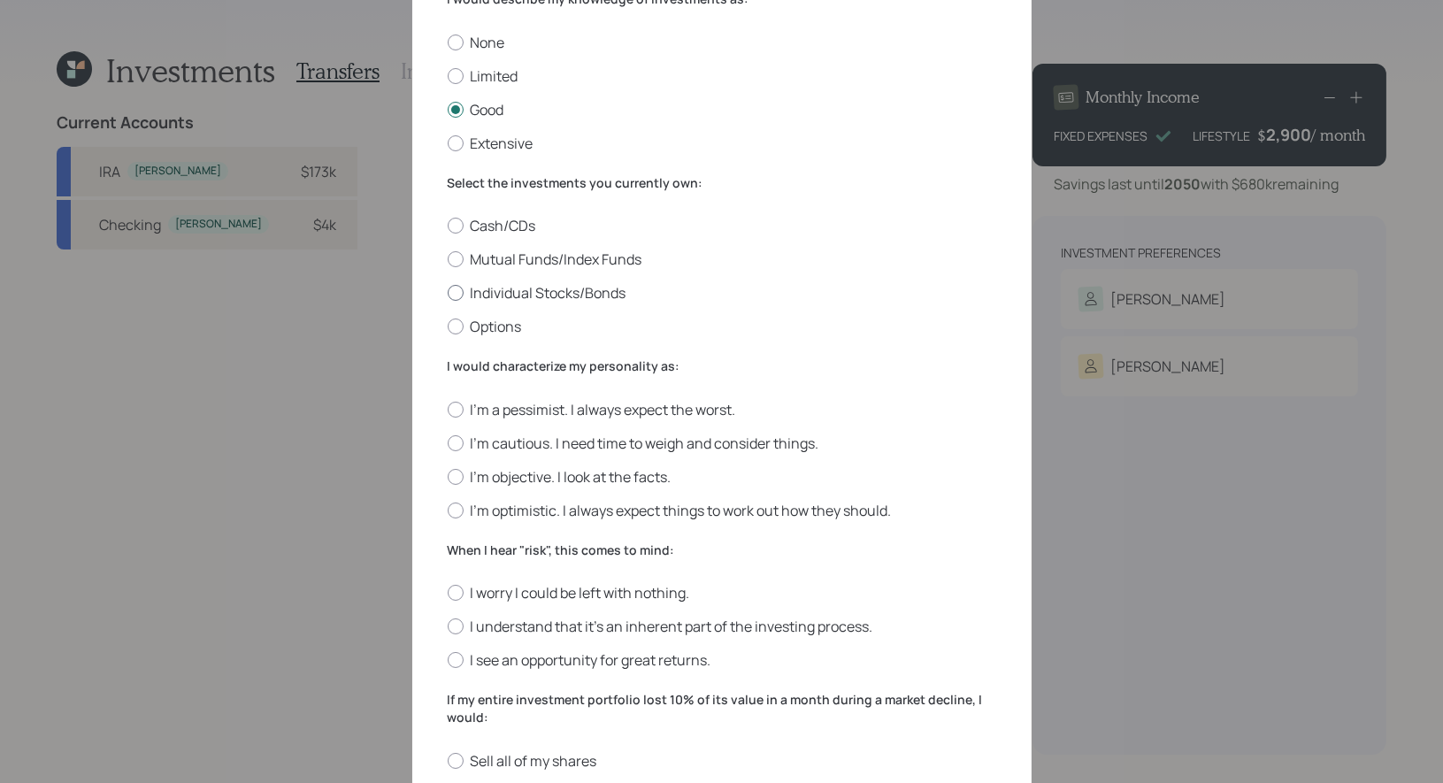
click at [538, 293] on label "Individual Stocks/Bonds" at bounding box center [722, 292] width 549 height 19
click at [448, 293] on input "Individual Stocks/Bonds" at bounding box center [447, 293] width 1 height 1
radio input "true"
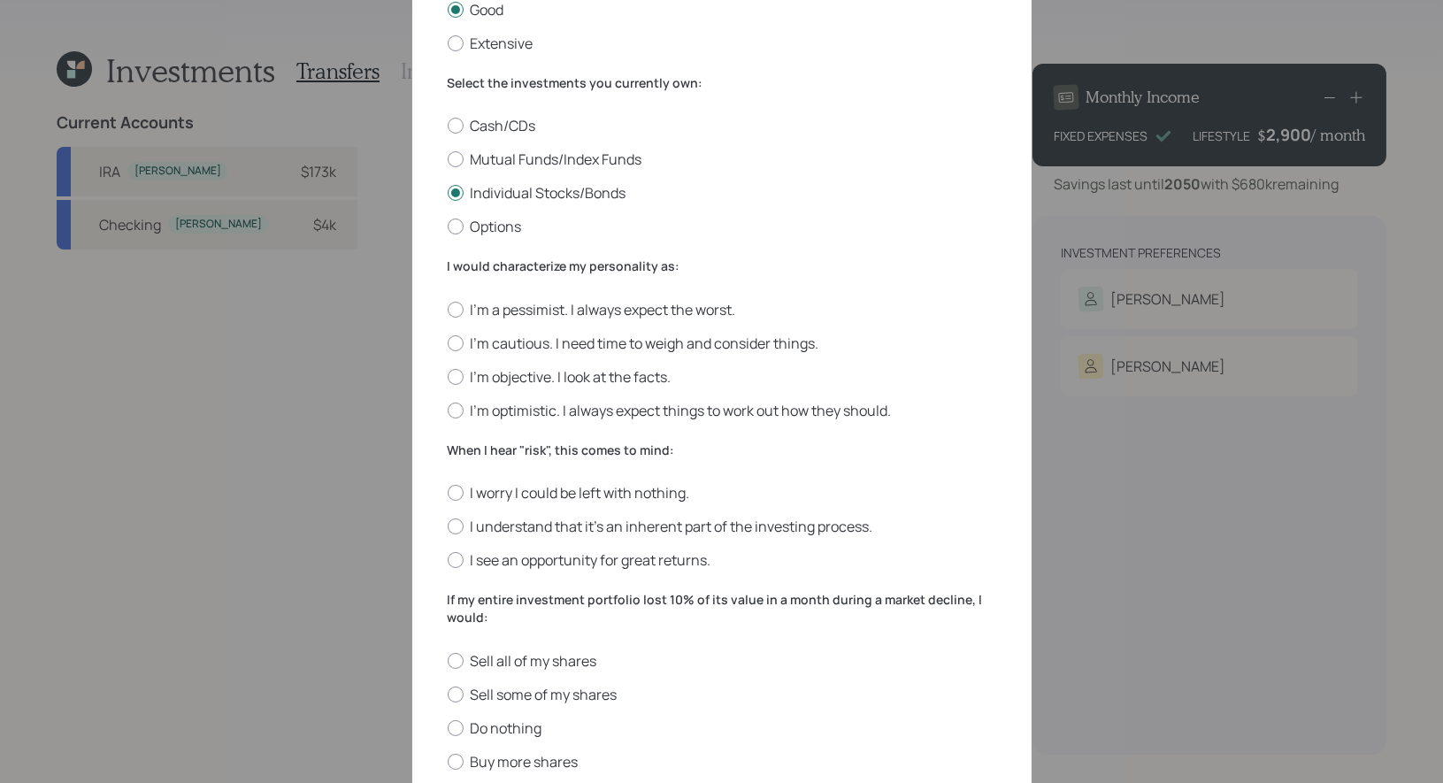
scroll to position [244, 0]
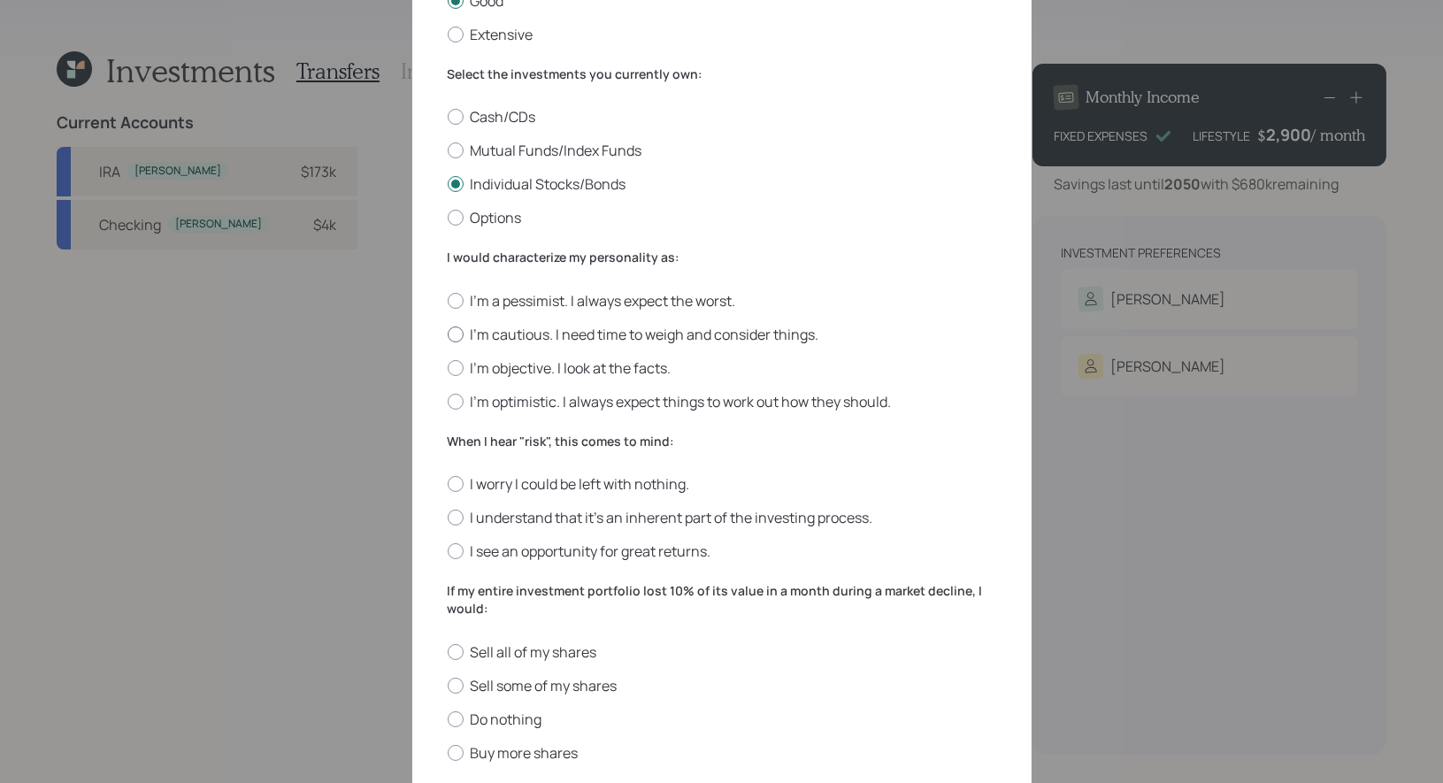
click at [658, 335] on label "I'm cautious. I need time to weigh and consider things." at bounding box center [722, 334] width 549 height 19
click at [448, 335] on input "I'm cautious. I need time to weigh and consider things." at bounding box center [447, 334] width 1 height 1
radio input "true"
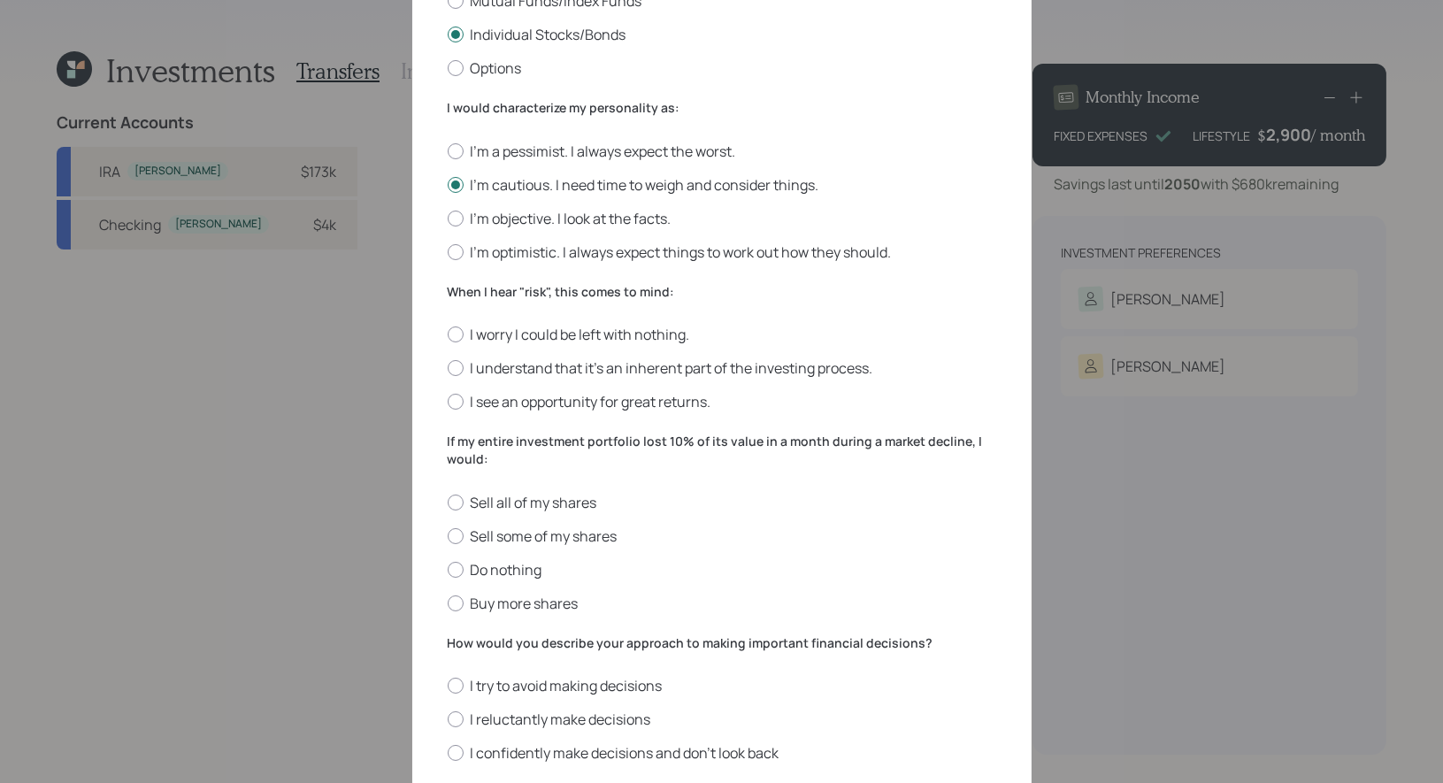
scroll to position [398, 0]
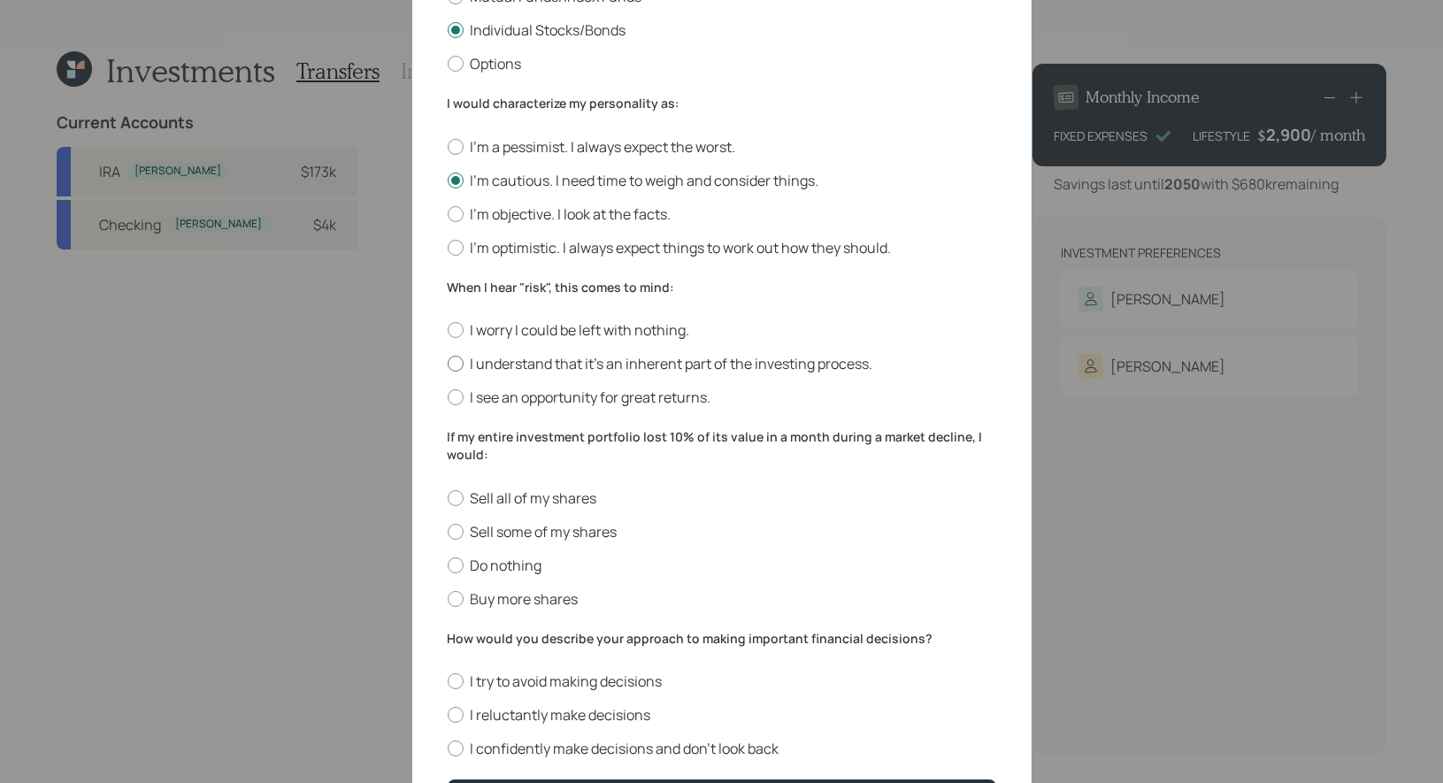
click at [725, 368] on label "I understand that it’s an inherent part of the investing process." at bounding box center [722, 363] width 549 height 19
click at [448, 365] on input "I understand that it’s an inherent part of the investing process." at bounding box center [447, 364] width 1 height 1
radio input "true"
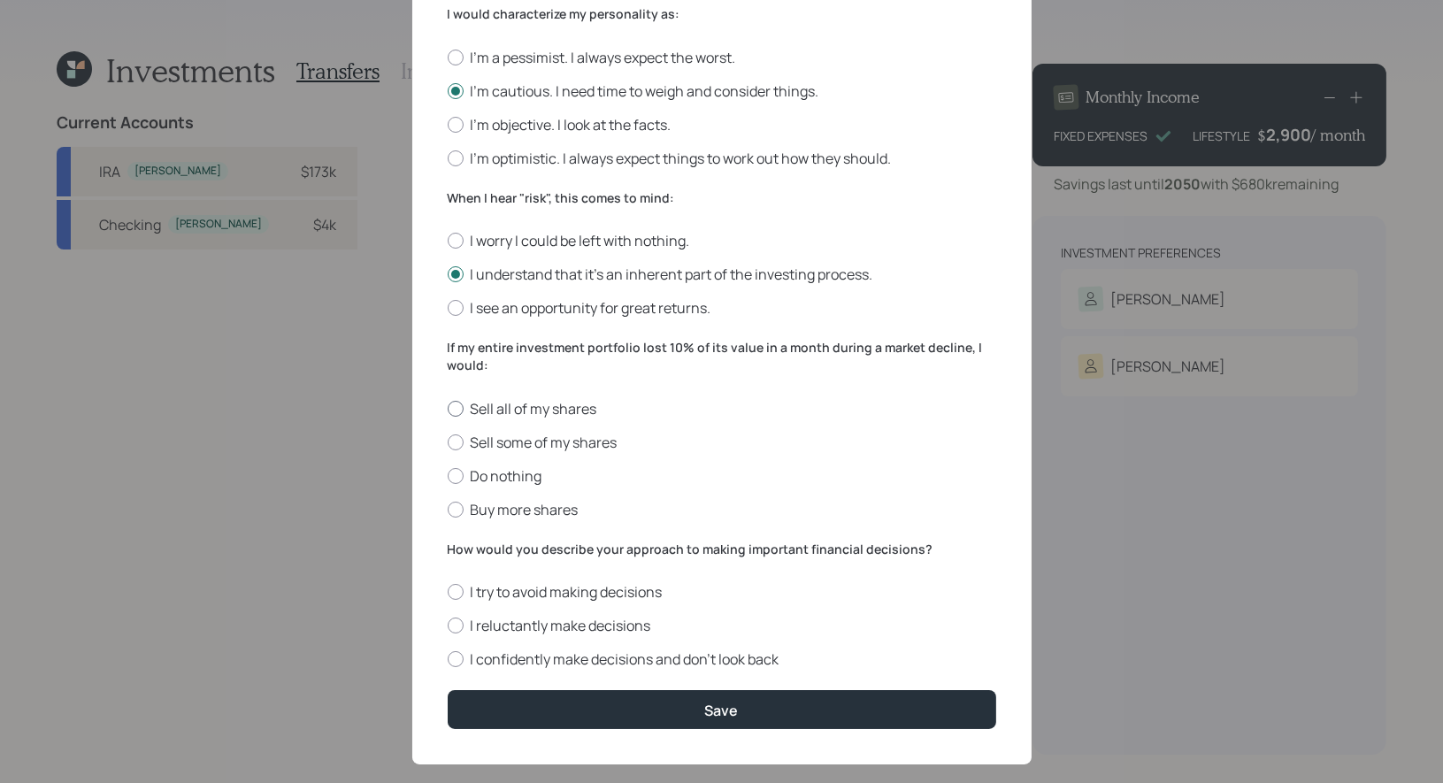
scroll to position [516, 0]
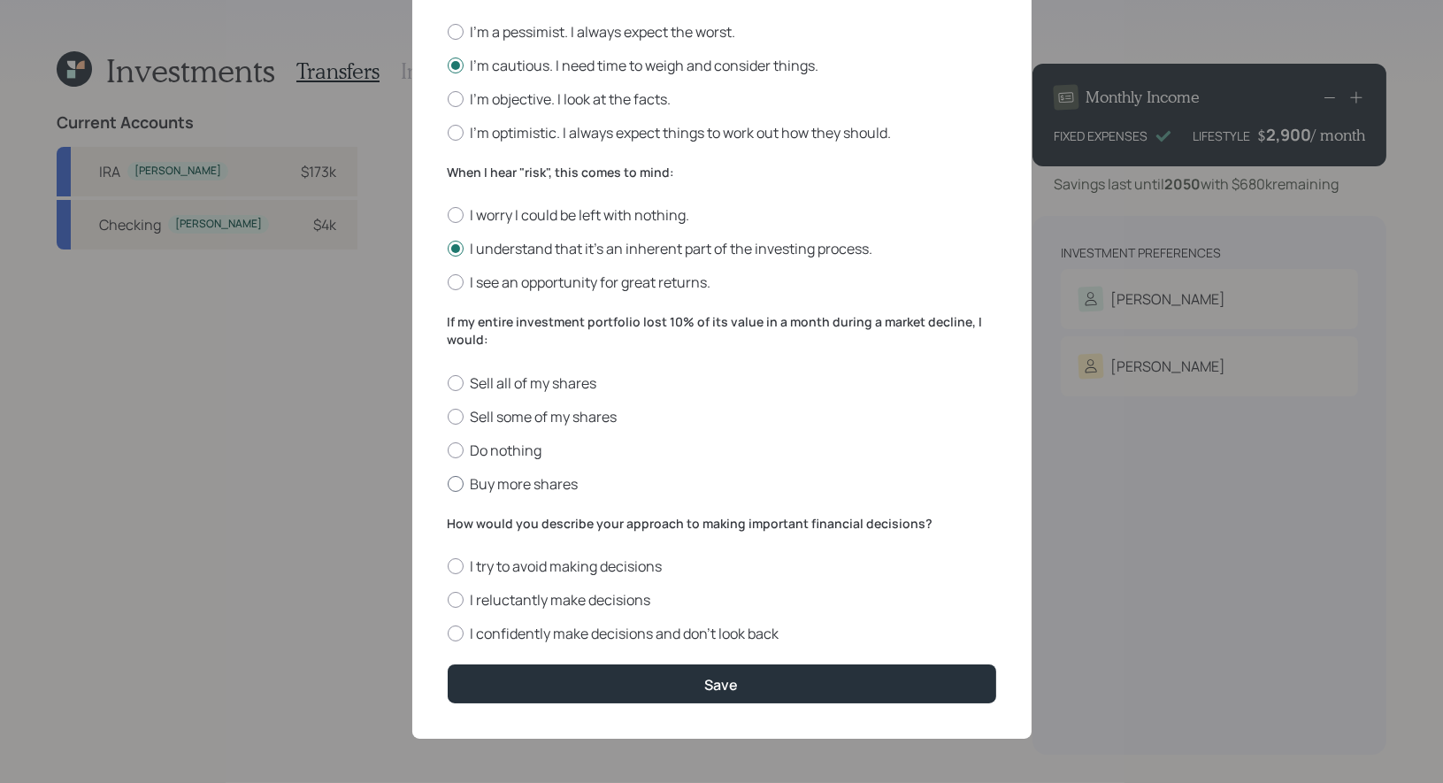
click at [529, 479] on label "Buy more shares" at bounding box center [722, 483] width 549 height 19
click at [448, 483] on input "Buy more shares" at bounding box center [447, 483] width 1 height 1
radio input "true"
click at [642, 601] on label "I reluctantly make decisions" at bounding box center [722, 599] width 549 height 19
click at [448, 601] on input "I reluctantly make decisions" at bounding box center [447, 600] width 1 height 1
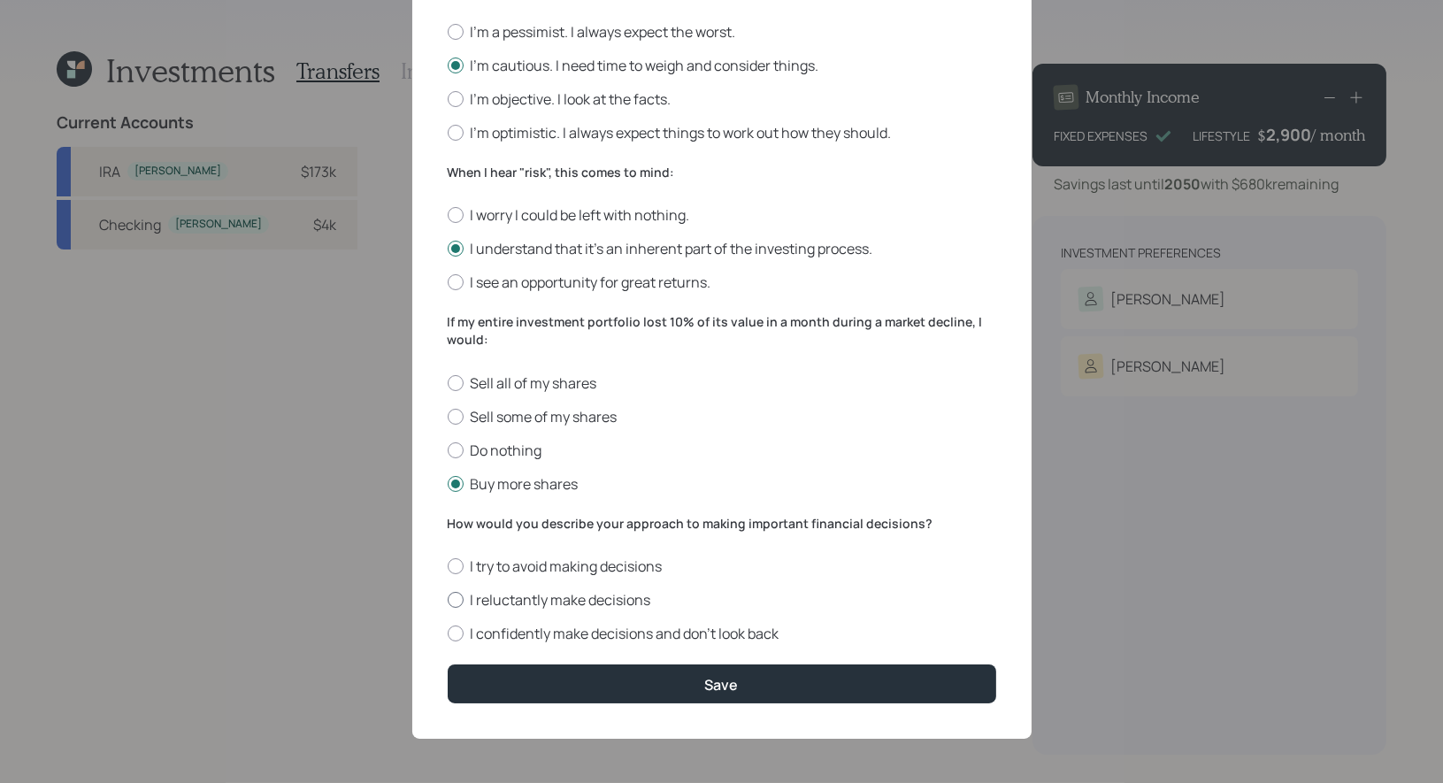
radio input "true"
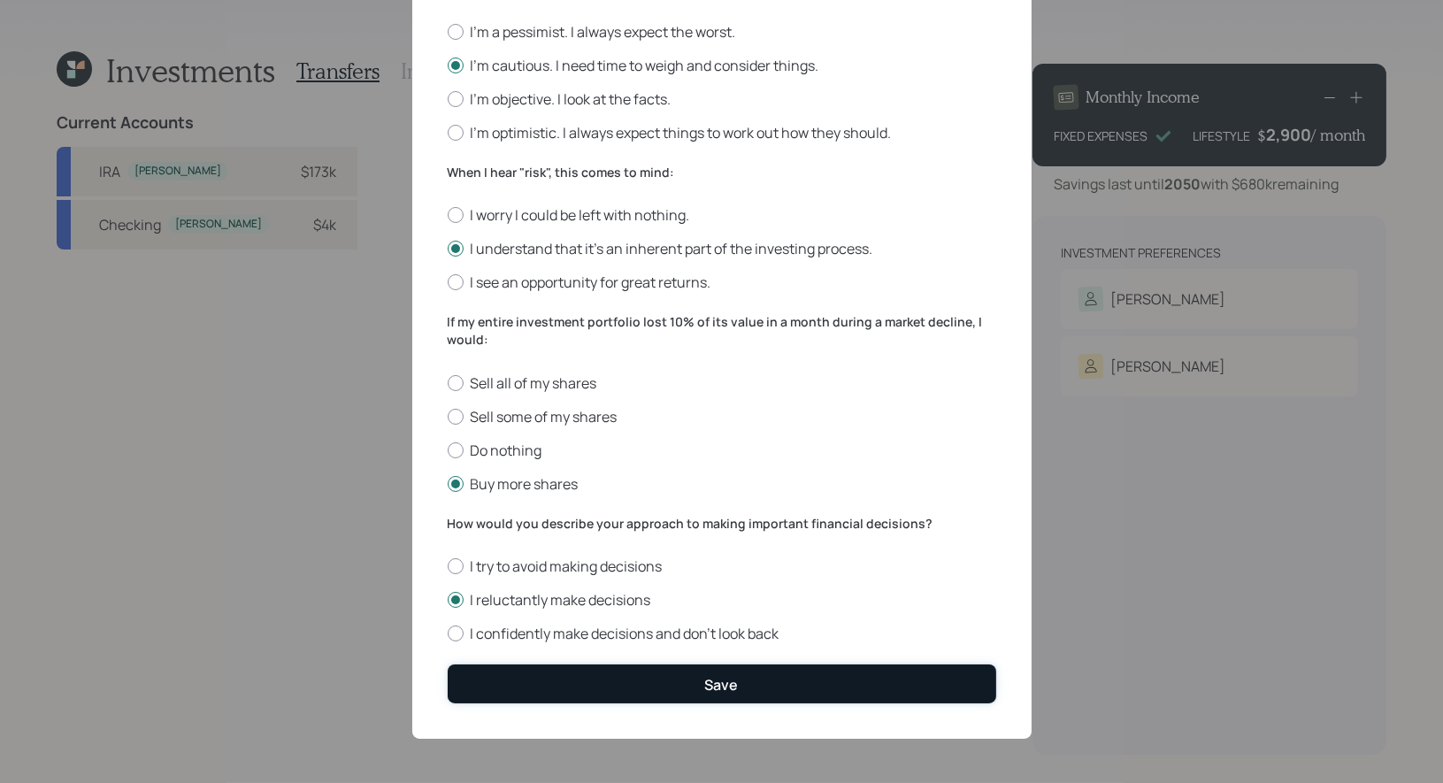
click at [631, 681] on button "Save" at bounding box center [722, 684] width 549 height 38
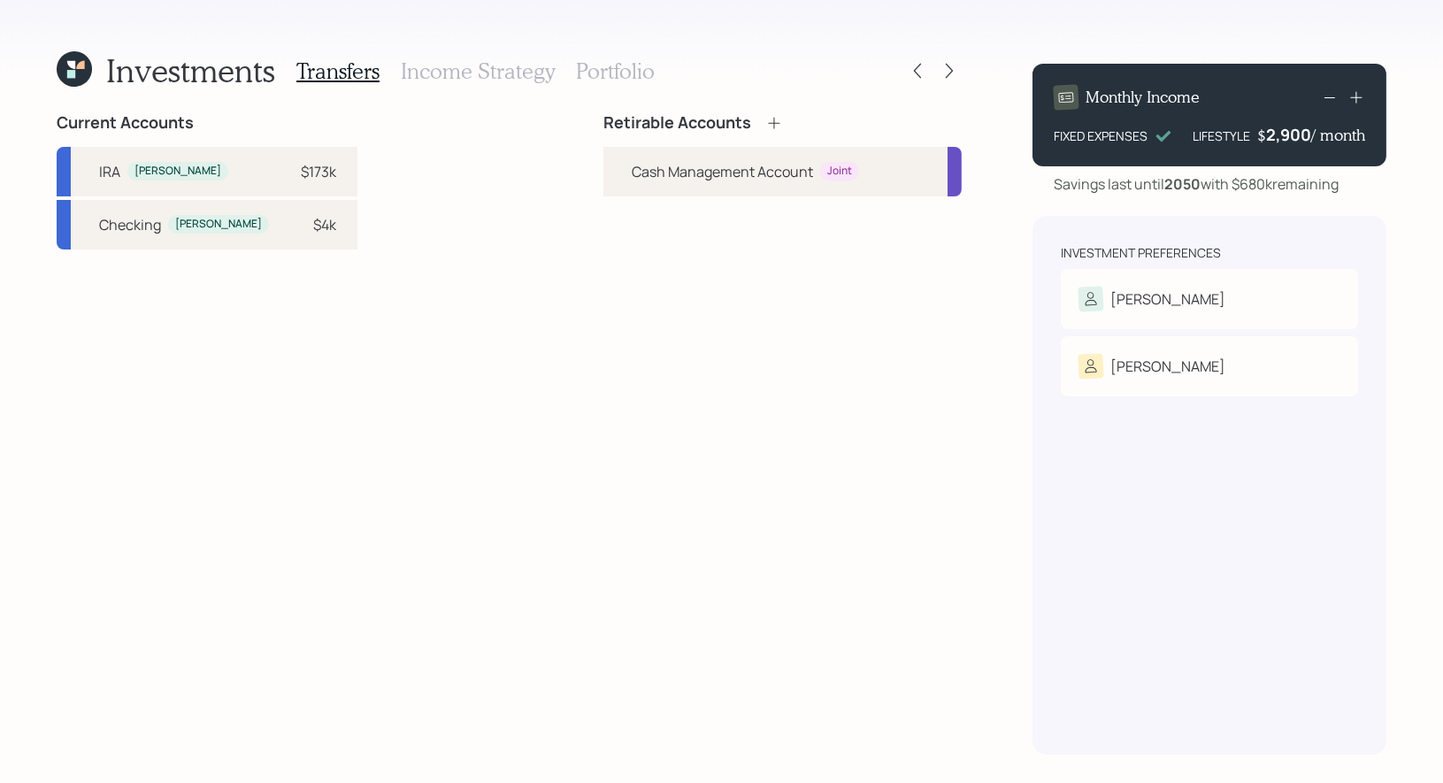
click at [774, 122] on icon at bounding box center [774, 123] width 12 height 12
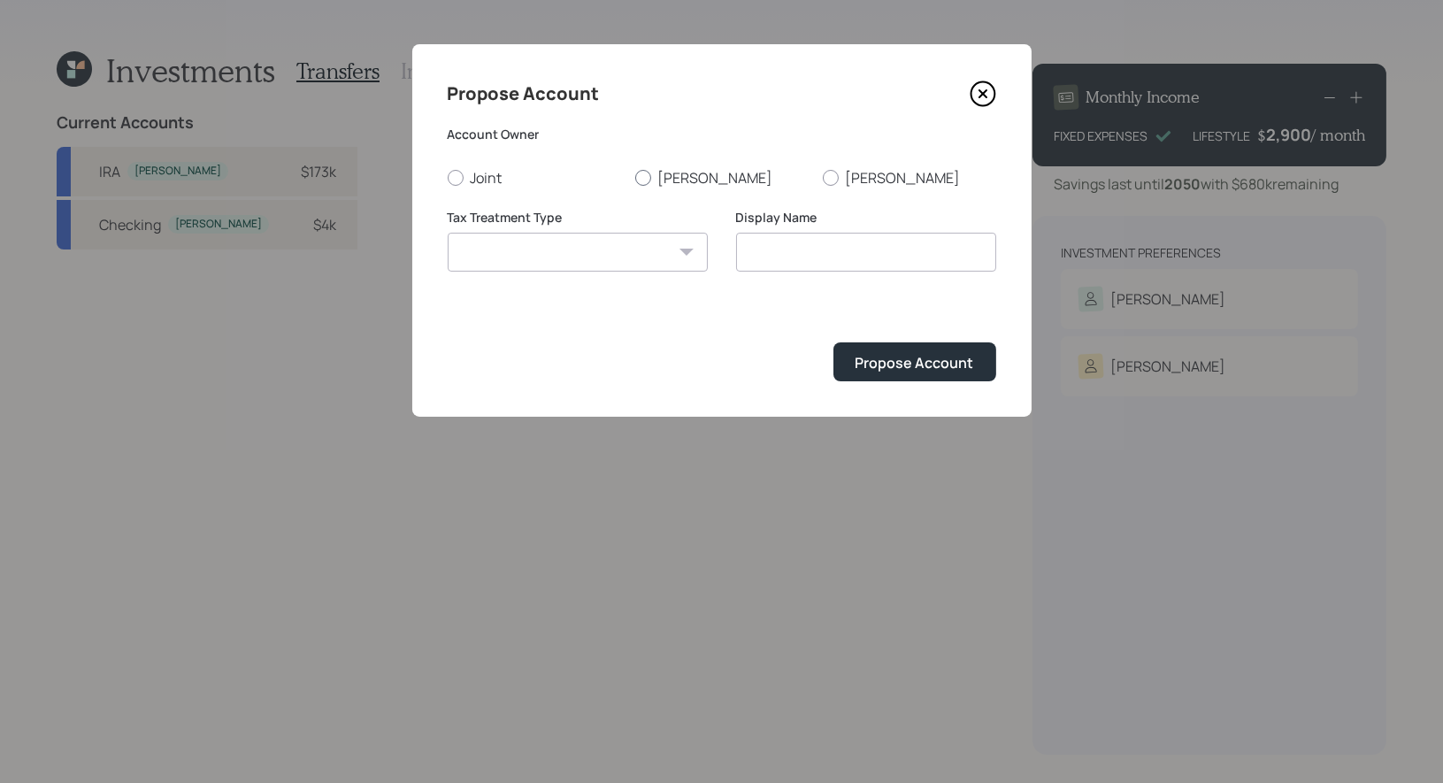
click at [639, 176] on div at bounding box center [643, 178] width 16 height 16
click at [635, 177] on input "[PERSON_NAME]" at bounding box center [634, 177] width 1 height 1
radio input "true"
click at [622, 246] on select "Roth Taxable Traditional" at bounding box center [578, 252] width 260 height 39
select select "traditional"
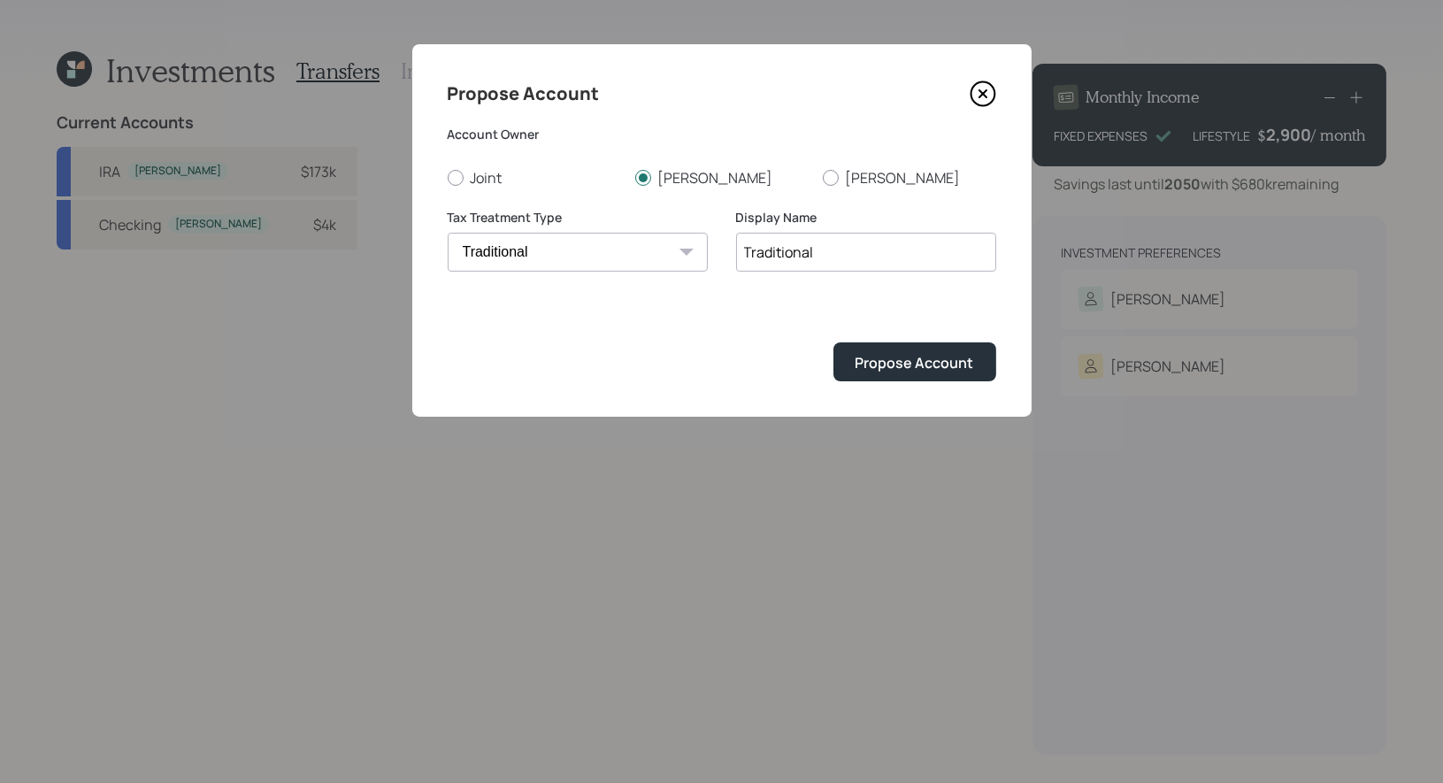
click at [842, 242] on input "Traditional" at bounding box center [866, 252] width 260 height 39
type input "Traditional IRA"
click at [896, 362] on div "Propose Account" at bounding box center [915, 362] width 119 height 19
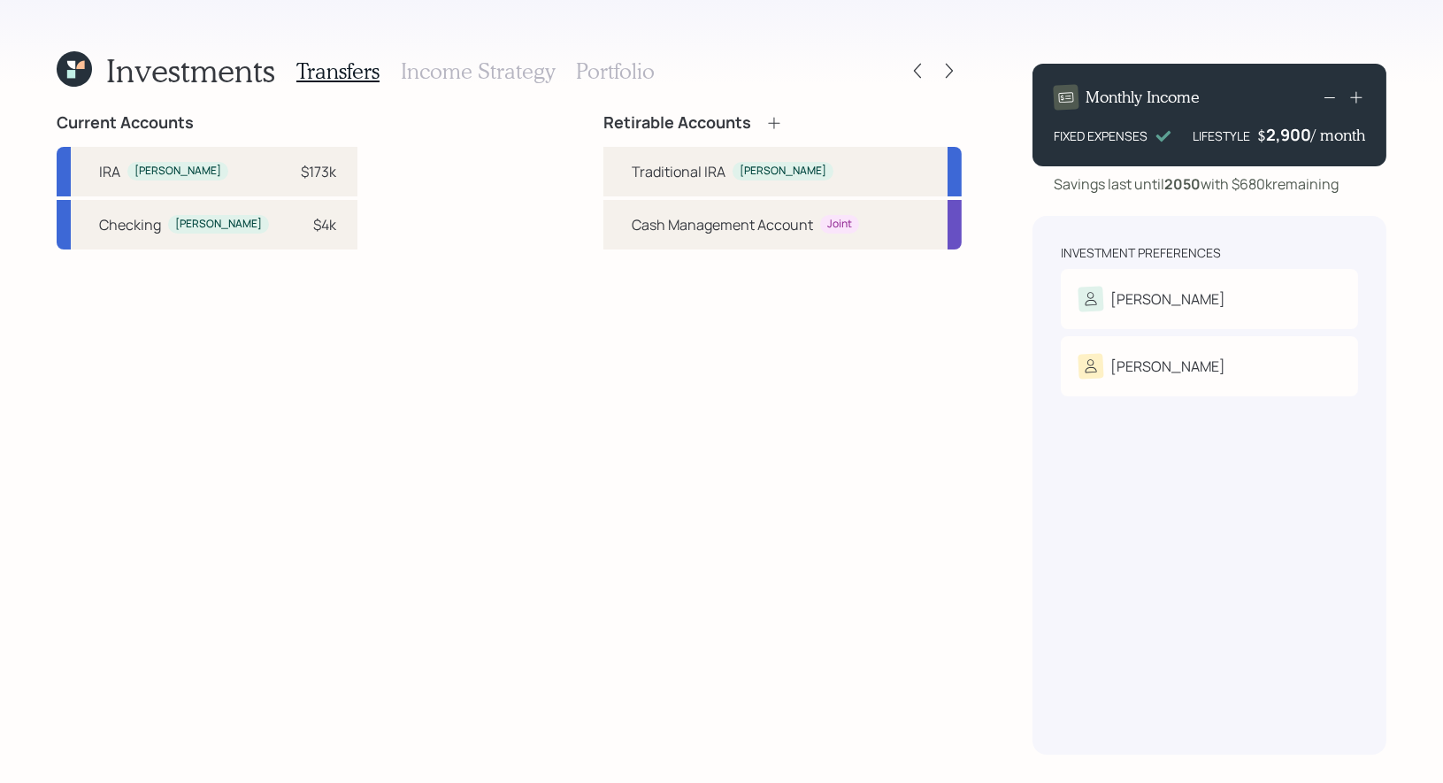
click at [597, 75] on h3 "Portfolio" at bounding box center [615, 71] width 79 height 26
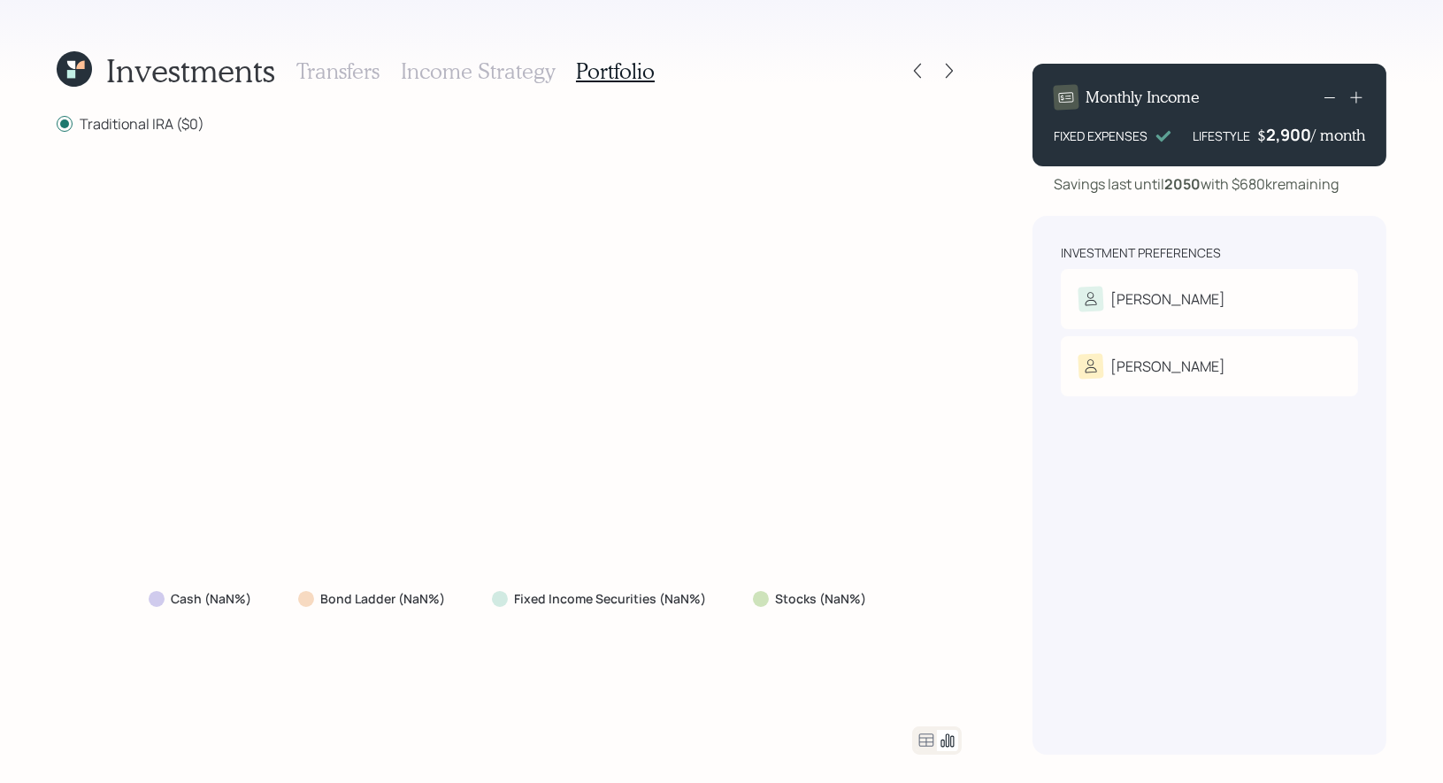
click at [904, 67] on div "Investments Transfers Income Strategy Portfolio" at bounding box center [509, 71] width 905 height 42
click at [926, 74] on icon at bounding box center [918, 71] width 18 height 18
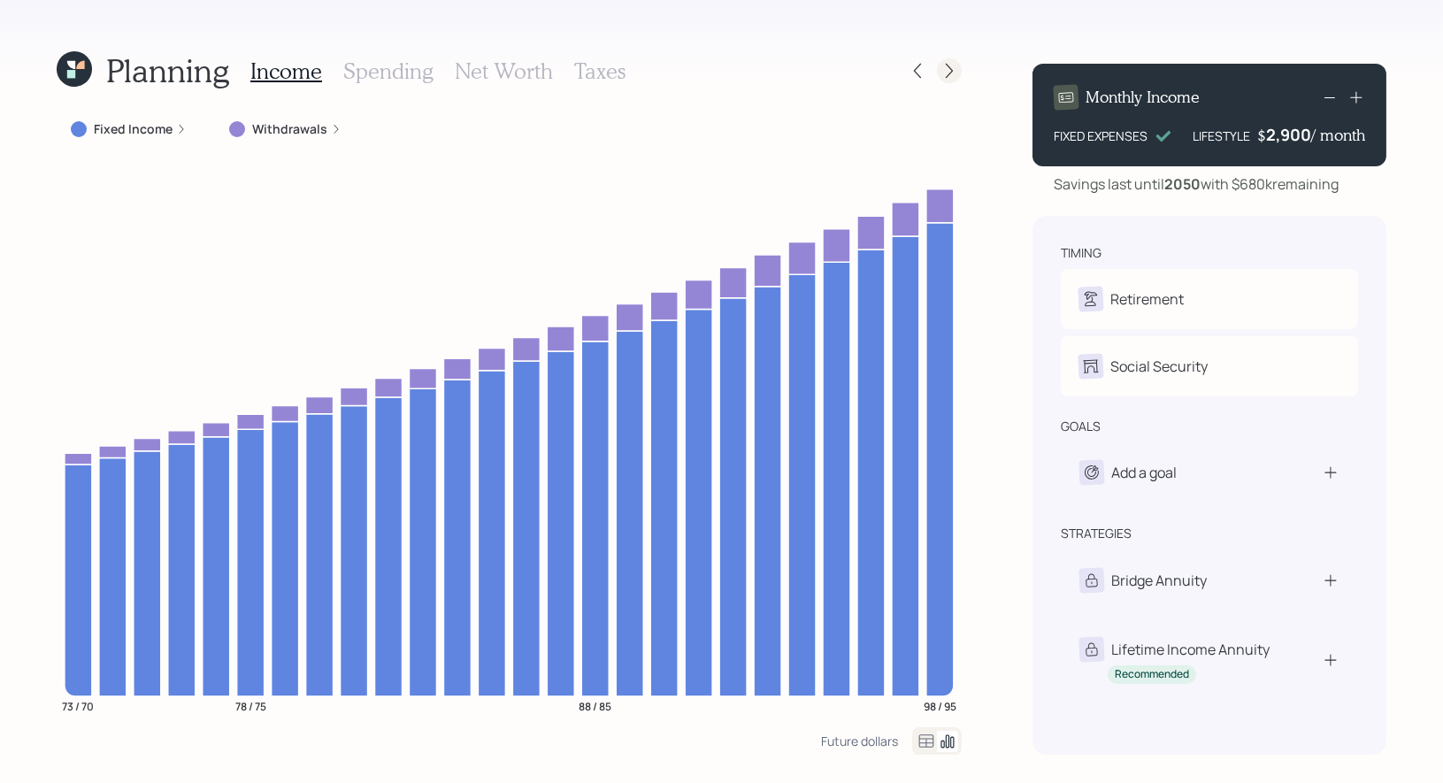
click at [954, 68] on icon at bounding box center [950, 71] width 18 height 18
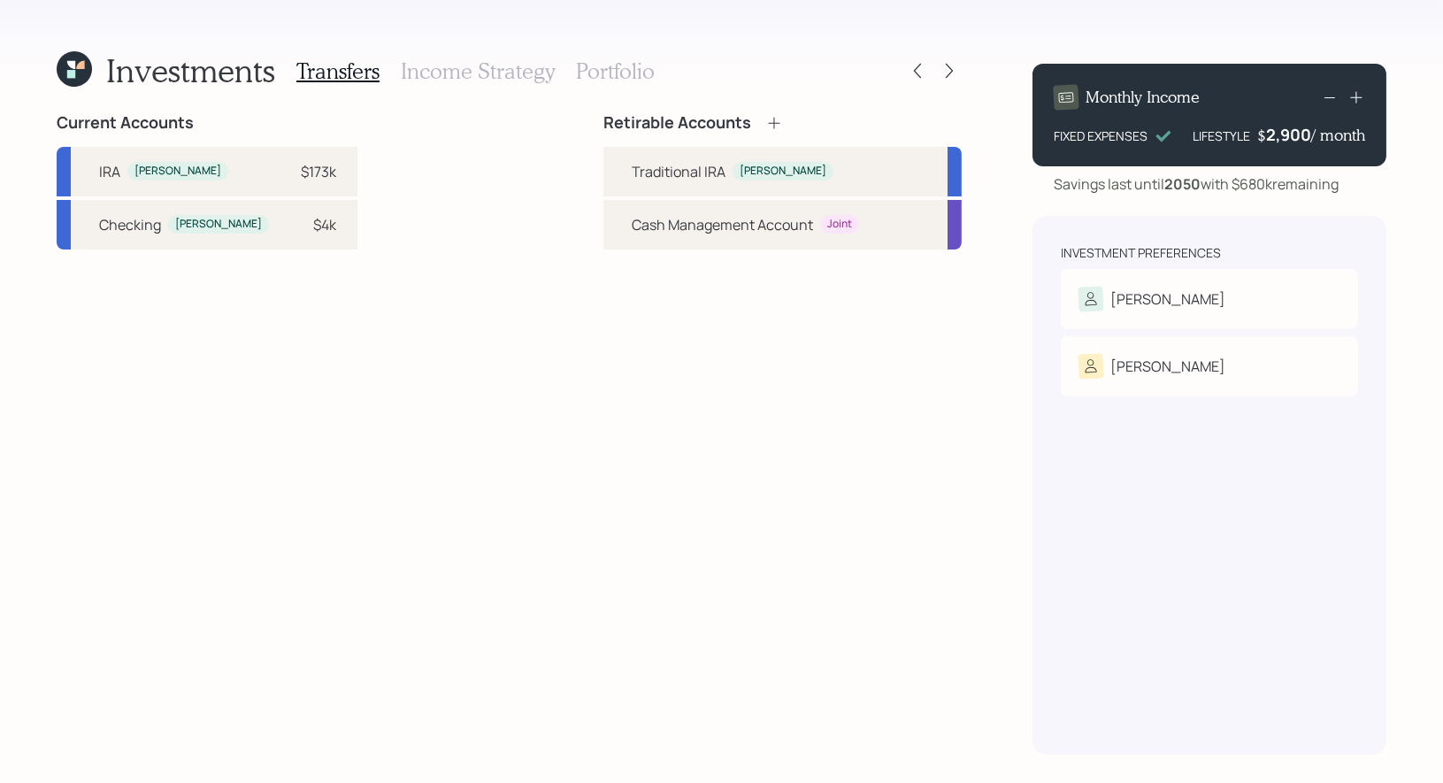
click at [778, 122] on icon at bounding box center [774, 123] width 18 height 18
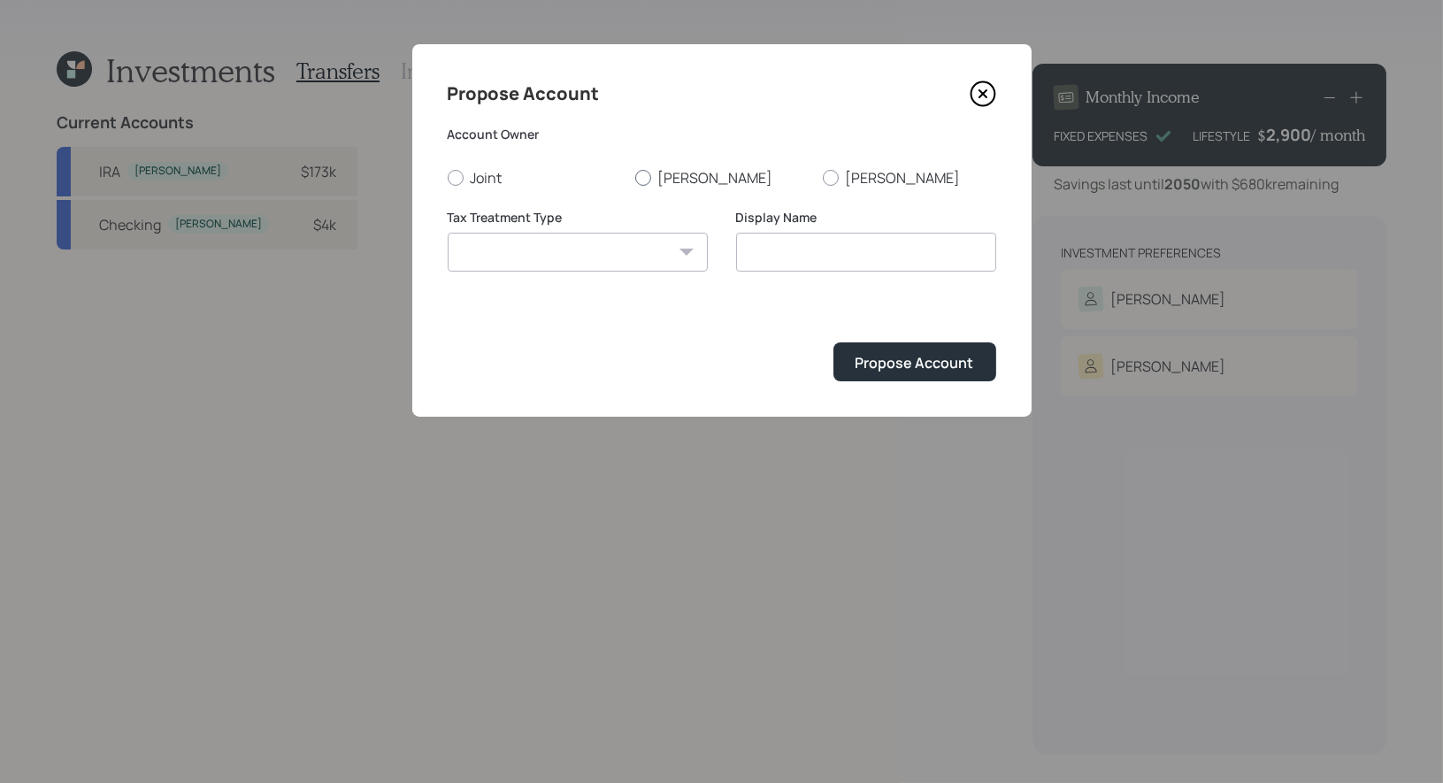
click at [643, 178] on div at bounding box center [643, 178] width 16 height 16
click at [635, 178] on input "[PERSON_NAME]" at bounding box center [634, 177] width 1 height 1
radio input "true"
click at [982, 89] on icon at bounding box center [983, 94] width 27 height 27
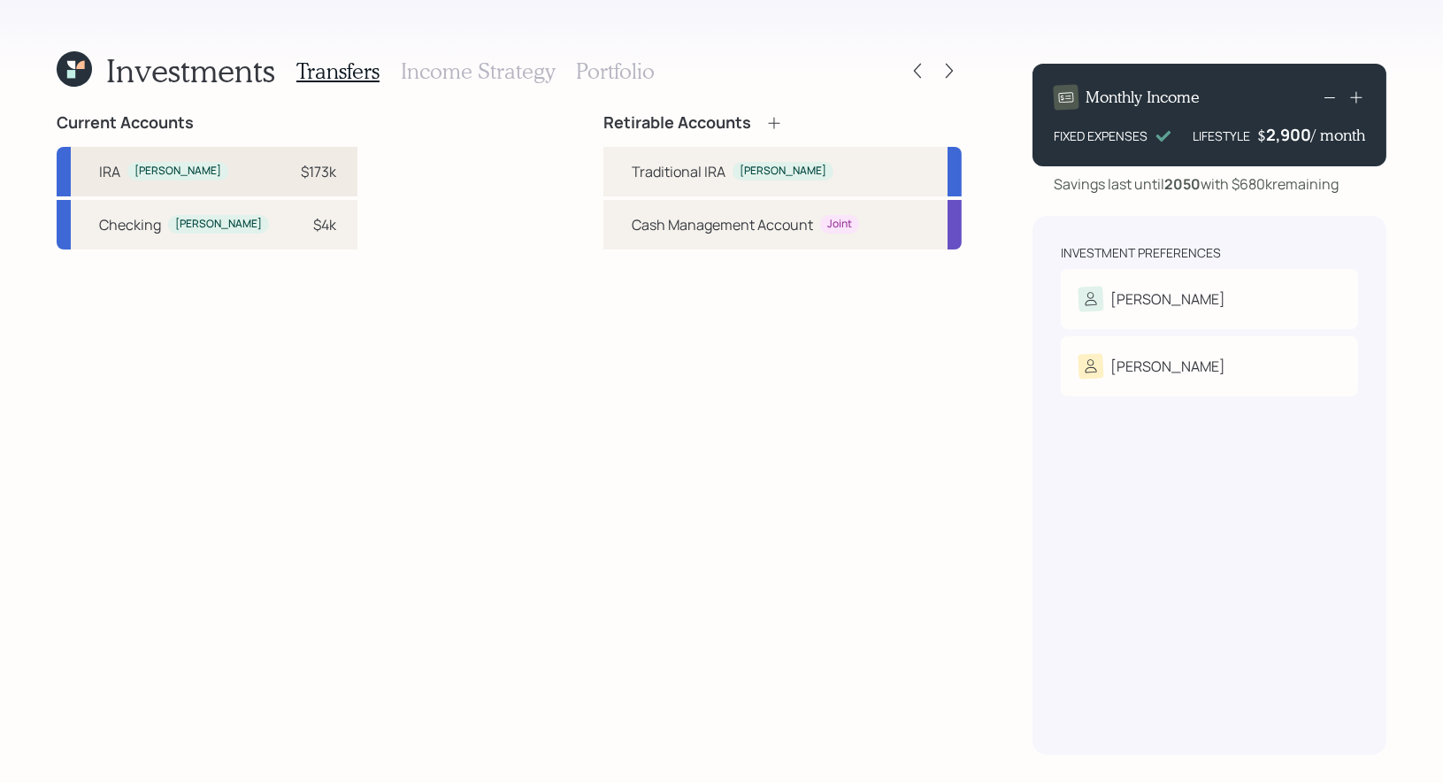
click at [301, 176] on div "$173k" at bounding box center [318, 171] width 35 height 21
click at [636, 161] on div "Traditional IRA" at bounding box center [679, 171] width 94 height 21
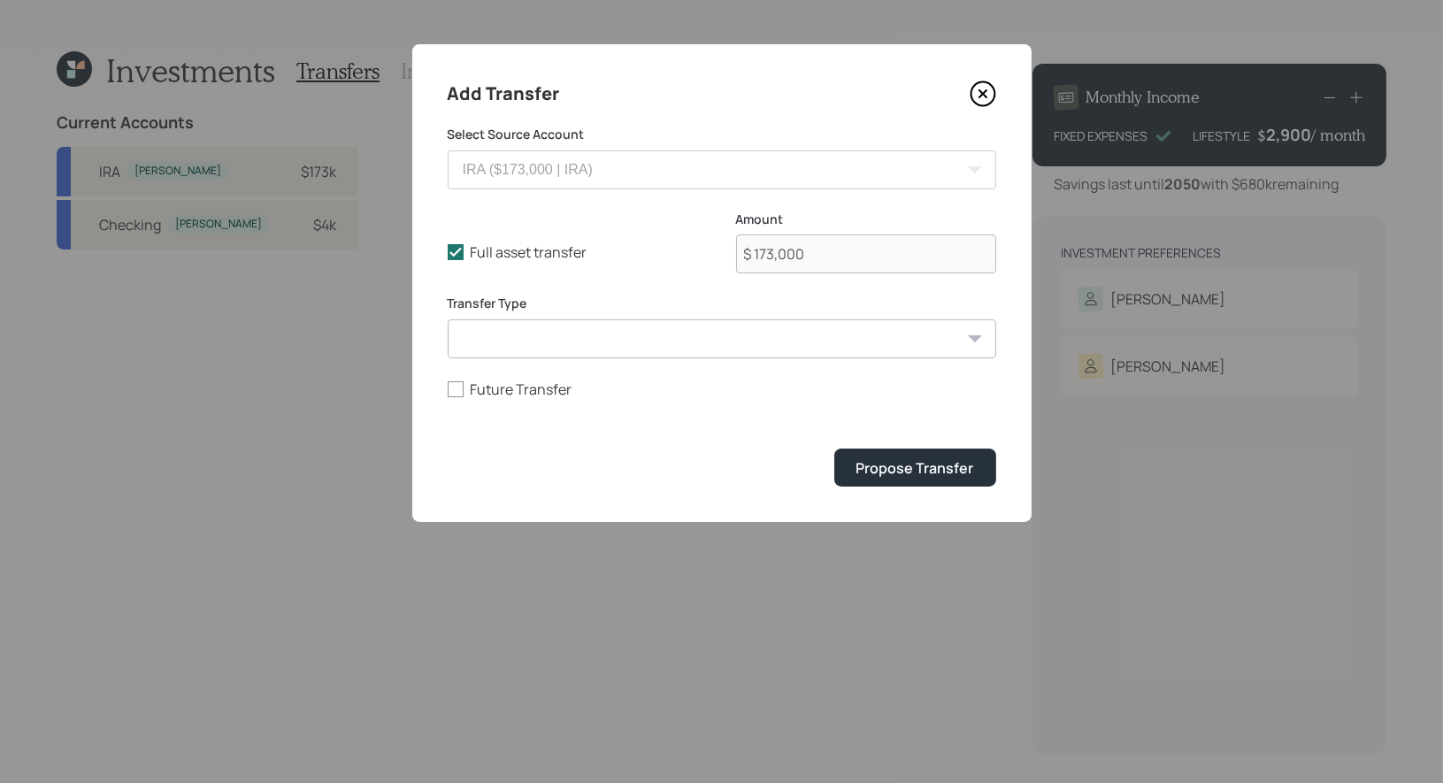
click at [499, 323] on select "ACAT Transfer Non ACAT Transfer Capitalize Rollover Rollover Deposit" at bounding box center [722, 338] width 549 height 39
select select "acat_transfer"
click at [913, 465] on div "Propose Transfer" at bounding box center [916, 467] width 118 height 19
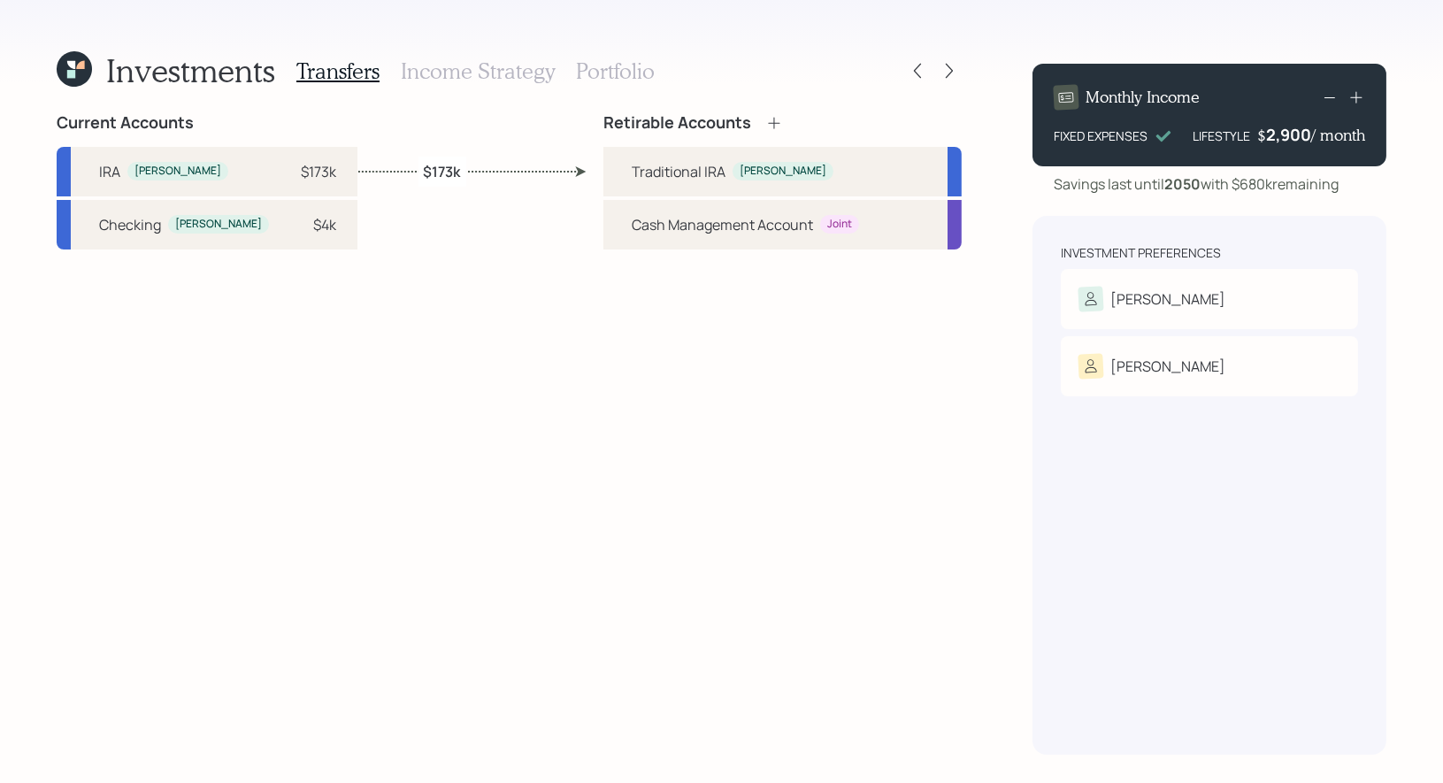
click at [596, 77] on h3 "Portfolio" at bounding box center [615, 71] width 79 height 26
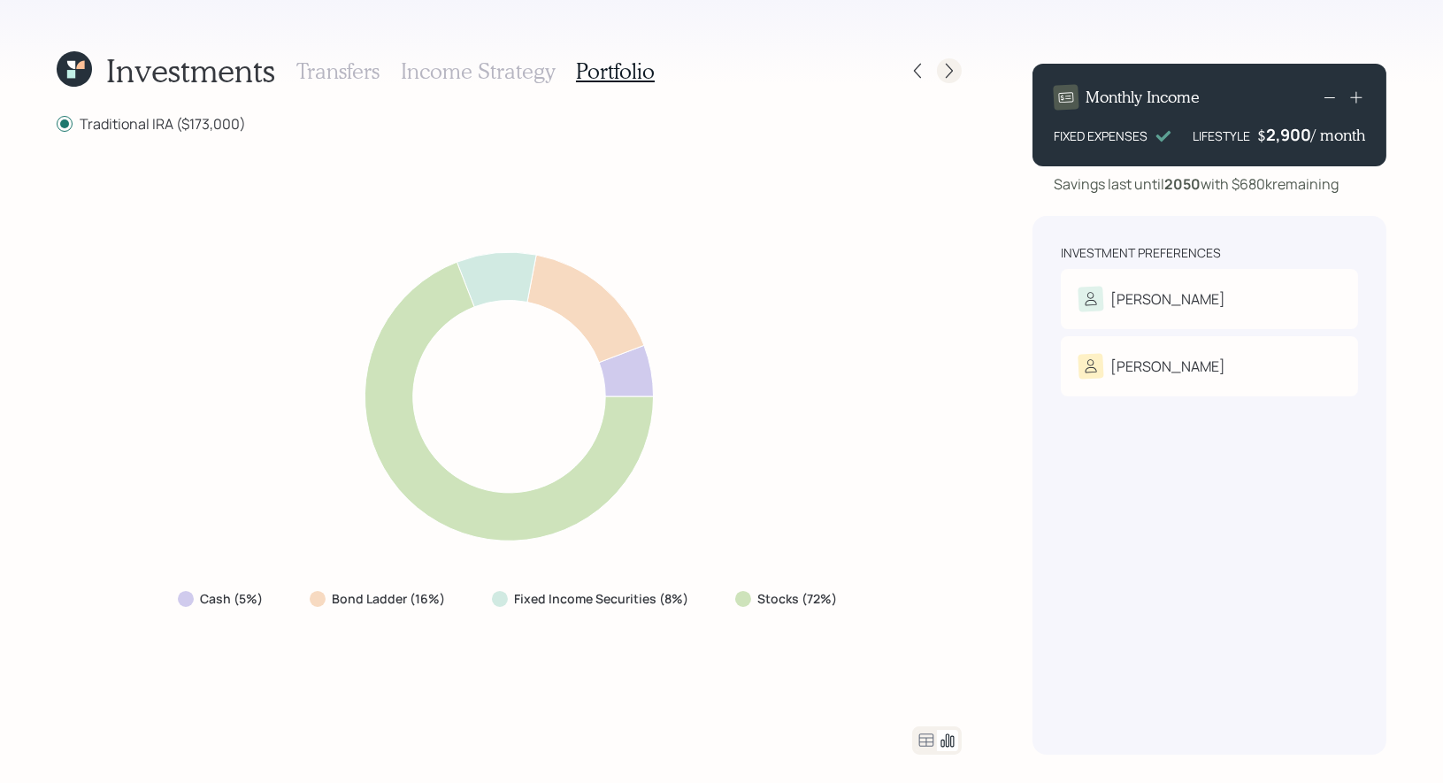
click at [950, 74] on icon at bounding box center [950, 71] width 18 height 18
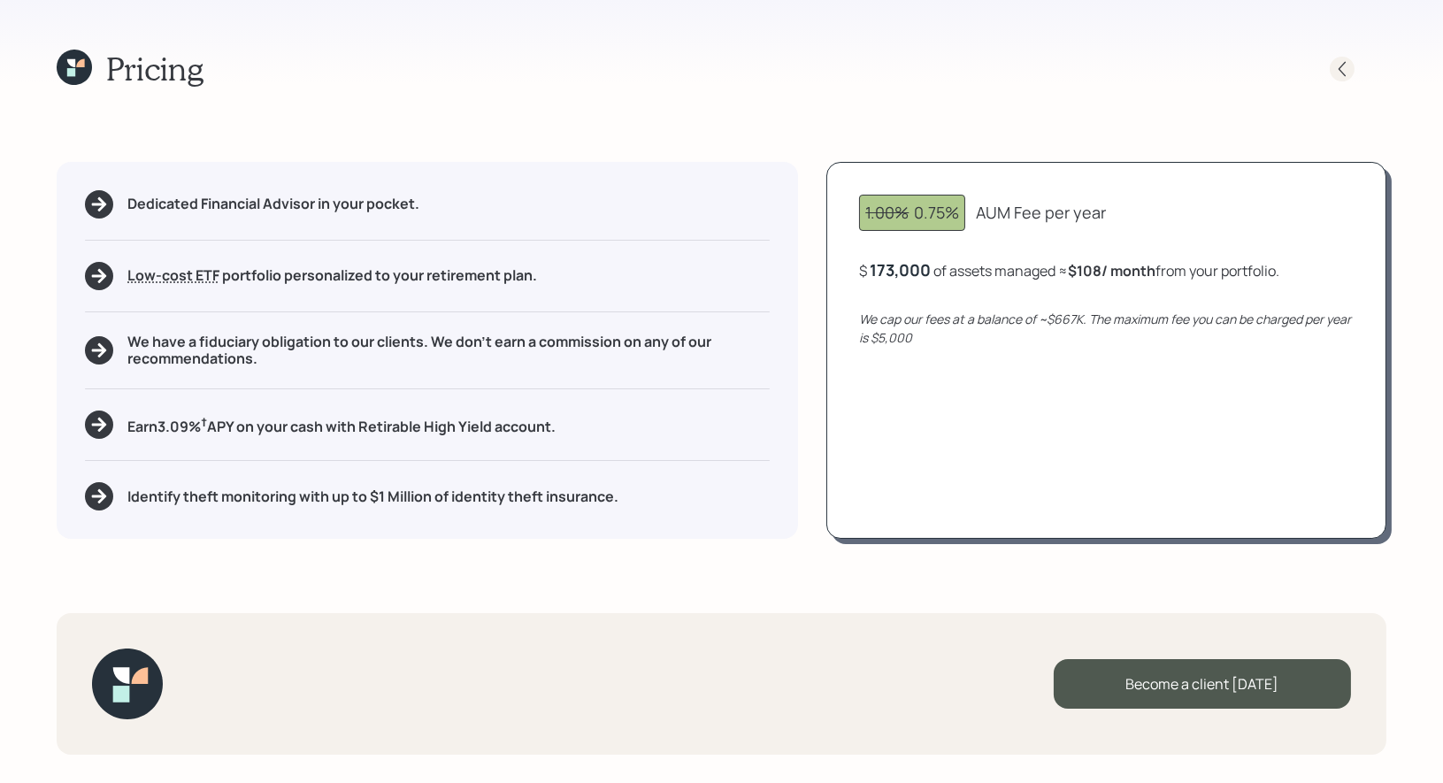
click at [1350, 64] on icon at bounding box center [1343, 69] width 18 height 18
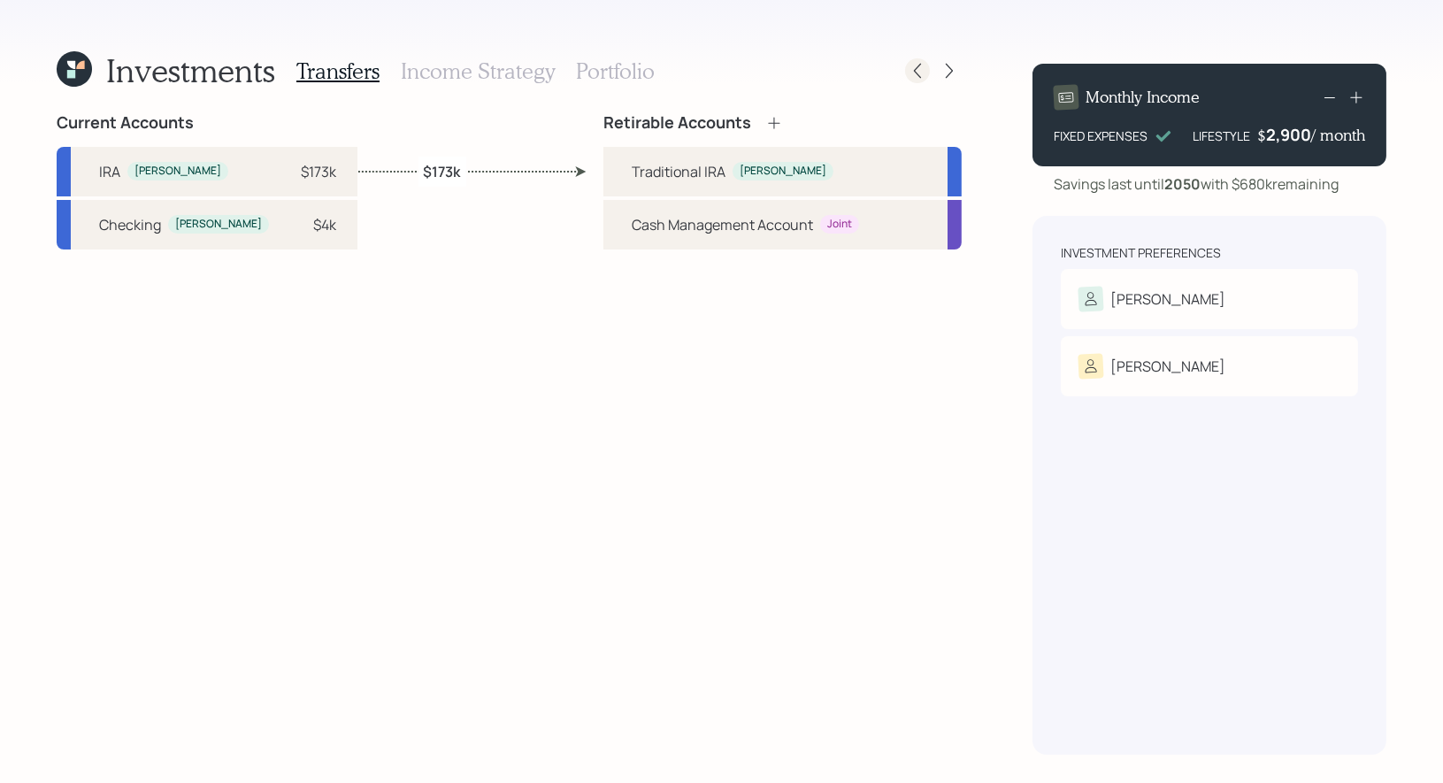
click at [913, 73] on icon at bounding box center [918, 71] width 18 height 18
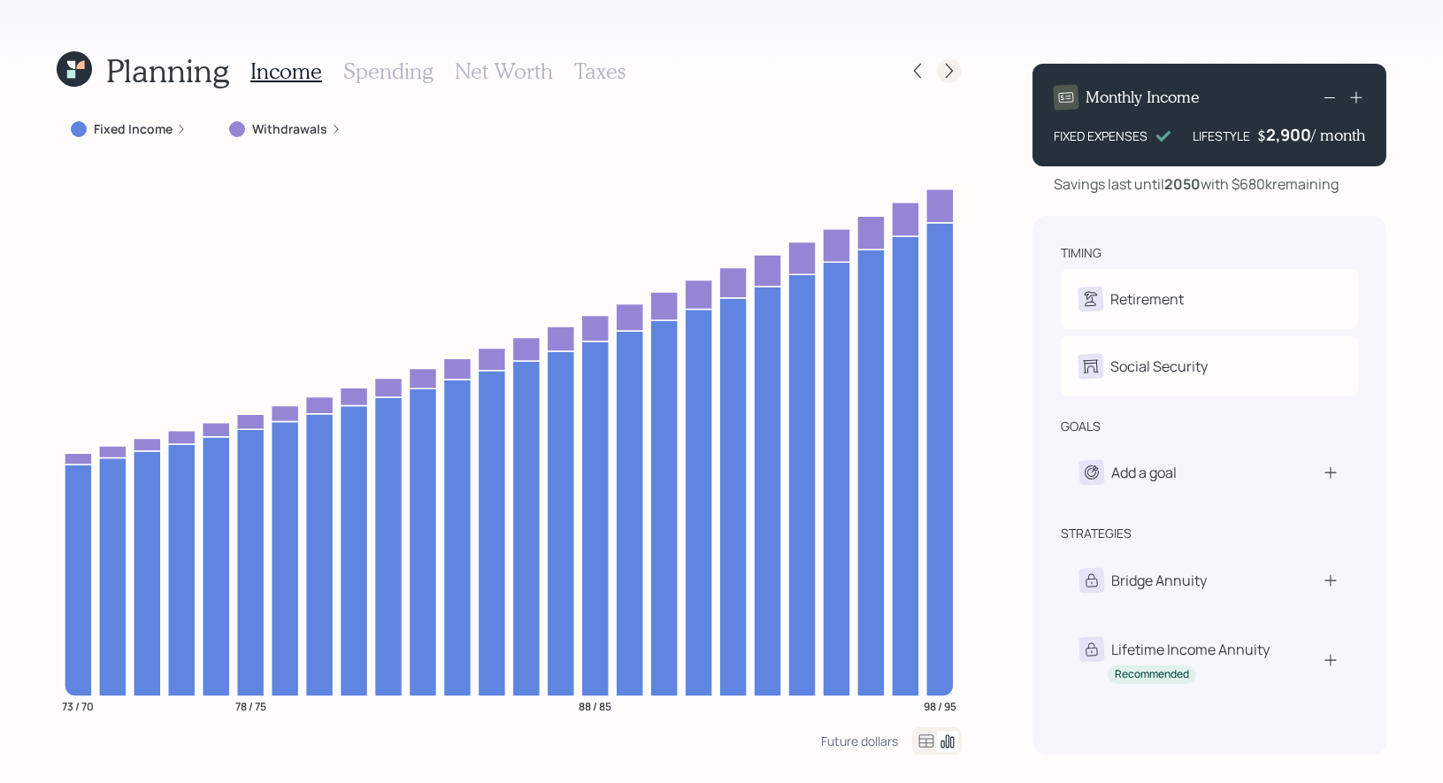
click at [952, 72] on icon at bounding box center [949, 71] width 7 height 15
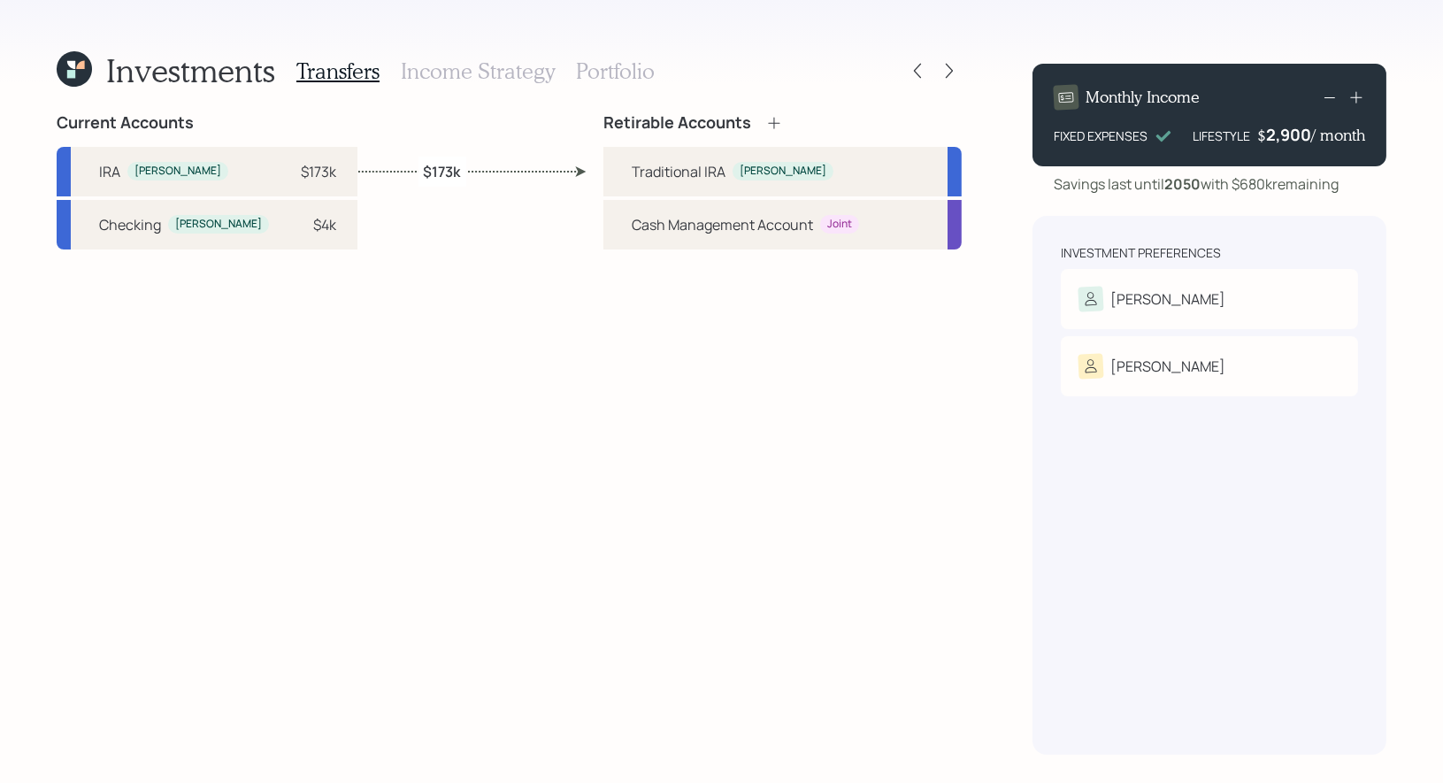
click at [952, 72] on icon at bounding box center [949, 71] width 7 height 15
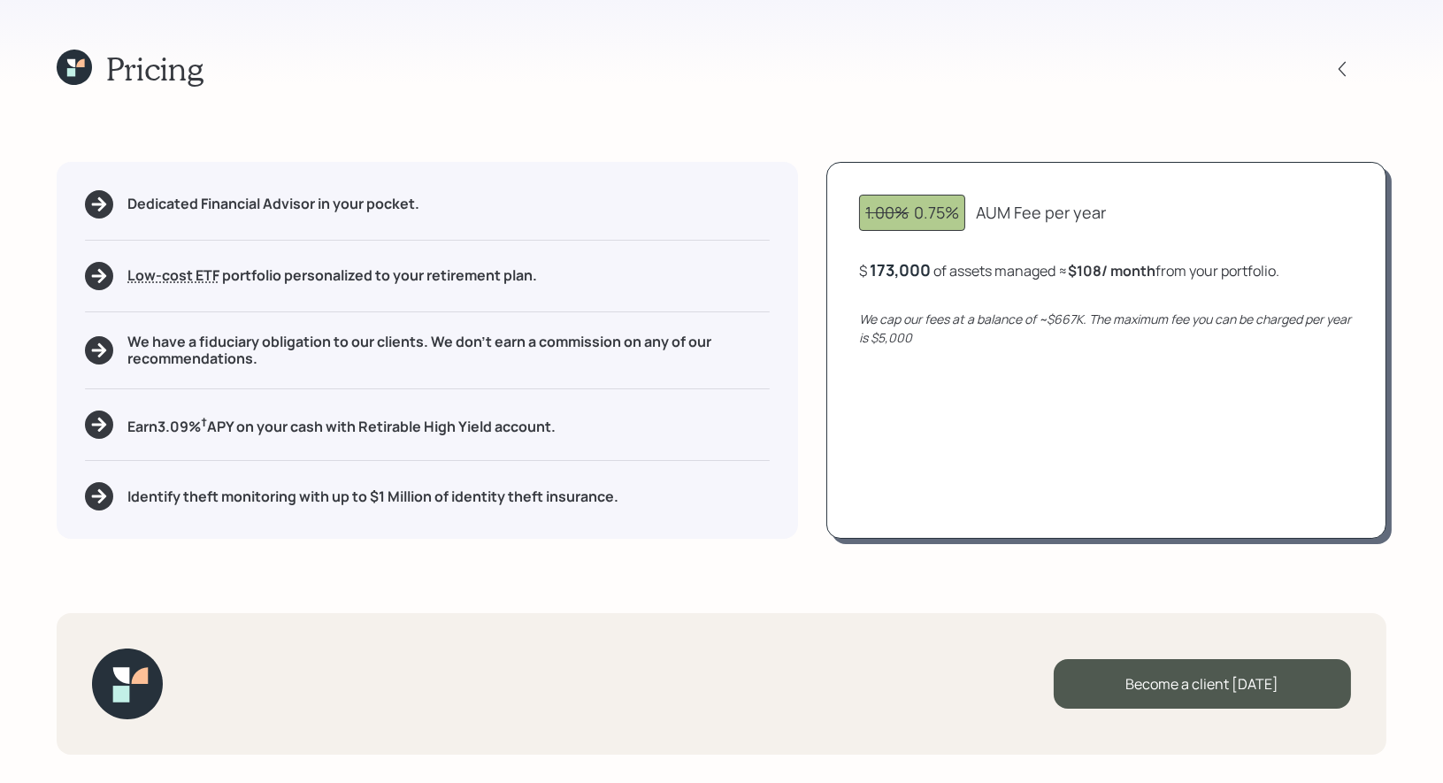
click at [73, 59] on icon at bounding box center [71, 63] width 8 height 8
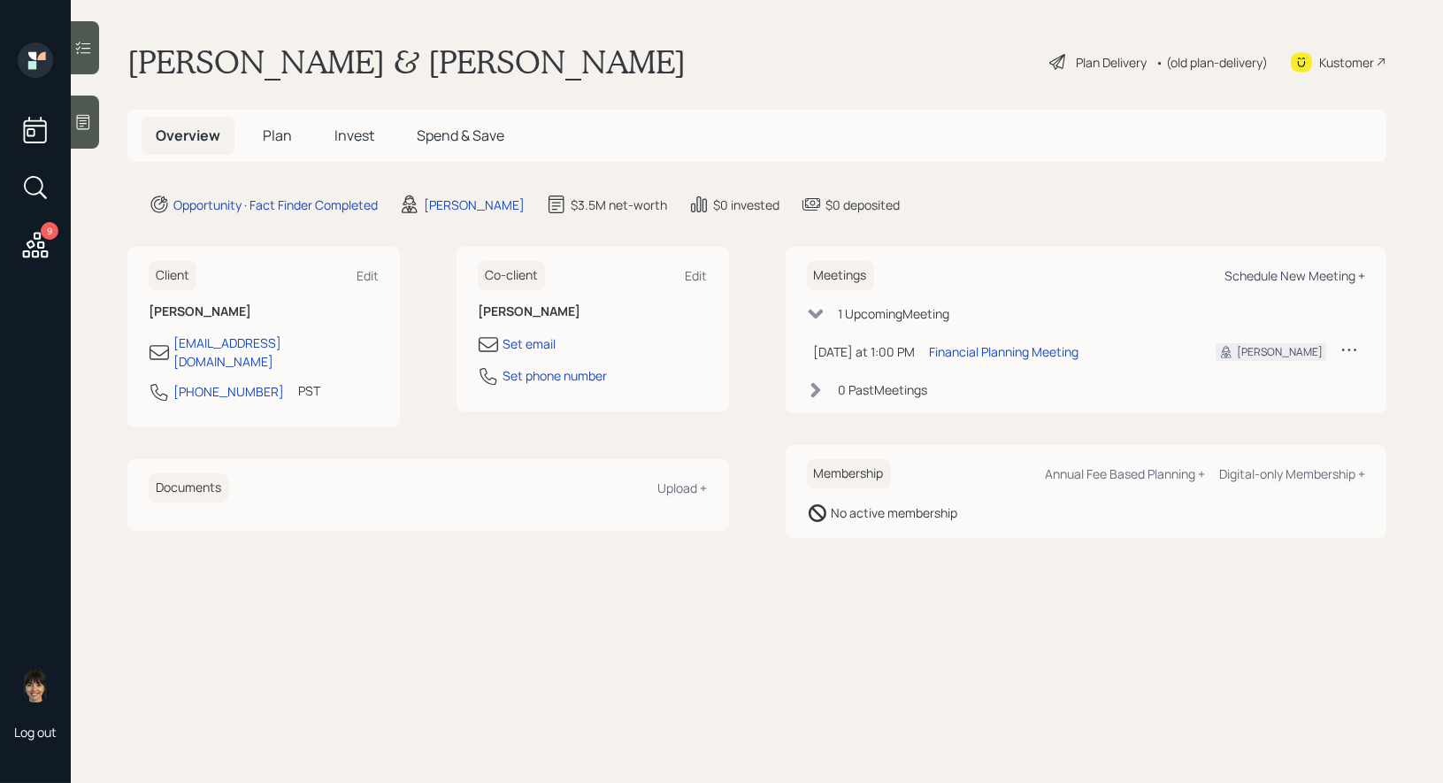
click at [1284, 277] on div "Schedule New Meeting +" at bounding box center [1295, 275] width 141 height 17
select select "8b79112e-3cfb-44f9-89e7-15267fe946c1"
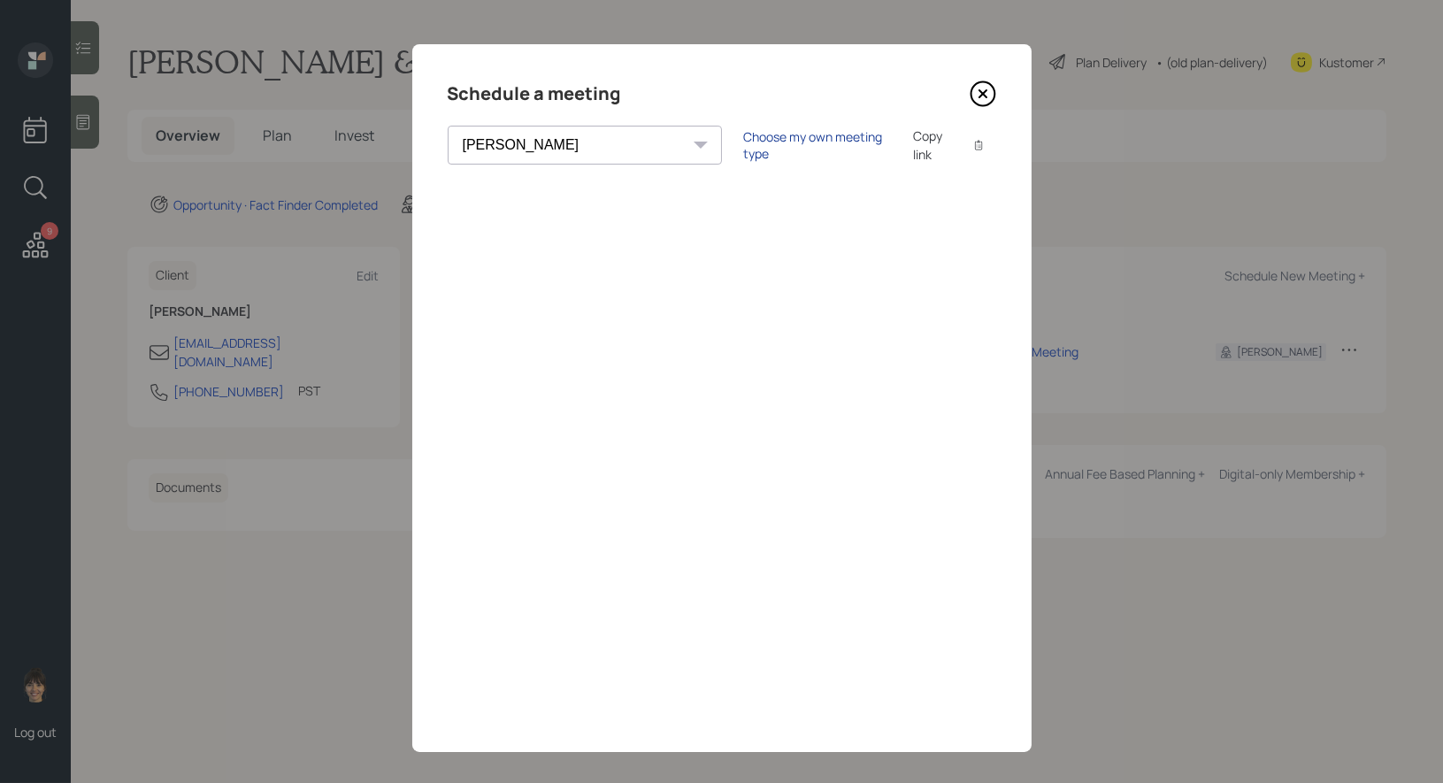
click at [743, 142] on div "Choose my own meeting type" at bounding box center [817, 145] width 149 height 34
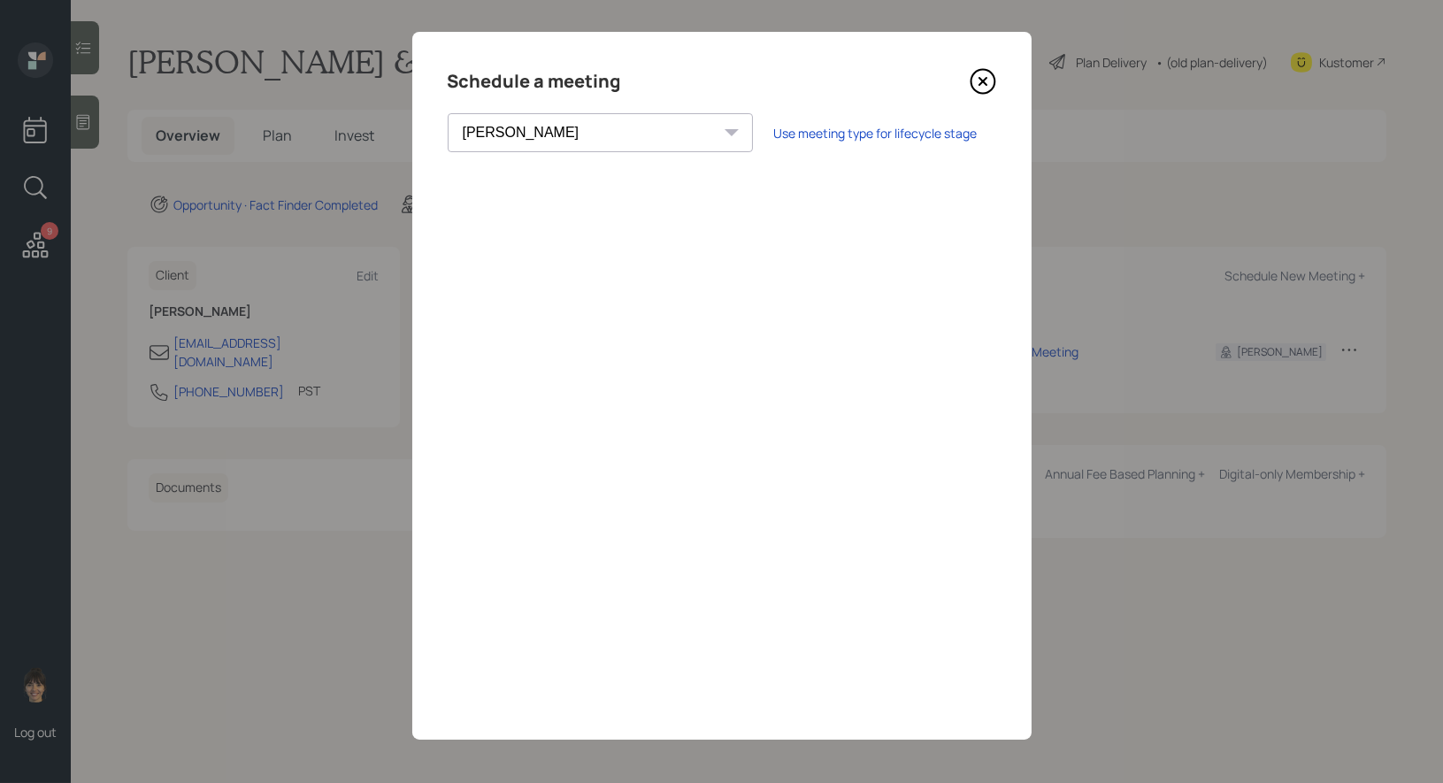
click at [983, 82] on icon at bounding box center [982, 81] width 7 height 7
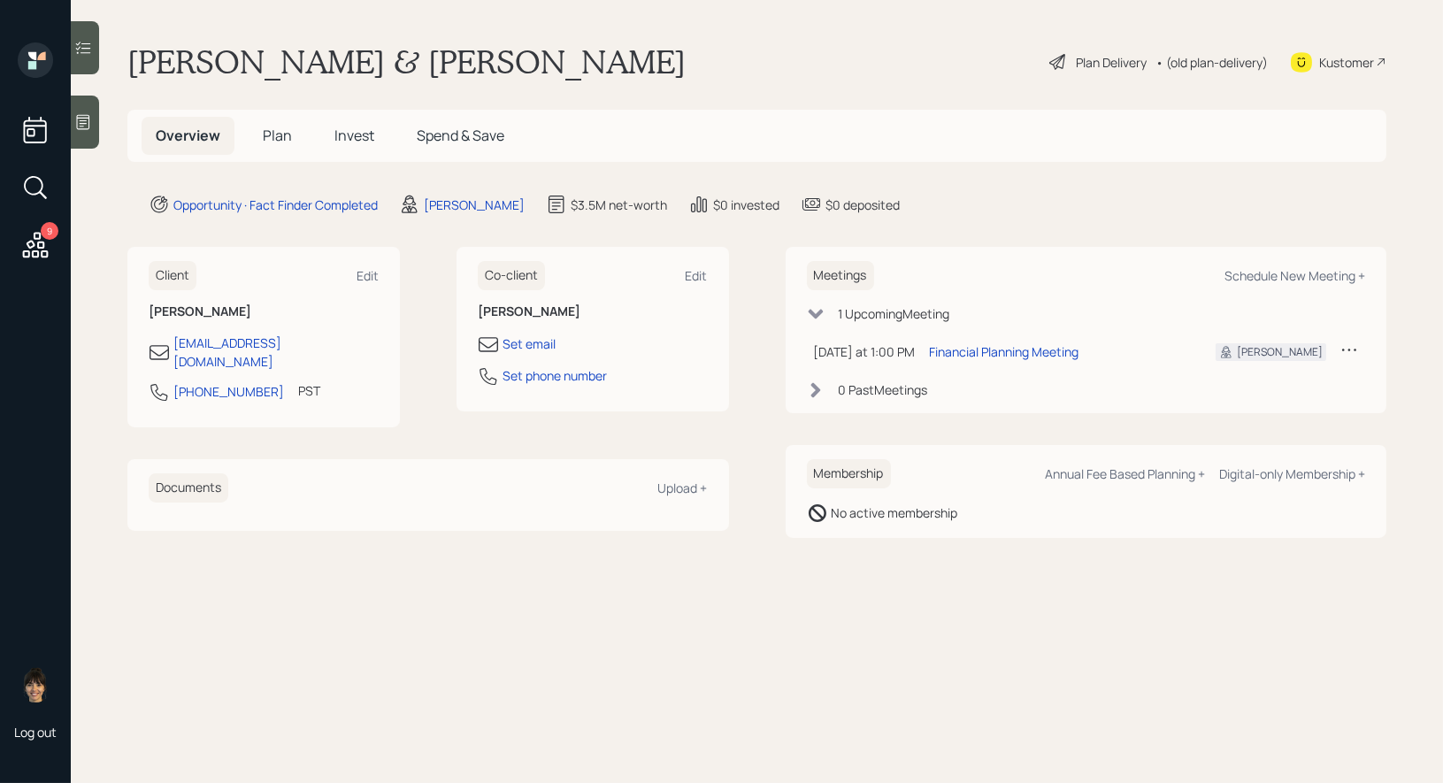
click at [271, 135] on span "Plan" at bounding box center [277, 135] width 29 height 19
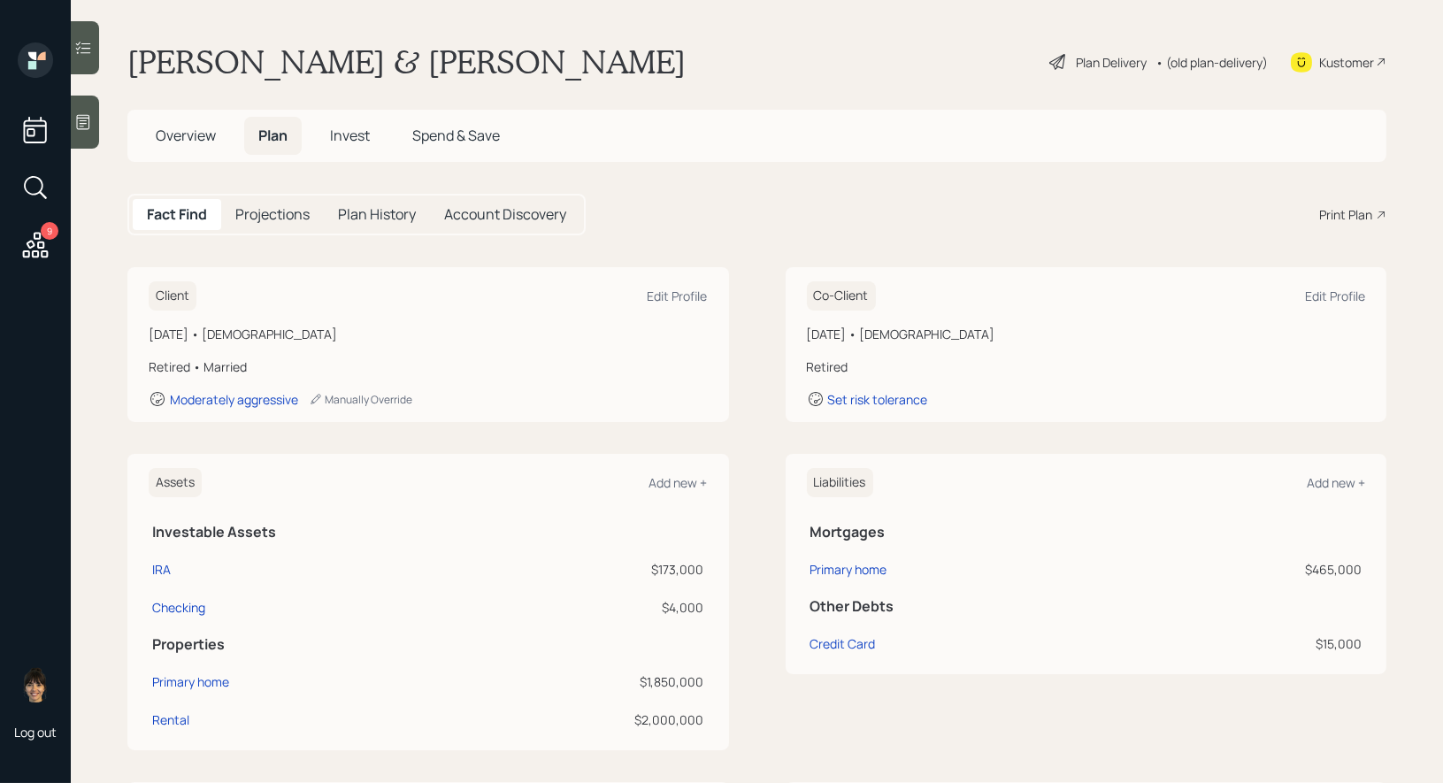
click at [1342, 216] on div "Print Plan" at bounding box center [1345, 214] width 53 height 19
